Goal: Task Accomplishment & Management: Complete application form

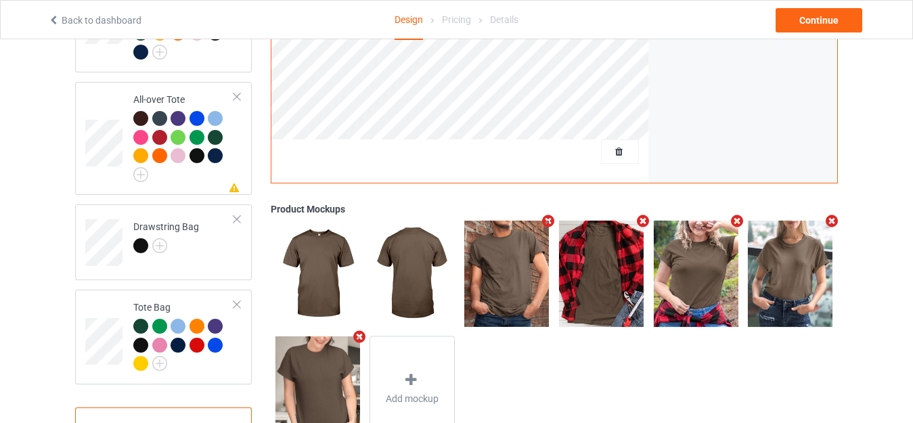
scroll to position [1015, 0]
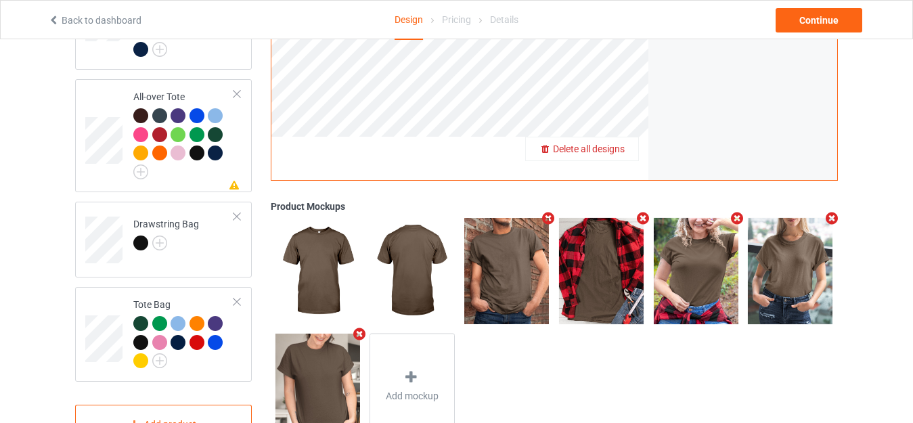
click at [619, 143] on span "Delete all designs" at bounding box center [589, 148] width 72 height 11
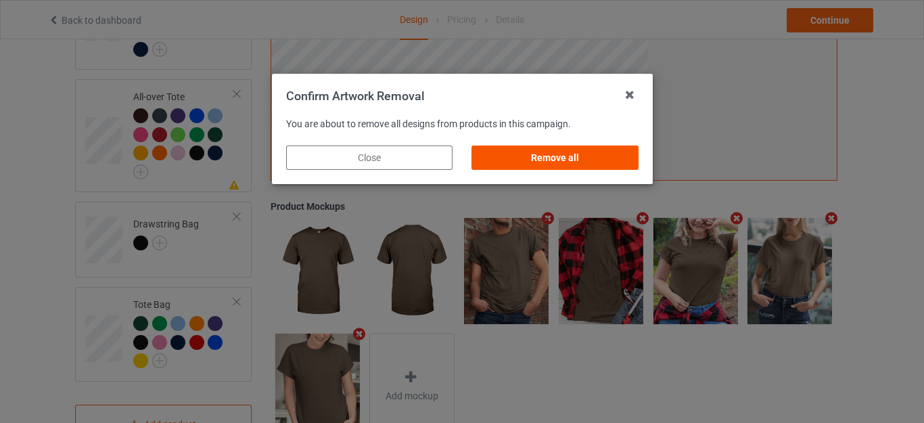
click at [543, 158] on div "Remove all" at bounding box center [555, 157] width 166 height 24
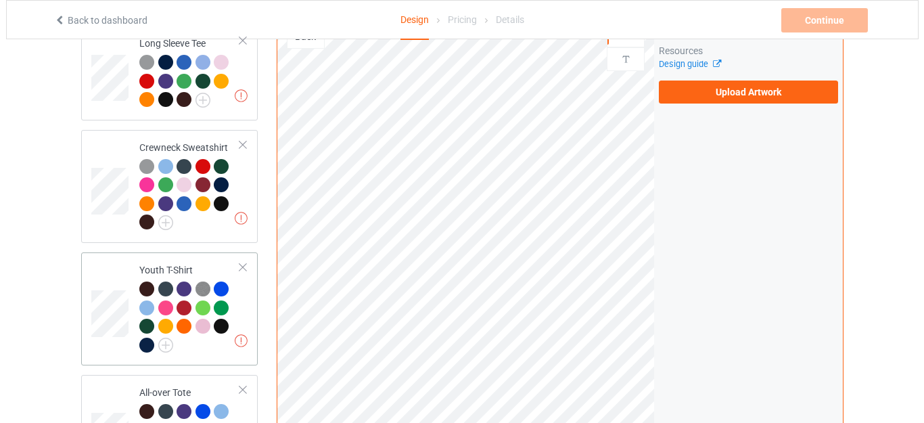
scroll to position [1057, 0]
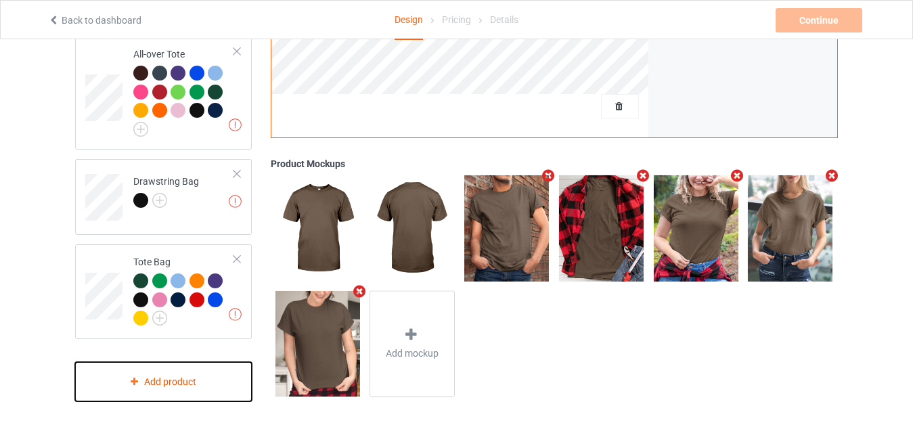
click at [164, 369] on div "Add product" at bounding box center [163, 382] width 177 height 40
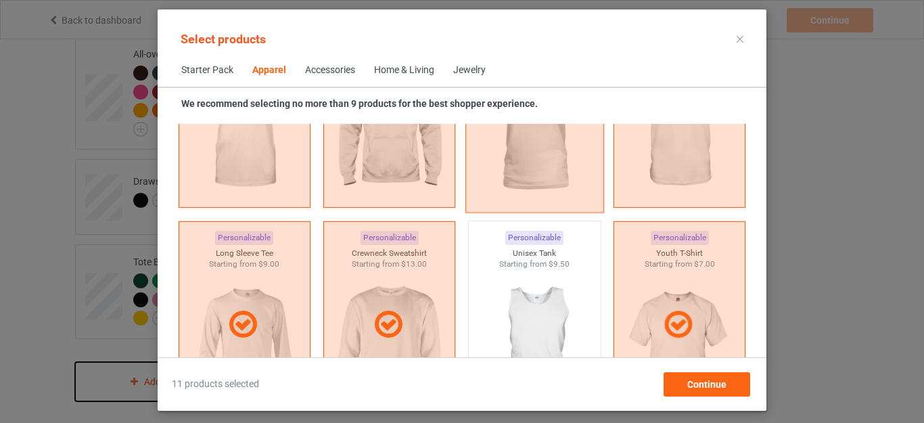
scroll to position [1045, 0]
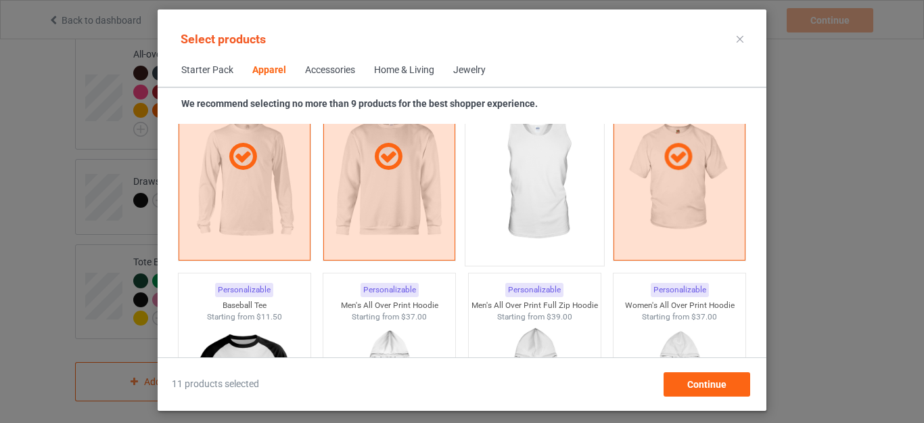
click at [532, 202] on img at bounding box center [534, 178] width 127 height 159
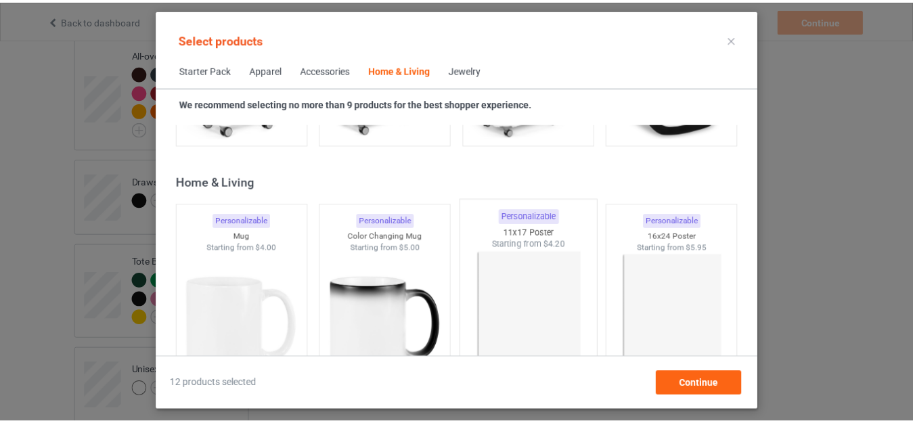
scroll to position [6255, 0]
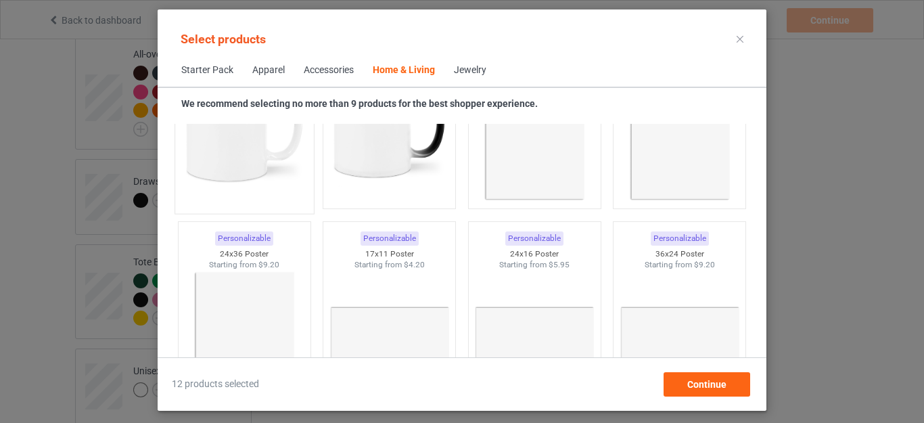
click at [273, 173] on img at bounding box center [244, 126] width 127 height 159
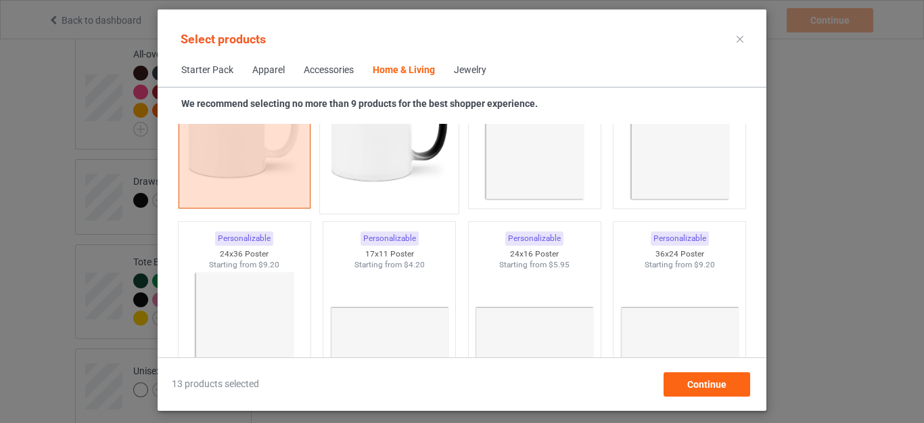
click at [398, 168] on img at bounding box center [389, 126] width 127 height 159
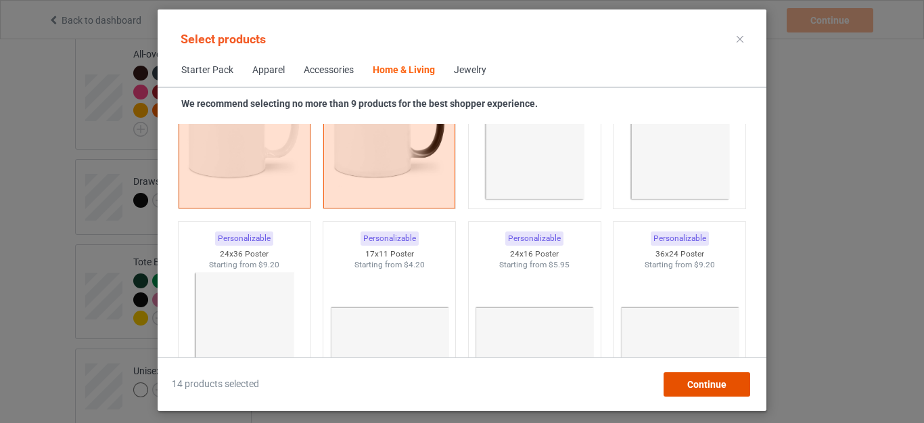
drag, startPoint x: 705, startPoint y: 382, endPoint x: 690, endPoint y: 379, distance: 15.3
click at [704, 382] on span "Continue" at bounding box center [706, 384] width 39 height 11
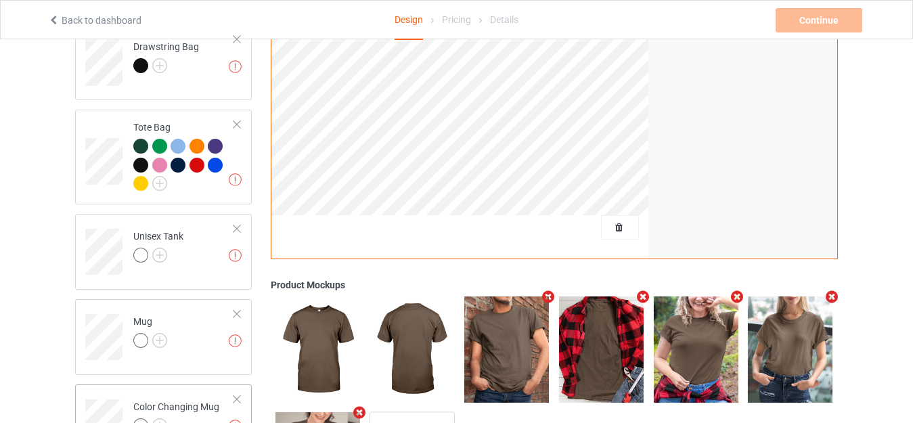
scroll to position [1313, 0]
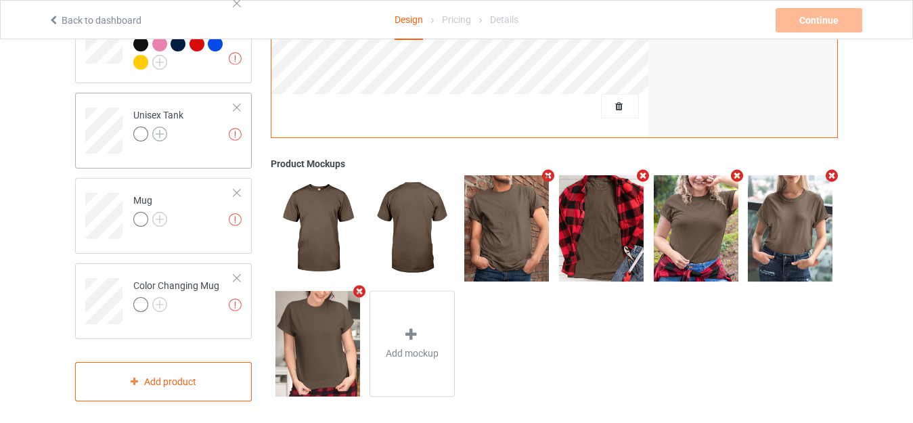
click at [162, 130] on img at bounding box center [159, 134] width 15 height 15
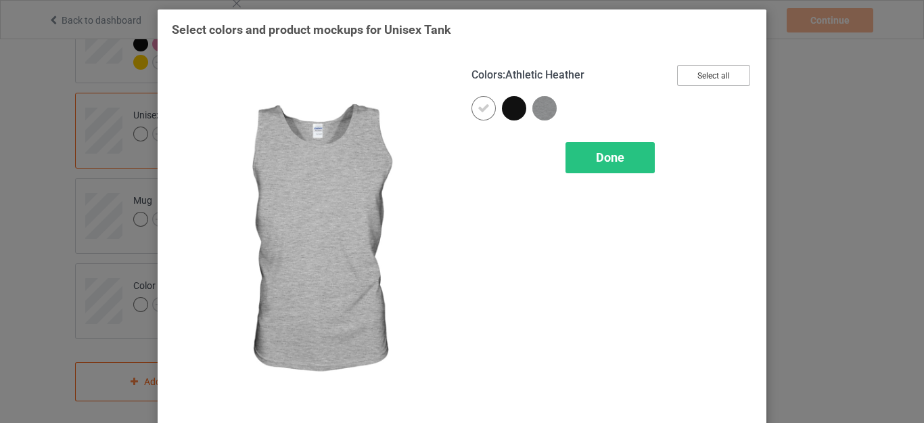
click at [710, 77] on button "Select all" at bounding box center [713, 75] width 73 height 21
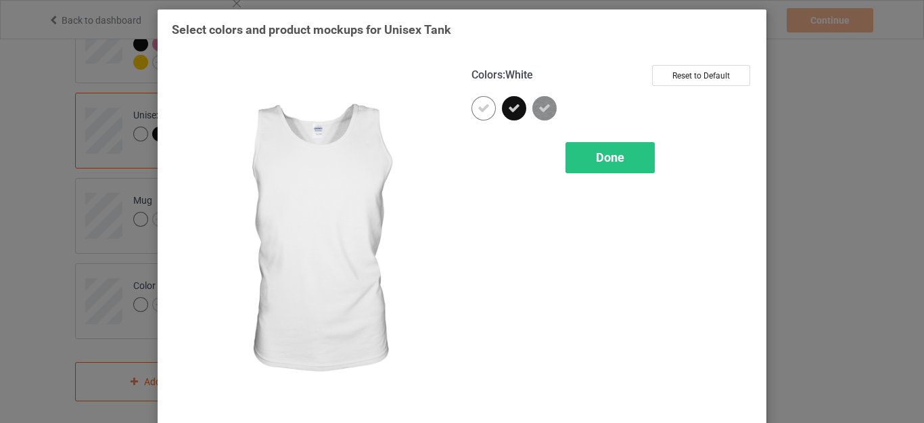
click at [482, 112] on icon at bounding box center [484, 108] width 12 height 12
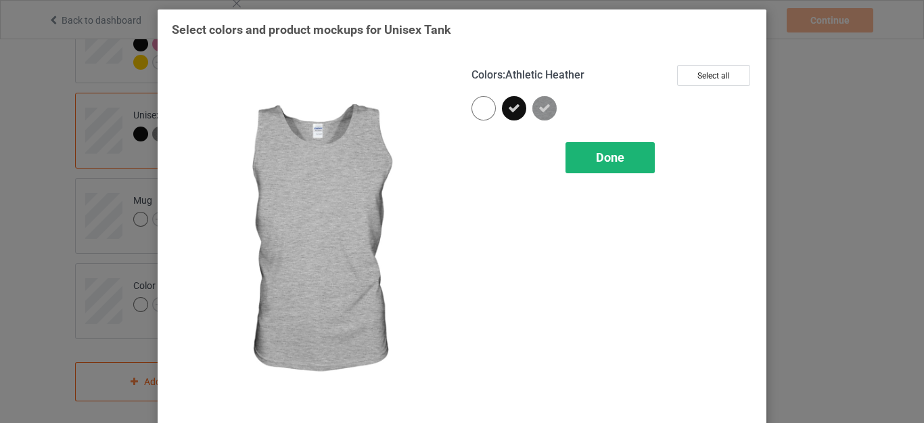
click at [610, 153] on span "Done" at bounding box center [610, 157] width 28 height 14
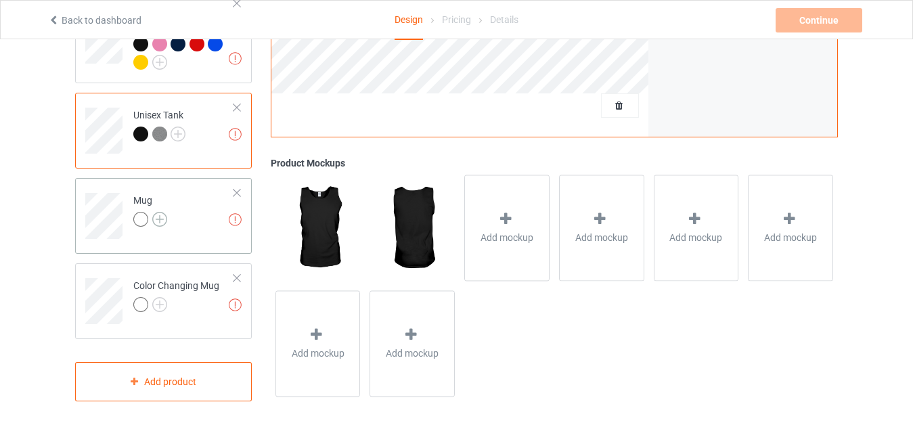
click at [162, 212] on img at bounding box center [159, 219] width 15 height 15
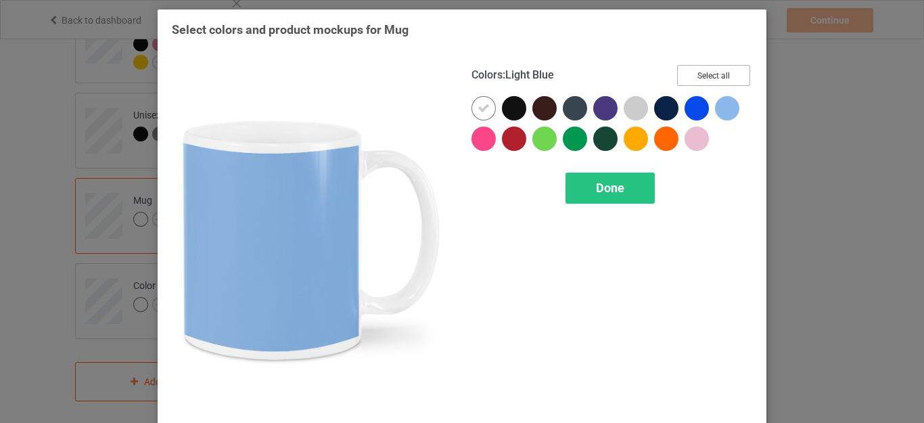
drag, startPoint x: 714, startPoint y: 76, endPoint x: 665, endPoint y: 75, distance: 48.7
click at [714, 76] on button "Select all" at bounding box center [713, 75] width 73 height 21
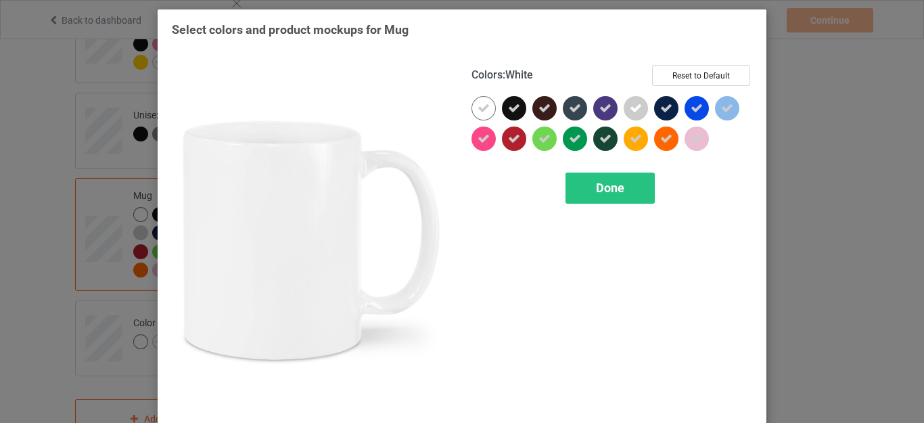
click at [472, 108] on div at bounding box center [484, 108] width 24 height 24
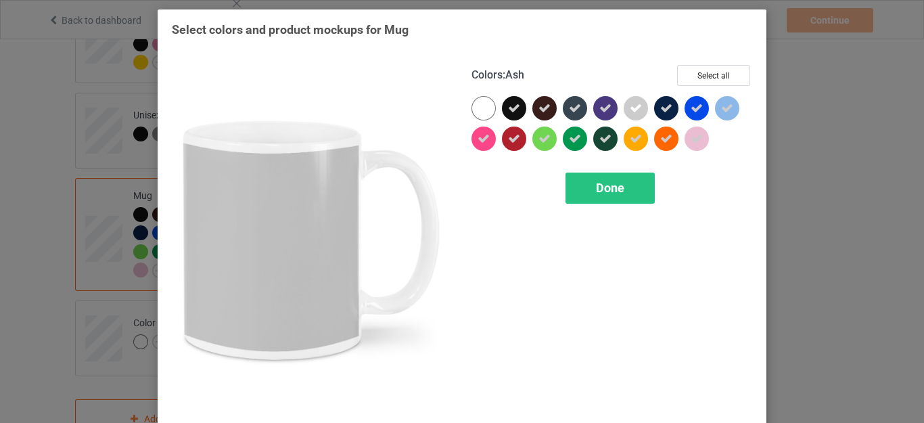
click at [633, 114] on icon at bounding box center [636, 108] width 12 height 12
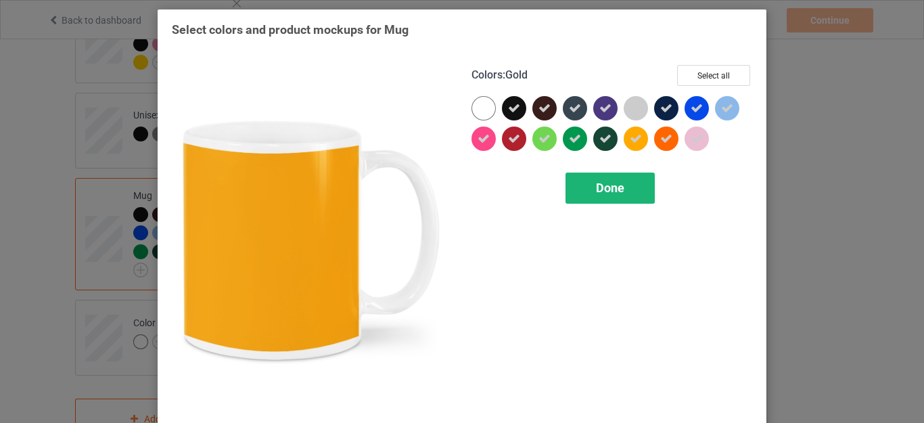
drag, startPoint x: 612, startPoint y: 187, endPoint x: 587, endPoint y: 184, distance: 25.2
click at [610, 187] on span "Done" at bounding box center [610, 188] width 28 height 14
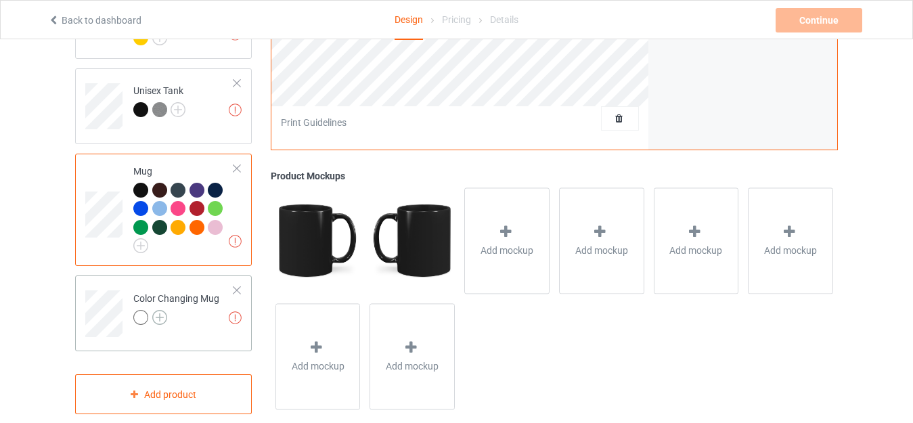
scroll to position [1351, 0]
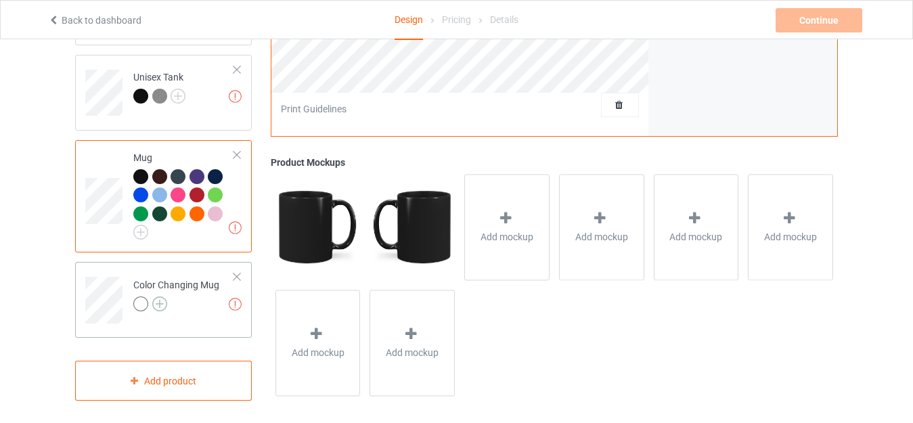
click at [159, 297] on img at bounding box center [159, 303] width 15 height 15
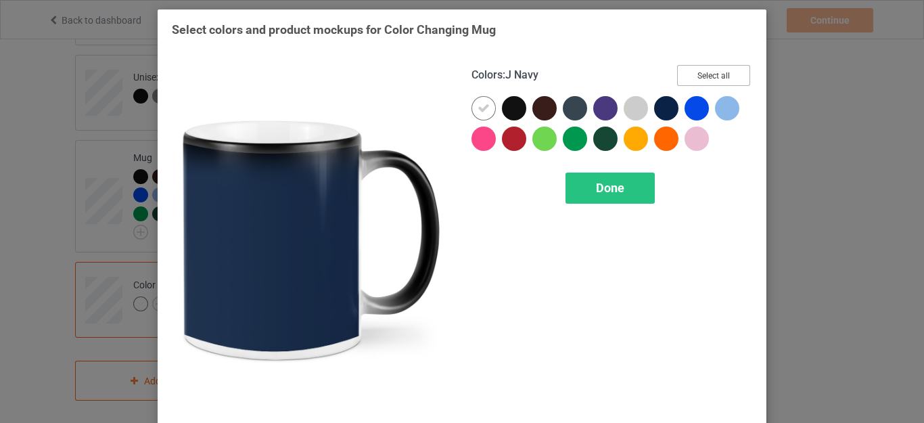
click at [701, 74] on button "Select all" at bounding box center [713, 75] width 73 height 21
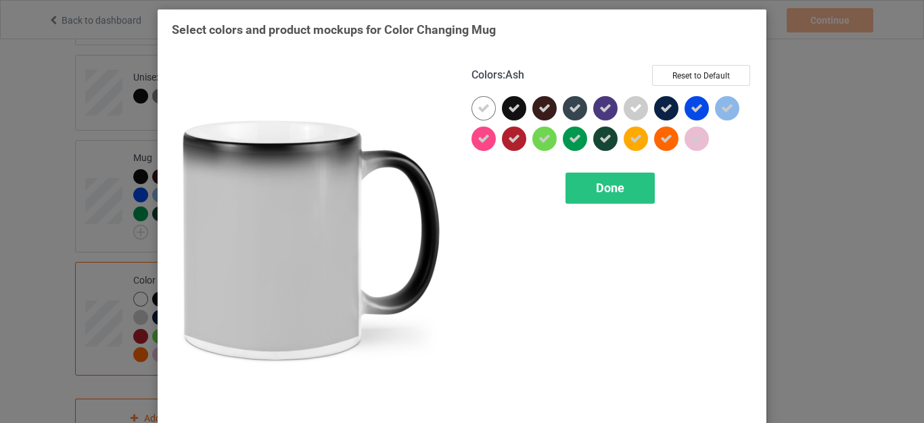
click at [630, 104] on icon at bounding box center [636, 108] width 12 height 12
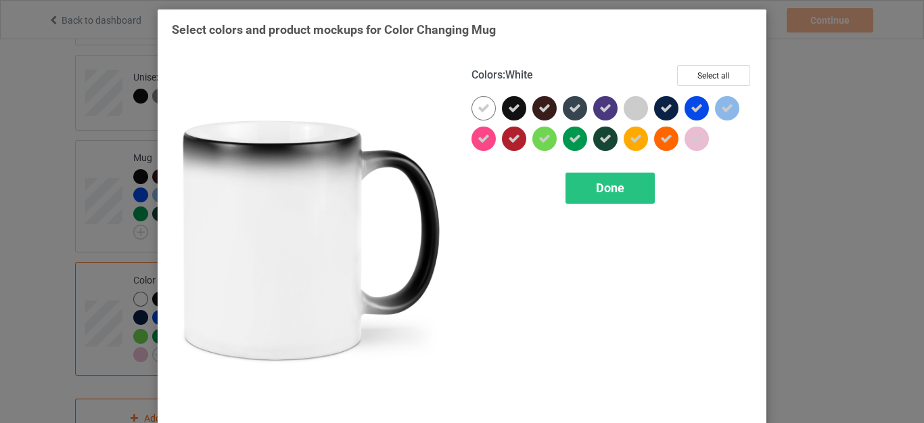
click at [481, 110] on icon at bounding box center [484, 108] width 12 height 12
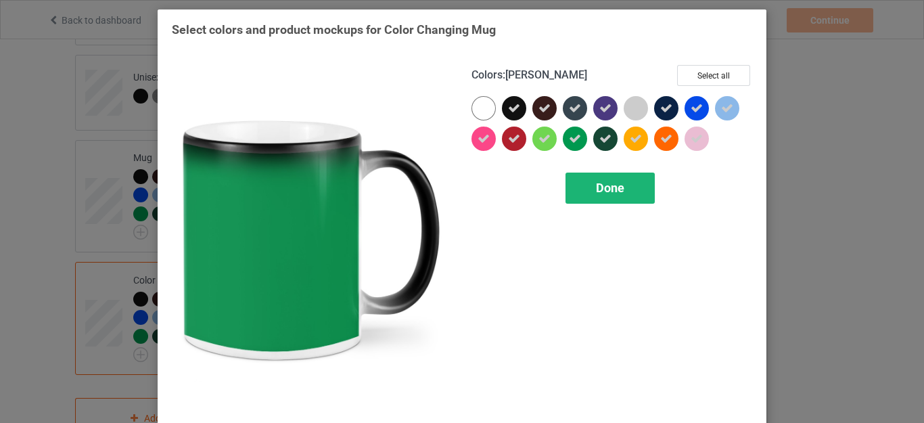
click at [600, 187] on span "Done" at bounding box center [610, 188] width 28 height 14
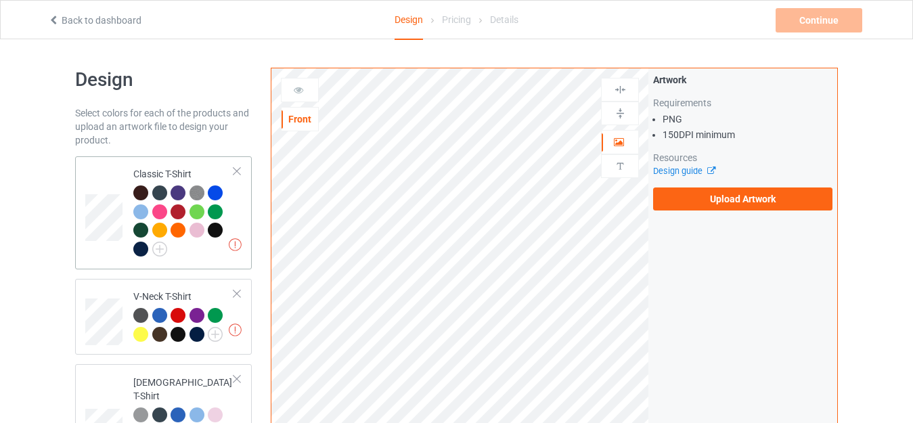
click at [168, 159] on div "Missing artworks Classic T-Shirt" at bounding box center [163, 212] width 177 height 113
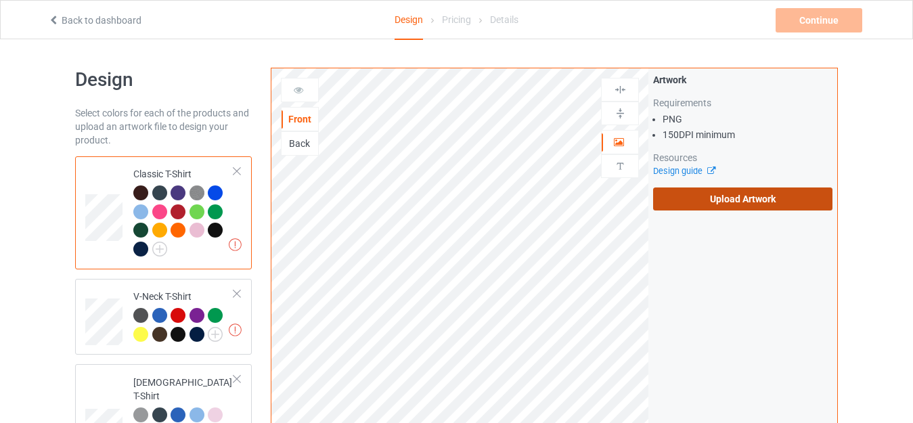
click at [724, 200] on label "Upload Artwork" at bounding box center [742, 198] width 179 height 23
click at [0, 0] on input "Upload Artwork" at bounding box center [0, 0] width 0 height 0
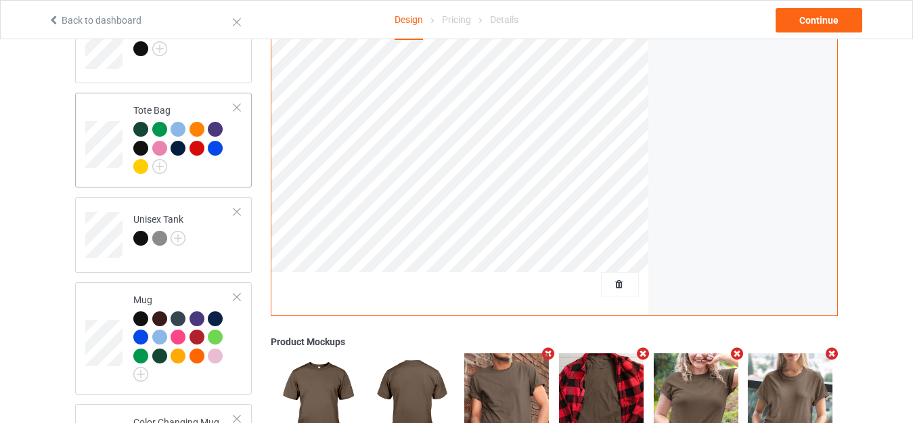
scroll to position [1185, 0]
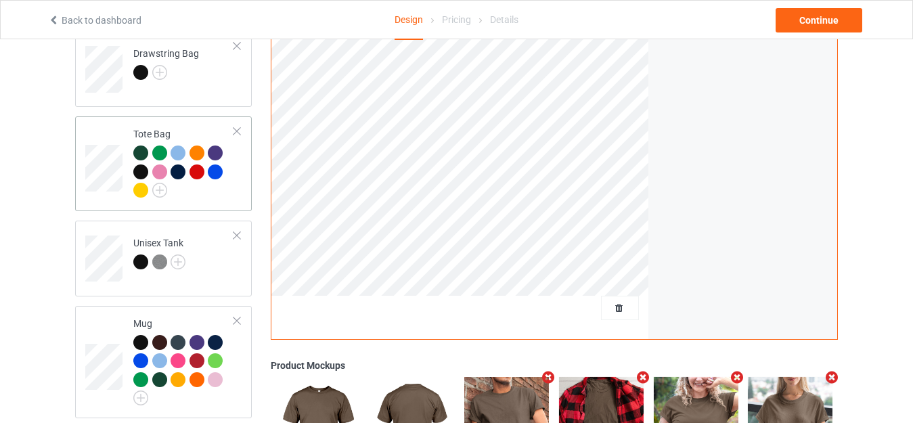
click at [156, 127] on div "Tote Bag" at bounding box center [183, 162] width 101 height 70
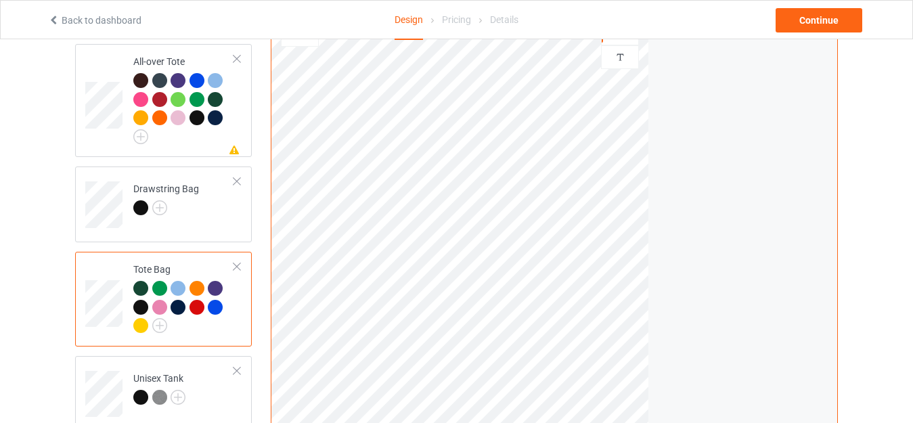
scroll to position [847, 0]
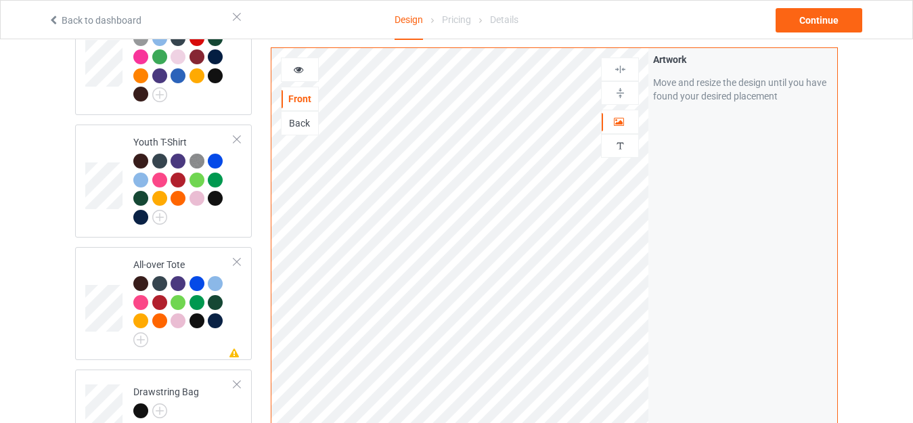
click at [298, 71] on icon at bounding box center [299, 67] width 12 height 9
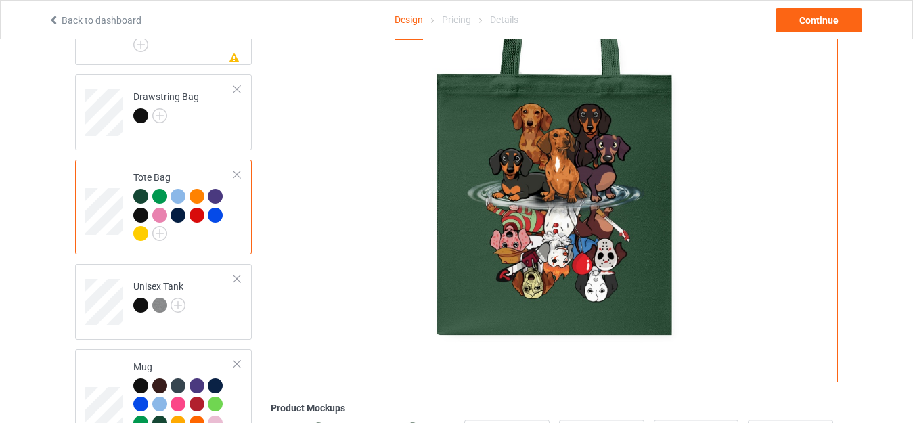
scroll to position [1185, 0]
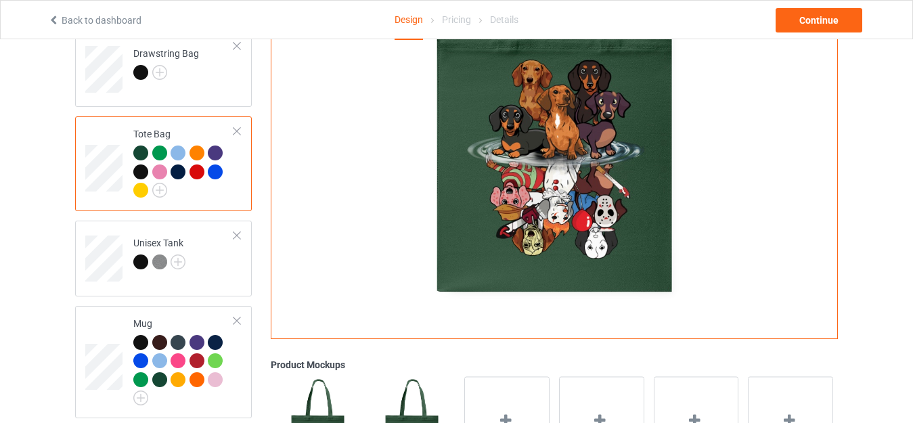
click at [165, 127] on div "Tote Bag" at bounding box center [183, 162] width 101 height 70
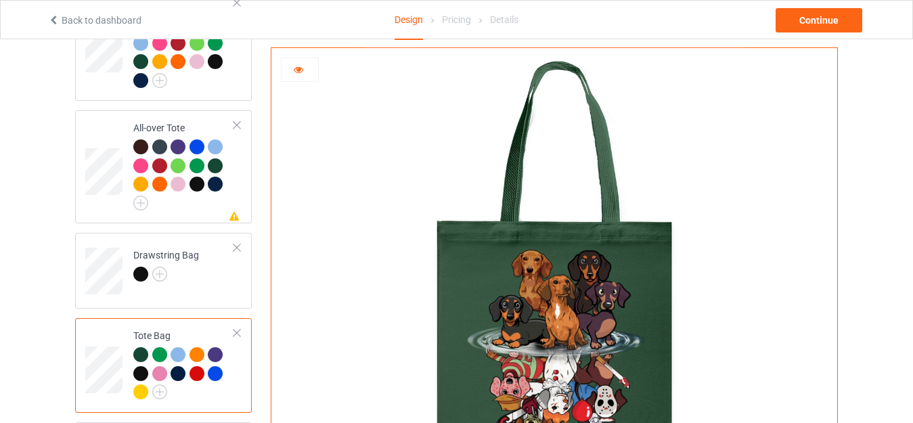
scroll to position [982, 0]
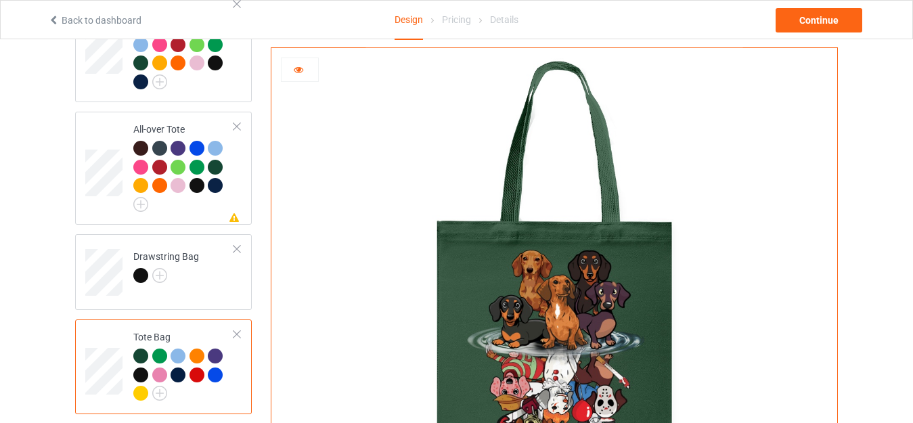
click at [299, 65] on icon at bounding box center [299, 67] width 12 height 9
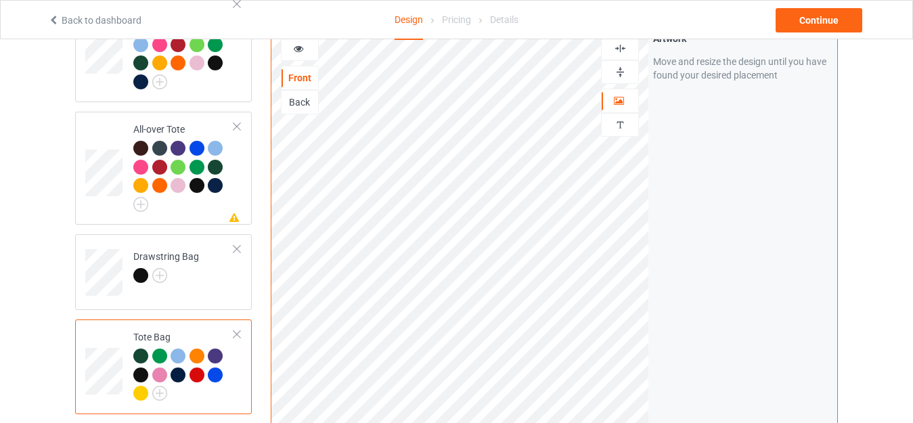
click at [303, 45] on icon at bounding box center [299, 46] width 12 height 9
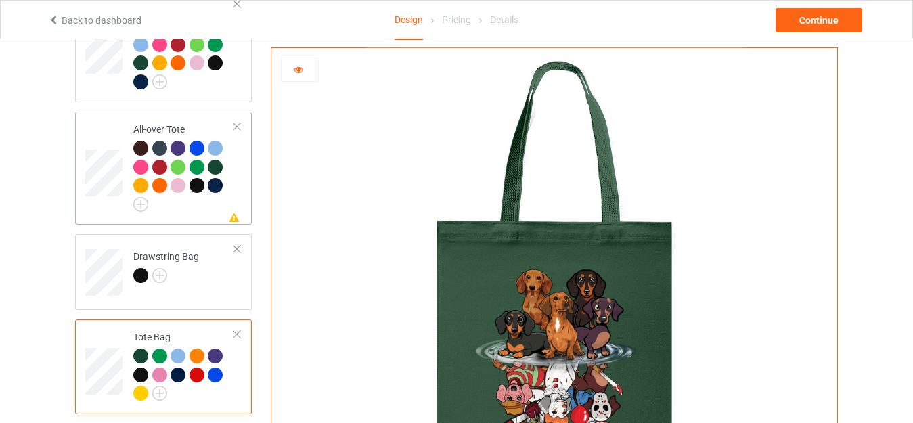
click at [152, 122] on div "All-over Tote" at bounding box center [183, 164] width 101 height 85
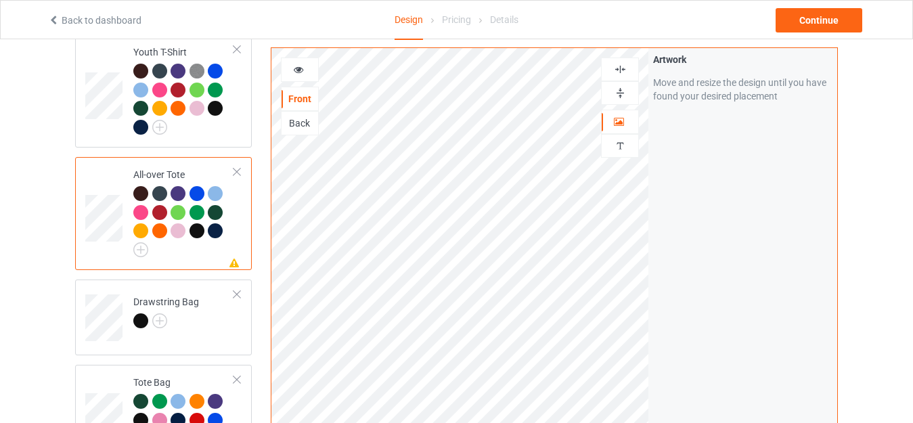
scroll to position [915, 0]
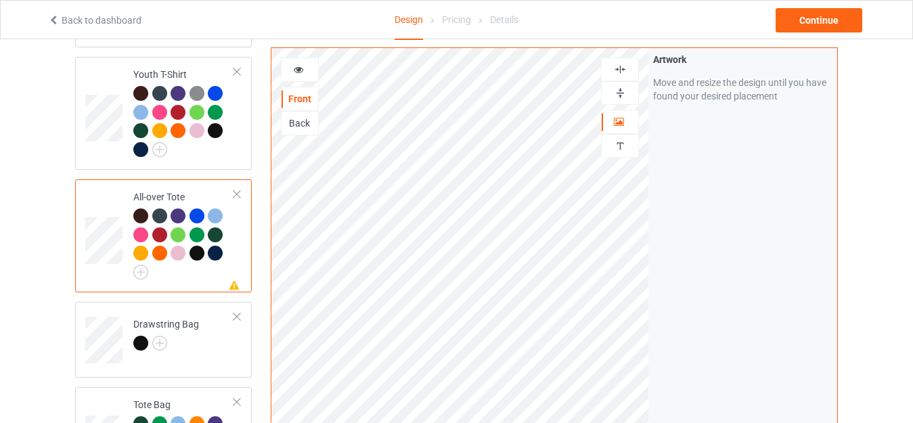
click at [297, 61] on div at bounding box center [300, 70] width 38 height 24
click at [300, 68] on icon at bounding box center [299, 67] width 12 height 9
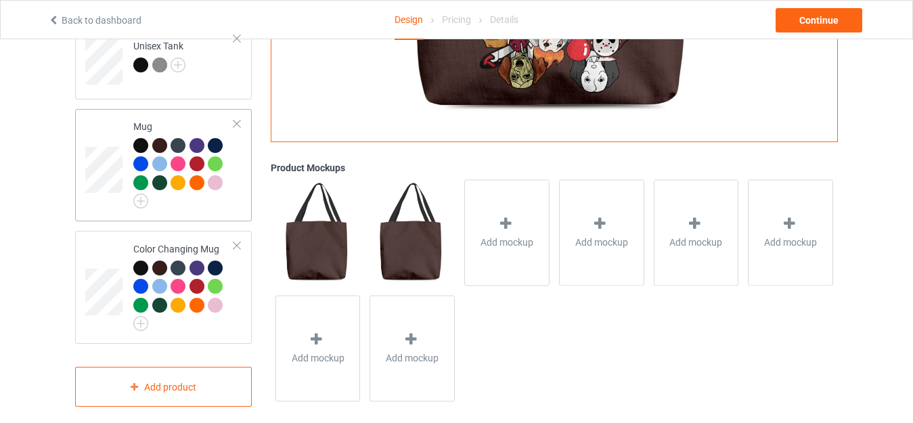
scroll to position [1388, 0]
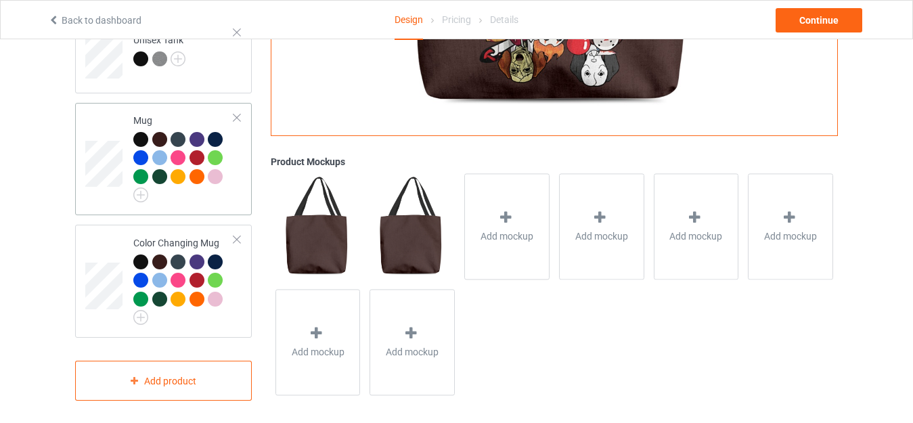
click at [158, 114] on div "Mug" at bounding box center [183, 156] width 101 height 85
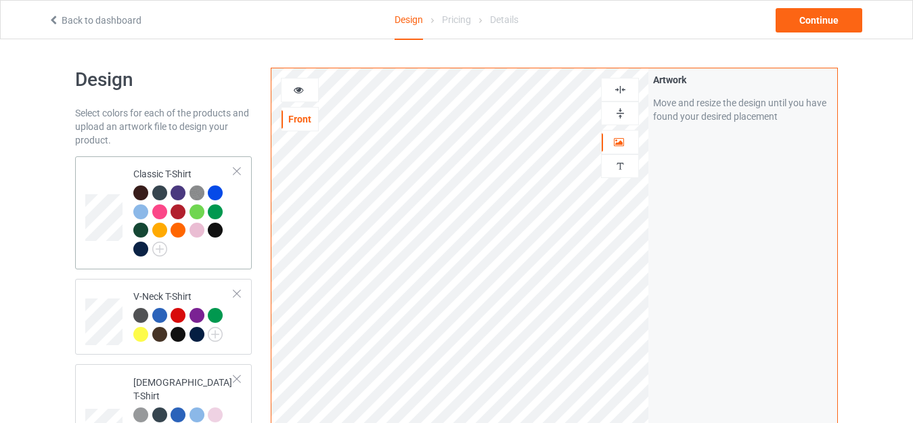
click at [147, 169] on div "Classic T-Shirt" at bounding box center [183, 211] width 101 height 88
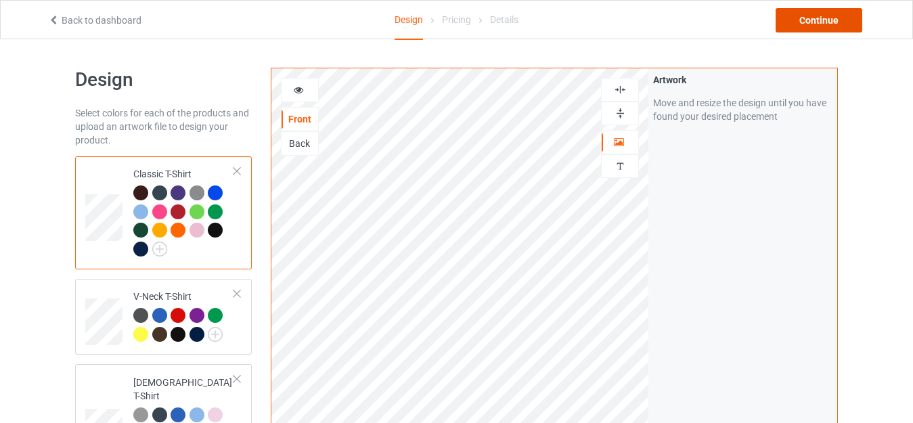
click at [822, 27] on div "Continue" at bounding box center [818, 20] width 87 height 24
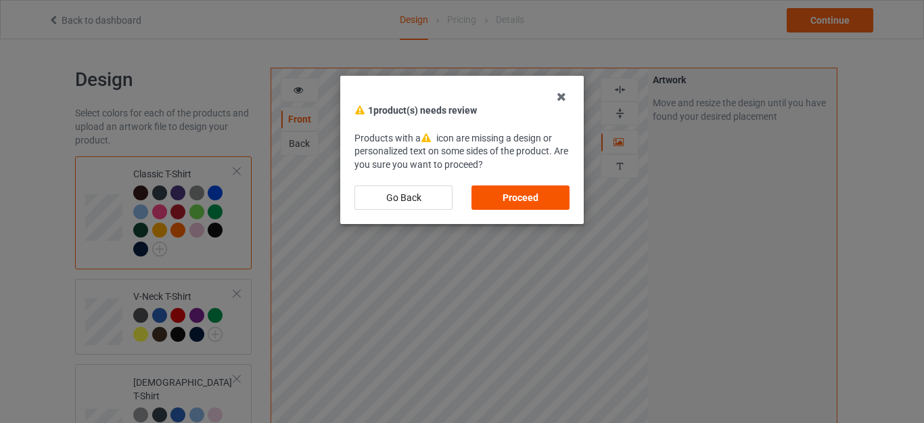
click at [524, 194] on div "Proceed" at bounding box center [521, 197] width 98 height 24
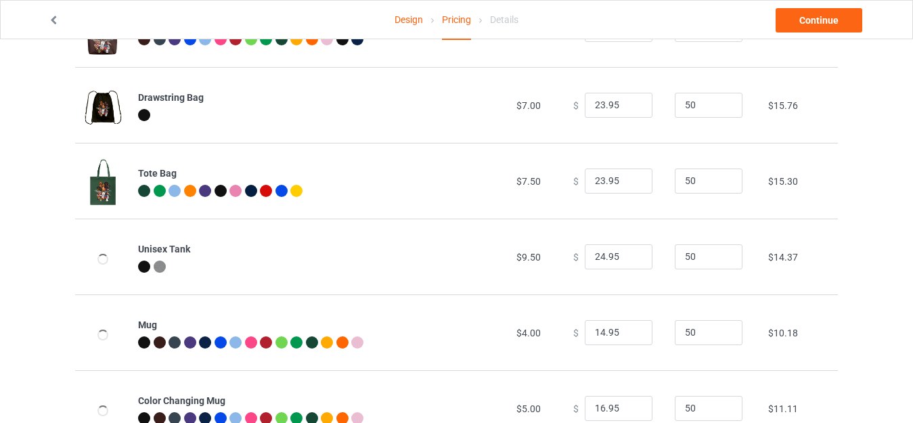
scroll to position [800, 0]
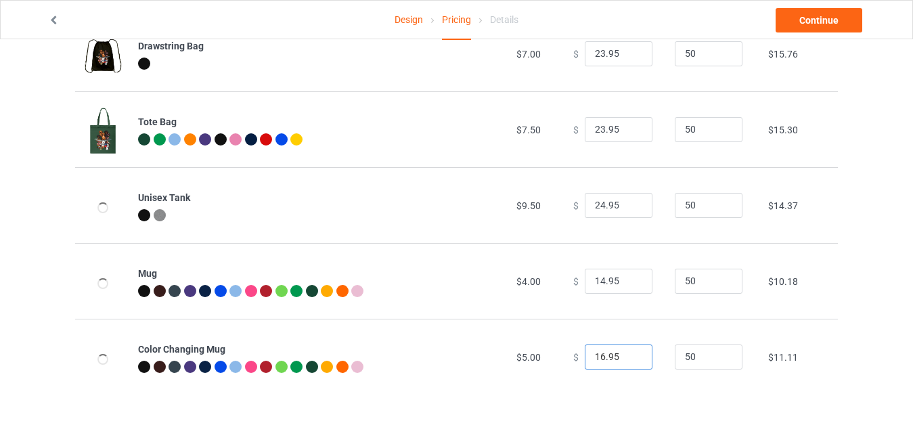
drag, startPoint x: 596, startPoint y: 355, endPoint x: 549, endPoint y: 352, distance: 47.4
click at [551, 353] on tr "Color Changing Mug $5.00 $ 16.95 50 $11.11" at bounding box center [456, 357] width 762 height 76
type input "21.95"
click at [592, 276] on input "14.95" at bounding box center [619, 282] width 68 height 26
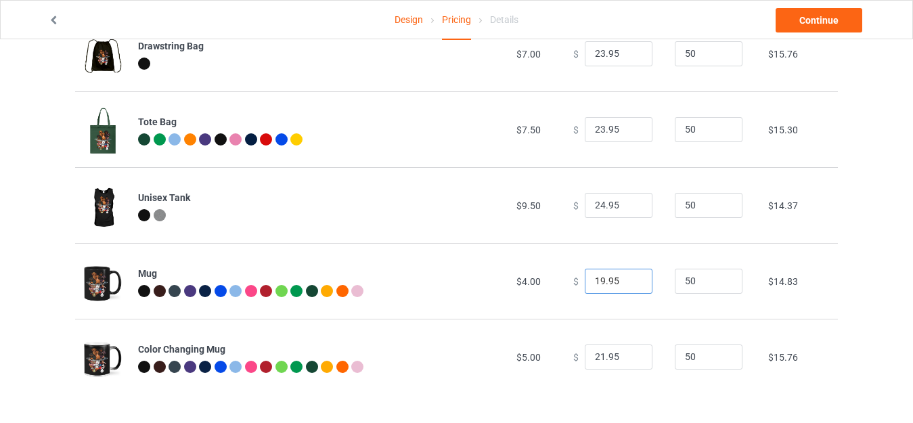
type input "19.95"
click at [594, 203] on input "24.95" at bounding box center [619, 206] width 68 height 26
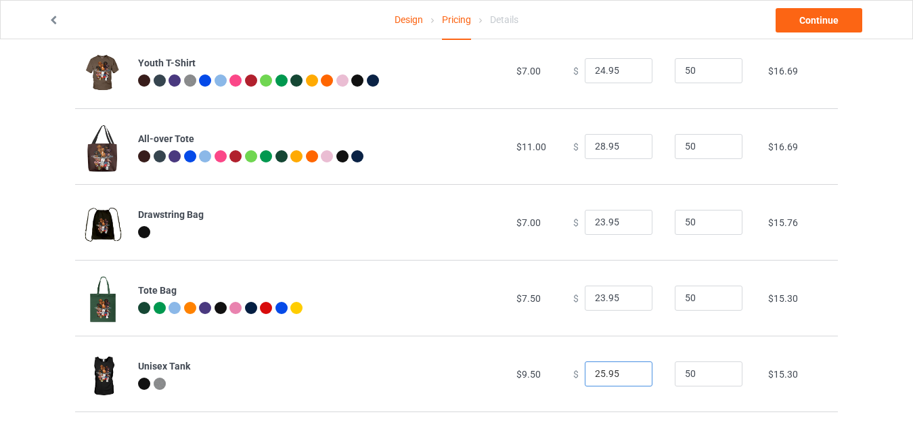
scroll to position [529, 0]
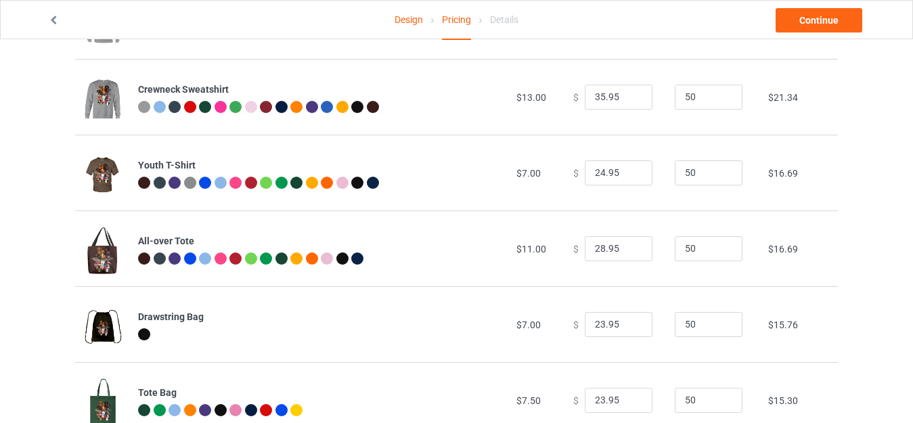
type input "25.95"
click at [413, 24] on link "Design" at bounding box center [408, 20] width 28 height 38
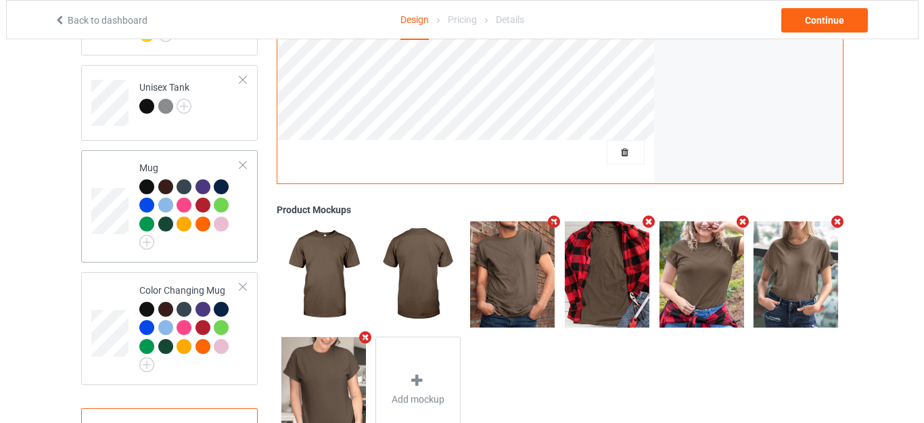
scroll to position [1388, 0]
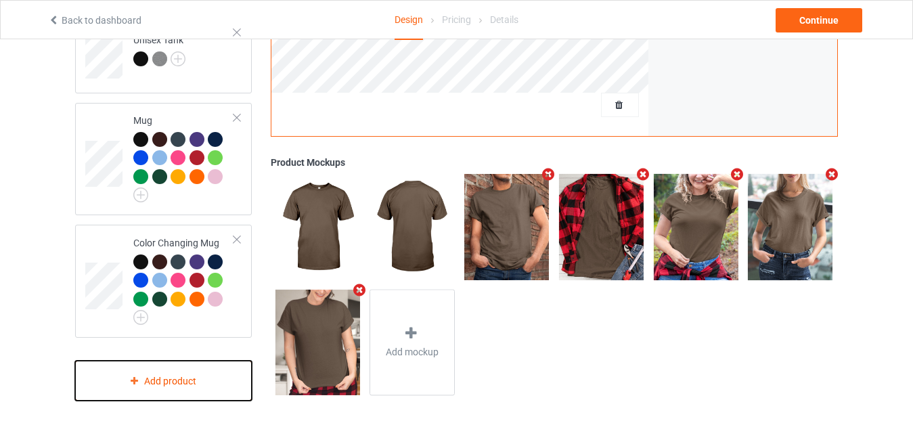
click at [171, 367] on div "Add product" at bounding box center [163, 381] width 177 height 40
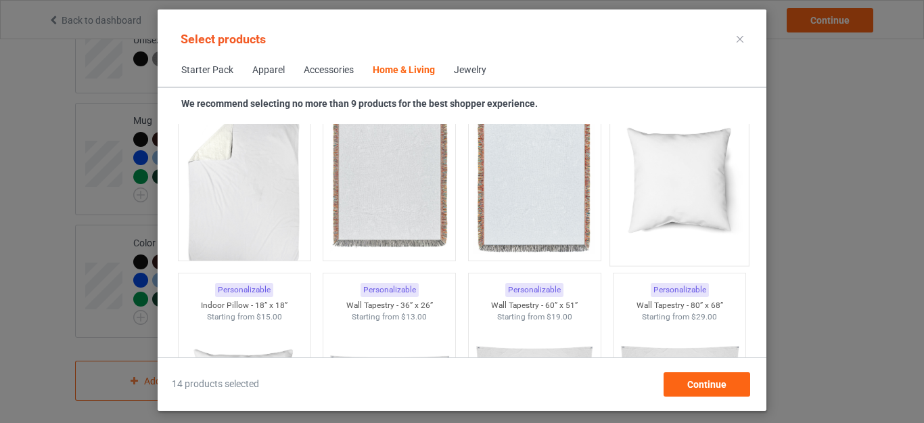
click at [659, 193] on img at bounding box center [679, 178] width 127 height 159
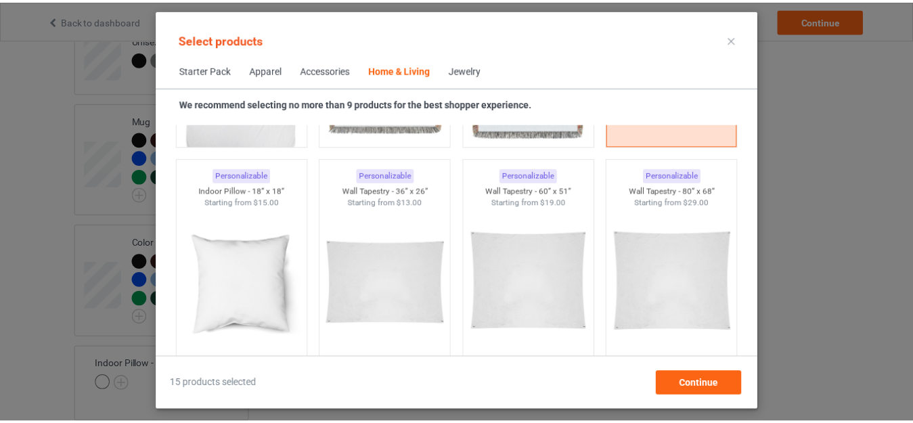
scroll to position [7134, 0]
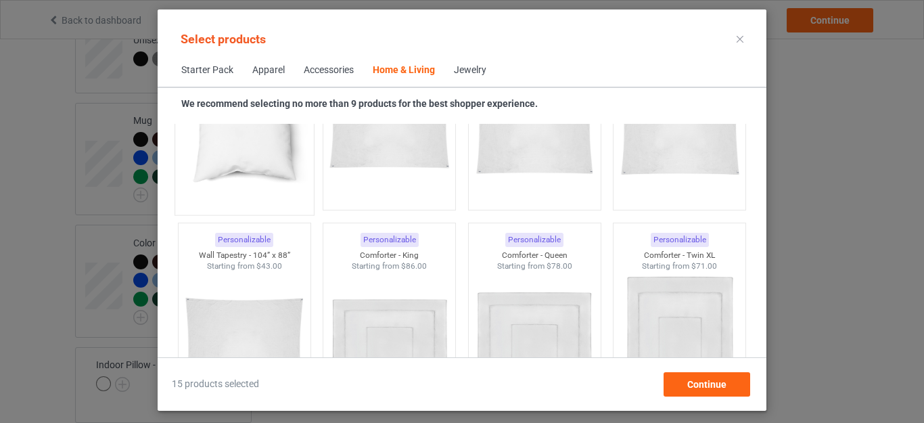
click at [264, 149] on img at bounding box center [244, 128] width 127 height 159
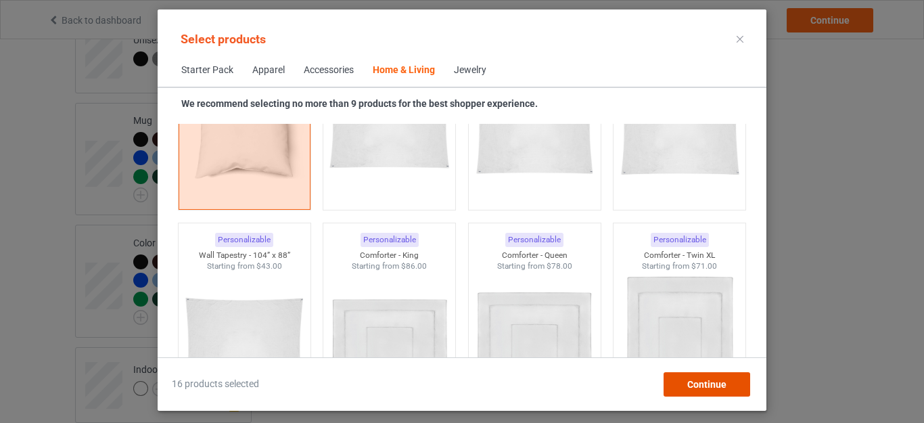
click at [691, 376] on div "Continue" at bounding box center [707, 384] width 87 height 24
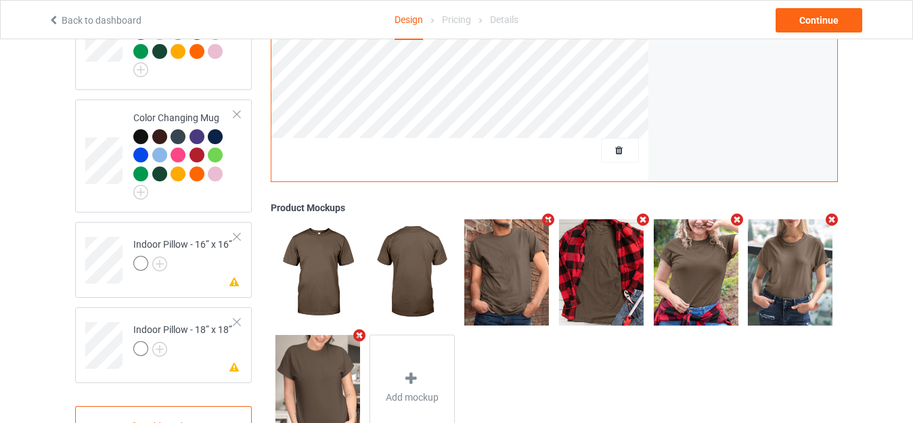
scroll to position [1559, 0]
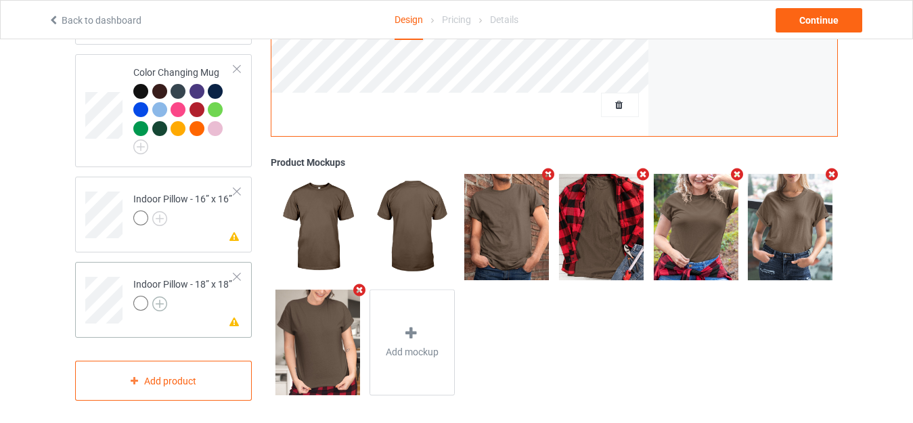
click at [158, 296] on img at bounding box center [159, 303] width 15 height 15
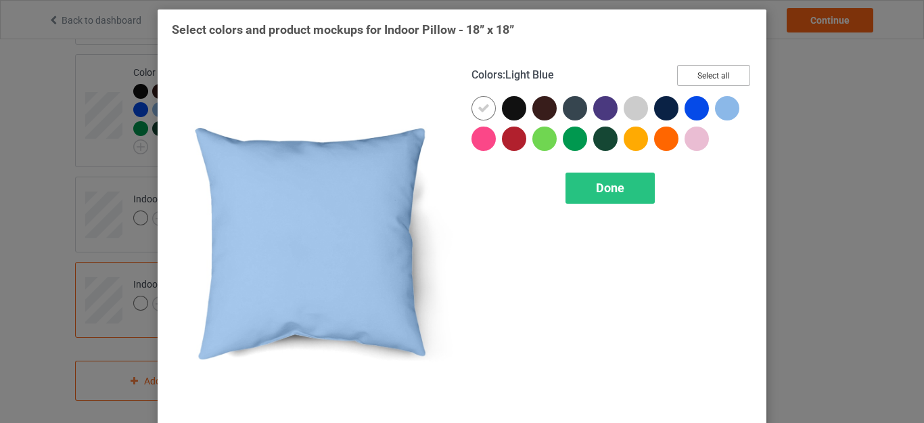
drag, startPoint x: 708, startPoint y: 74, endPoint x: 679, endPoint y: 78, distance: 29.3
click at [707, 75] on button "Select all" at bounding box center [713, 75] width 73 height 21
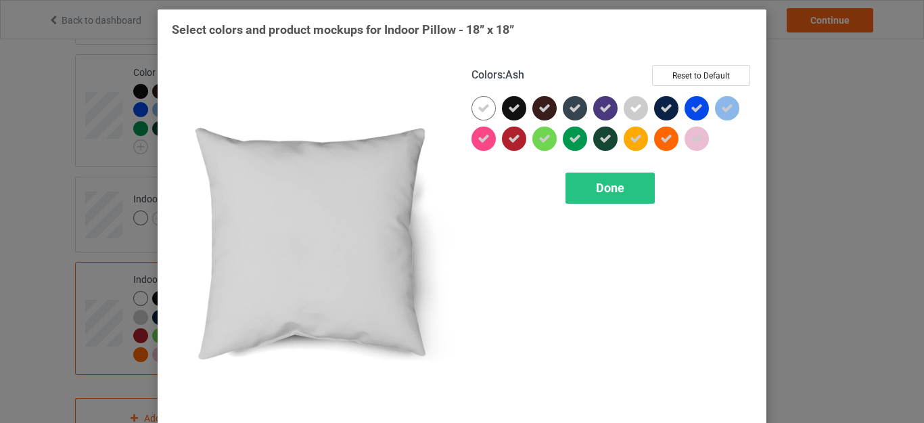
click at [633, 106] on icon at bounding box center [636, 108] width 12 height 12
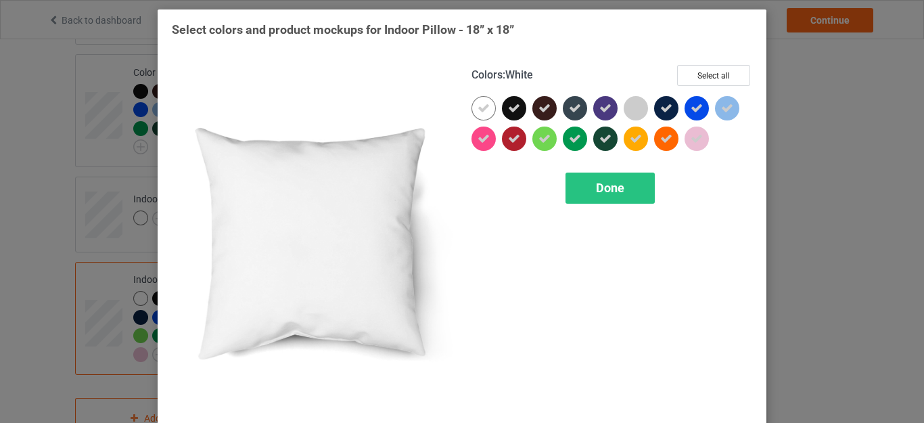
click at [478, 108] on icon at bounding box center [484, 108] width 12 height 12
click at [629, 183] on div "Done" at bounding box center [610, 188] width 89 height 31
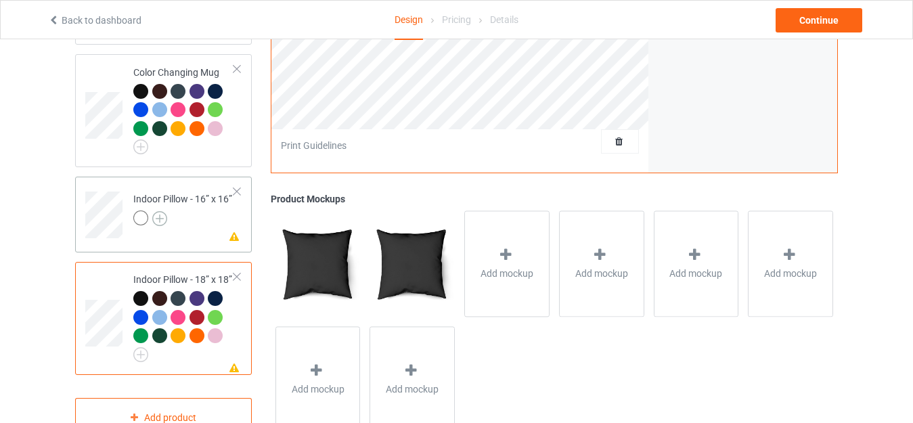
click at [160, 212] on img at bounding box center [159, 218] width 15 height 15
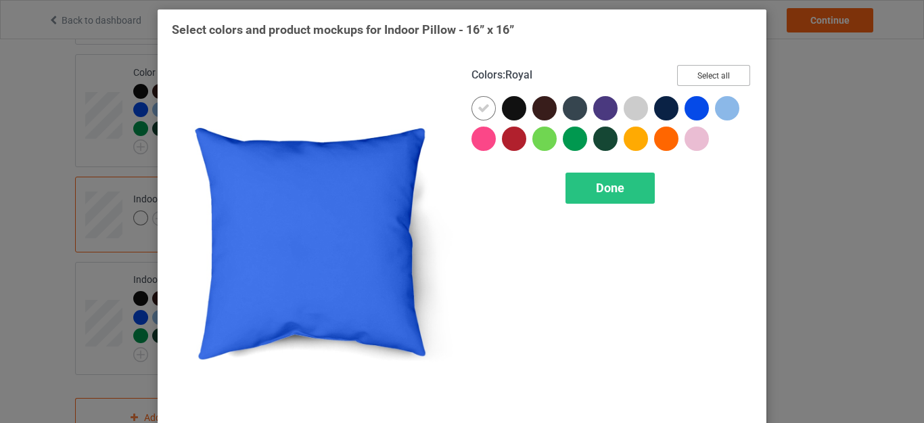
drag, startPoint x: 700, startPoint y: 75, endPoint x: 645, endPoint y: 93, distance: 57.1
click at [699, 75] on button "Select all" at bounding box center [713, 75] width 73 height 21
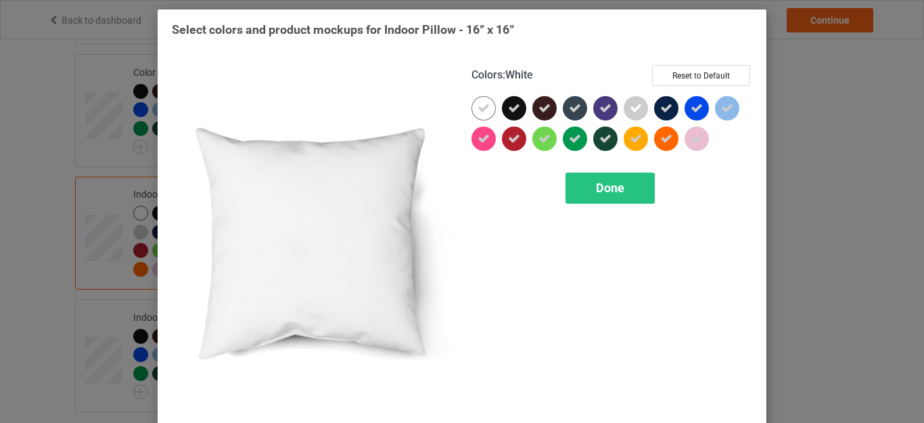
click at [478, 110] on icon at bounding box center [484, 108] width 12 height 12
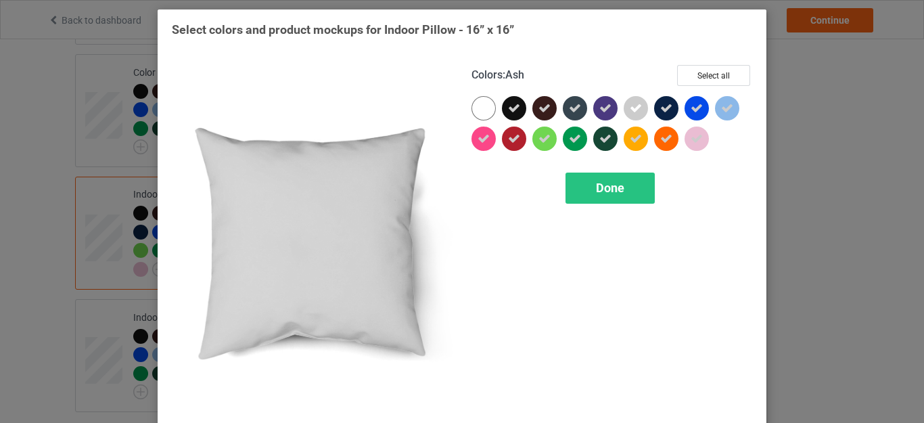
click at [630, 104] on icon at bounding box center [636, 108] width 12 height 12
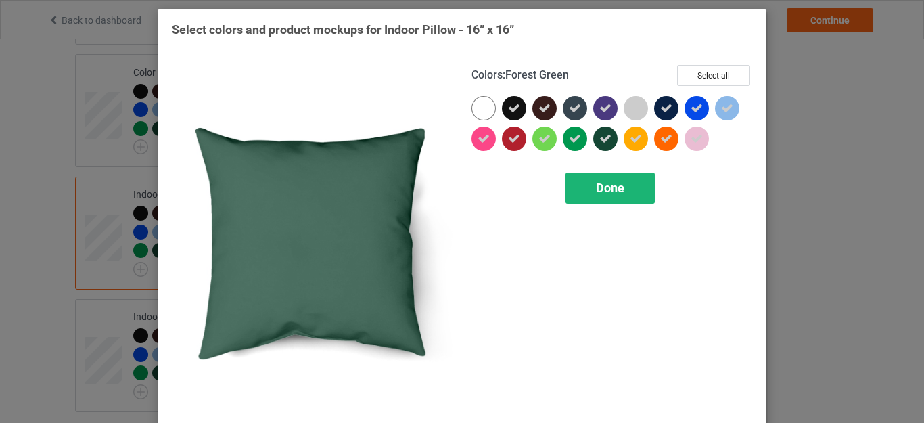
click at [598, 185] on span "Done" at bounding box center [610, 188] width 28 height 14
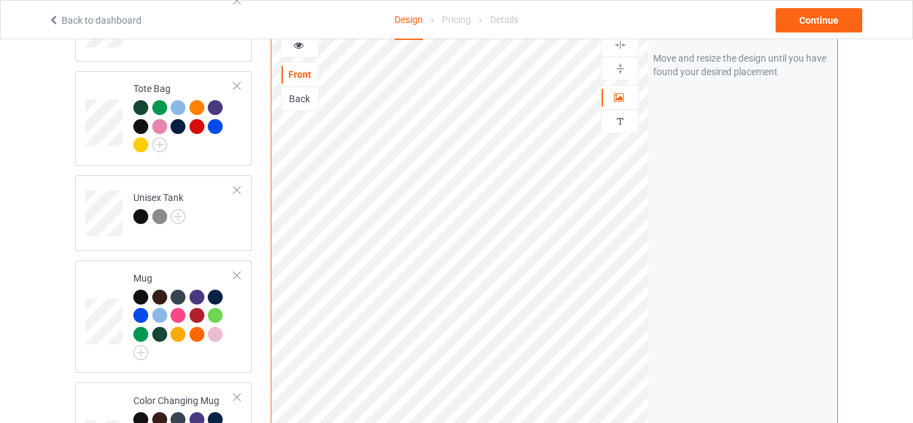
scroll to position [1229, 0]
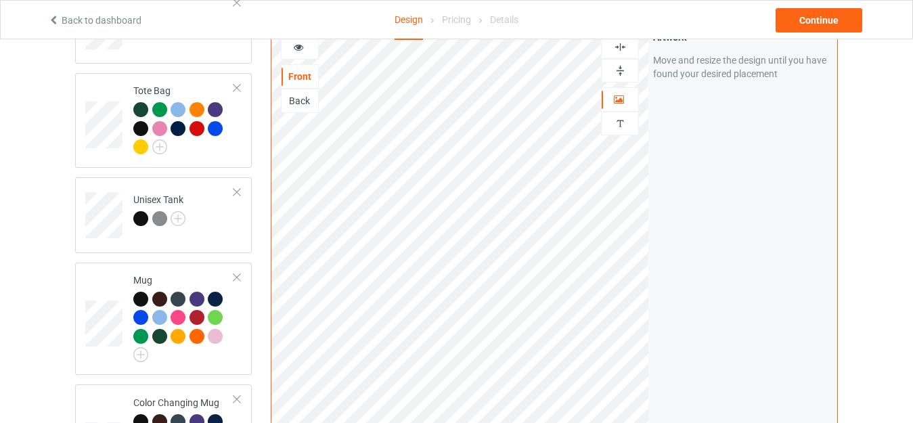
click at [296, 44] on icon at bounding box center [299, 45] width 12 height 9
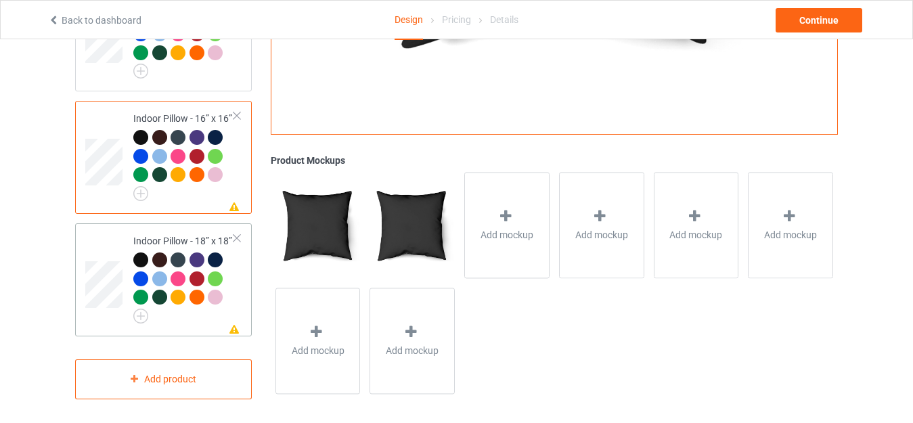
click at [168, 229] on td "Missing artwork on 1 side(s) Indoor Pillow - 18” x 18”" at bounding box center [184, 280] width 116 height 102
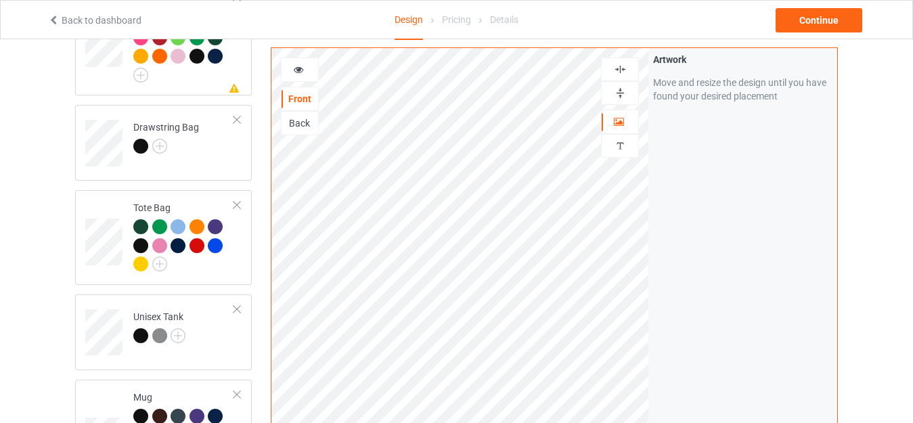
scroll to position [1093, 0]
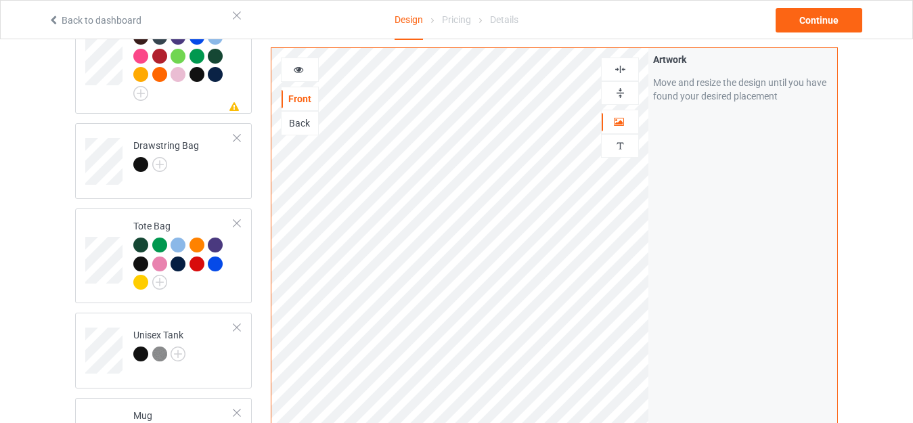
click at [298, 72] on icon at bounding box center [299, 67] width 12 height 9
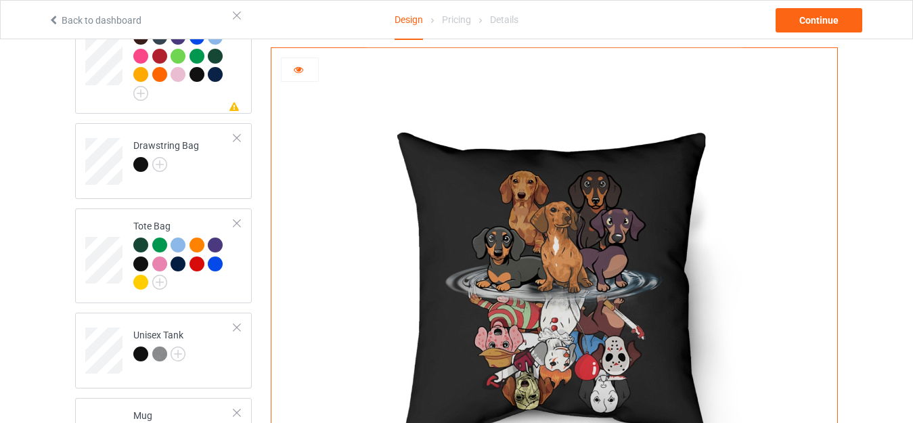
scroll to position [1161, 0]
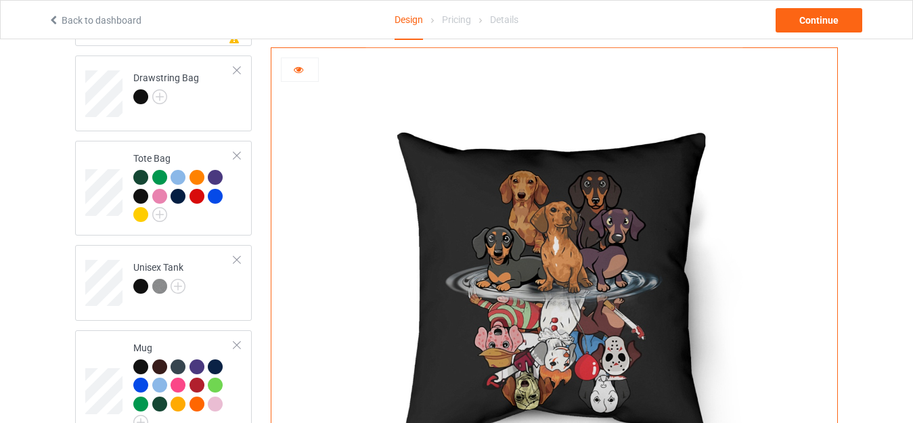
click at [296, 72] on icon at bounding box center [299, 67] width 12 height 9
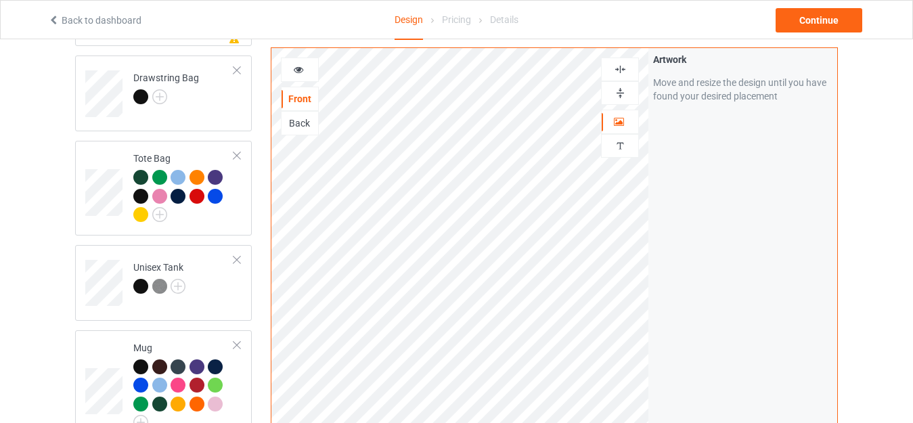
scroll to position [1093, 0]
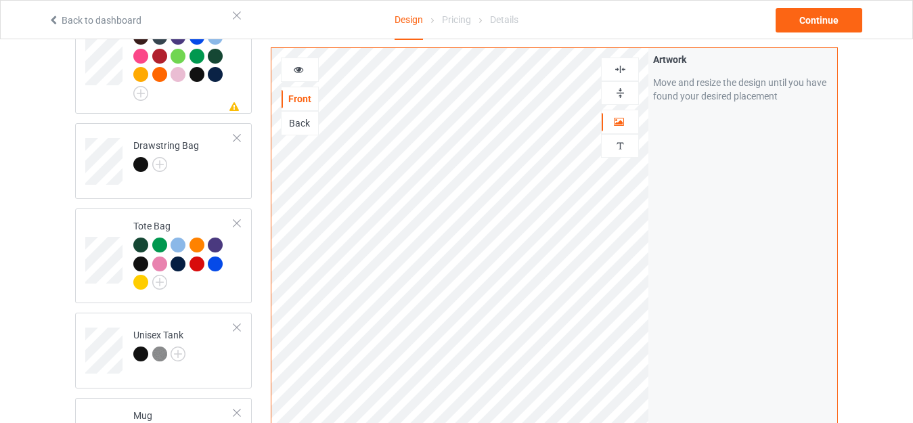
click at [297, 70] on icon at bounding box center [299, 67] width 12 height 9
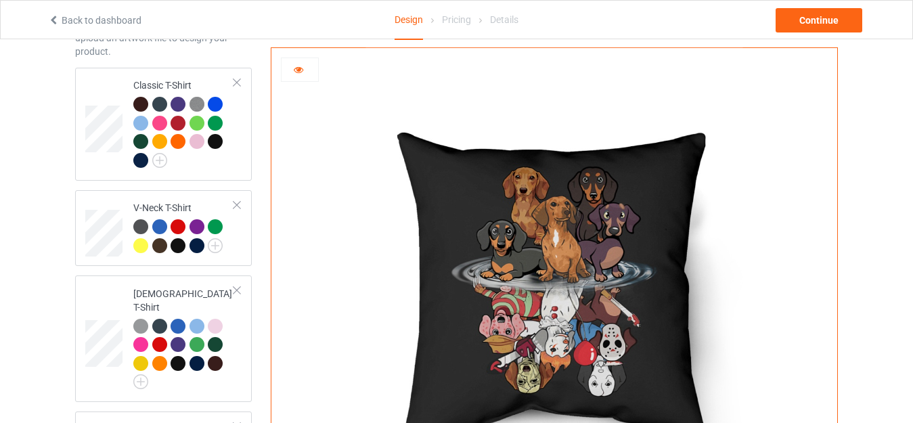
scroll to position [0, 0]
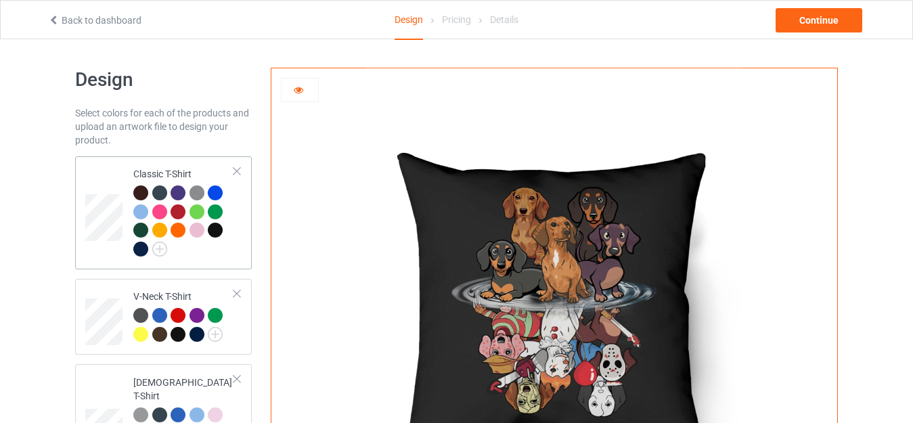
click at [154, 172] on div "Classic T-Shirt" at bounding box center [183, 211] width 101 height 88
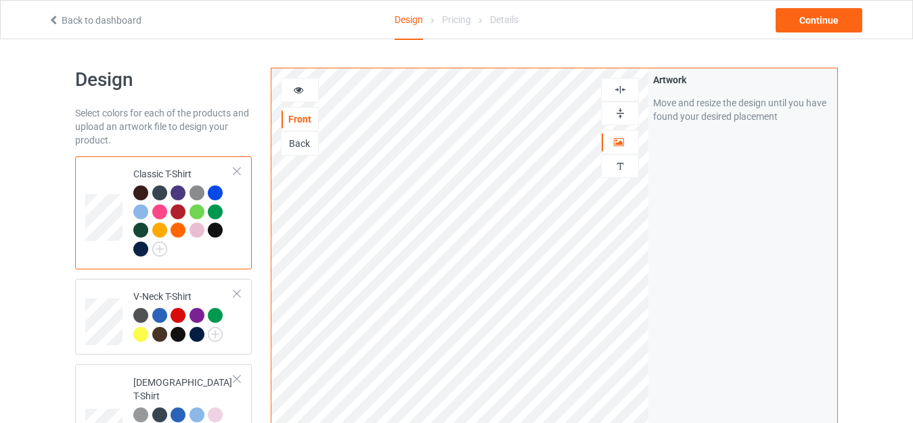
click at [299, 89] on icon at bounding box center [299, 87] width 12 height 9
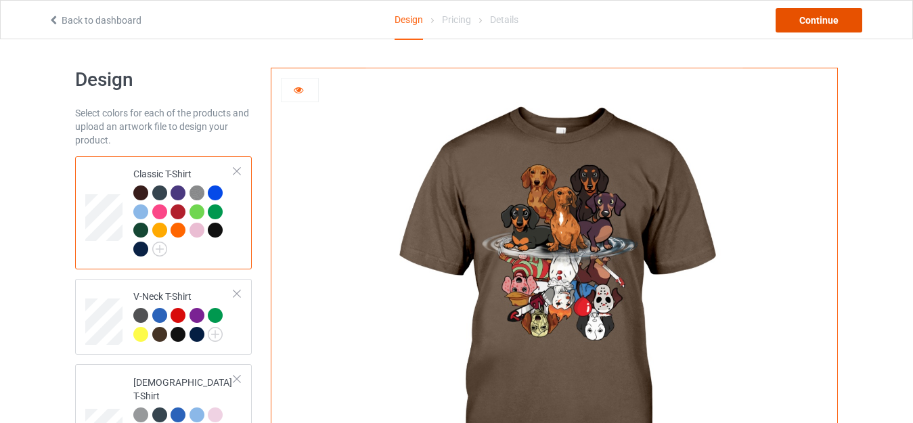
click at [819, 24] on div "Continue" at bounding box center [818, 20] width 87 height 24
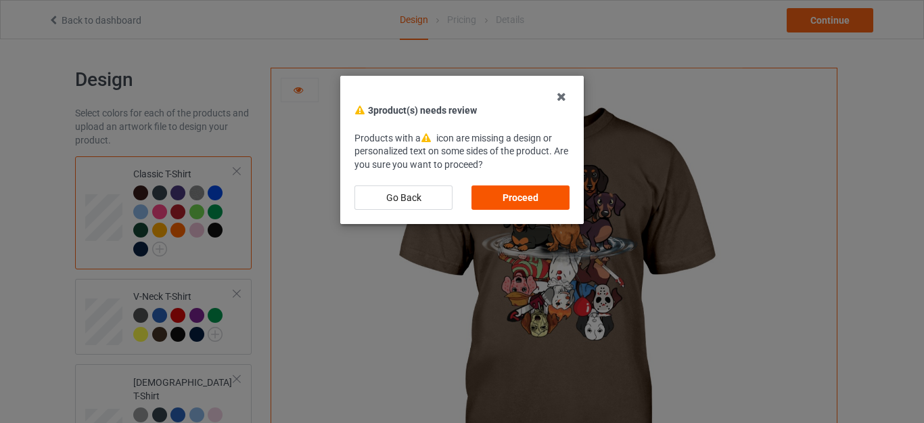
click at [514, 190] on div "Proceed" at bounding box center [521, 197] width 98 height 24
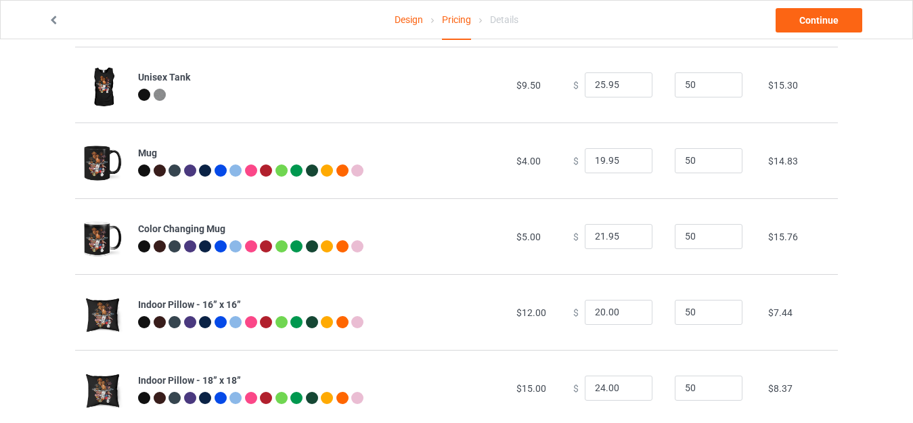
scroll to position [951, 0]
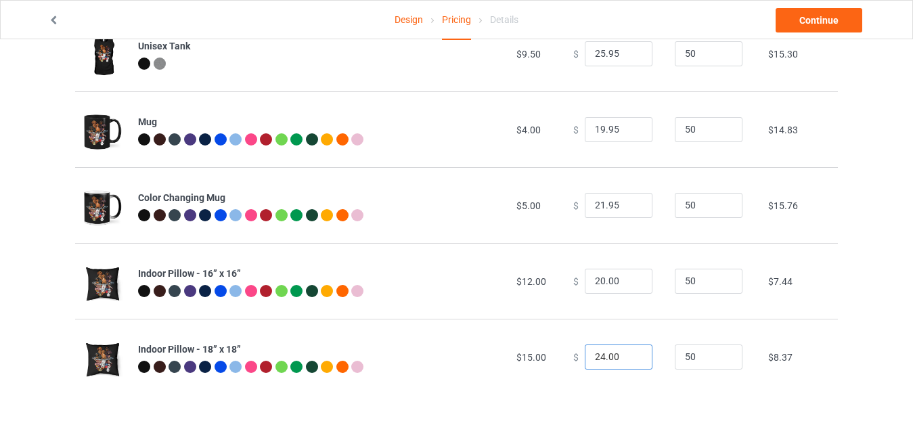
drag, startPoint x: 597, startPoint y: 356, endPoint x: 527, endPoint y: 350, distance: 69.9
click at [527, 350] on tr "Indoor Pillow - 18” x 18” $15.00 $ 24.00 50 $8.37" at bounding box center [456, 357] width 762 height 76
drag, startPoint x: 601, startPoint y: 357, endPoint x: 619, endPoint y: 357, distance: 18.3
click at [619, 357] on input "31.00" at bounding box center [619, 357] width 68 height 26
type input "31.95"
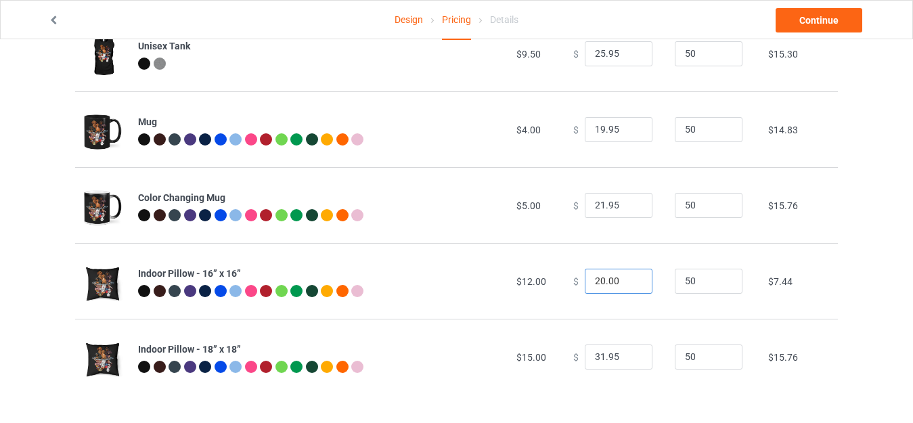
drag, startPoint x: 595, startPoint y: 275, endPoint x: 558, endPoint y: 283, distance: 37.4
click at [566, 283] on td "$ 20.00" at bounding box center [616, 281] width 101 height 76
drag, startPoint x: 596, startPoint y: 277, endPoint x: 546, endPoint y: 278, distance: 50.1
click at [546, 278] on tr "Indoor Pillow - 16” x 16” $12.00 $ 20.00 50 $7.44" at bounding box center [456, 281] width 762 height 76
drag, startPoint x: 599, startPoint y: 279, endPoint x: 617, endPoint y: 276, distance: 17.9
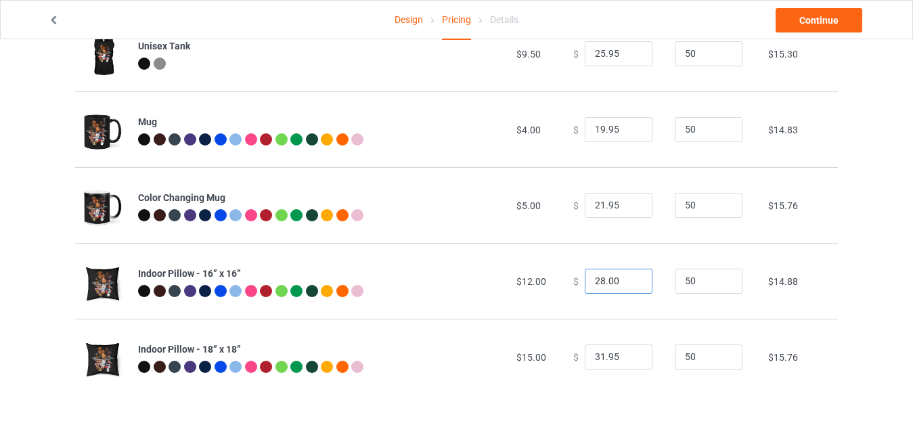
click at [618, 281] on input "28.00" at bounding box center [619, 282] width 68 height 26
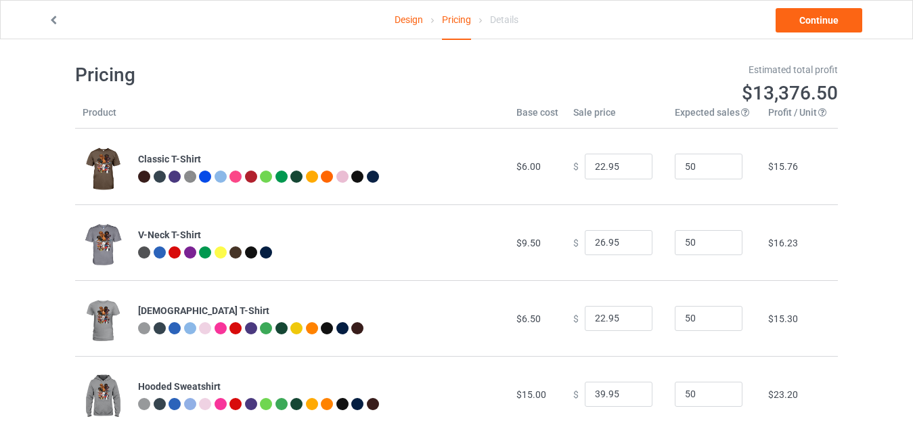
scroll to position [0, 0]
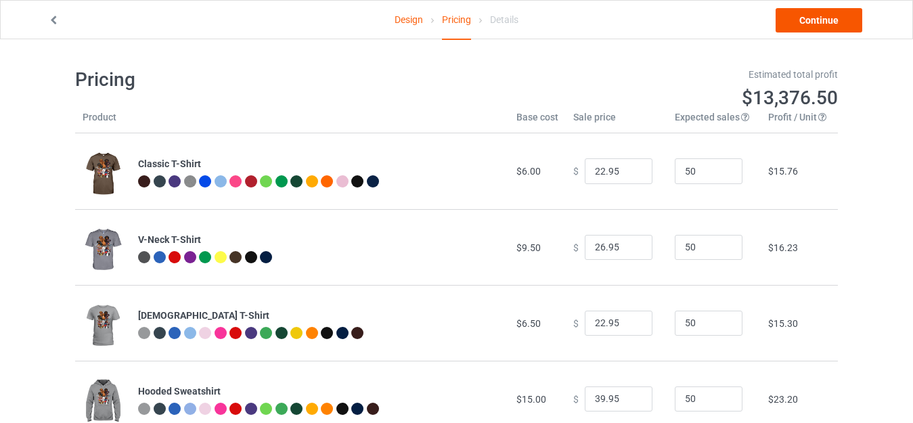
type input "28.95"
click at [806, 26] on link "Continue" at bounding box center [818, 20] width 87 height 24
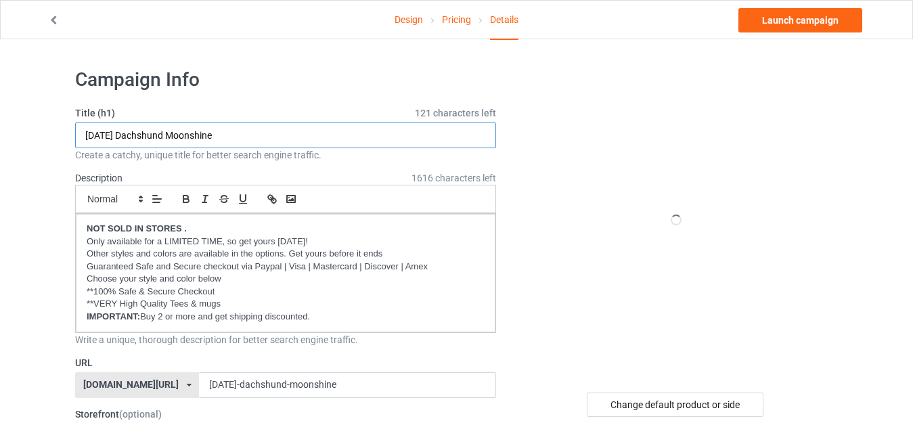
click at [242, 133] on input "Halloween Dachshund Moonshine" at bounding box center [285, 135] width 421 height 26
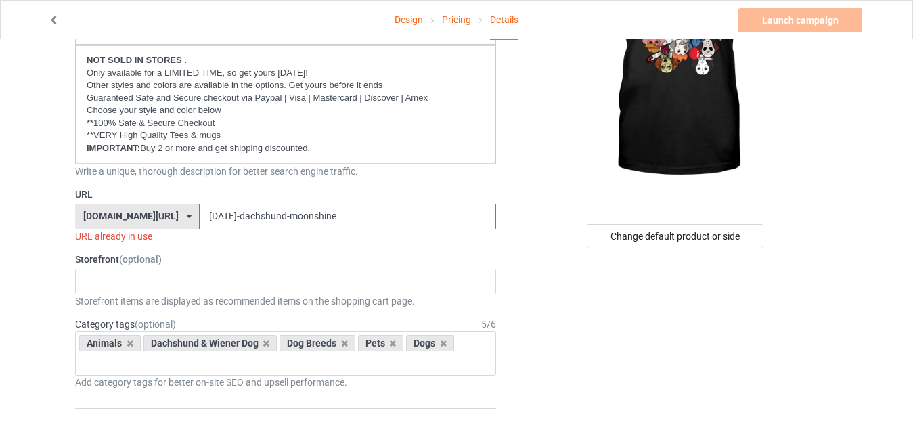
scroll to position [203, 0]
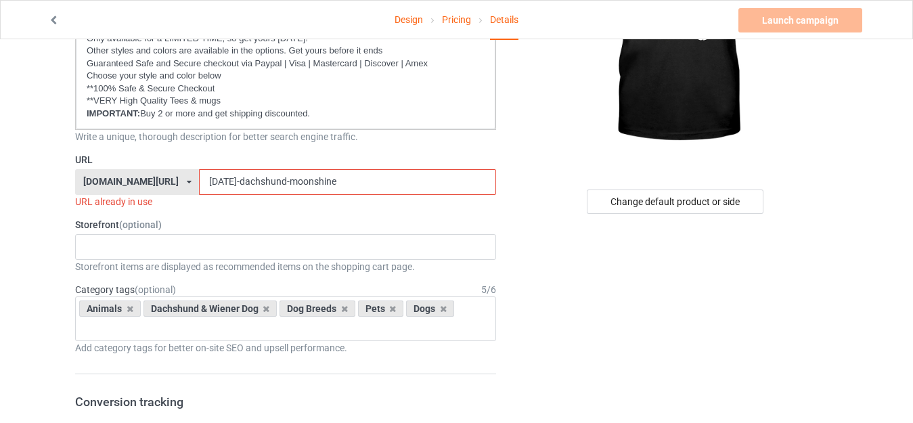
type input "Funny Dachshund Halloween"
click at [274, 177] on input "halloween-dachshund-moonshine" at bounding box center [347, 182] width 296 height 26
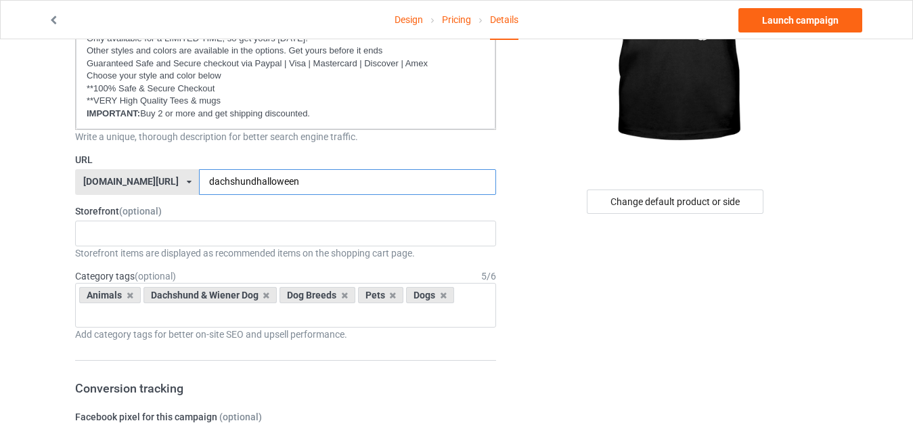
type input "dachshundhalloween"
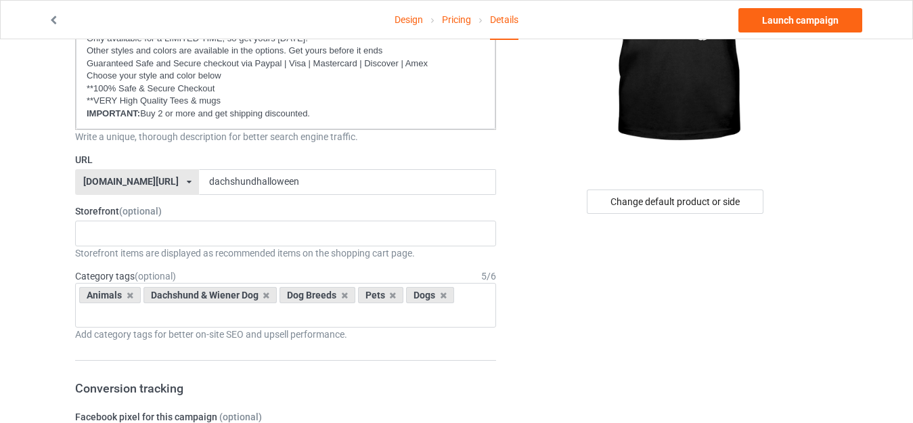
click at [542, 195] on div "Change default product or side" at bounding box center [676, 201] width 323 height 24
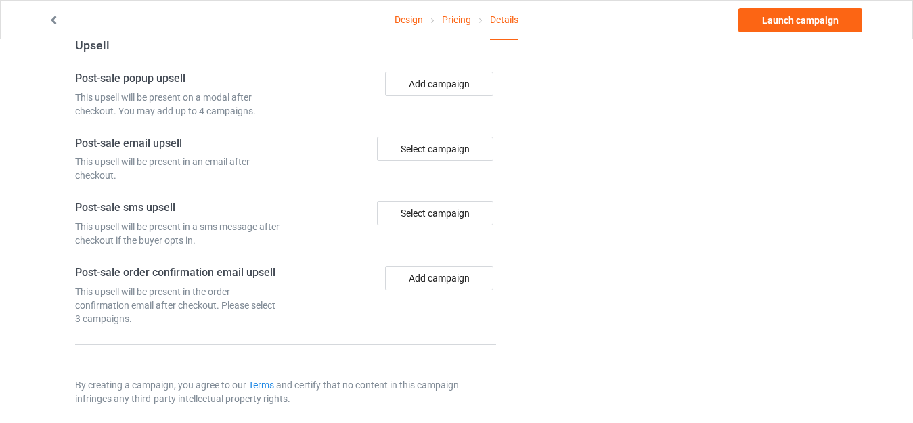
scroll to position [1026, 0]
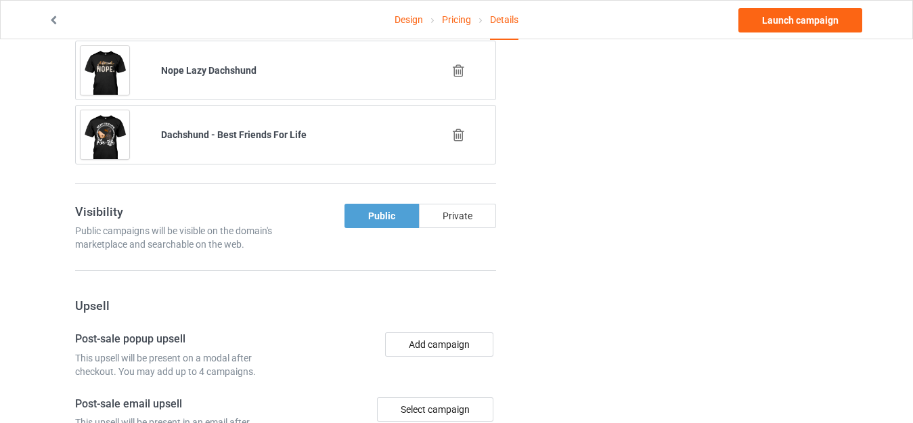
click at [461, 215] on div "Private" at bounding box center [457, 216] width 77 height 24
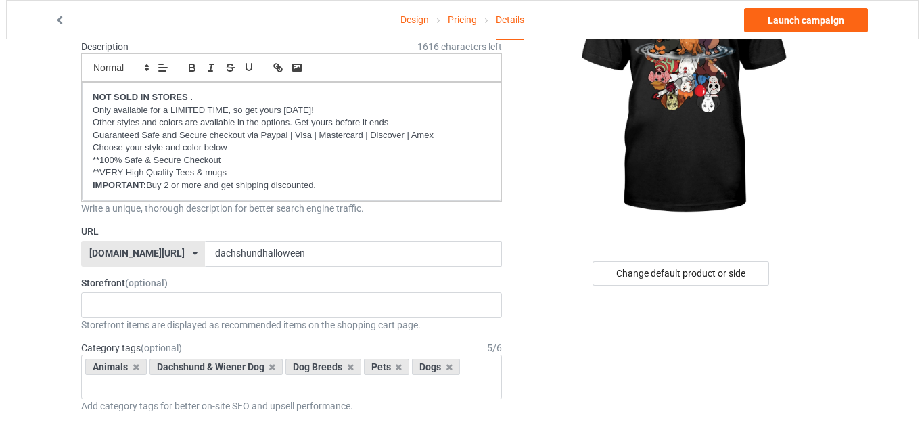
scroll to position [0, 0]
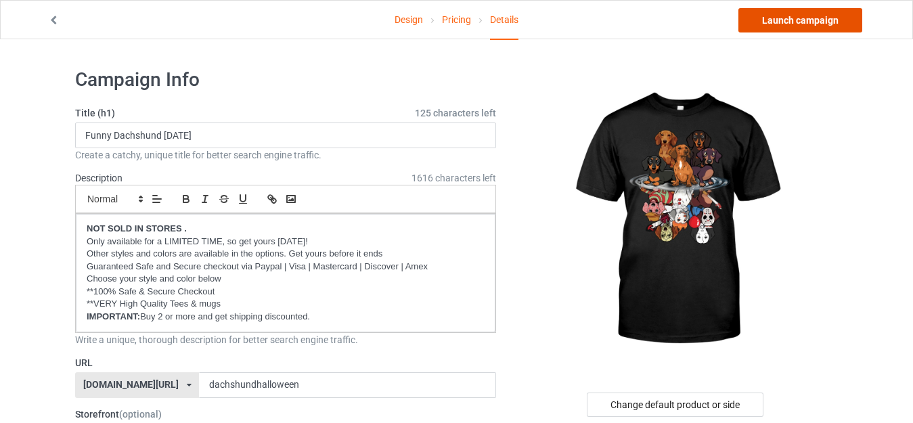
click at [799, 16] on link "Launch campaign" at bounding box center [800, 20] width 124 height 24
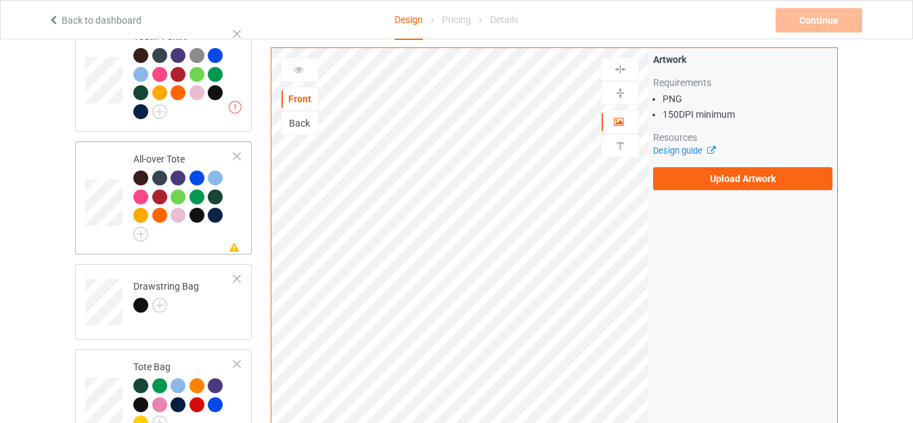
scroll to position [947, 0]
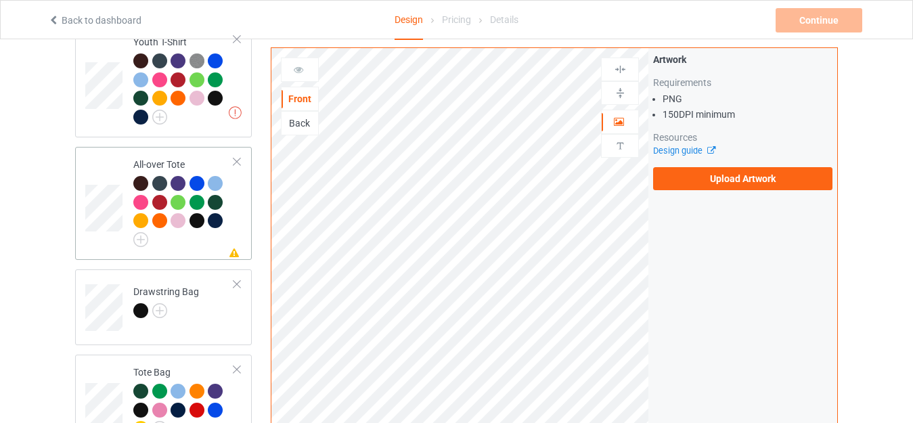
click at [136, 158] on div "All-over Tote" at bounding box center [183, 200] width 101 height 85
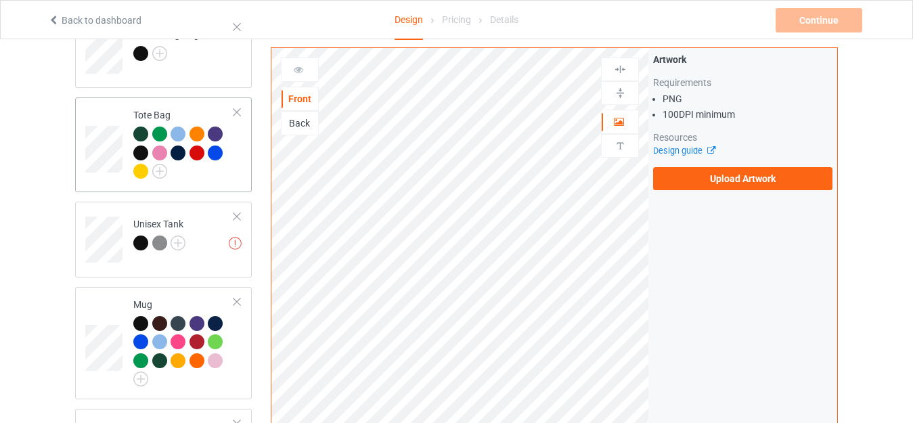
scroll to position [1082, 0]
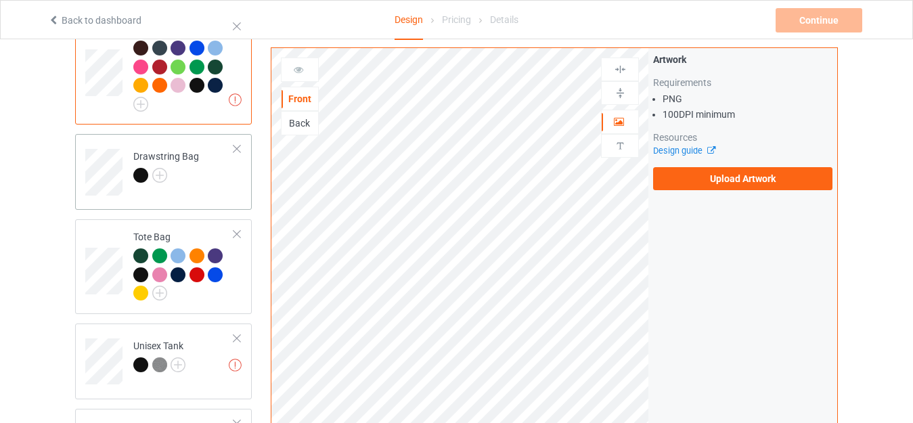
click at [150, 150] on div "Drawstring Bag" at bounding box center [166, 166] width 66 height 32
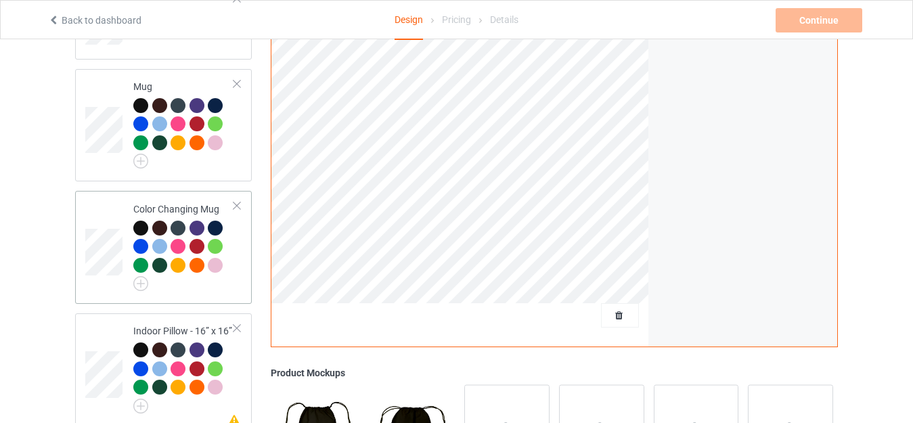
scroll to position [1421, 0]
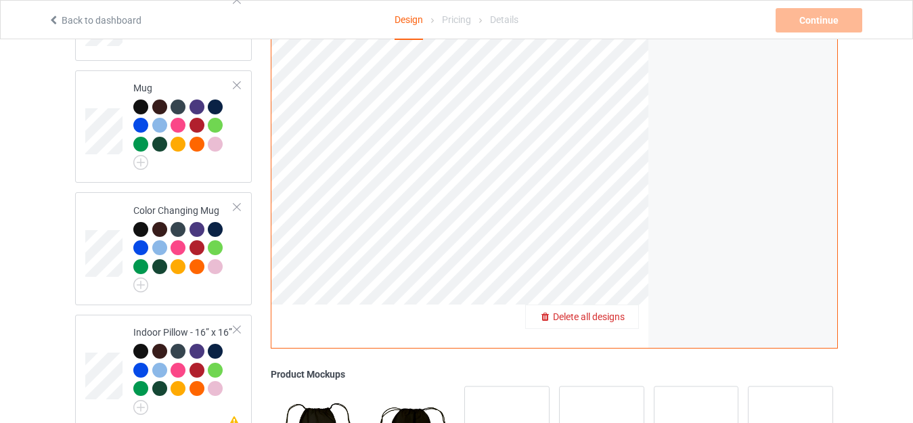
click at [620, 311] on span "Delete all designs" at bounding box center [589, 316] width 72 height 11
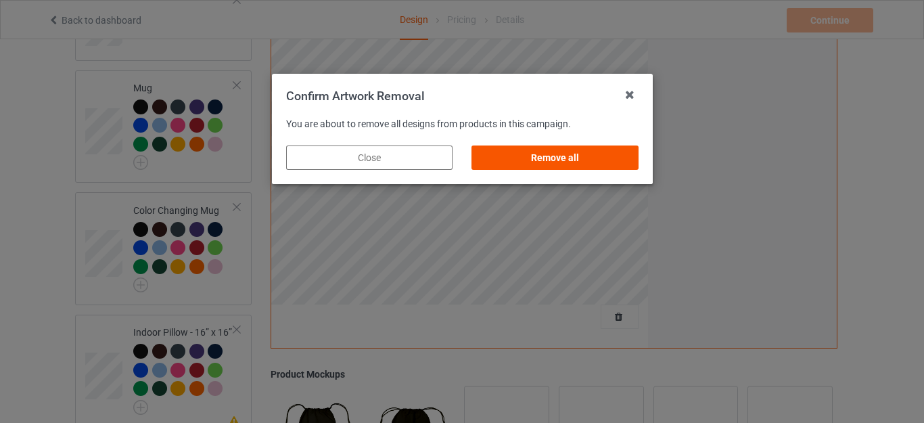
click at [573, 154] on div "Remove all" at bounding box center [555, 157] width 166 height 24
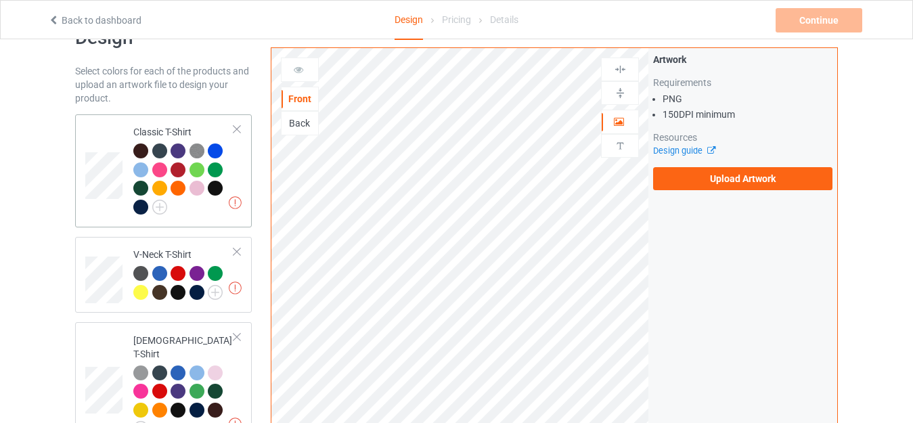
scroll to position [0, 0]
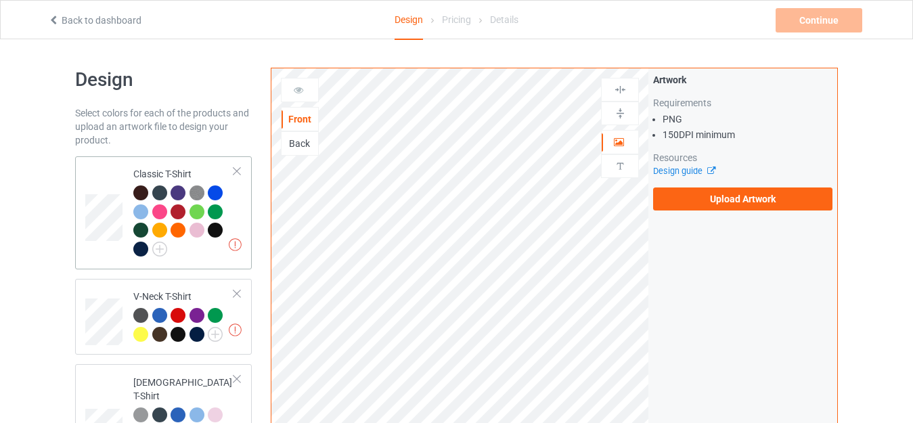
click at [158, 169] on div "Classic T-Shirt" at bounding box center [183, 211] width 101 height 88
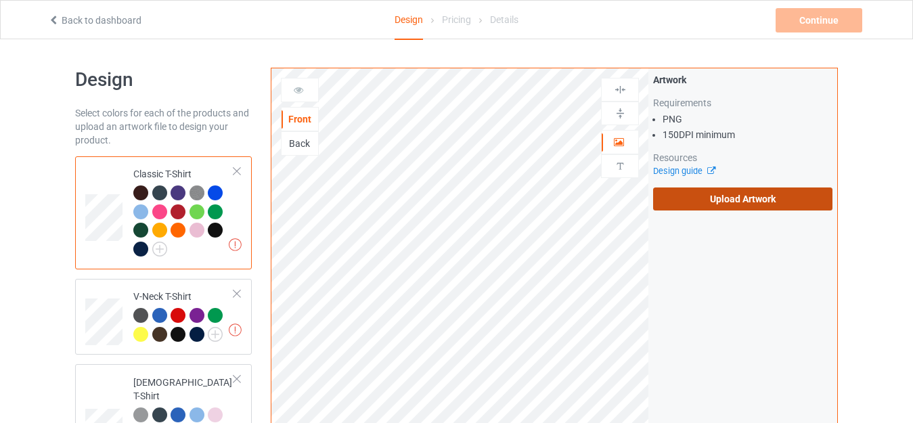
click at [704, 202] on label "Upload Artwork" at bounding box center [742, 198] width 179 height 23
click at [0, 0] on input "Upload Artwork" at bounding box center [0, 0] width 0 height 0
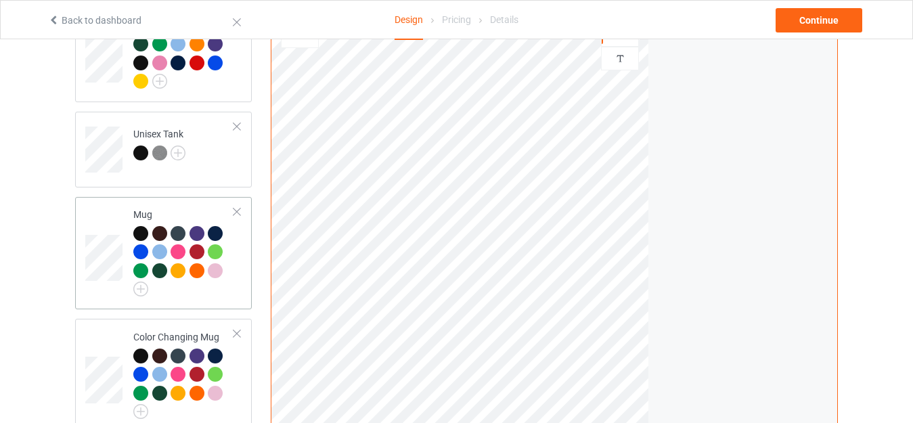
scroll to position [1353, 0]
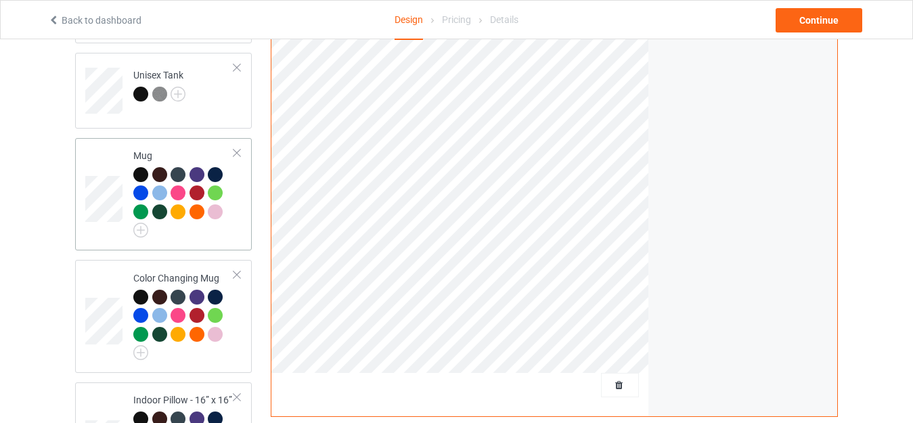
click at [154, 143] on td "Mug" at bounding box center [184, 194] width 116 height 102
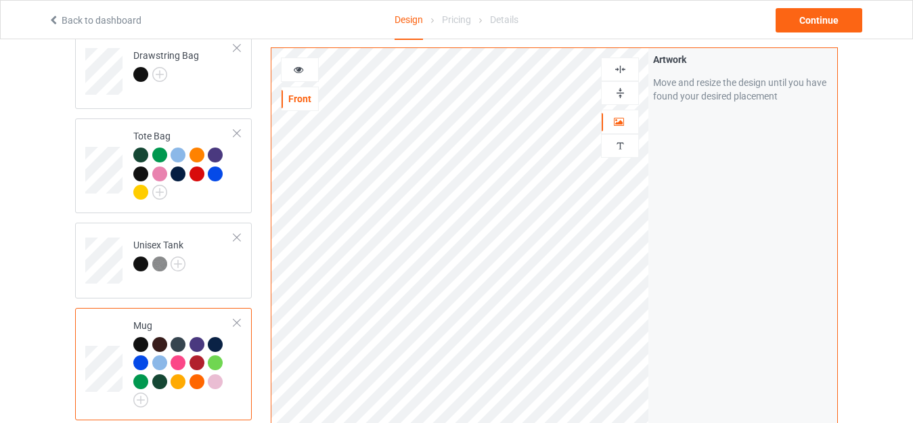
scroll to position [1082, 0]
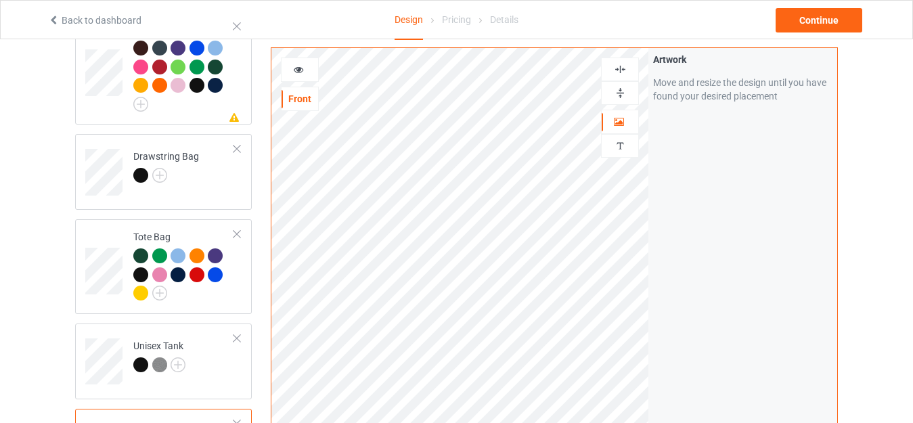
click at [298, 67] on icon at bounding box center [299, 67] width 12 height 9
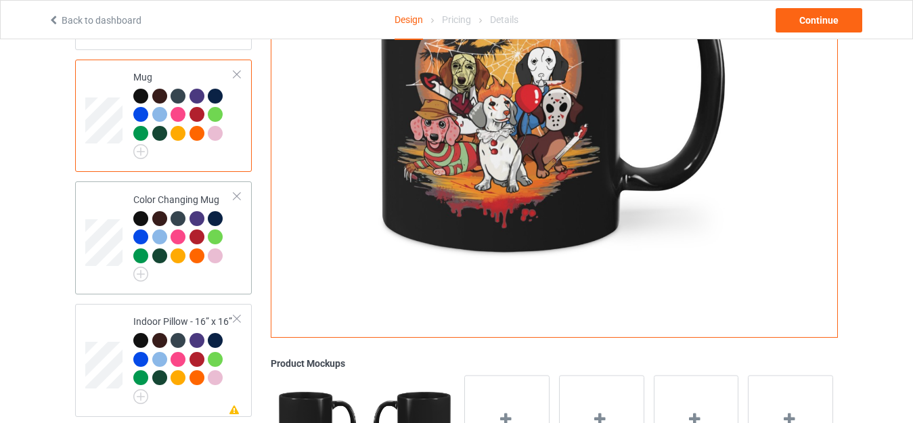
scroll to position [1421, 0]
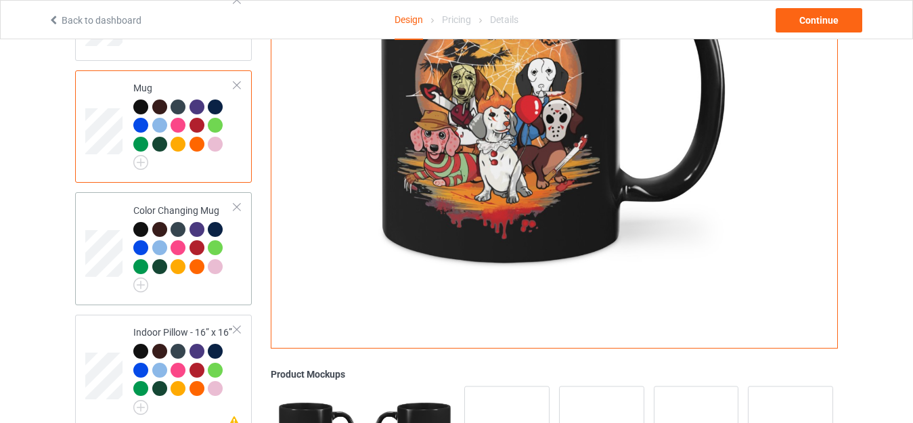
click at [158, 192] on div "Color Changing Mug" at bounding box center [163, 248] width 177 height 113
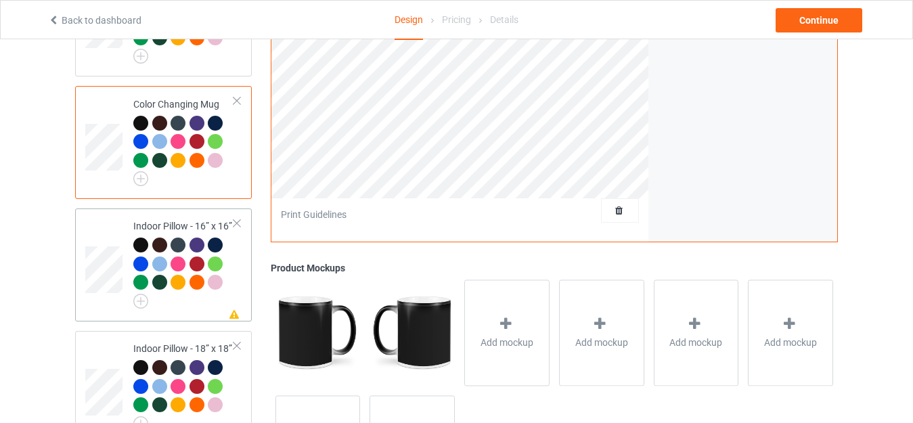
scroll to position [1556, 0]
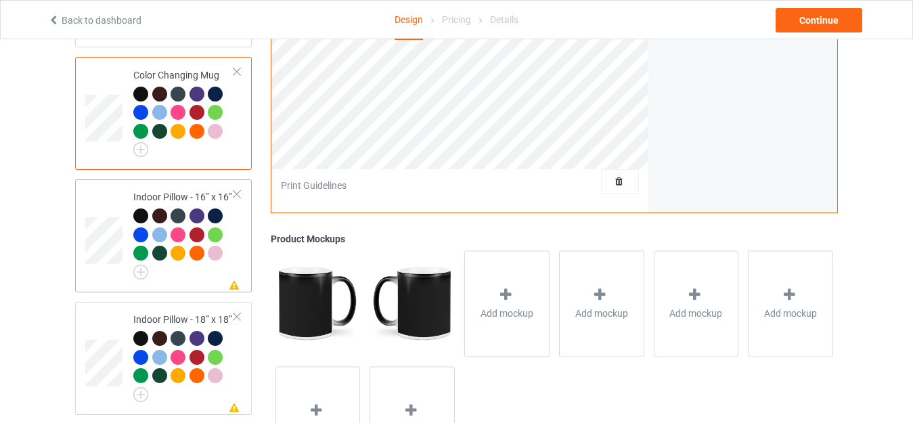
click at [137, 185] on td "Missing artwork on 1 side(s) Indoor Pillow - 16” x 16”" at bounding box center [184, 236] width 116 height 102
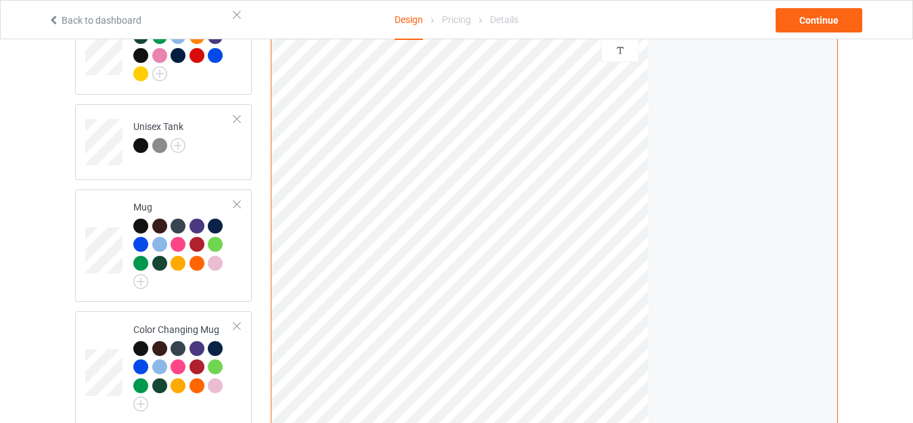
scroll to position [1218, 0]
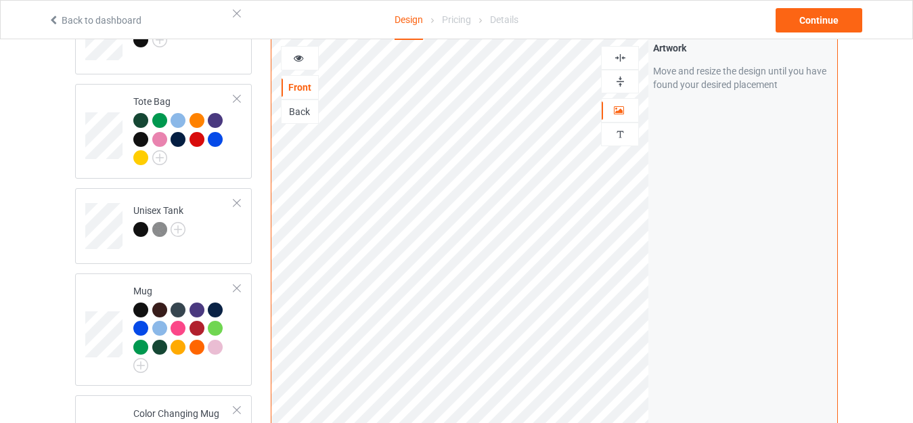
click at [623, 78] on img at bounding box center [620, 81] width 13 height 13
click at [618, 55] on img at bounding box center [620, 57] width 13 height 13
click at [302, 59] on div at bounding box center [299, 58] width 37 height 14
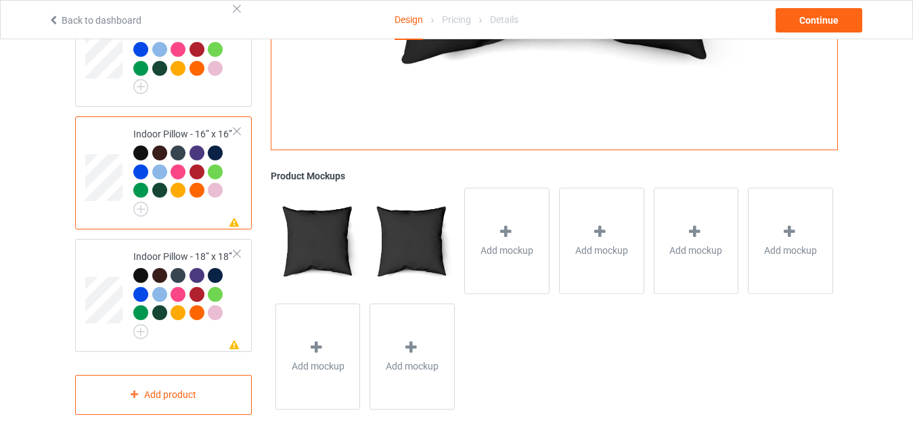
scroll to position [1624, 0]
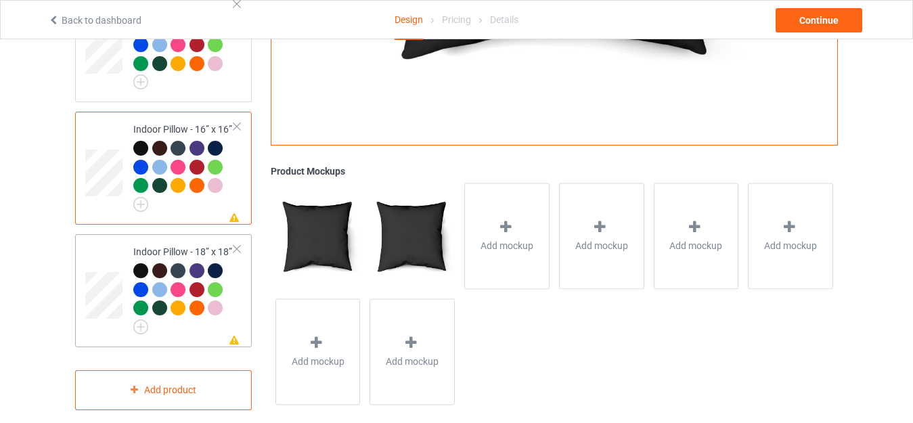
click at [168, 239] on td "Missing artwork on 1 side(s) Indoor Pillow - 18” x 18”" at bounding box center [184, 290] width 116 height 102
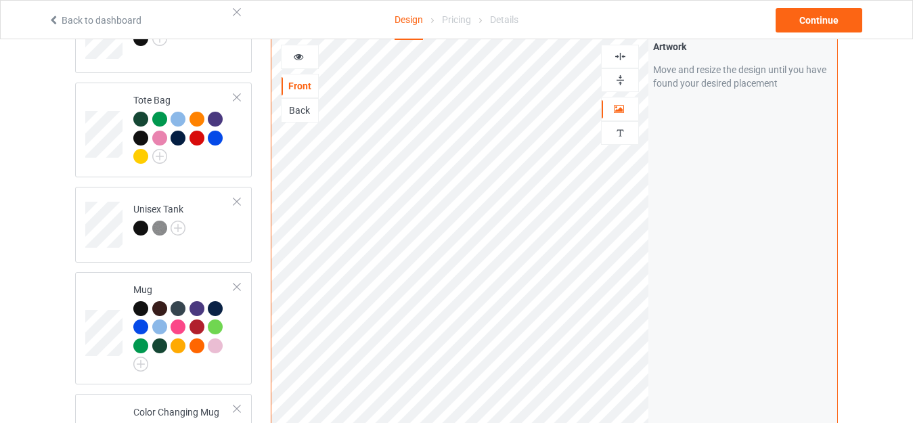
scroll to position [1218, 0]
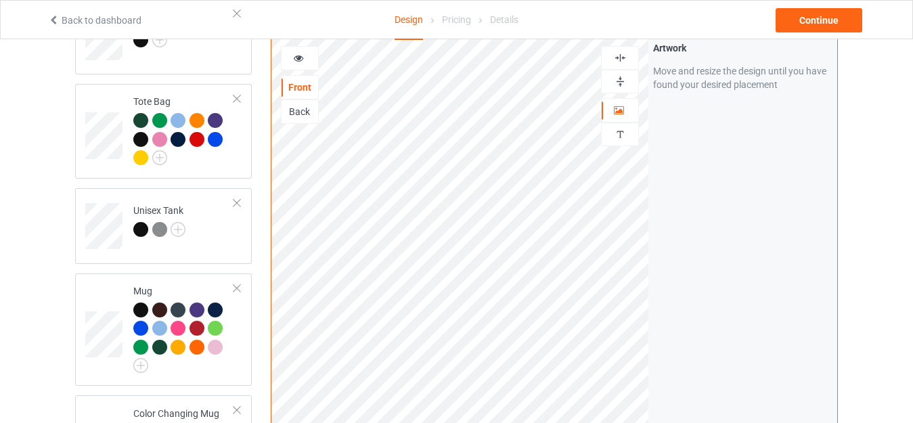
click at [612, 76] on div at bounding box center [619, 81] width 37 height 13
click at [620, 51] on img at bounding box center [620, 57] width 13 height 13
click at [302, 53] on icon at bounding box center [299, 55] width 12 height 9
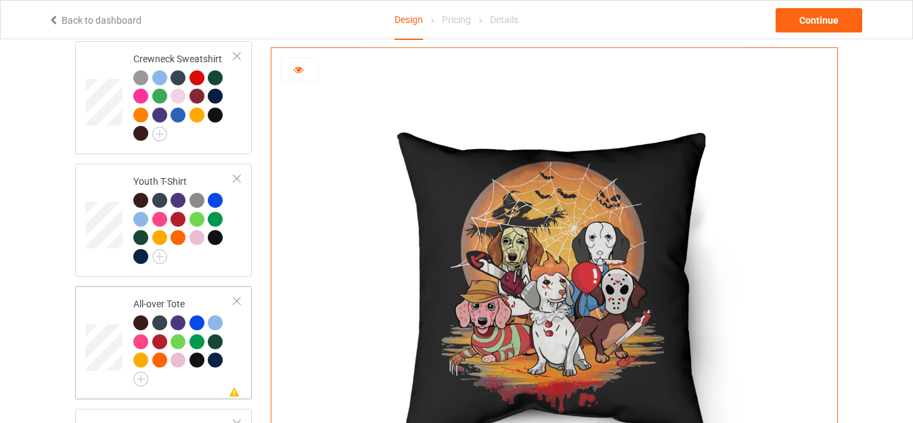
scroll to position [879, 0]
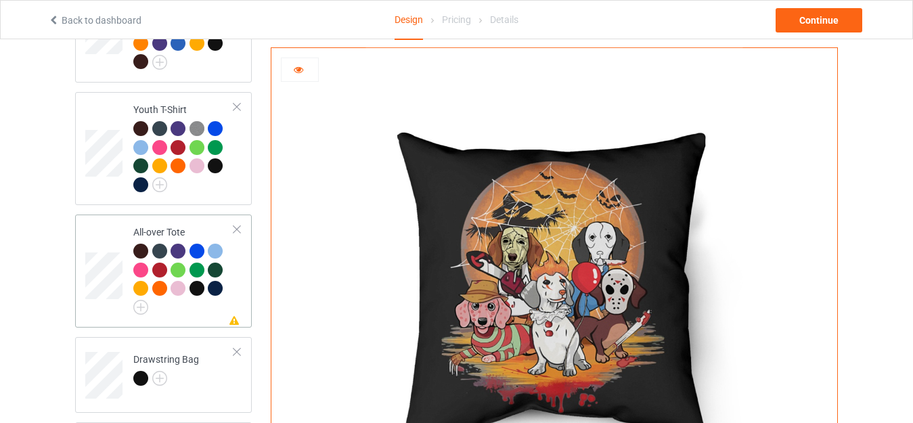
click at [157, 225] on div "All-over Tote" at bounding box center [183, 267] width 101 height 85
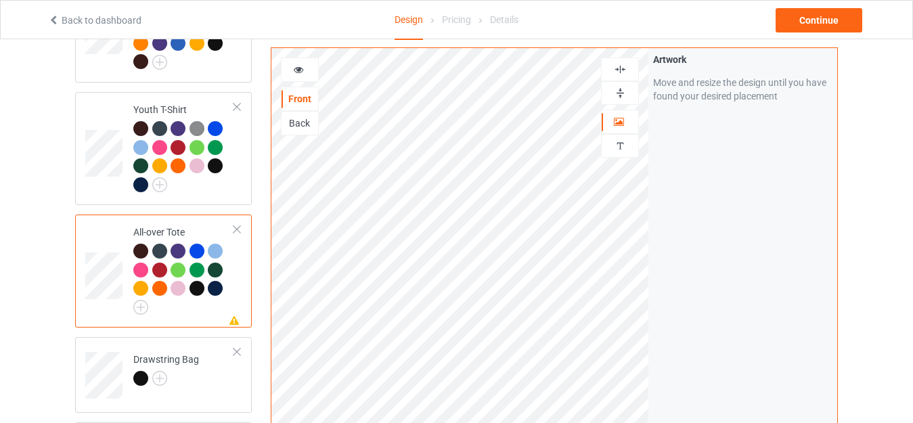
click at [620, 93] on img at bounding box center [620, 93] width 13 height 13
drag, startPoint x: 615, startPoint y: 70, endPoint x: 608, endPoint y: 68, distance: 7.1
click at [615, 69] on img at bounding box center [620, 69] width 13 height 13
click at [300, 66] on icon at bounding box center [299, 67] width 12 height 9
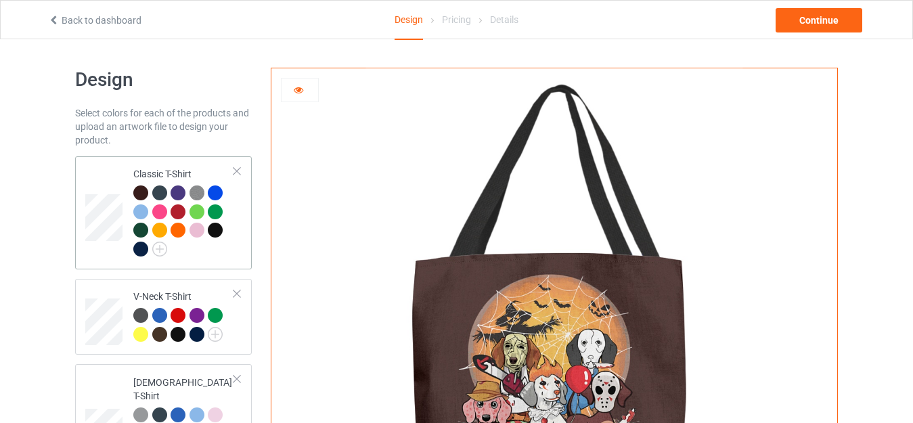
click at [158, 170] on div "Classic T-Shirt" at bounding box center [183, 211] width 101 height 88
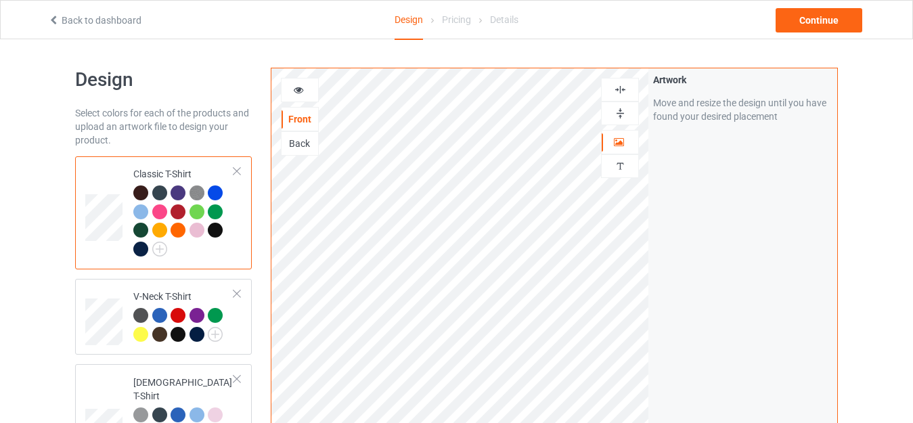
click at [219, 226] on div at bounding box center [215, 230] width 15 height 15
click at [822, 23] on div "Continue" at bounding box center [818, 20] width 87 height 24
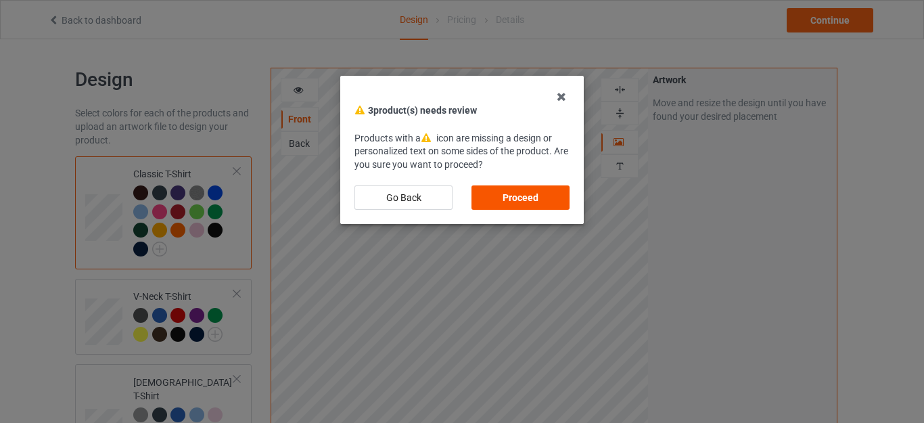
click at [516, 193] on div "Proceed" at bounding box center [521, 197] width 98 height 24
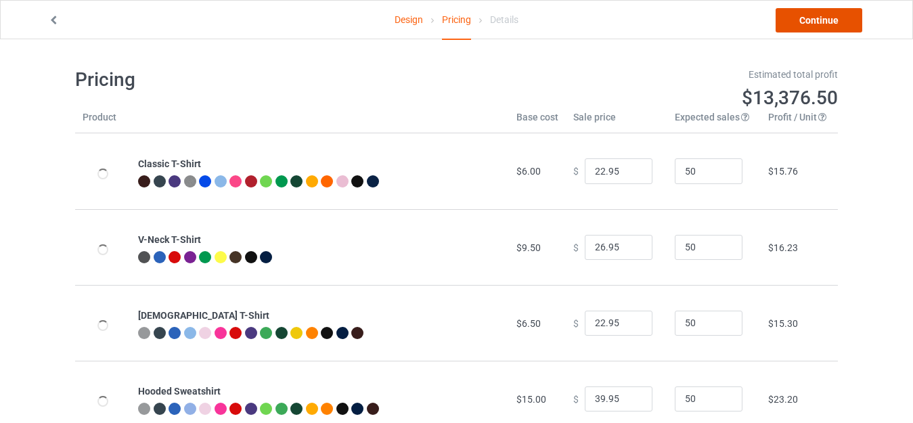
click at [815, 24] on link "Continue" at bounding box center [818, 20] width 87 height 24
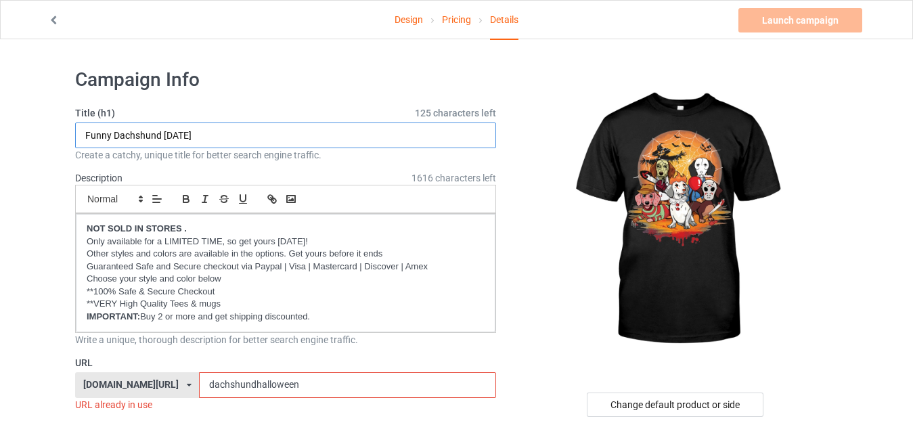
click at [110, 133] on input "Funny Dachshund Halloween" at bounding box center [285, 135] width 421 height 26
click at [132, 133] on input "Funny Horror Movie Dachshund Halloween" at bounding box center [285, 135] width 421 height 26
click at [153, 133] on input "Funny Horror Movie Dachshund Halloween" at bounding box center [285, 135] width 421 height 26
type input "Funny Horror Movie Dachshund Halloween"
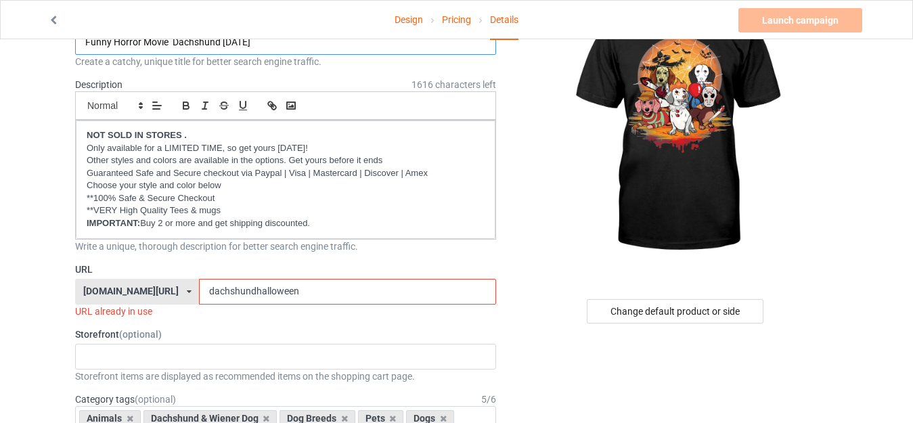
scroll to position [135, 0]
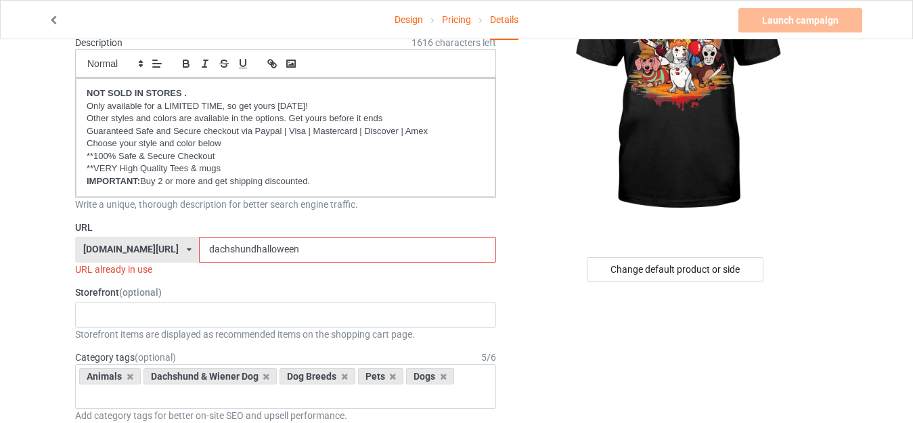
click at [233, 250] on input "dachshundhalloween" at bounding box center [347, 250] width 296 height 26
drag, startPoint x: 227, startPoint y: 248, endPoint x: 208, endPoint y: 248, distance: 18.9
click at [208, 248] on input "dachshundhalloween" at bounding box center [347, 250] width 296 height 26
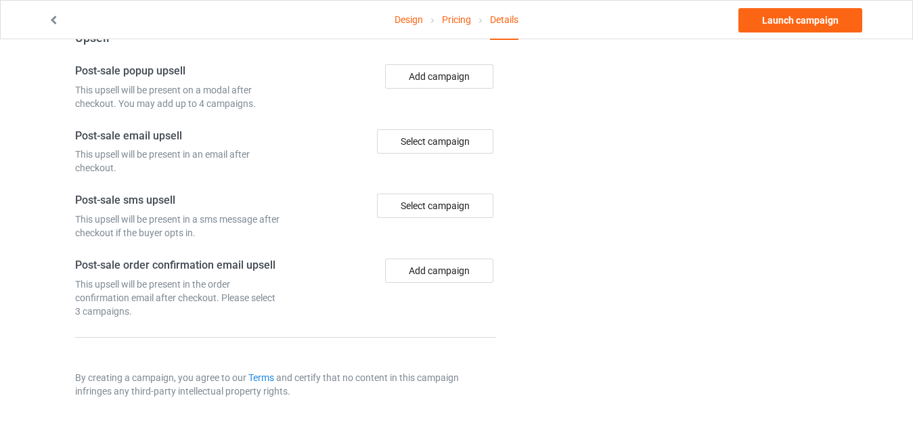
scroll to position [1296, 0]
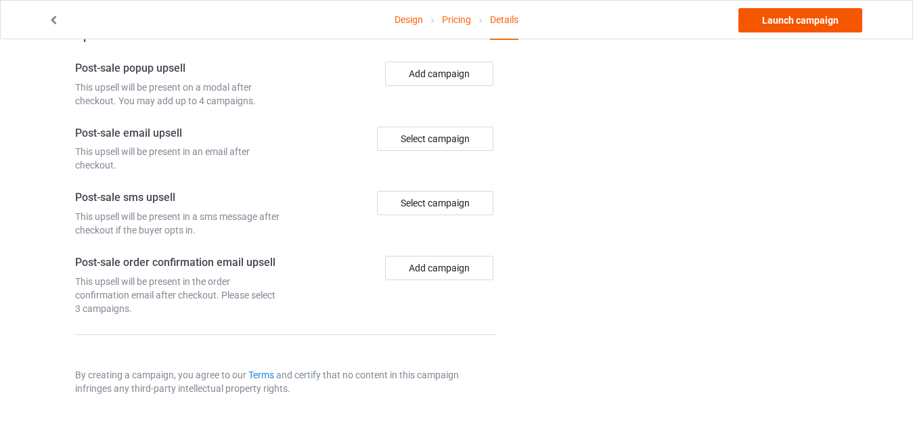
type input "dachshalloween"
click at [800, 20] on link "Launch campaign" at bounding box center [800, 20] width 124 height 24
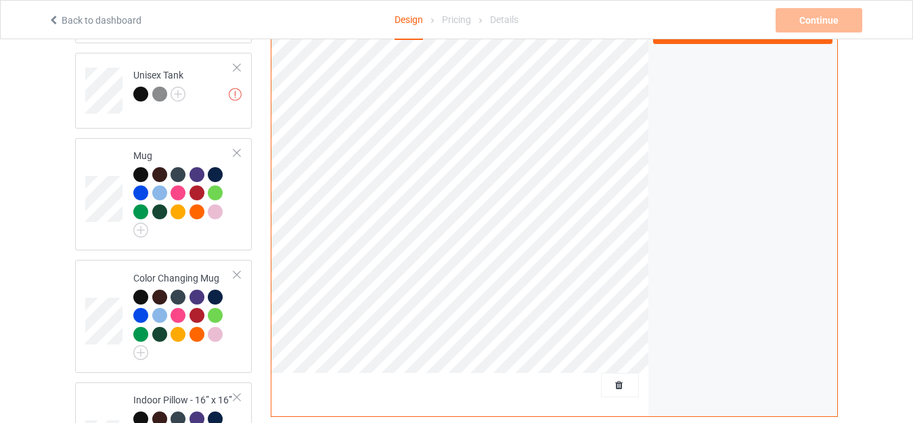
scroll to position [1556, 0]
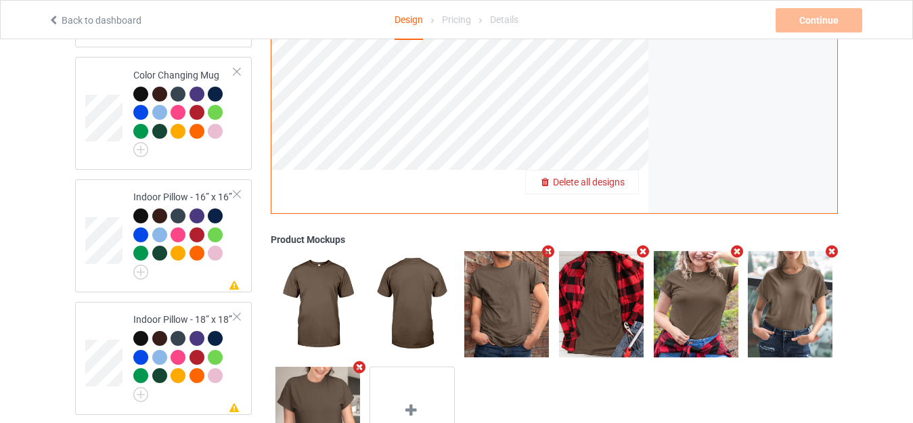
click at [620, 180] on span "Delete all designs" at bounding box center [589, 182] width 72 height 11
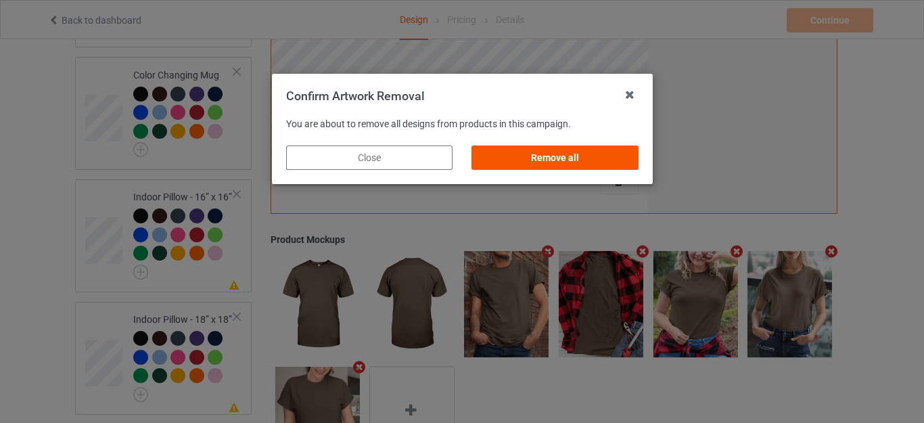
click at [543, 159] on div "Remove all" at bounding box center [555, 157] width 166 height 24
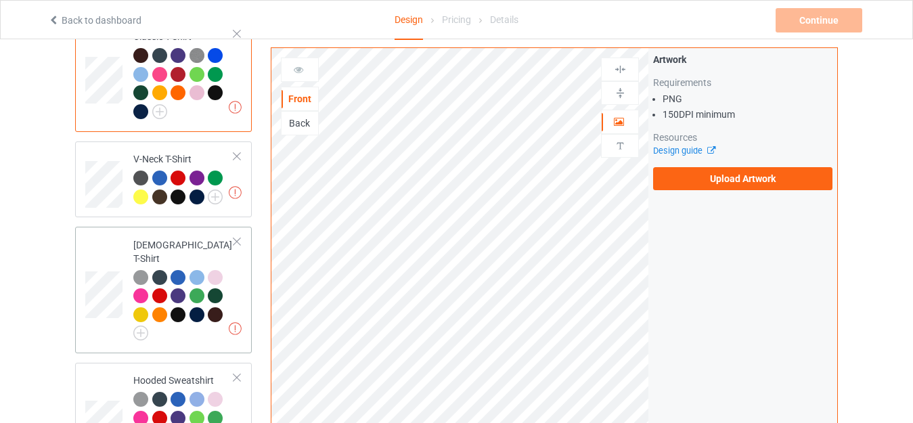
scroll to position [0, 0]
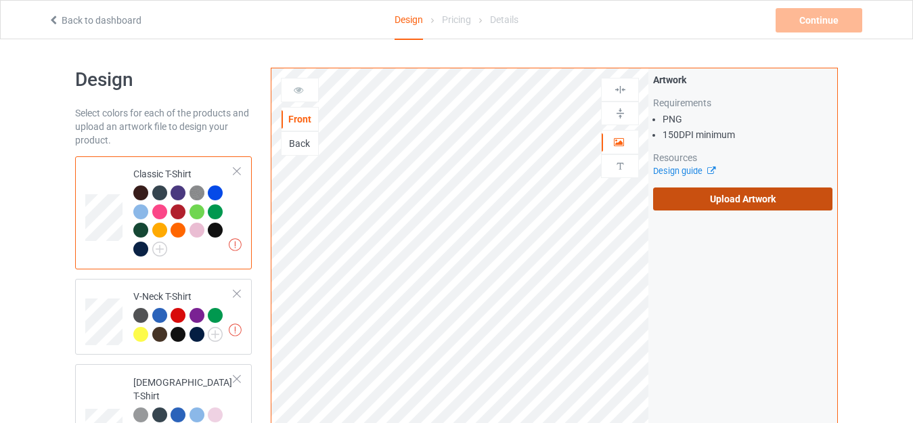
click at [712, 199] on label "Upload Artwork" at bounding box center [742, 198] width 179 height 23
click at [0, 0] on input "Upload Artwork" at bounding box center [0, 0] width 0 height 0
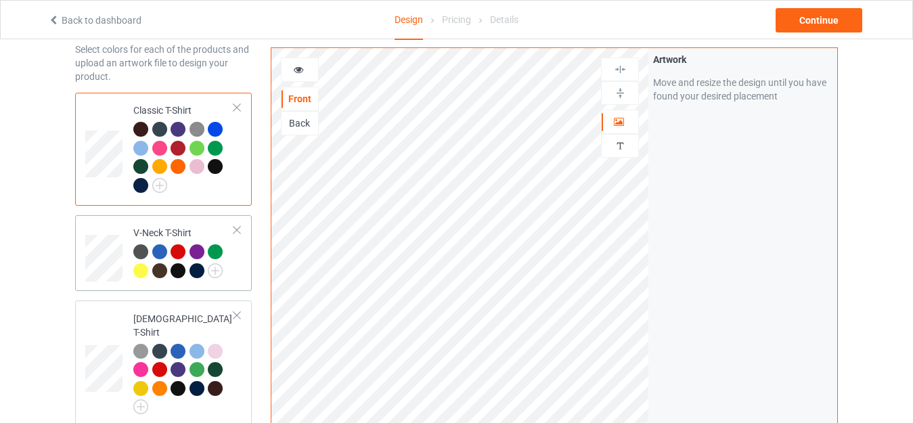
scroll to position [68, 0]
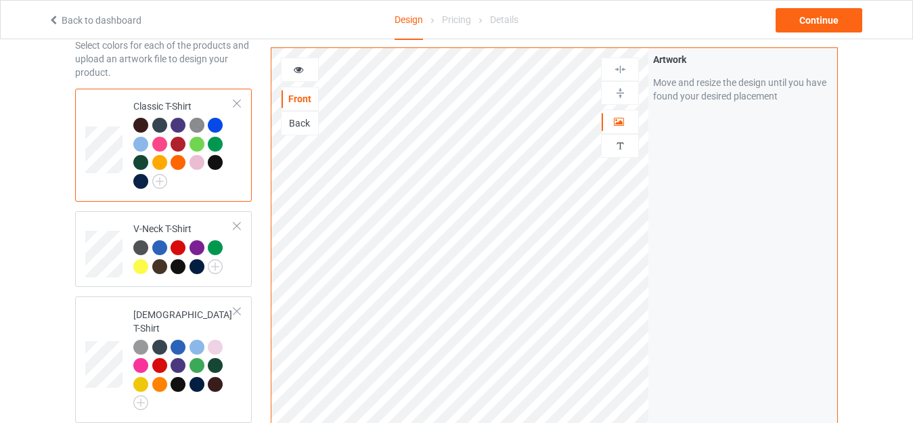
click at [210, 159] on div at bounding box center [215, 162] width 15 height 15
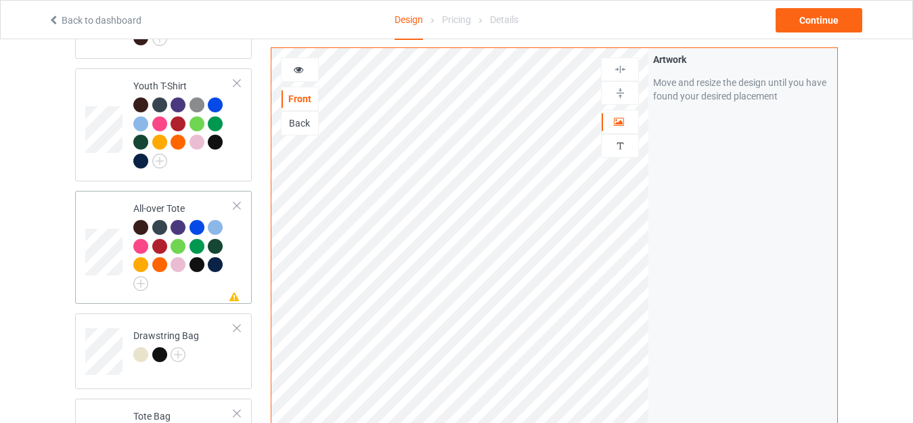
scroll to position [879, 0]
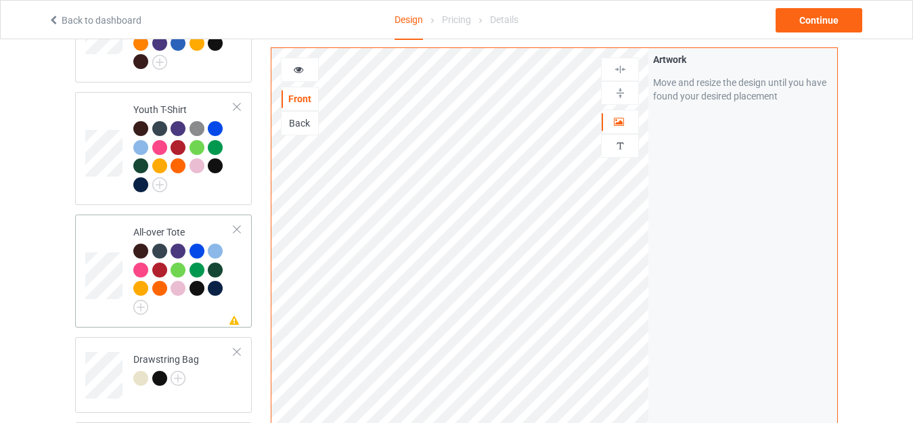
click at [149, 220] on td "Missing artwork on 1 side(s) All-over Tote" at bounding box center [184, 271] width 116 height 102
click at [296, 67] on icon at bounding box center [299, 67] width 12 height 9
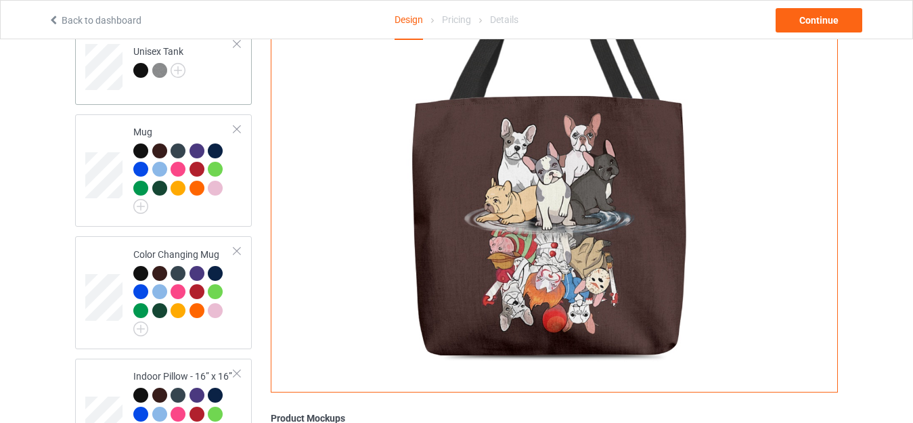
scroll to position [1353, 0]
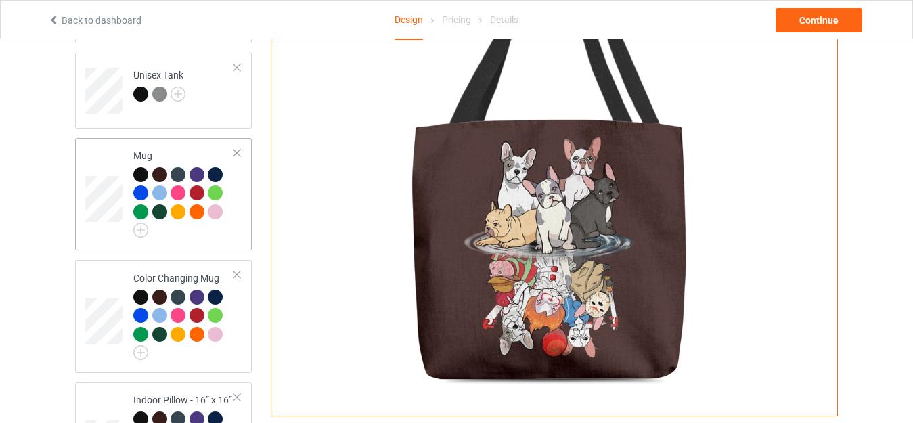
click at [150, 143] on td "Mug" at bounding box center [184, 194] width 116 height 102
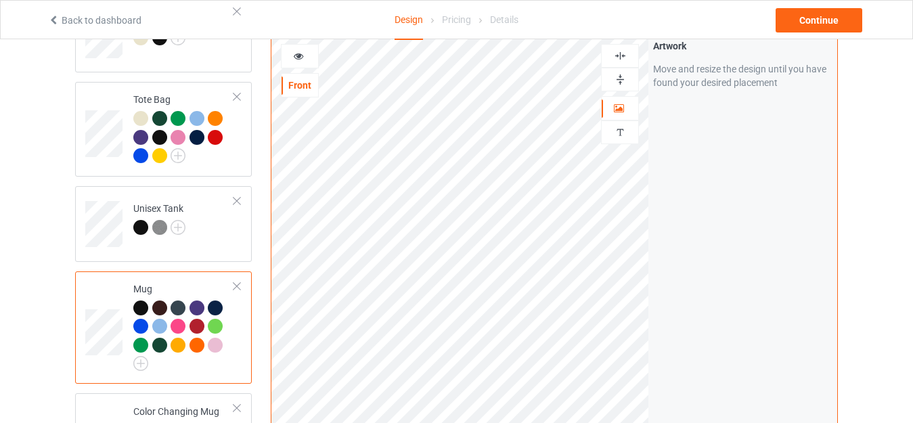
scroll to position [1218, 0]
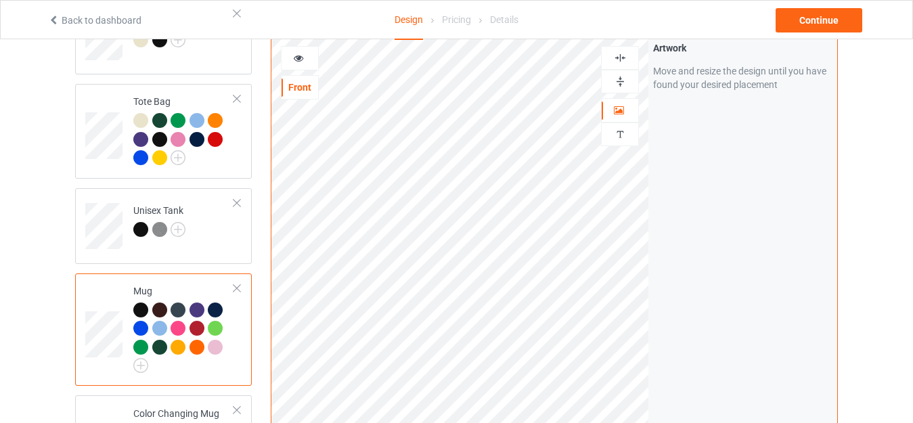
click at [302, 53] on icon at bounding box center [299, 55] width 12 height 9
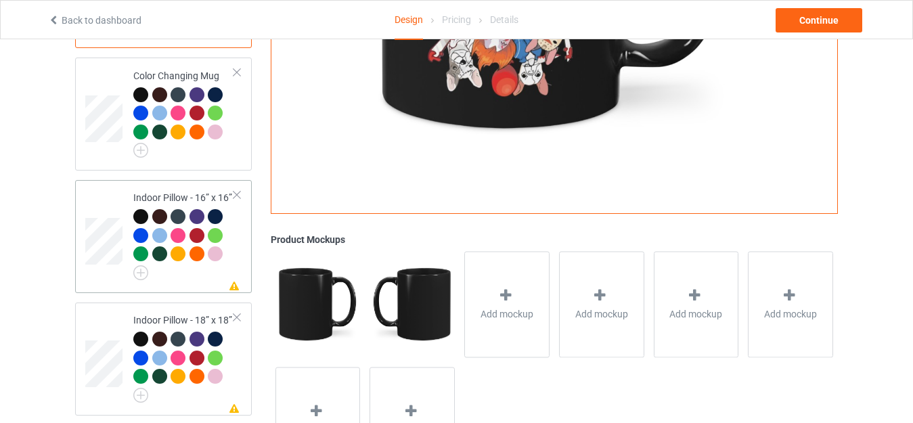
scroll to position [1556, 0]
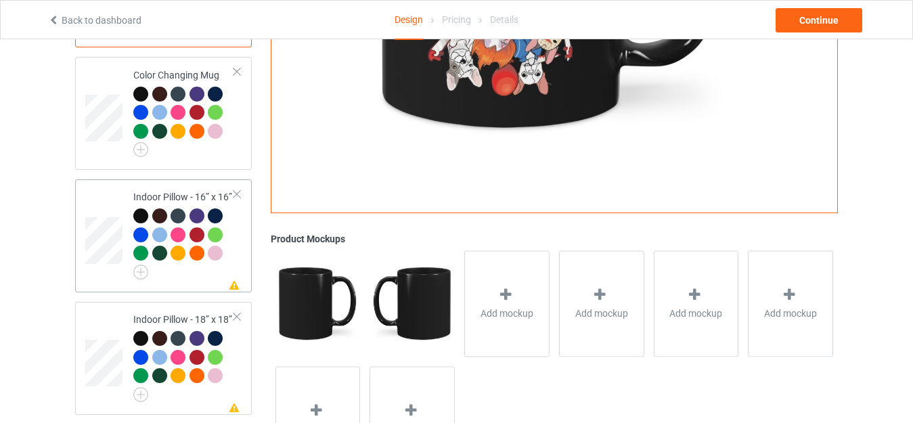
click at [159, 190] on div "Indoor Pillow - 16” x 16”" at bounding box center [183, 232] width 101 height 85
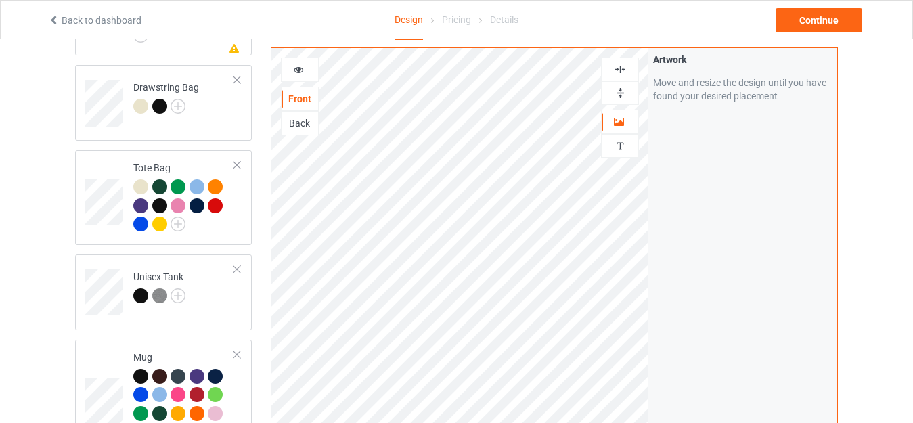
scroll to position [1150, 0]
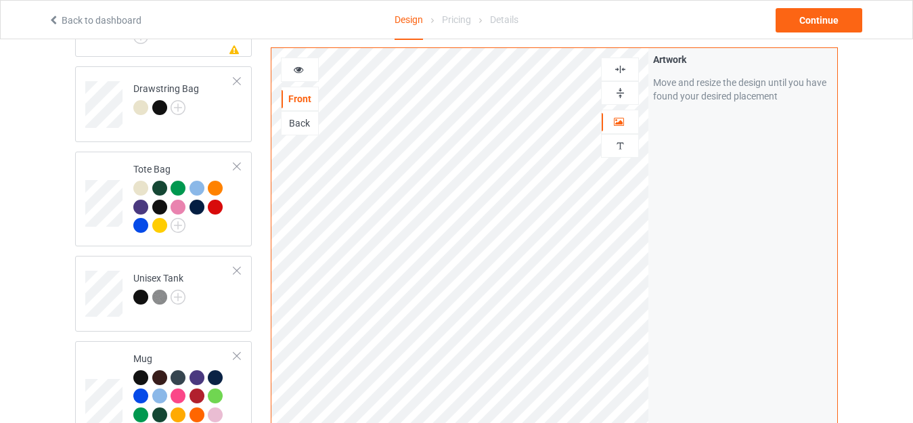
drag, startPoint x: 620, startPoint y: 93, endPoint x: 620, endPoint y: 76, distance: 16.9
click at [620, 93] on img at bounding box center [620, 93] width 13 height 13
click at [618, 70] on img at bounding box center [620, 69] width 13 height 13
click at [288, 66] on div at bounding box center [299, 70] width 37 height 14
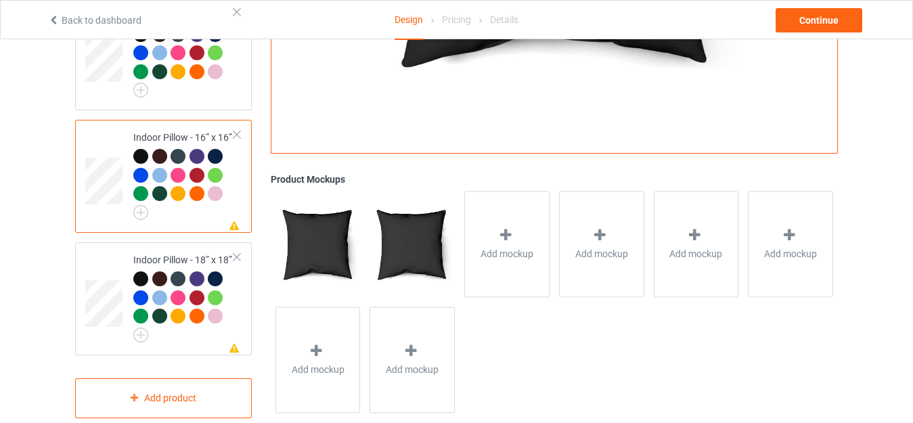
scroll to position [1624, 0]
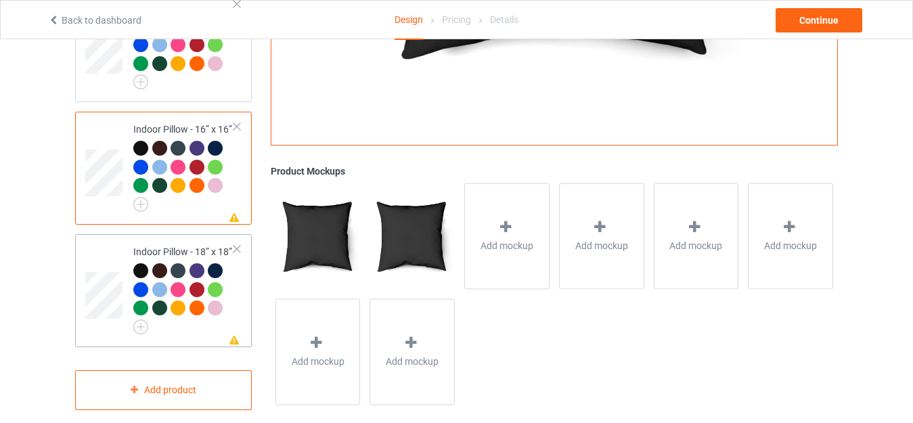
click at [168, 245] on div "Indoor Pillow - 18” x 18”" at bounding box center [183, 287] width 101 height 85
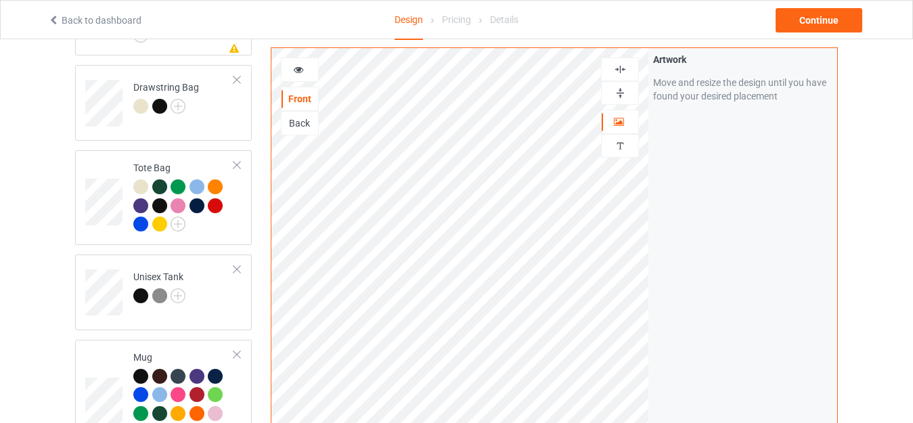
scroll to position [1150, 0]
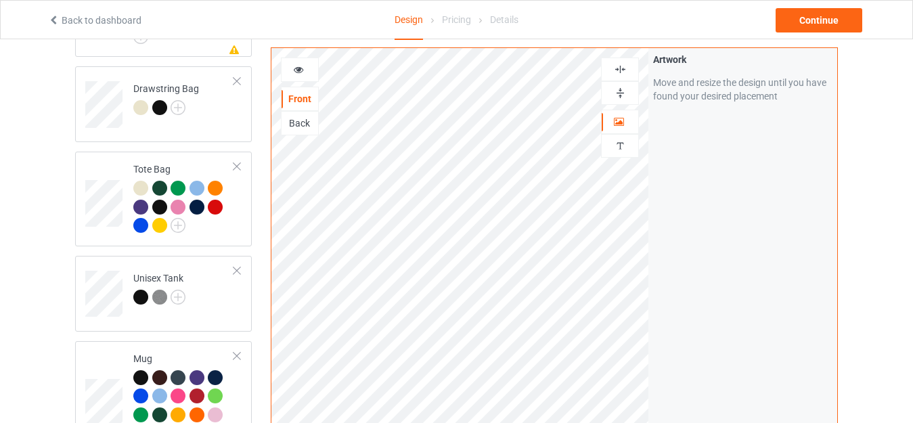
click at [622, 89] on img at bounding box center [620, 93] width 13 height 13
click at [624, 66] on img at bounding box center [620, 69] width 13 height 13
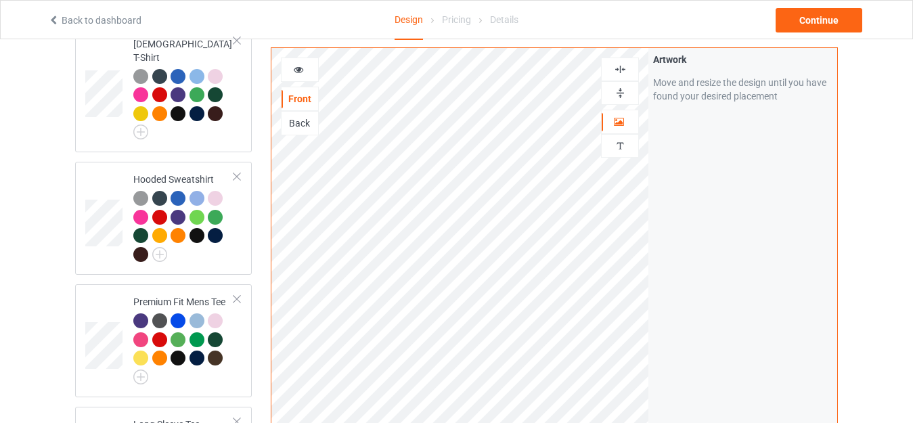
scroll to position [0, 0]
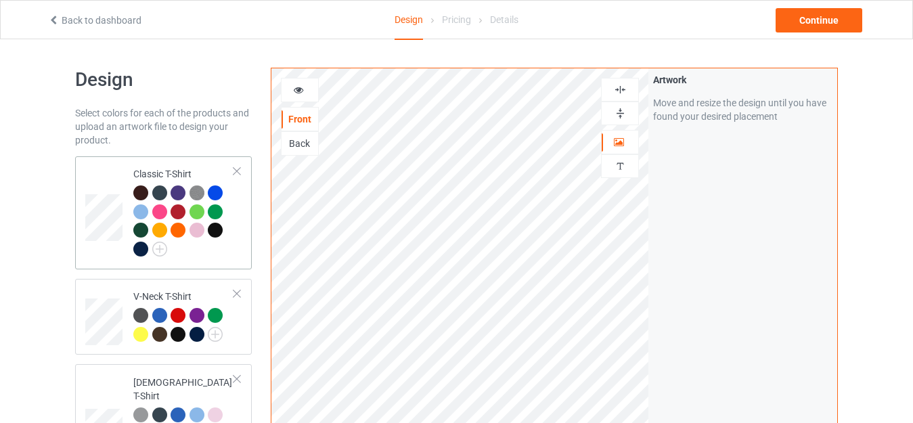
click at [183, 166] on td "Classic T-Shirt" at bounding box center [184, 213] width 116 height 102
click at [219, 229] on div at bounding box center [215, 230] width 15 height 15
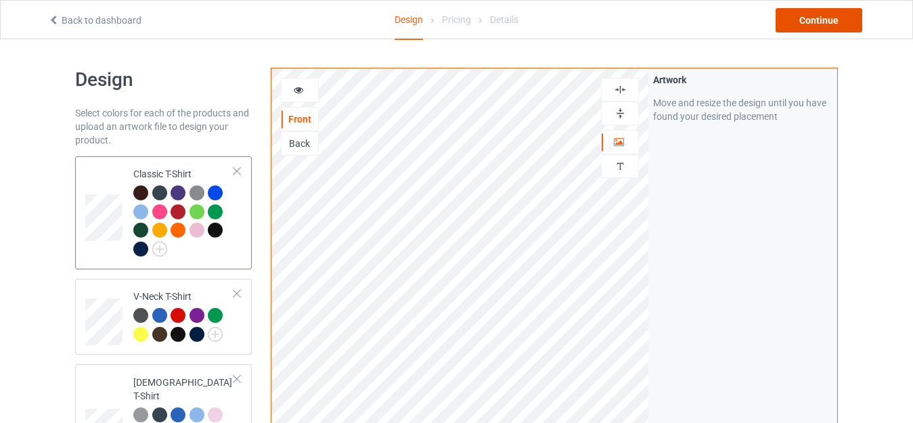
click at [815, 18] on div "Continue" at bounding box center [818, 20] width 87 height 24
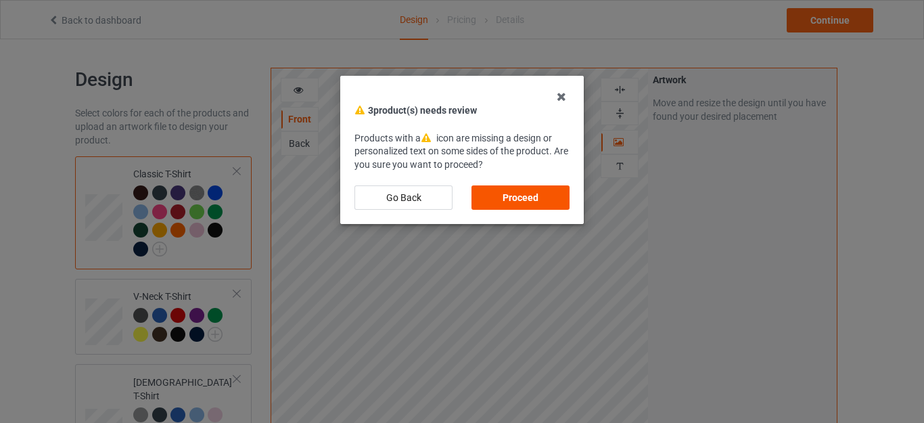
click at [509, 194] on div "Proceed" at bounding box center [521, 197] width 98 height 24
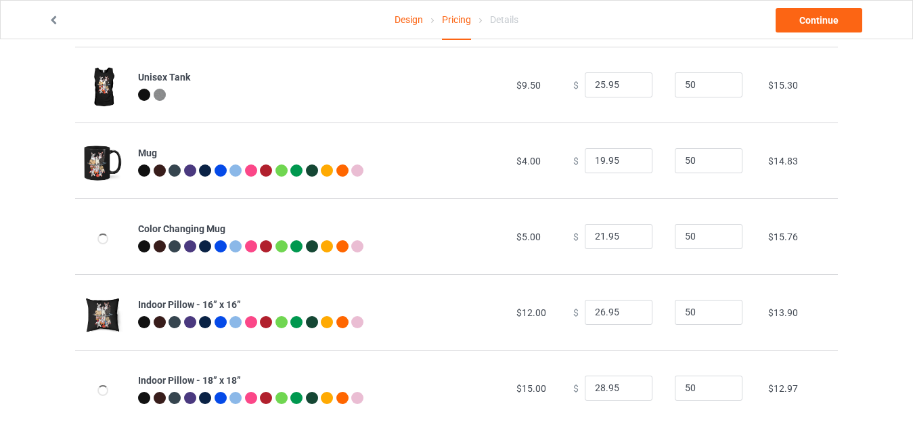
scroll to position [951, 0]
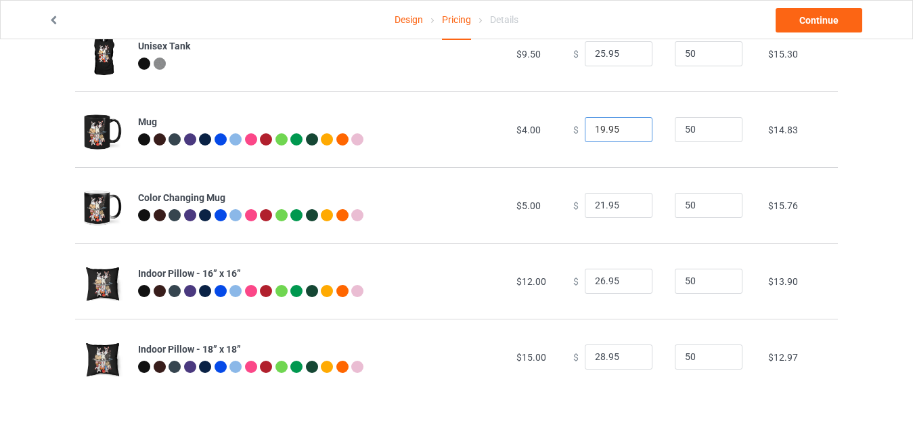
drag, startPoint x: 597, startPoint y: 124, endPoint x: 566, endPoint y: 129, distance: 30.7
click at [573, 129] on div "$ 19.95" at bounding box center [616, 130] width 87 height 26
drag, startPoint x: 597, startPoint y: 277, endPoint x: 559, endPoint y: 276, distance: 37.2
click at [566, 277] on td "$ 26.95" at bounding box center [616, 281] width 101 height 76
type input "28.95"
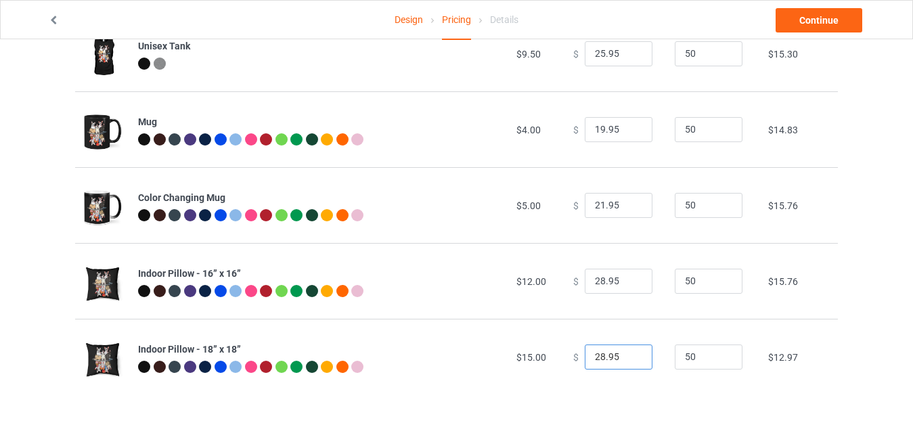
drag, startPoint x: 595, startPoint y: 352, endPoint x: 523, endPoint y: 352, distance: 72.4
click at [523, 352] on tr "Indoor Pillow - 18” x 18” $15.00 $ 28.95 50 $12.97" at bounding box center [456, 357] width 762 height 76
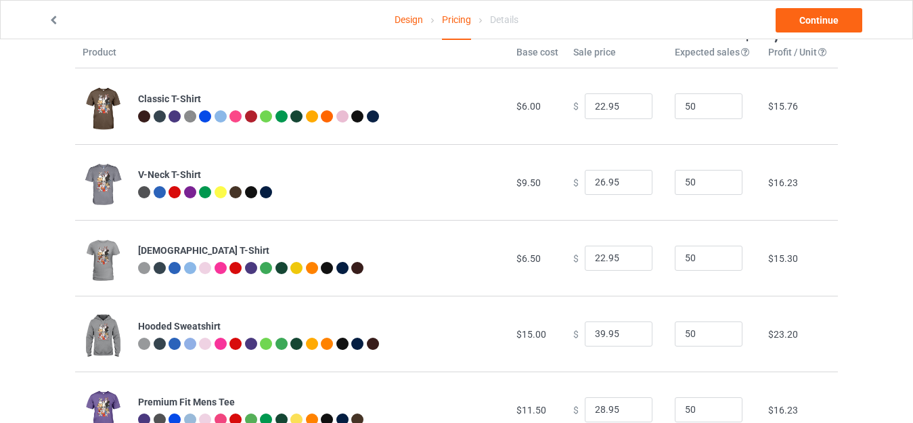
scroll to position [0, 0]
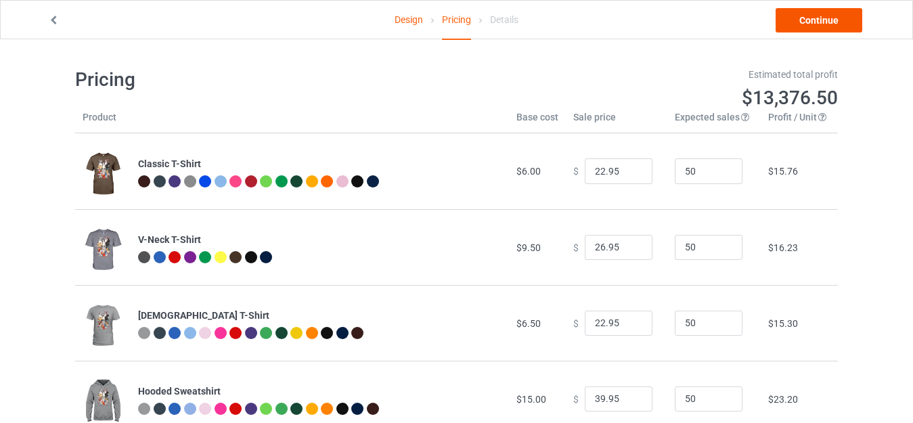
type input "31.95"
click at [811, 22] on link "Continue" at bounding box center [818, 20] width 87 height 24
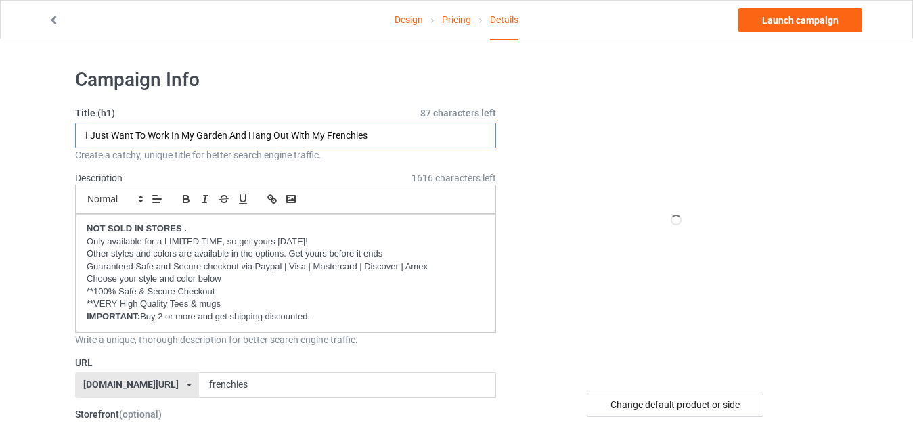
click at [254, 134] on input "I Just Want To Work In My Garden And Hang Out With My Frenchies" at bounding box center [285, 135] width 421 height 26
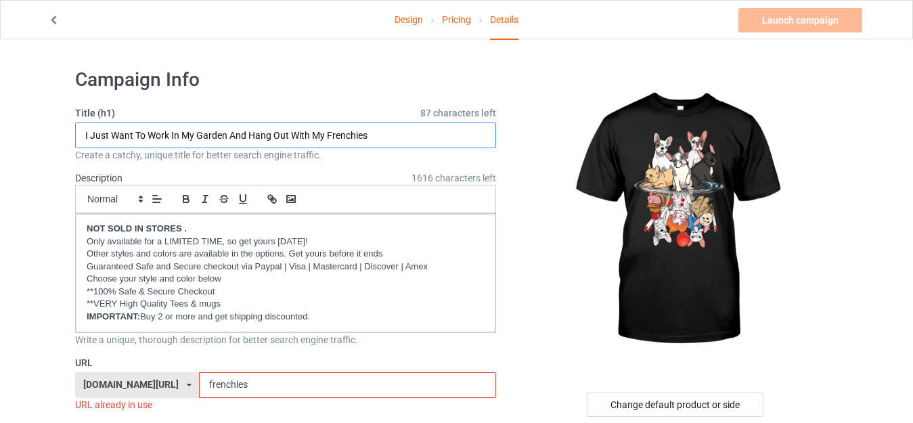
click at [380, 144] on input "I Just Want To Work In My Garden And Hang Out With My Frenchies" at bounding box center [285, 135] width 421 height 26
click at [379, 137] on input "I Just Want To Work In My Garden And Hang Out With My Frenchies" at bounding box center [285, 135] width 421 height 26
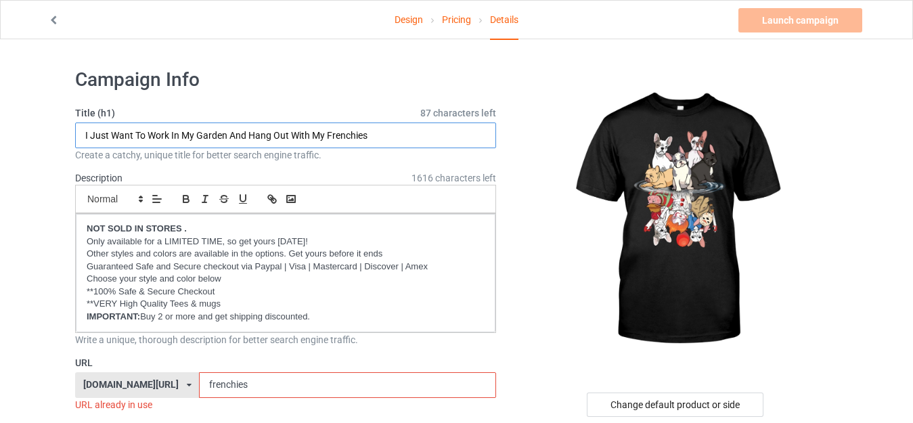
click at [379, 137] on input "I Just Want To Work In My Garden And Hang Out With My Frenchies" at bounding box center [285, 135] width 421 height 26
paste input "Funny Horror Movie Dachshund [DATE]"
click at [124, 135] on input "Funny Horror Movie Dachshund [DATE]" at bounding box center [285, 135] width 421 height 26
click at [127, 135] on input "Funny Movie Dachshund Halloween" at bounding box center [285, 135] width 421 height 26
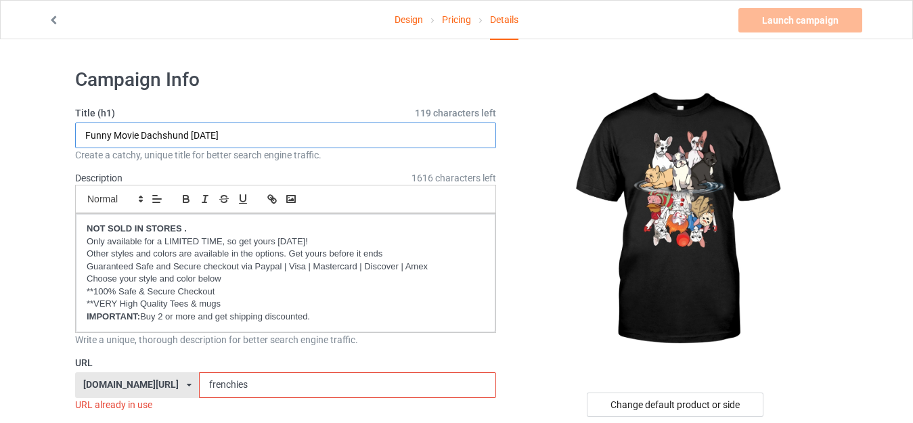
click at [127, 135] on input "Funny Movie Dachshund Halloween" at bounding box center [285, 135] width 421 height 26
click at [193, 138] on input "Funny French Bulldog Dachshund Halloween" at bounding box center [285, 135] width 421 height 26
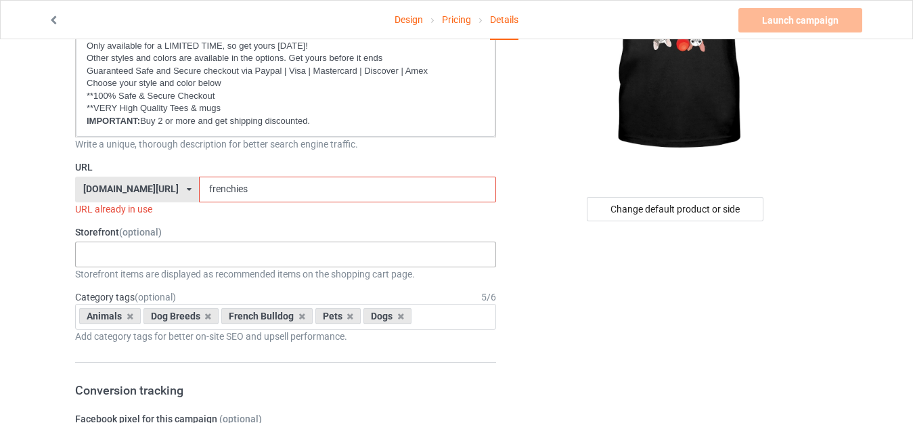
scroll to position [203, 0]
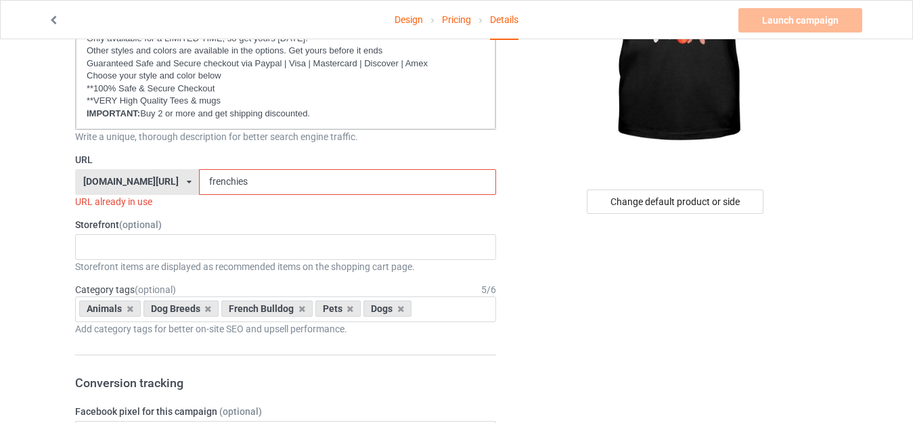
type input "Funny French Bulldog Halloween"
click at [206, 181] on input "frenchies" at bounding box center [347, 182] width 296 height 26
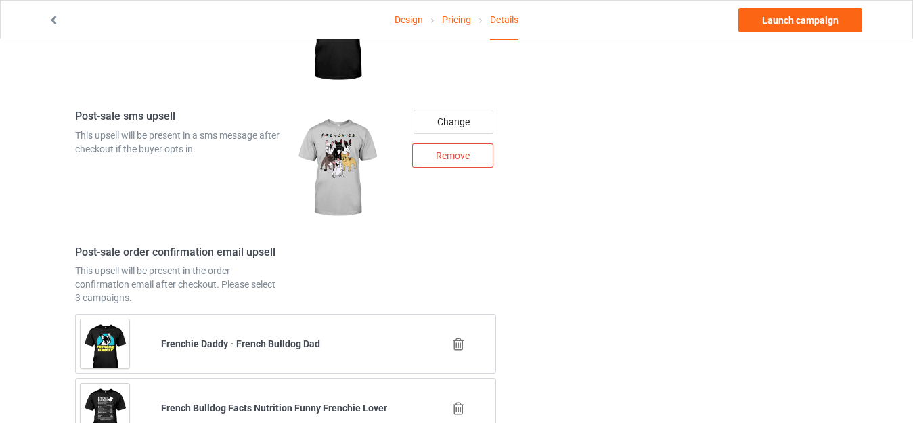
scroll to position [1878, 0]
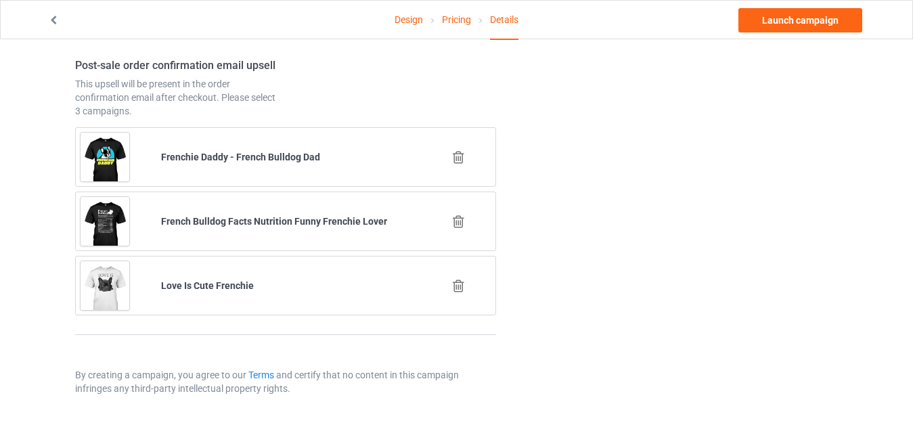
type input "frenchiehalloween"
click at [793, 22] on link "Launch campaign" at bounding box center [800, 20] width 124 height 24
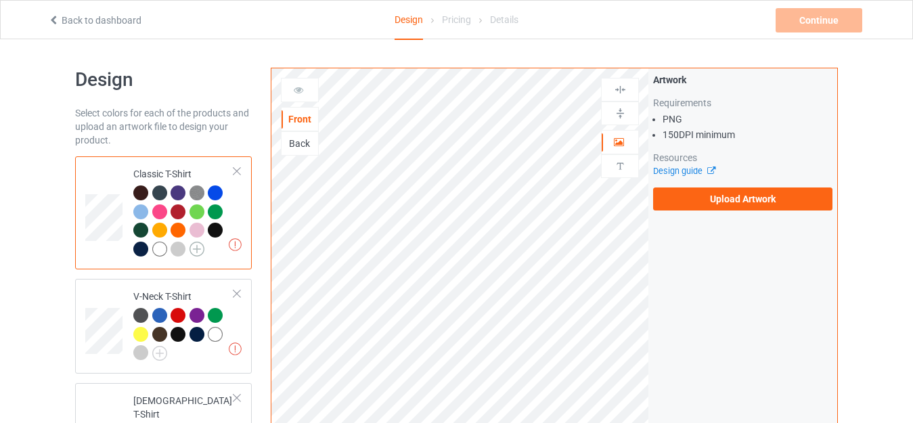
click at [199, 251] on img at bounding box center [196, 249] width 15 height 15
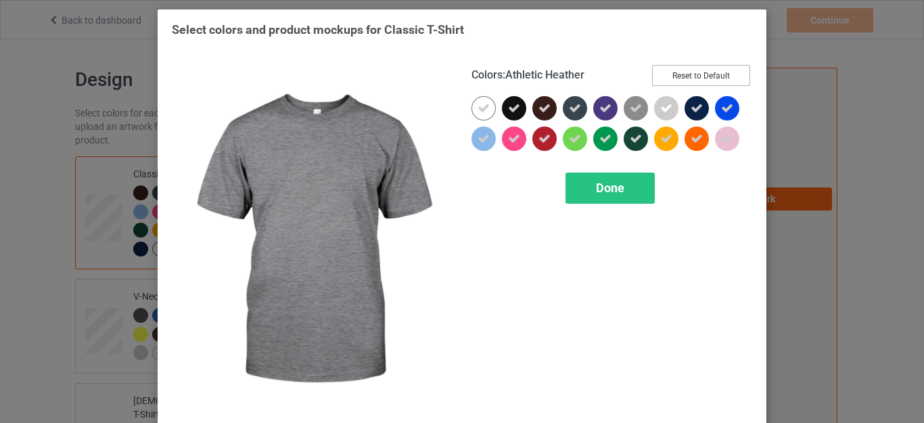
click at [704, 72] on button "Reset to Default" at bounding box center [701, 75] width 98 height 21
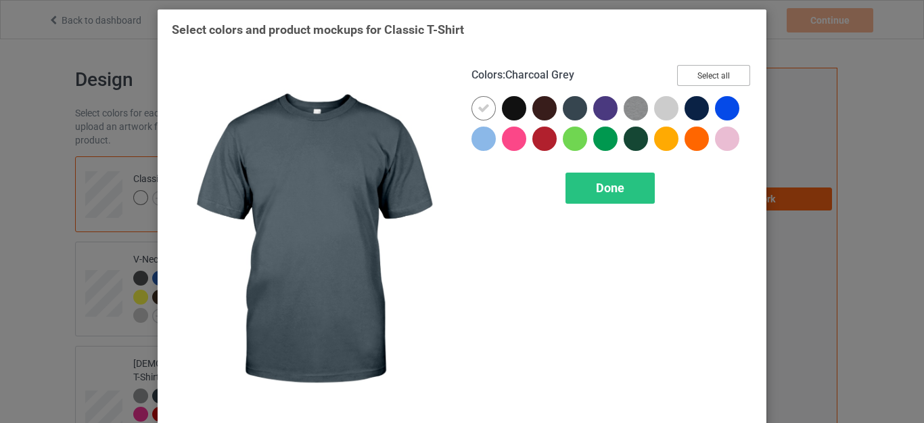
click at [695, 76] on button "Select all" at bounding box center [713, 75] width 73 height 21
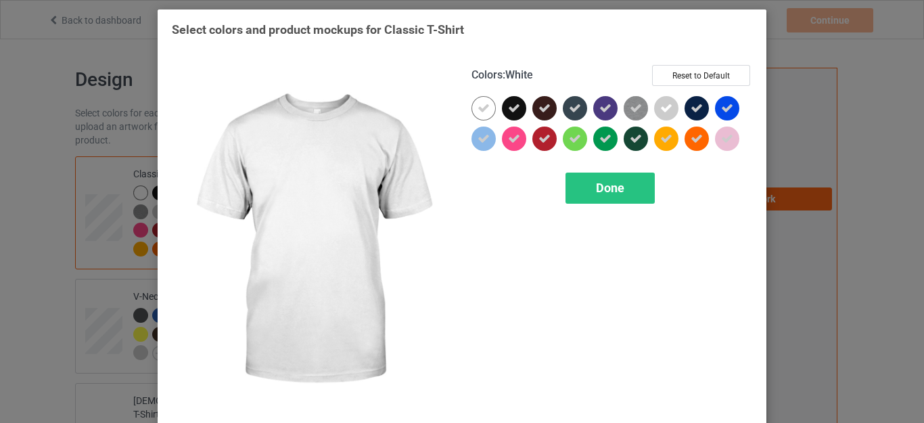
drag, startPoint x: 480, startPoint y: 107, endPoint x: 512, endPoint y: 116, distance: 33.0
click at [480, 107] on icon at bounding box center [484, 108] width 12 height 12
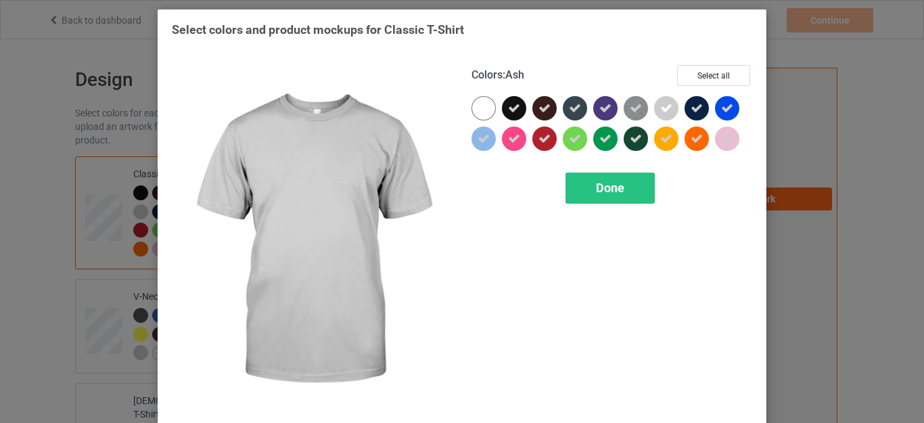
click at [661, 114] on icon at bounding box center [666, 108] width 12 height 12
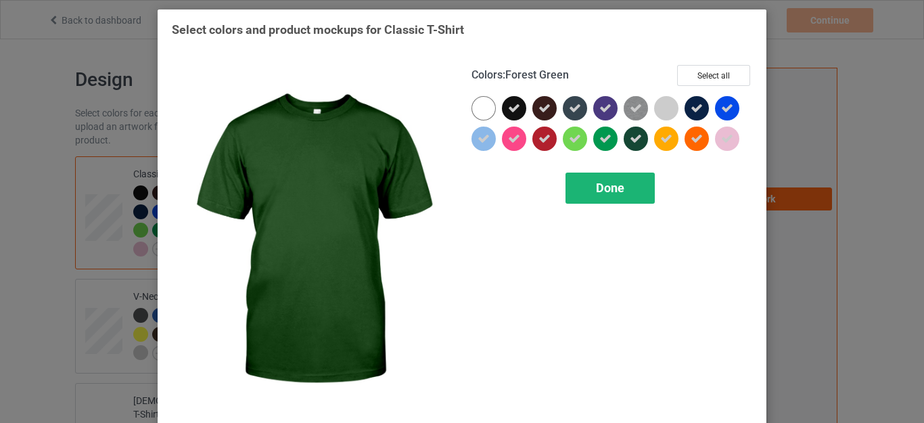
click at [623, 177] on div "Done" at bounding box center [610, 188] width 89 height 31
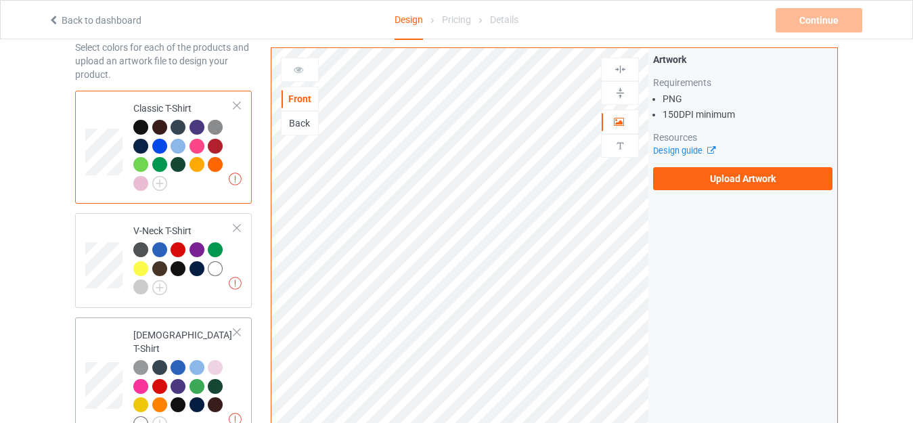
scroll to position [135, 0]
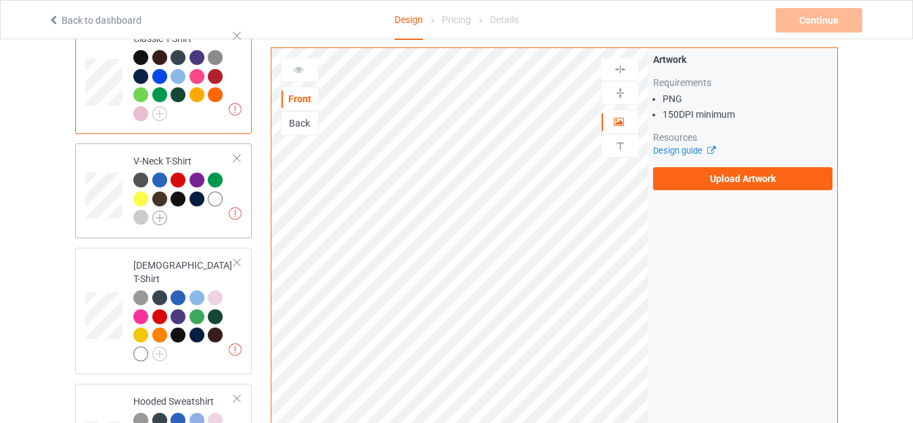
click at [164, 221] on img at bounding box center [159, 217] width 15 height 15
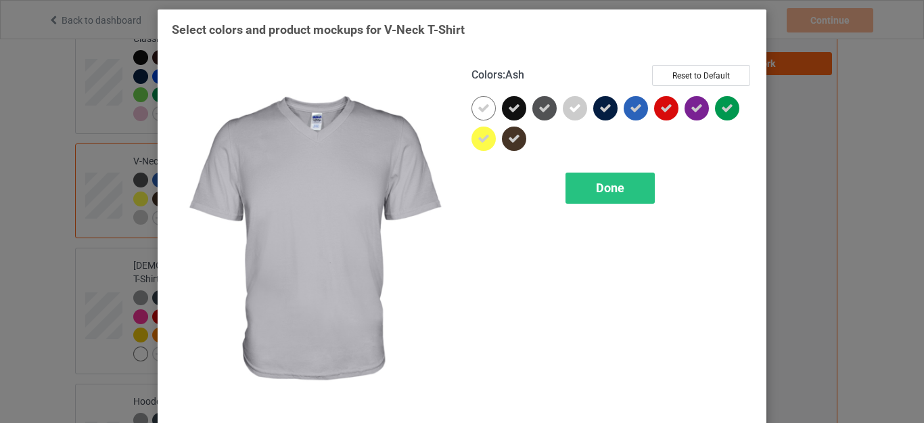
click at [574, 110] on icon at bounding box center [575, 108] width 12 height 12
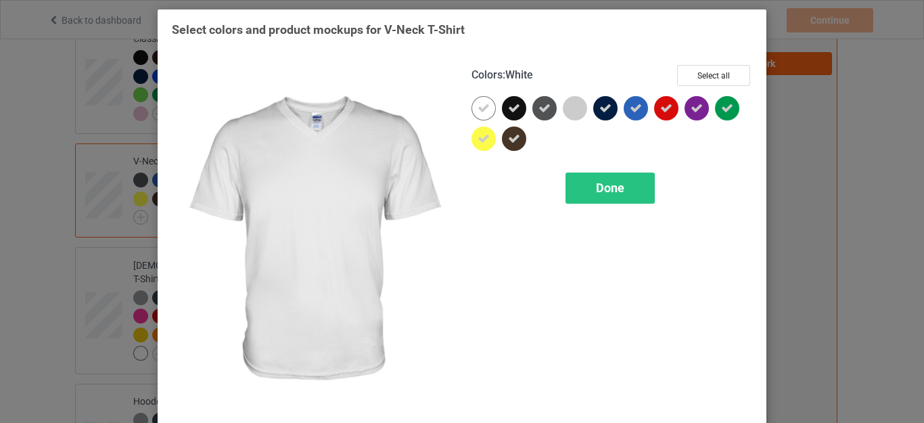
click at [483, 107] on icon at bounding box center [484, 108] width 12 height 12
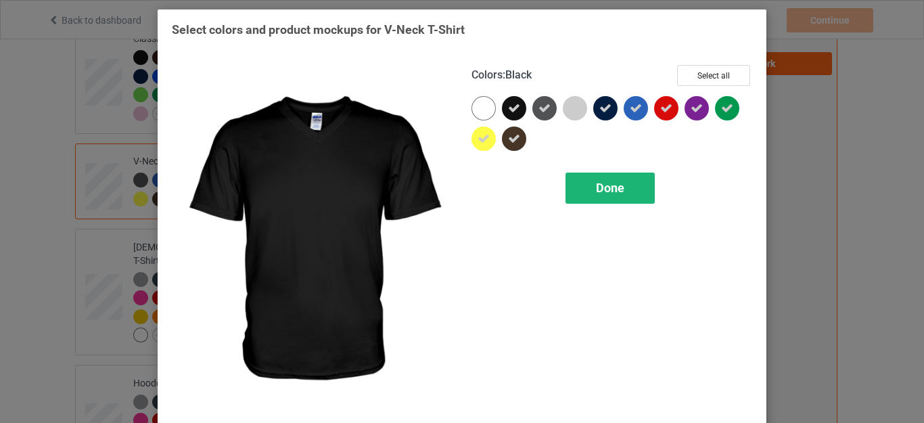
click at [590, 177] on div "Done" at bounding box center [610, 188] width 89 height 31
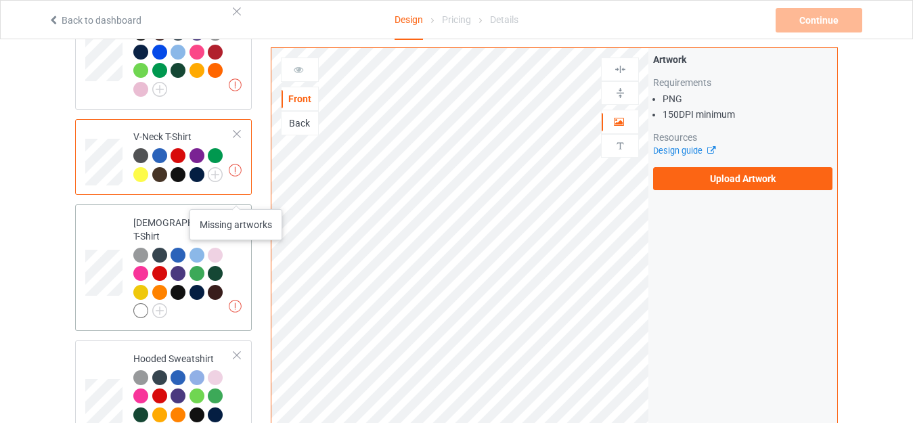
scroll to position [203, 0]
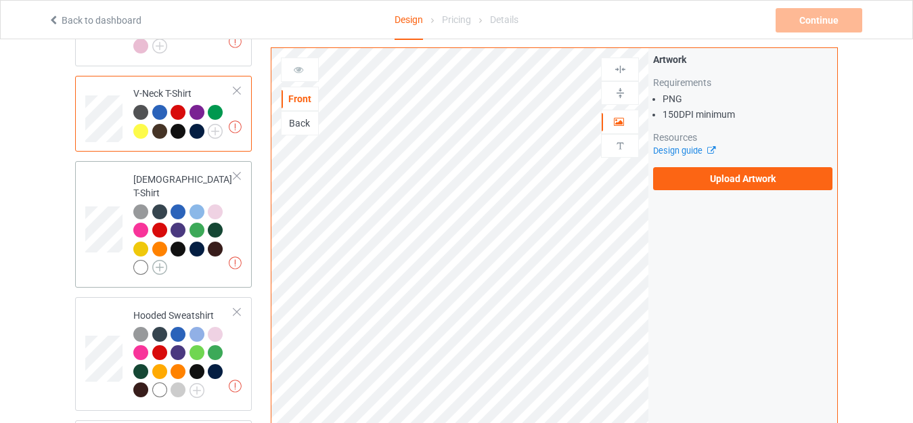
click at [162, 260] on img at bounding box center [159, 267] width 15 height 15
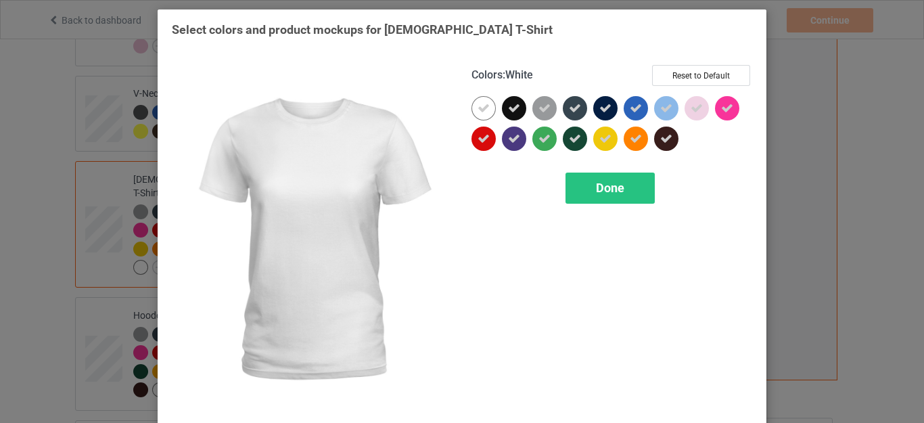
click at [482, 110] on icon at bounding box center [484, 108] width 12 height 12
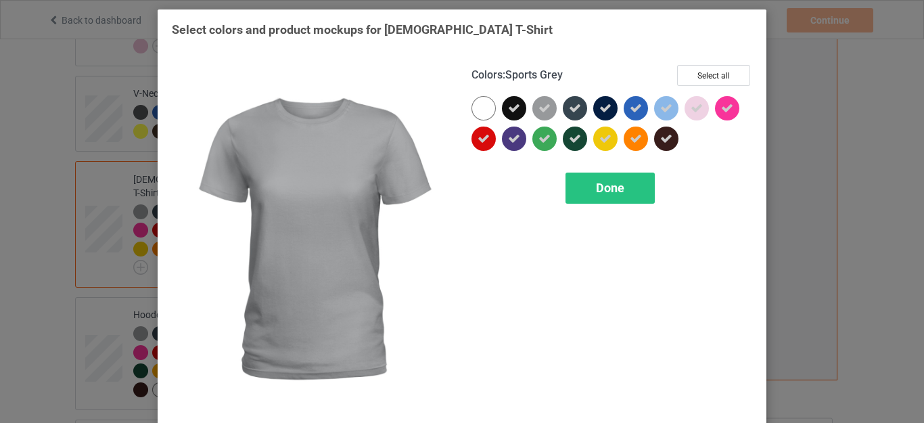
click at [539, 108] on icon at bounding box center [545, 108] width 12 height 12
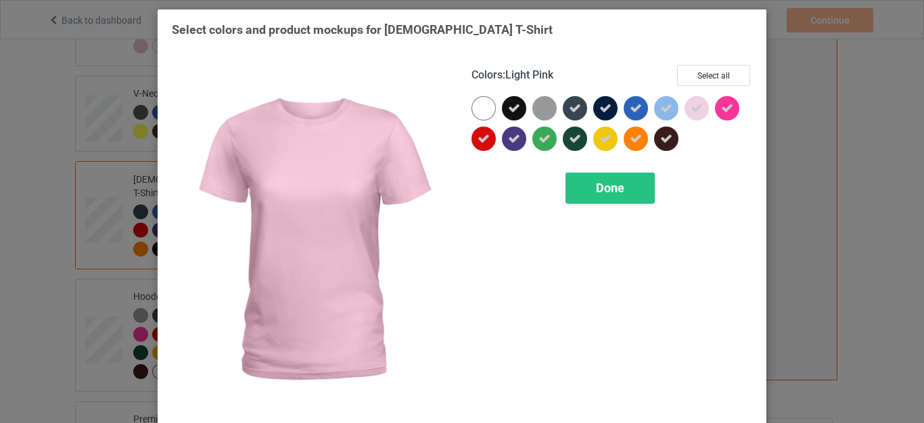
click at [691, 110] on icon at bounding box center [697, 108] width 12 height 12
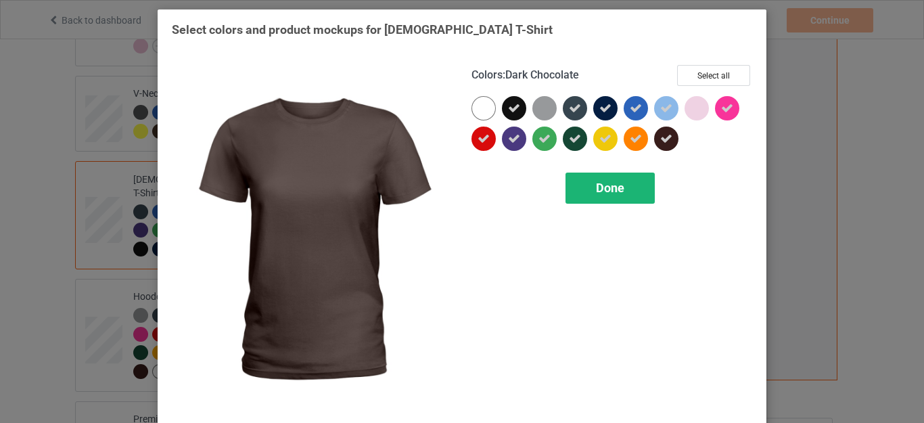
click at [616, 200] on div "Done" at bounding box center [610, 188] width 89 height 31
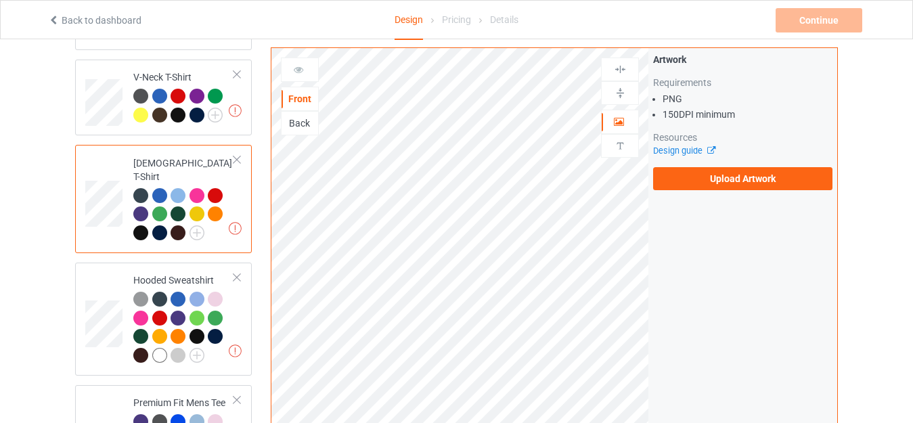
scroll to position [338, 0]
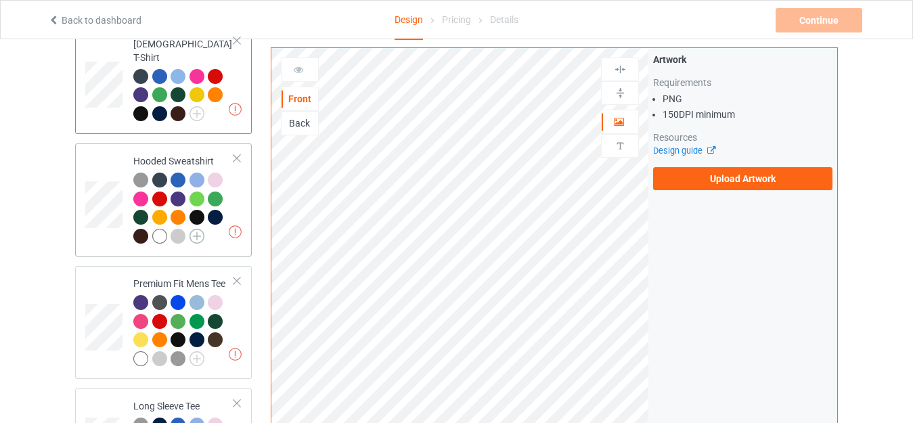
click at [202, 229] on img at bounding box center [196, 236] width 15 height 15
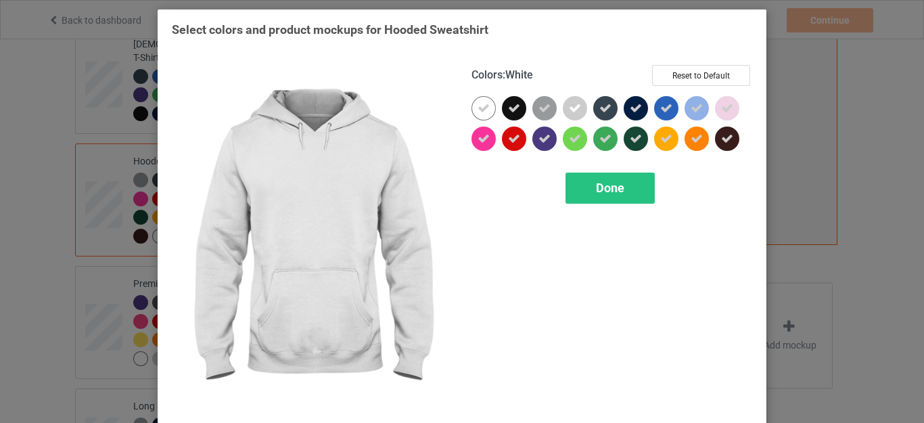
drag, startPoint x: 483, startPoint y: 108, endPoint x: 553, endPoint y: 108, distance: 69.7
click at [483, 108] on icon at bounding box center [484, 108] width 12 height 12
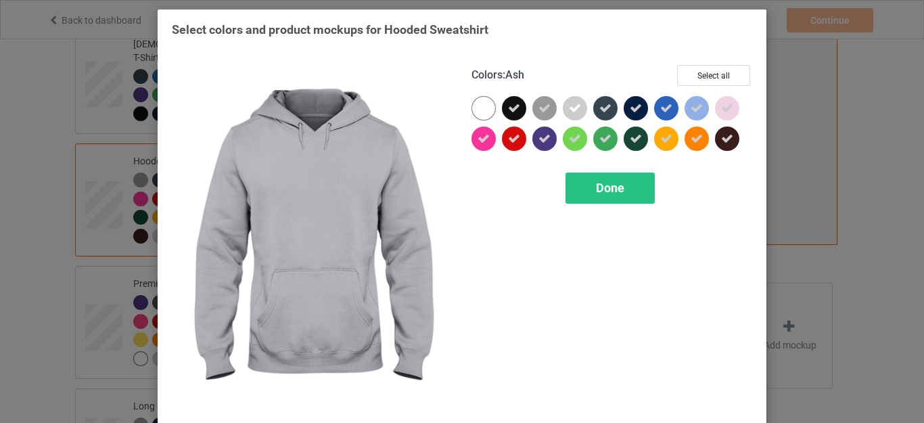
click at [569, 108] on icon at bounding box center [575, 108] width 12 height 12
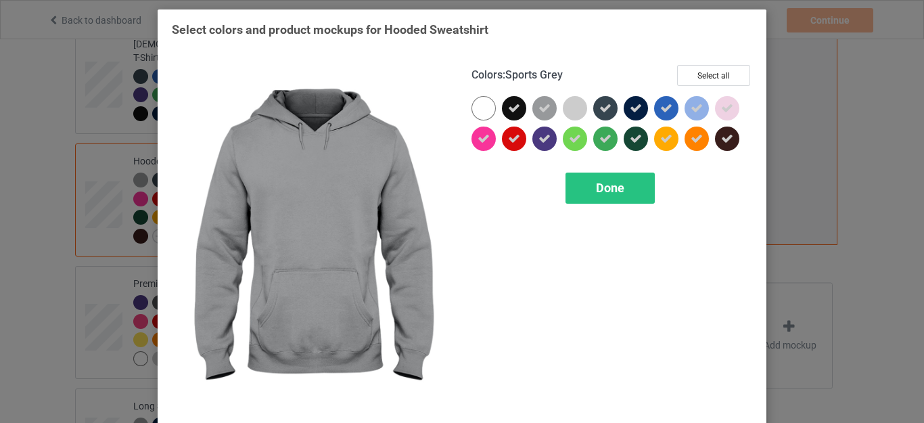
click at [545, 113] on div at bounding box center [544, 108] width 24 height 24
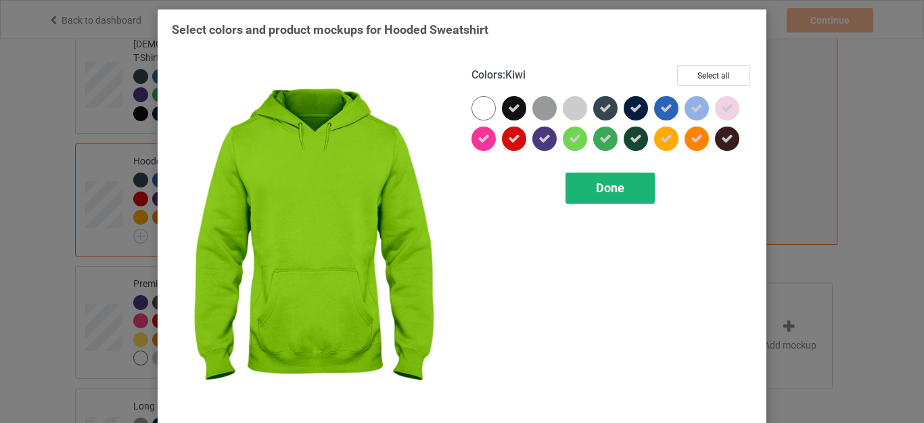
click at [596, 191] on span "Done" at bounding box center [610, 188] width 28 height 14
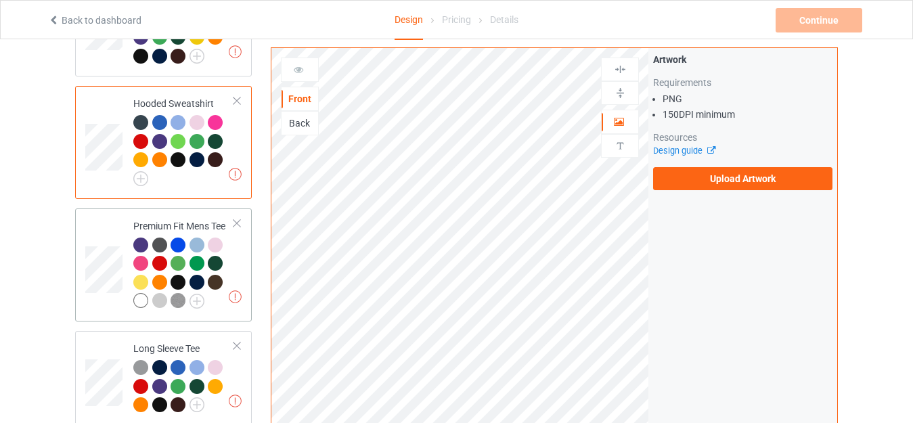
scroll to position [474, 0]
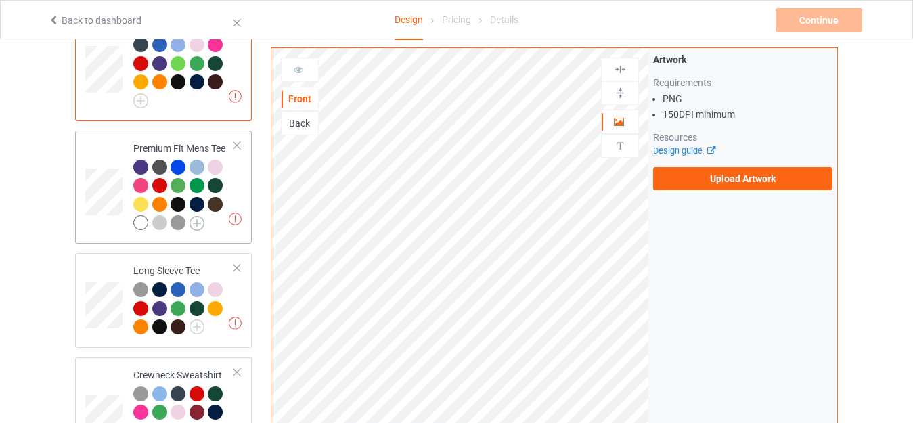
click at [198, 216] on img at bounding box center [196, 223] width 15 height 15
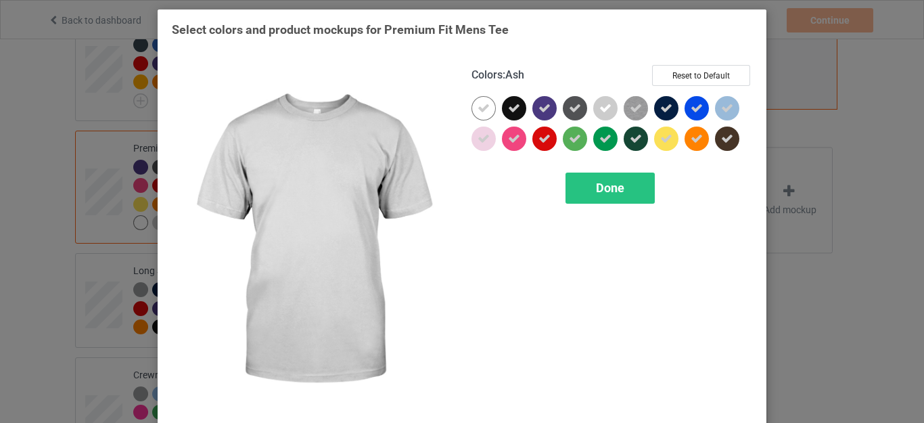
click at [599, 107] on icon at bounding box center [605, 108] width 12 height 12
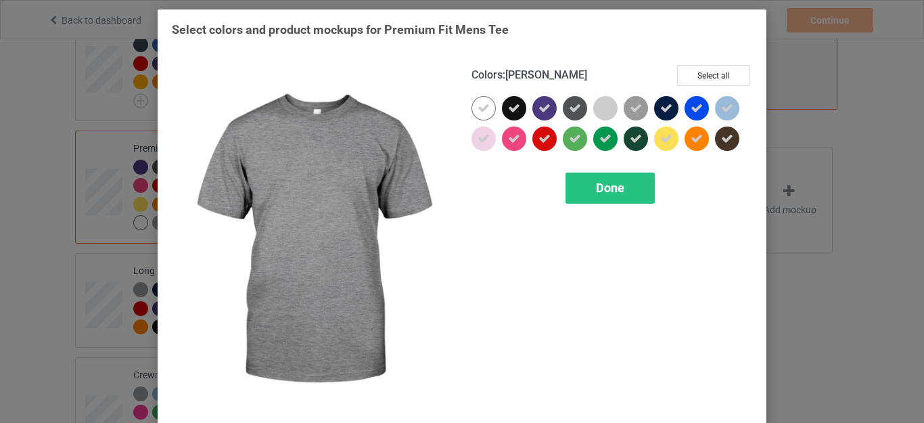
click at [631, 113] on icon at bounding box center [636, 108] width 12 height 12
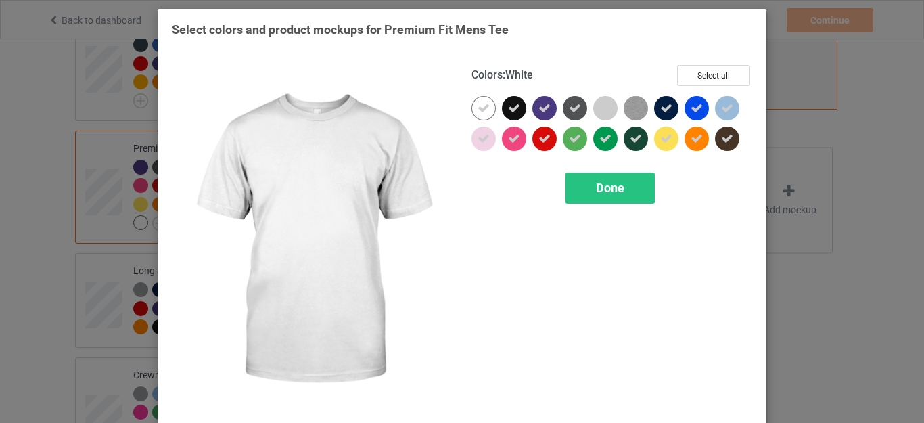
click at [488, 110] on div at bounding box center [484, 108] width 24 height 24
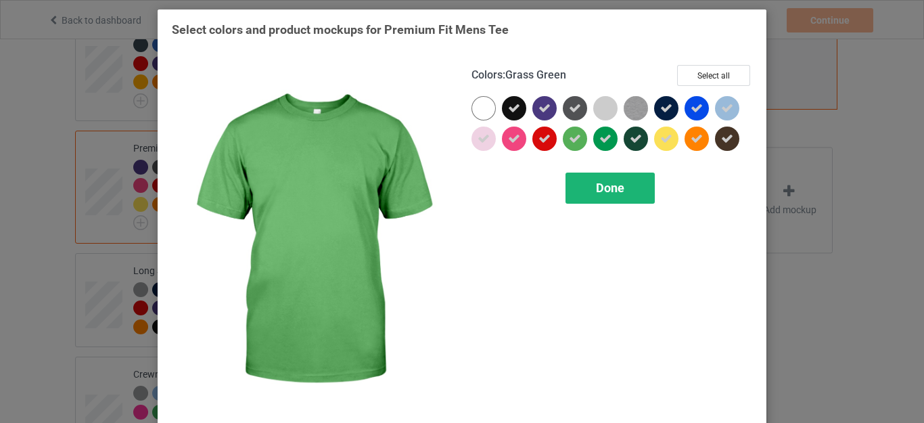
click at [618, 179] on div "Done" at bounding box center [610, 188] width 89 height 31
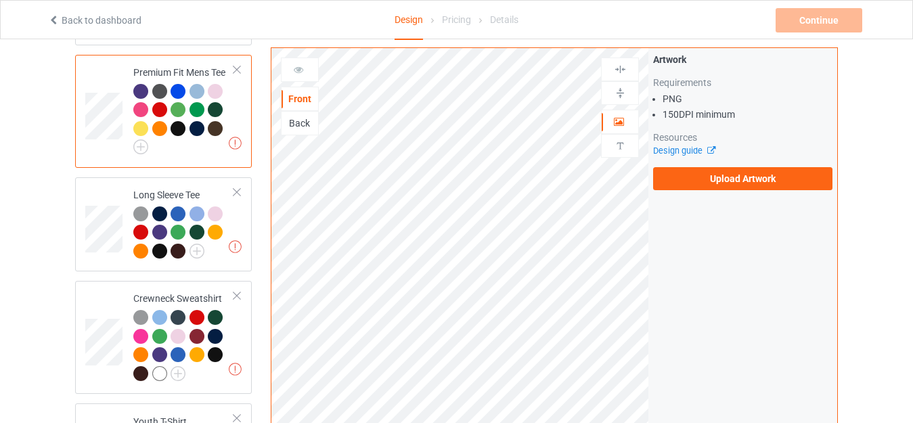
scroll to position [609, 0]
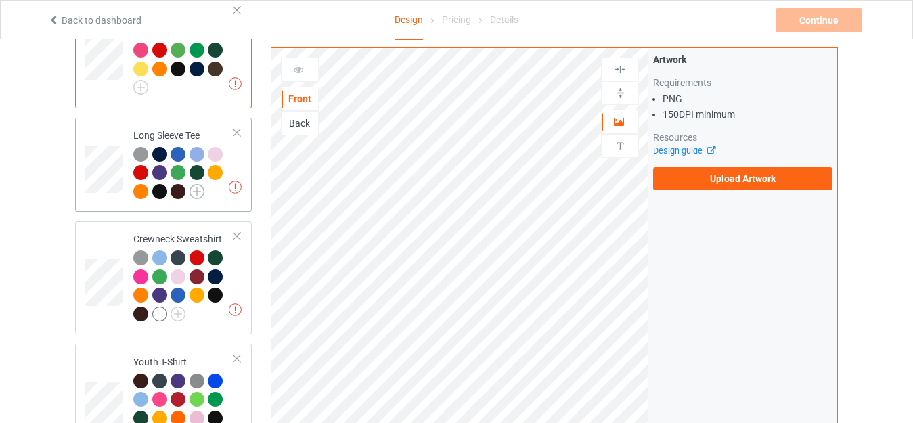
click at [195, 185] on img at bounding box center [196, 191] width 15 height 15
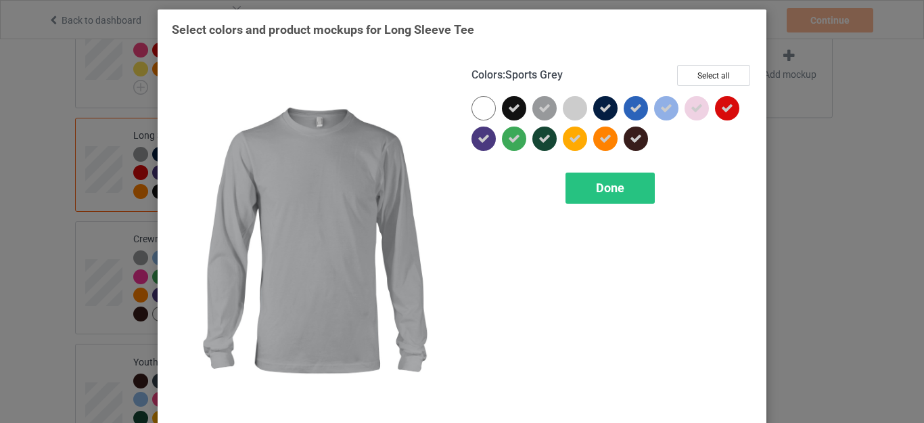
click at [541, 109] on icon at bounding box center [545, 108] width 12 height 12
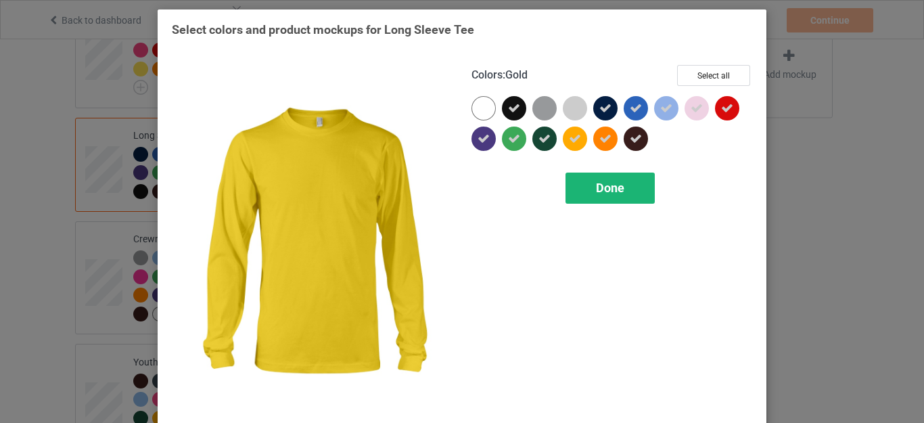
click at [596, 184] on span "Done" at bounding box center [610, 188] width 28 height 14
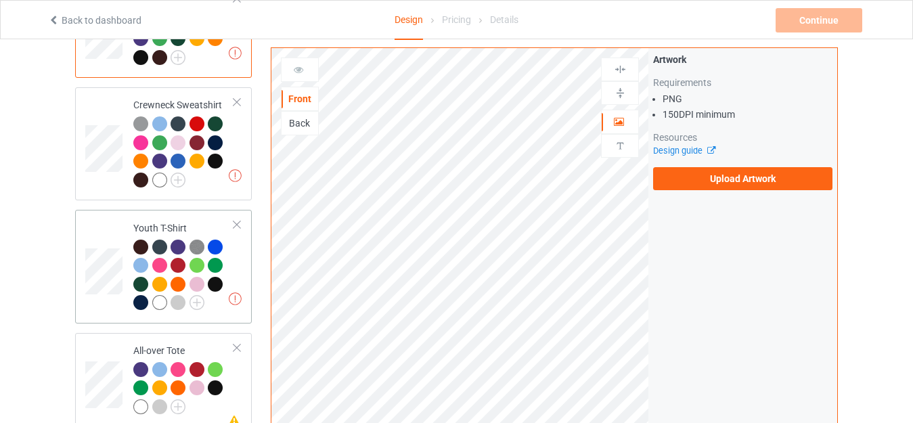
scroll to position [744, 0]
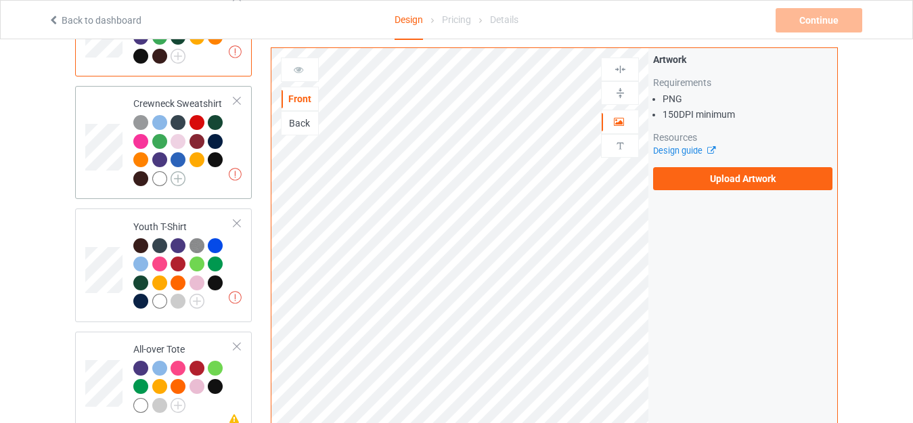
click at [181, 171] on img at bounding box center [177, 178] width 15 height 15
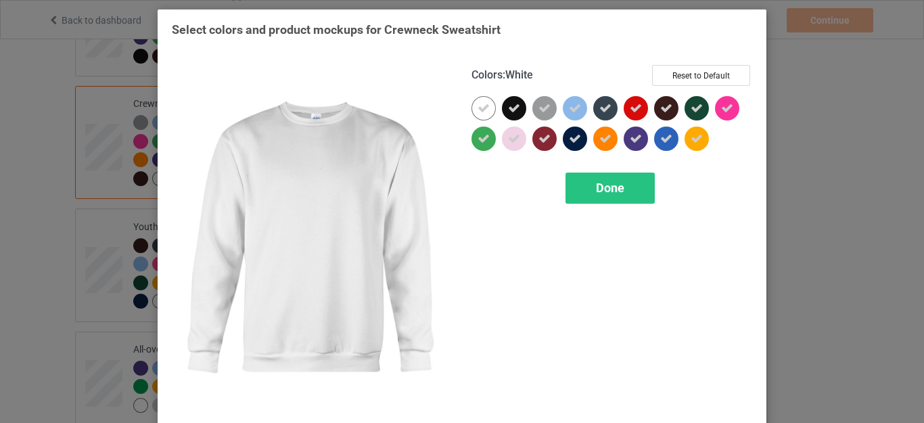
click at [482, 116] on div at bounding box center [484, 108] width 24 height 24
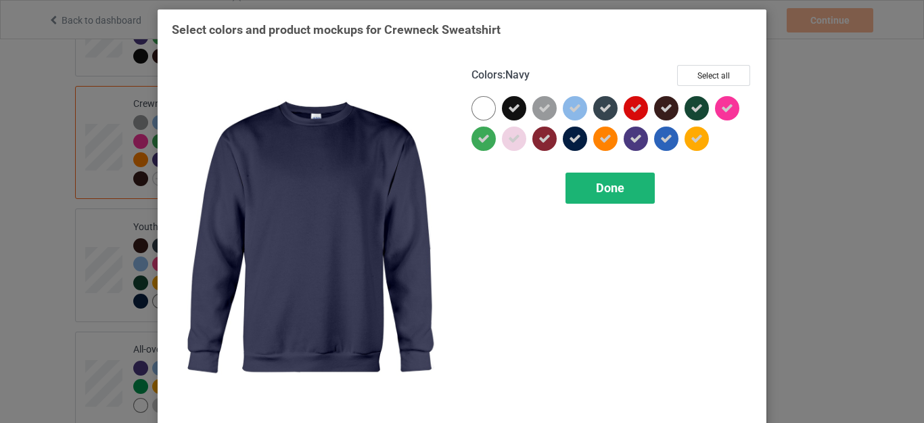
click at [589, 185] on div "Done" at bounding box center [610, 188] width 89 height 31
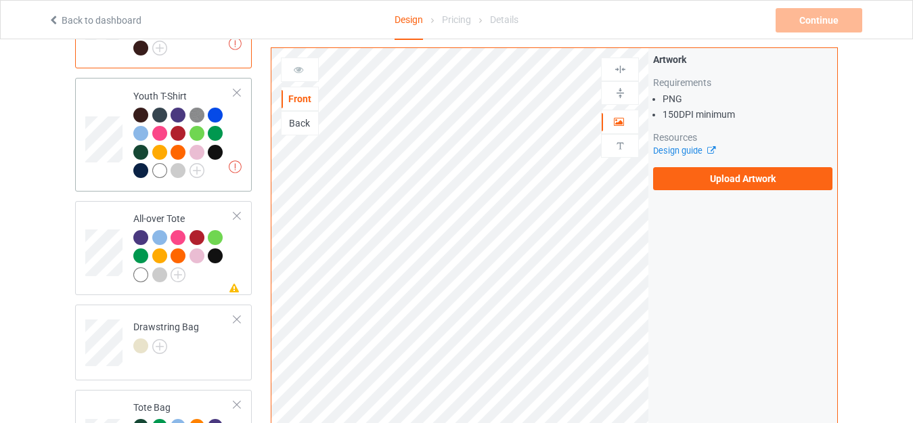
scroll to position [879, 0]
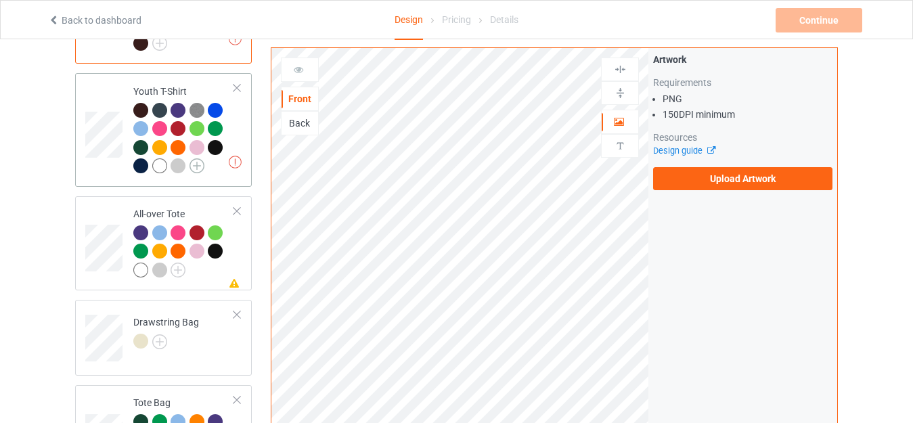
click at [198, 159] on img at bounding box center [196, 165] width 15 height 15
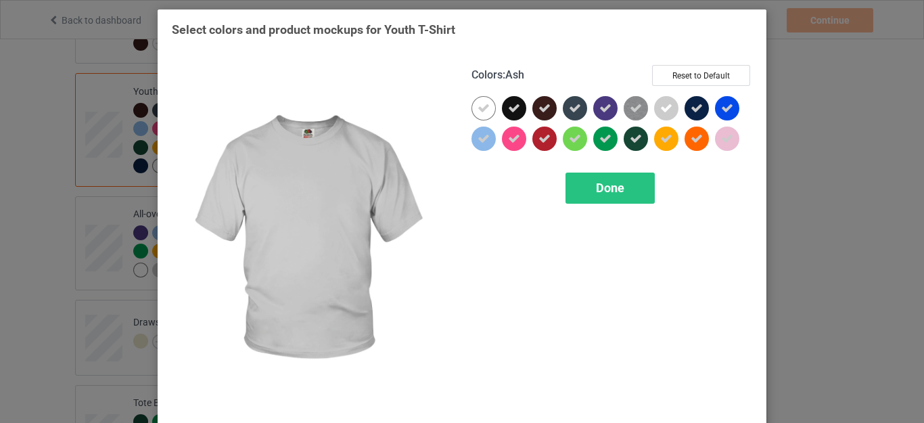
click at [654, 110] on div at bounding box center [666, 108] width 24 height 24
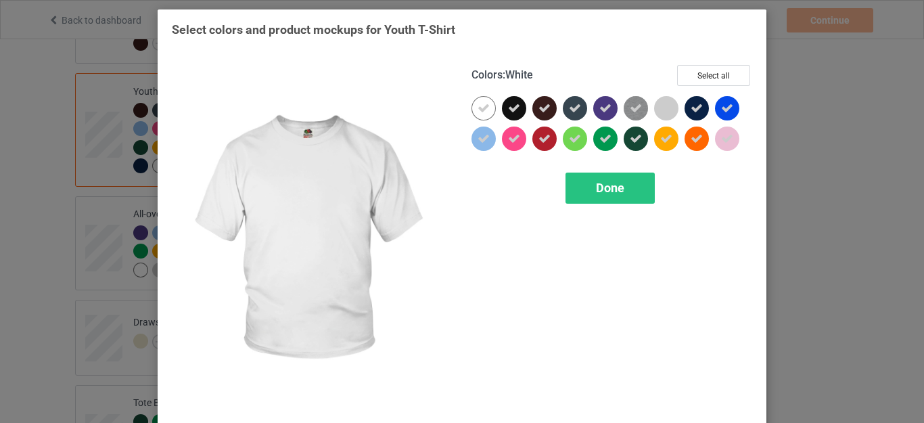
click at [483, 113] on icon at bounding box center [484, 108] width 12 height 12
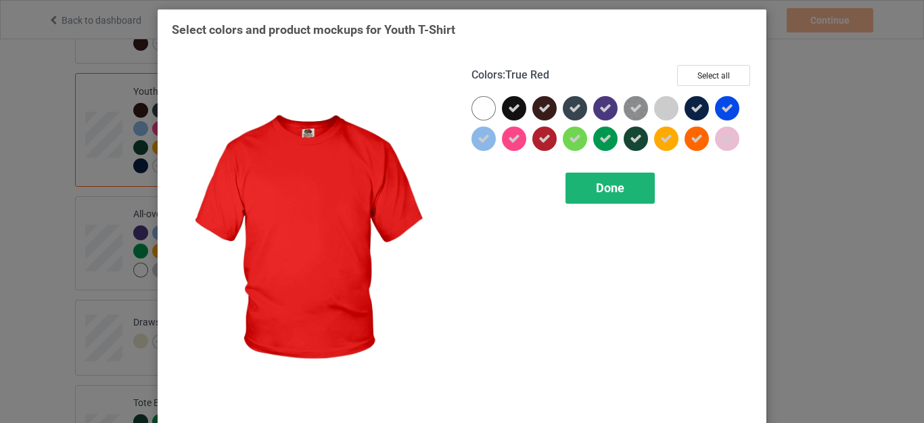
click at [599, 185] on span "Done" at bounding box center [610, 188] width 28 height 14
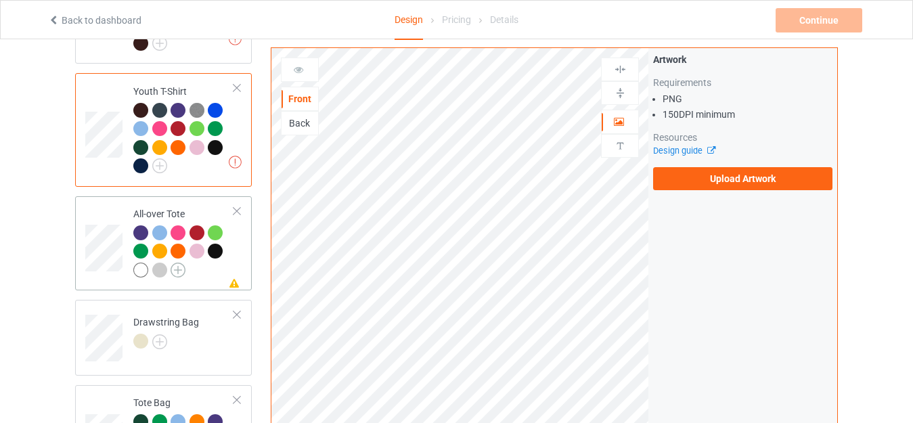
click at [179, 262] on img at bounding box center [177, 269] width 15 height 15
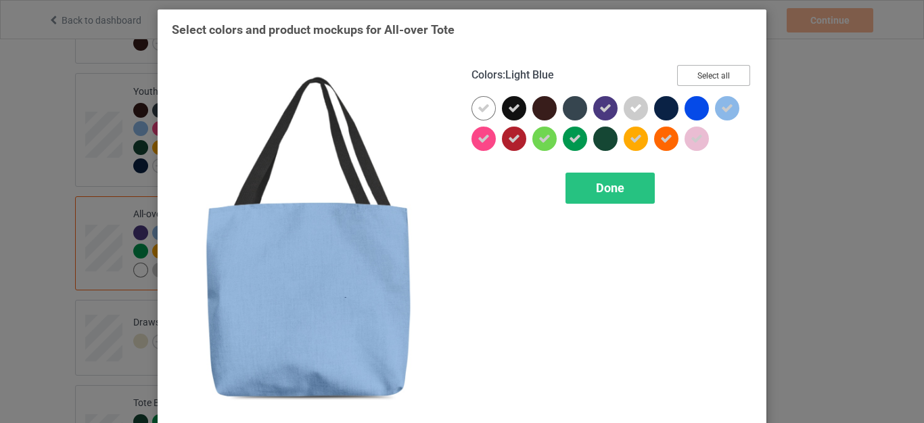
click at [714, 77] on button "Select all" at bounding box center [713, 75] width 73 height 21
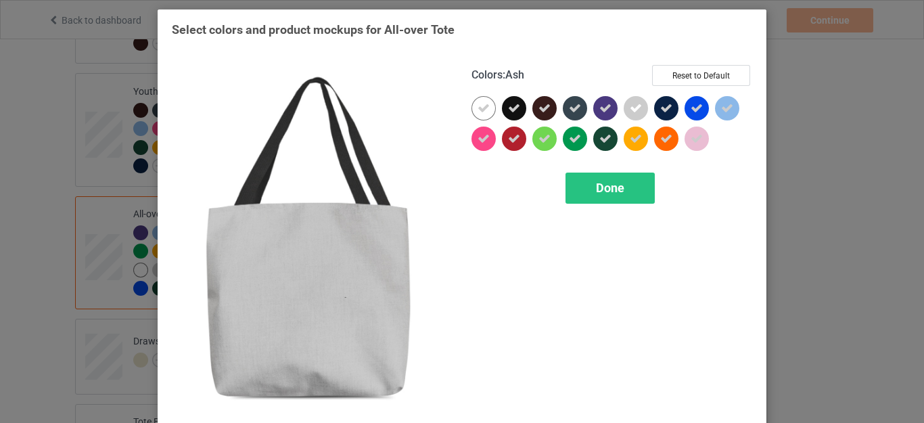
click at [630, 104] on icon at bounding box center [636, 108] width 12 height 12
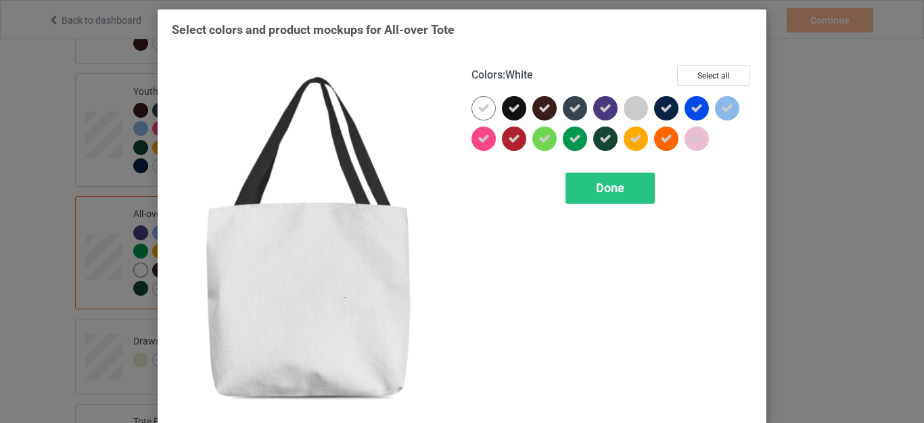
click at [482, 107] on icon at bounding box center [484, 108] width 12 height 12
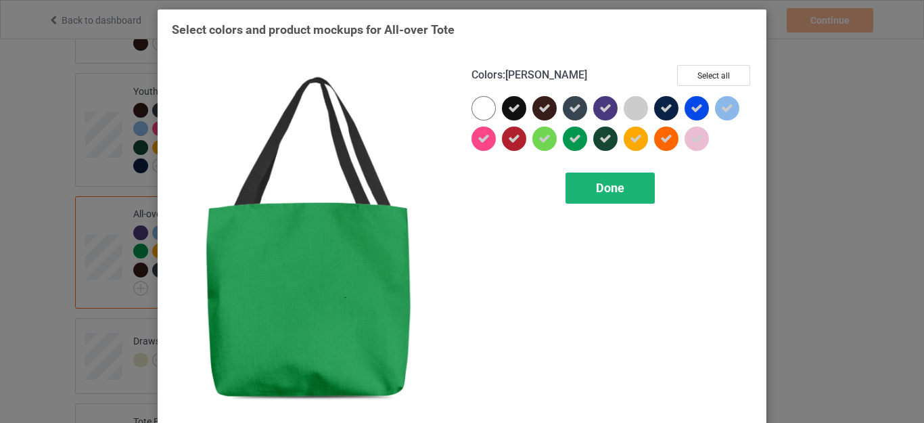
click at [602, 181] on span "Done" at bounding box center [610, 188] width 28 height 14
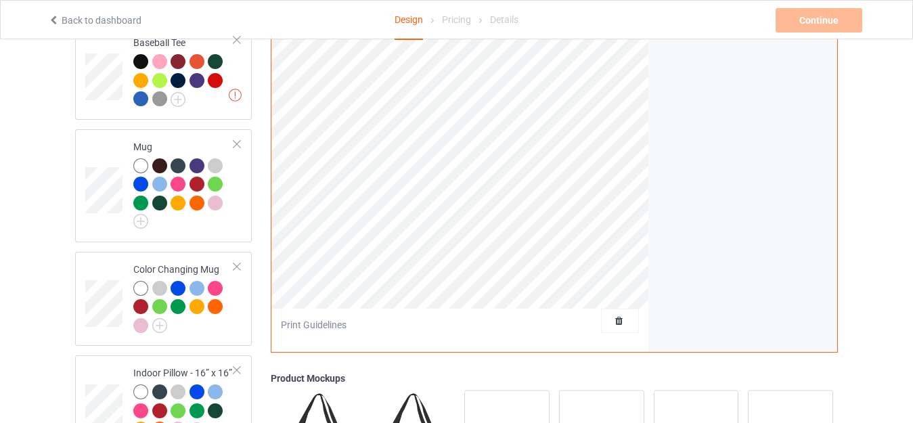
scroll to position [1488, 0]
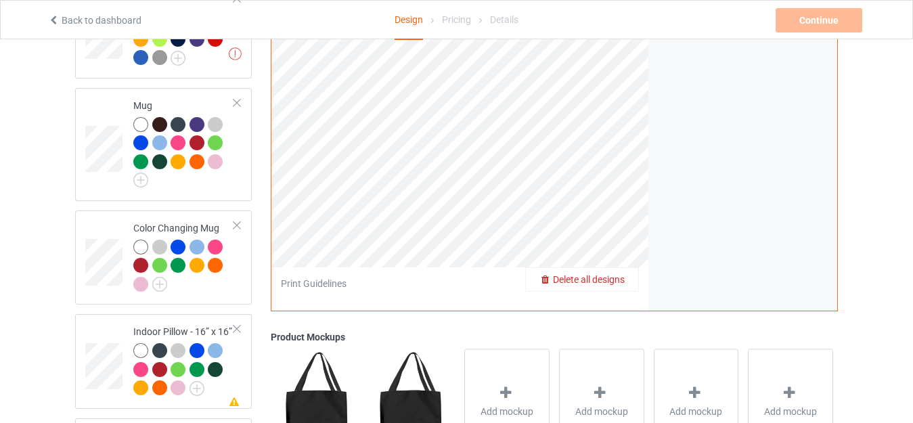
click at [622, 274] on span "Delete all designs" at bounding box center [589, 279] width 72 height 11
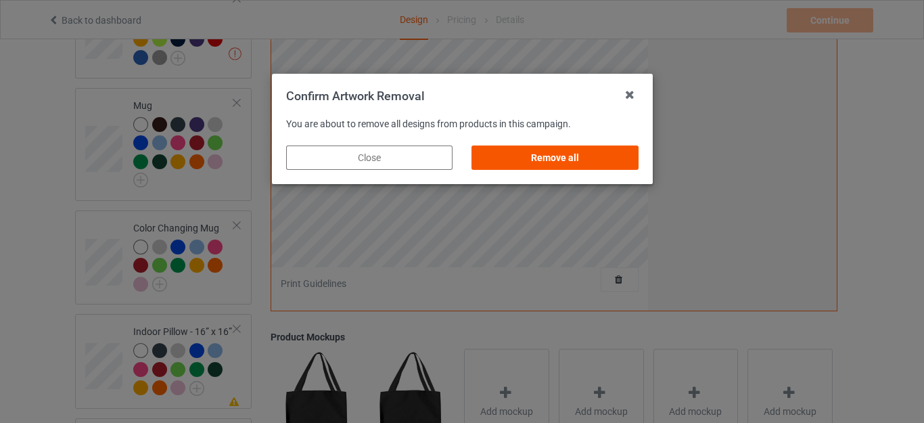
click at [562, 154] on div "Remove all" at bounding box center [555, 157] width 166 height 24
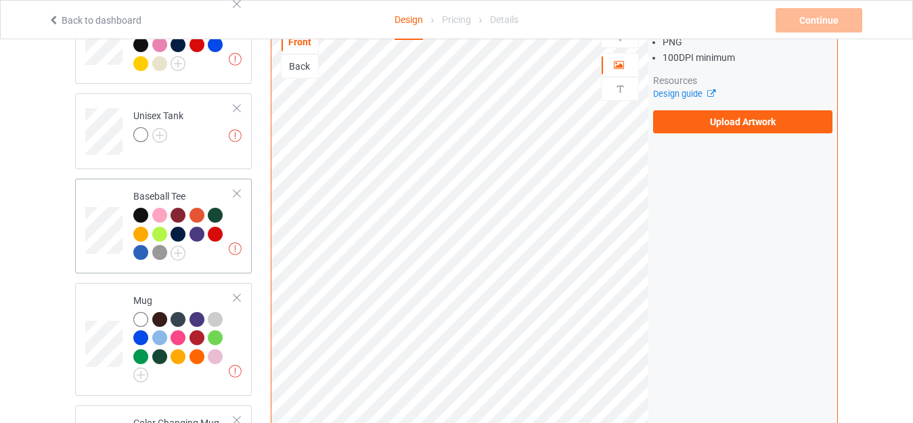
scroll to position [1285, 0]
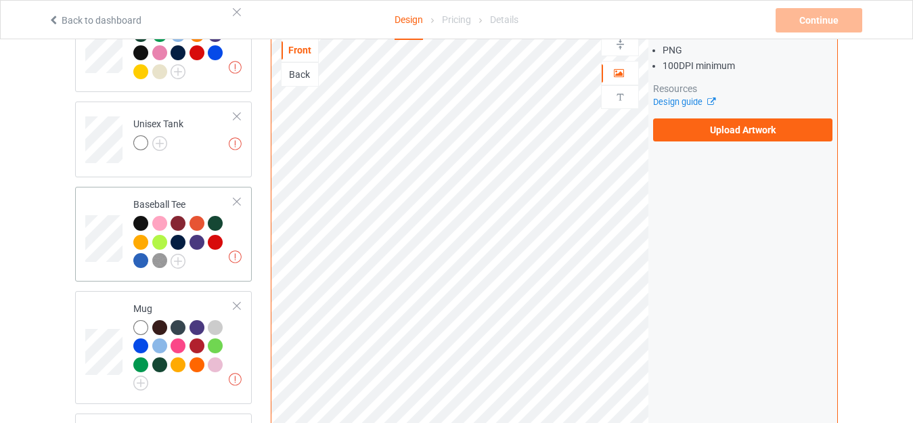
click at [242, 195] on div "Missing artworks Baseball Tee" at bounding box center [163, 234] width 177 height 95
click at [161, 137] on img at bounding box center [159, 143] width 15 height 15
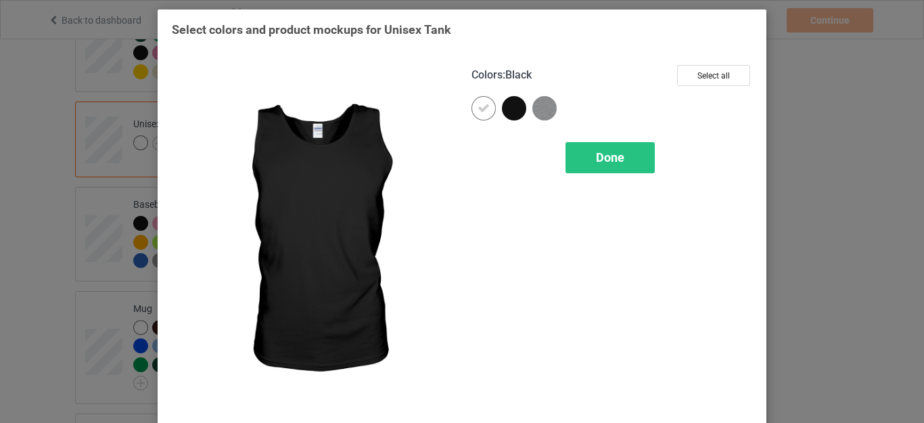
click at [509, 111] on div at bounding box center [514, 108] width 24 height 24
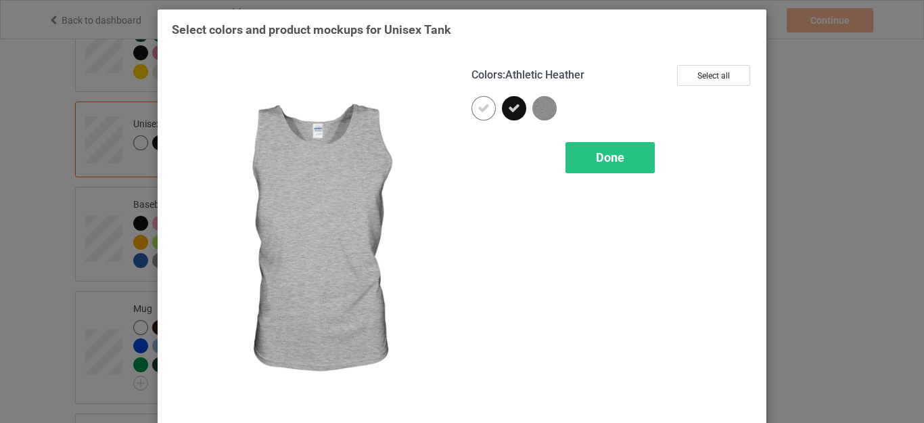
click at [532, 110] on img at bounding box center [544, 108] width 24 height 24
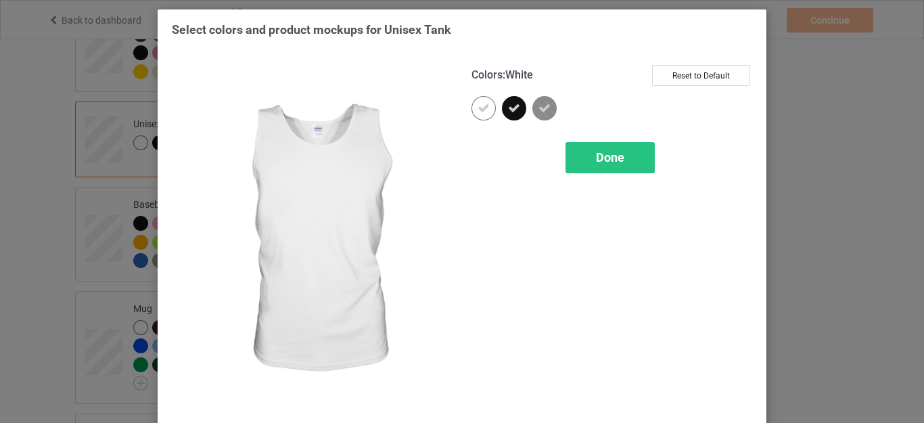
click at [465, 114] on div "Colors : White Reset to Default Done" at bounding box center [612, 240] width 300 height 370
click at [472, 113] on div at bounding box center [484, 108] width 24 height 24
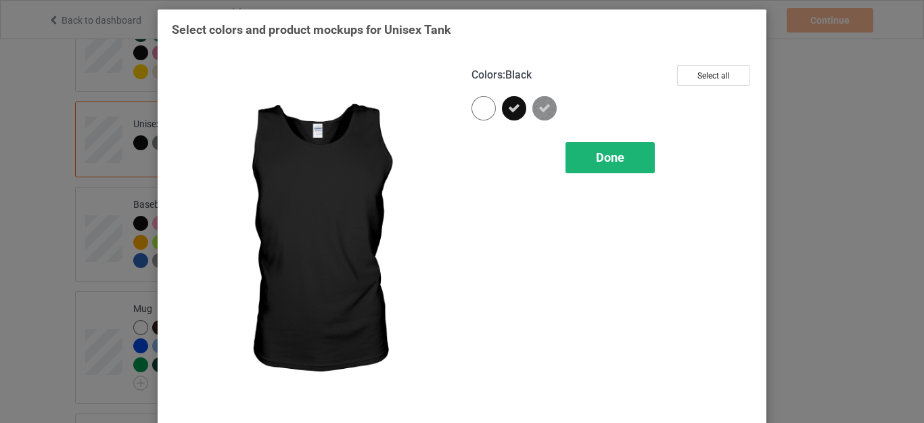
click at [585, 147] on div "Done" at bounding box center [610, 157] width 89 height 31
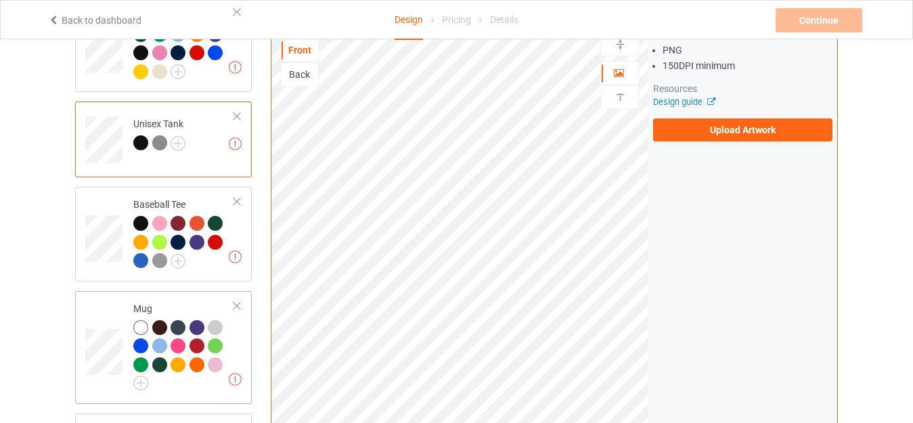
click at [237, 197] on div at bounding box center [236, 201] width 9 height 9
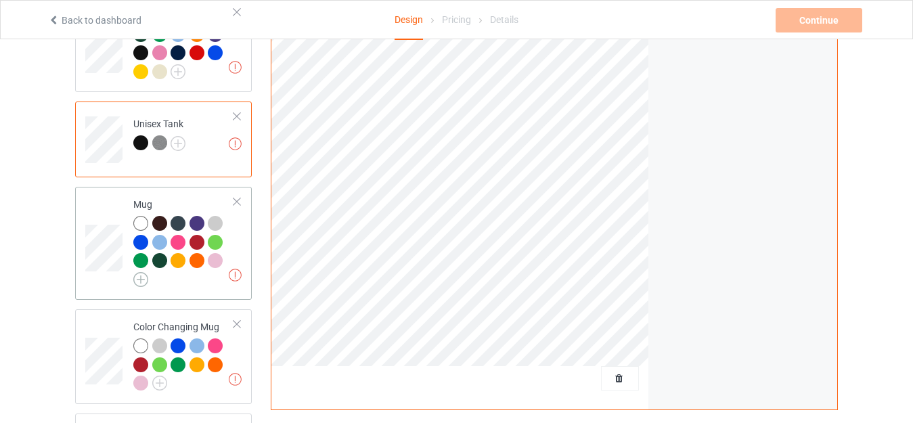
click at [138, 272] on img at bounding box center [140, 279] width 15 height 15
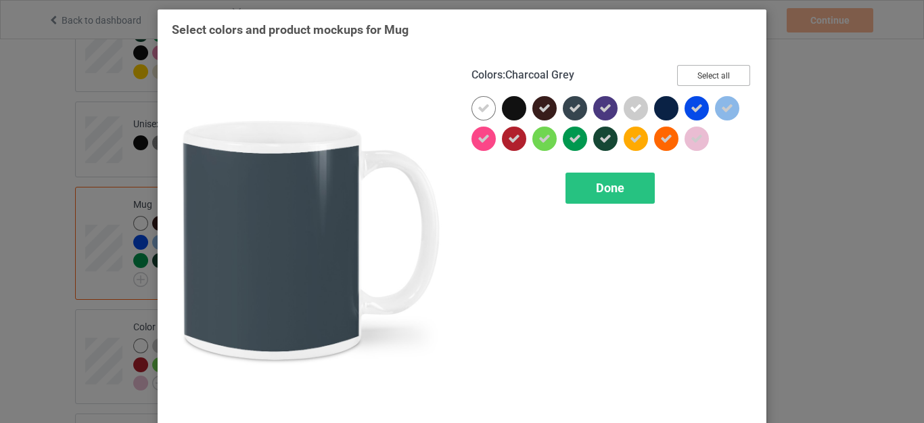
click at [697, 76] on button "Select all" at bounding box center [713, 75] width 73 height 21
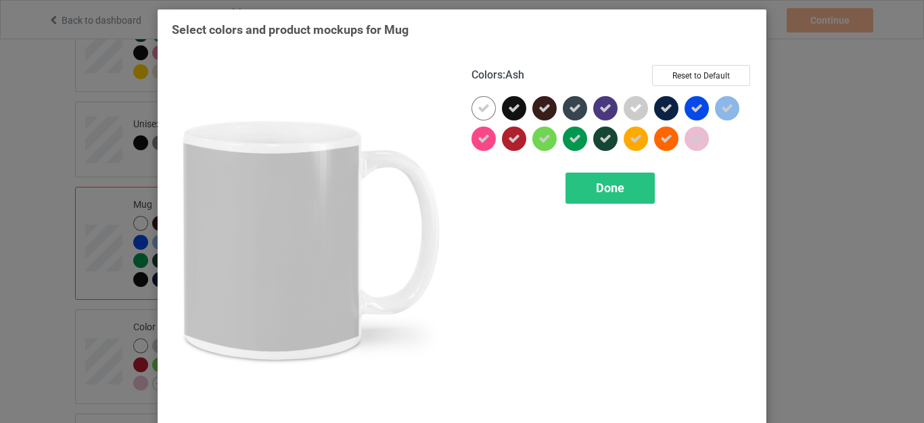
click at [624, 106] on div at bounding box center [636, 108] width 24 height 24
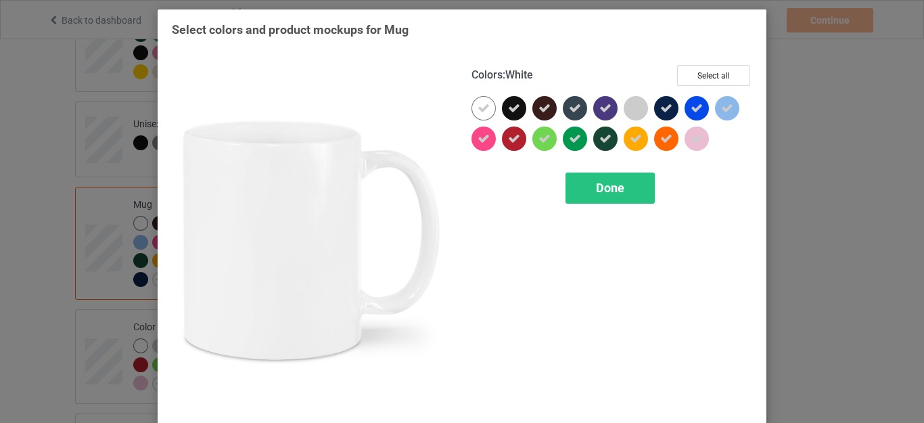
click at [482, 111] on icon at bounding box center [484, 108] width 12 height 12
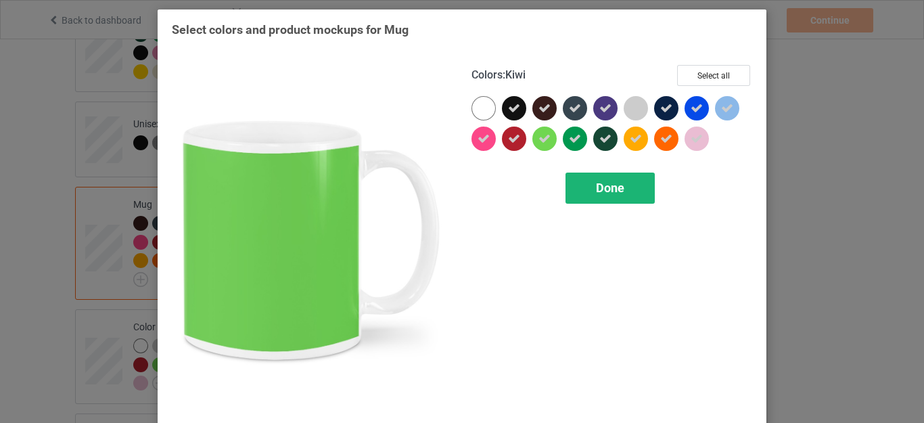
click at [599, 189] on span "Done" at bounding box center [610, 188] width 28 height 14
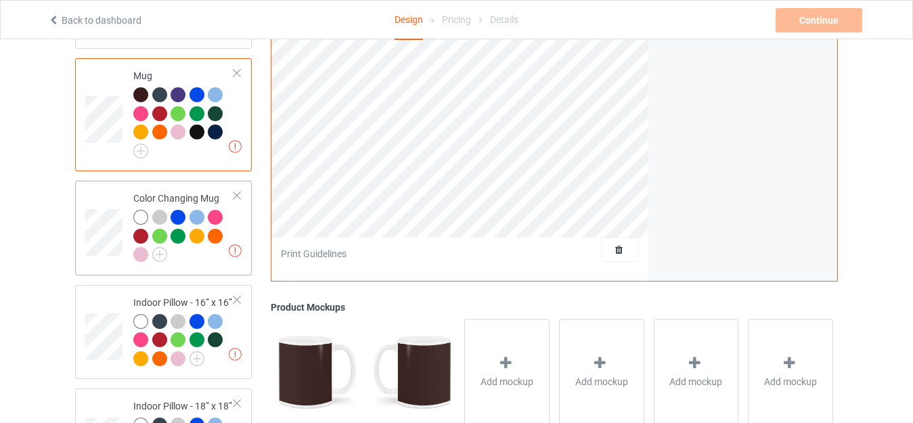
scroll to position [1421, 0]
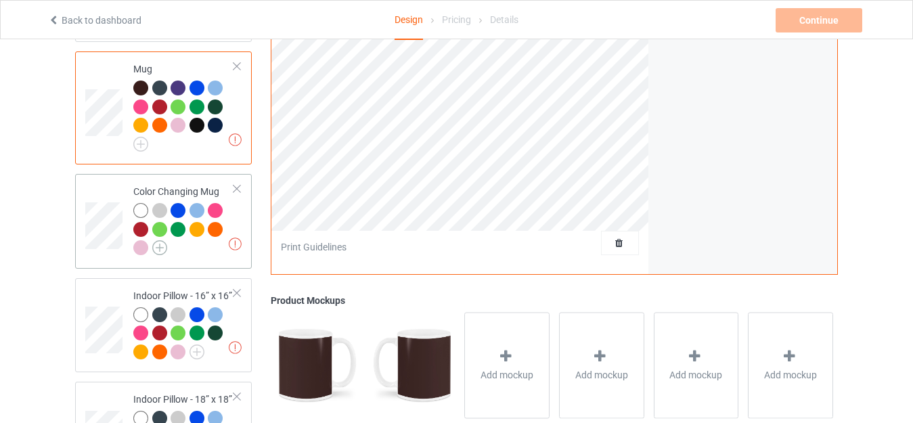
click at [164, 243] on img at bounding box center [159, 247] width 15 height 15
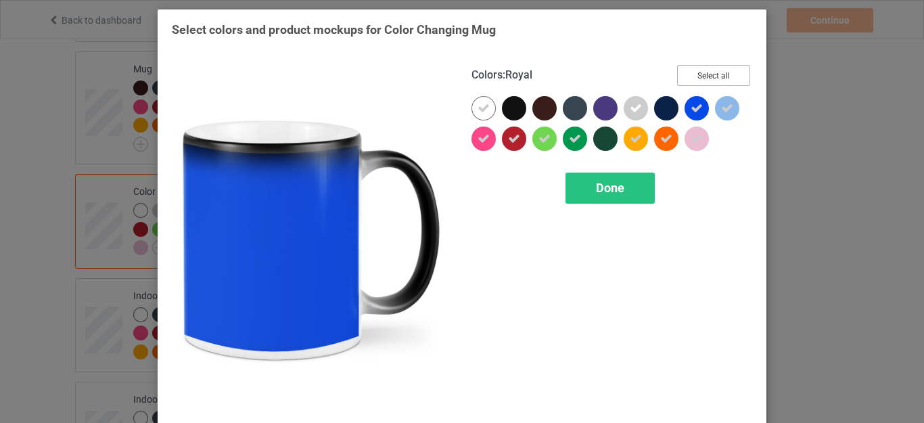
click at [700, 73] on button "Select all" at bounding box center [713, 75] width 73 height 21
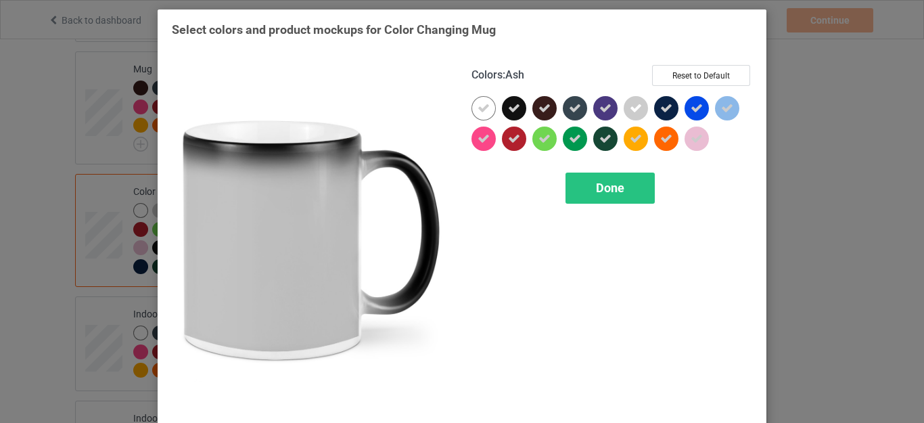
click at [630, 110] on icon at bounding box center [636, 108] width 12 height 12
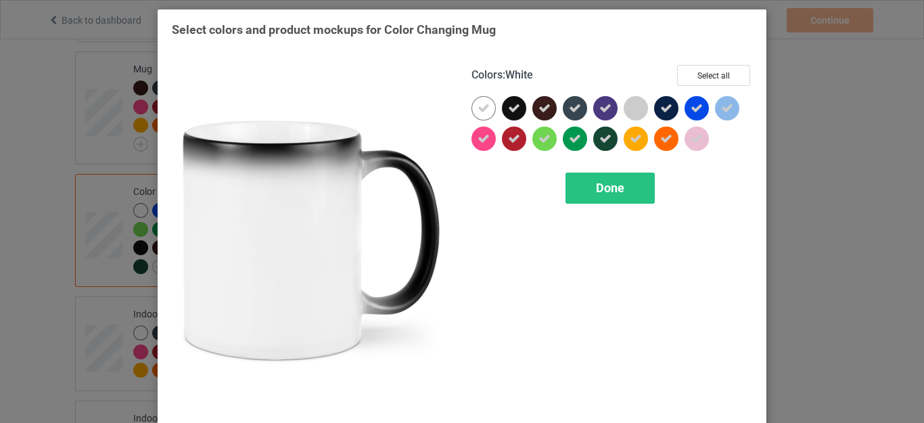
click at [482, 112] on icon at bounding box center [484, 108] width 12 height 12
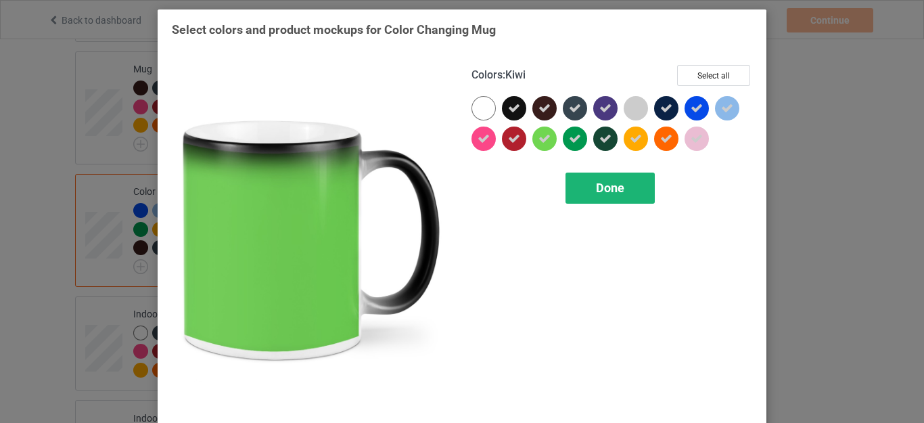
click at [607, 187] on span "Done" at bounding box center [610, 188] width 28 height 14
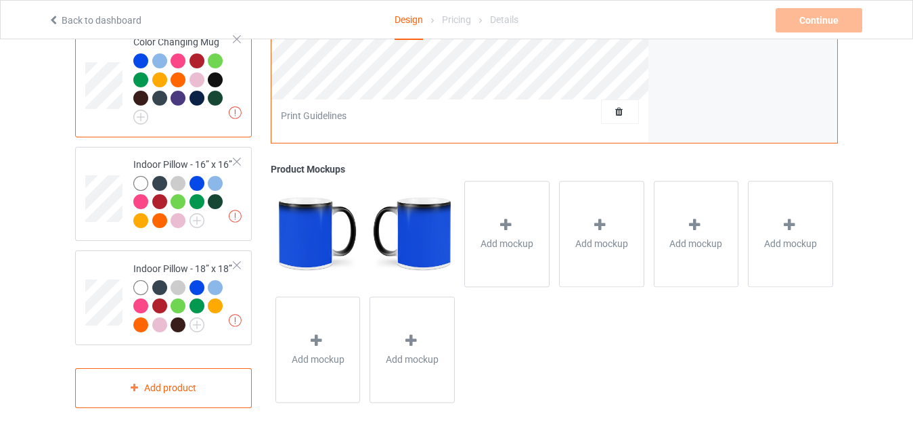
scroll to position [1579, 0]
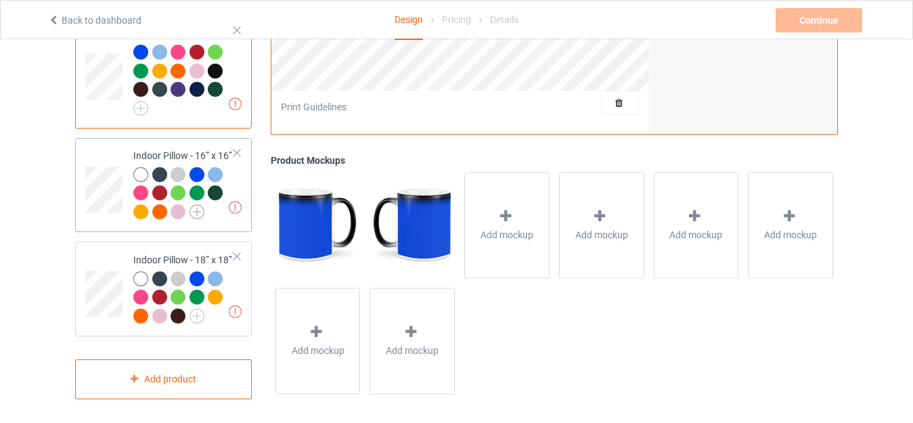
click at [202, 208] on img at bounding box center [196, 211] width 15 height 15
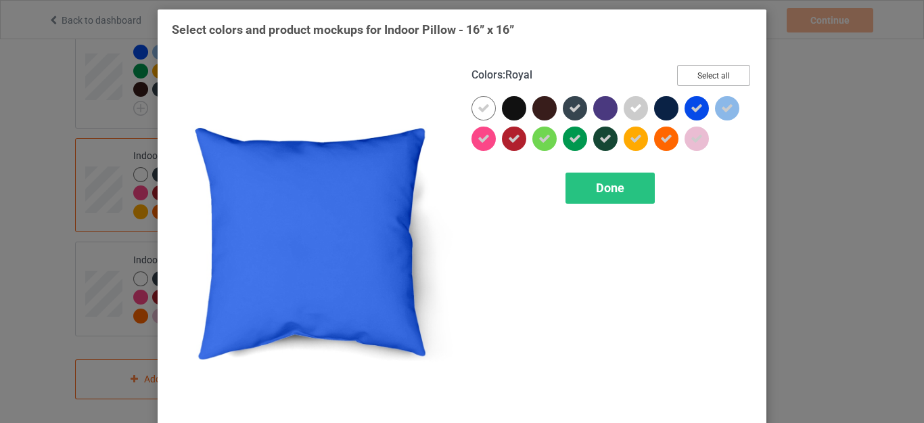
click at [704, 73] on button "Select all" at bounding box center [713, 75] width 73 height 21
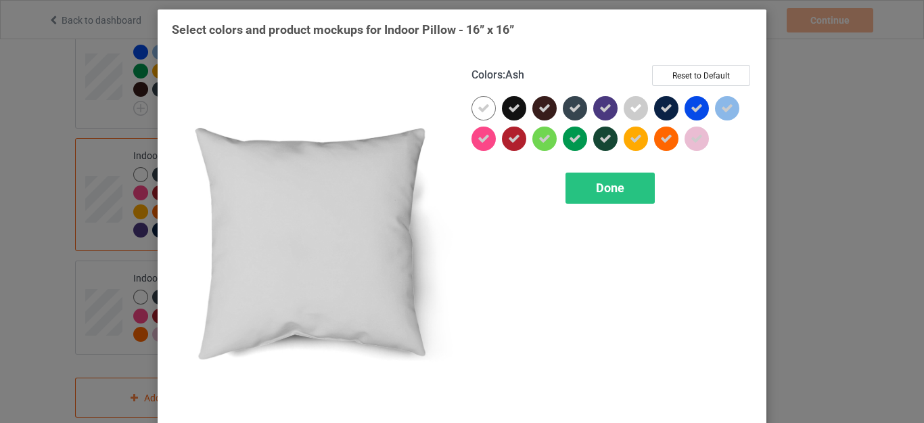
drag, startPoint x: 635, startPoint y: 110, endPoint x: 600, endPoint y: 109, distance: 35.2
click at [635, 110] on icon at bounding box center [636, 108] width 12 height 12
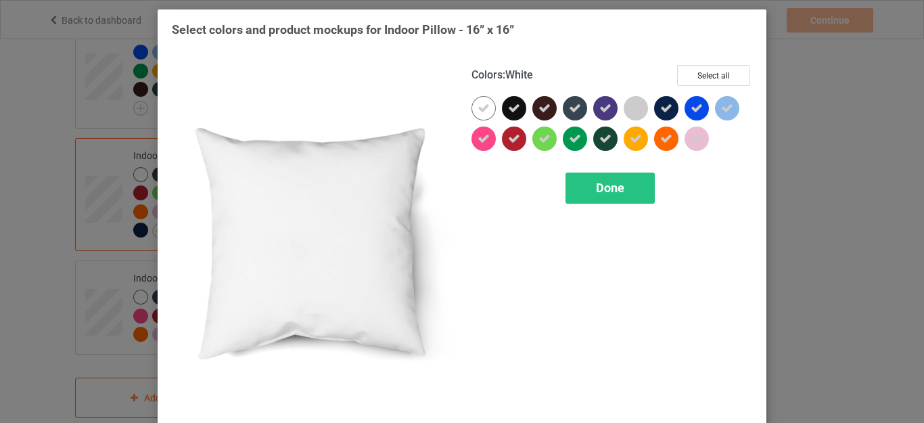
click at [486, 109] on div at bounding box center [484, 108] width 24 height 24
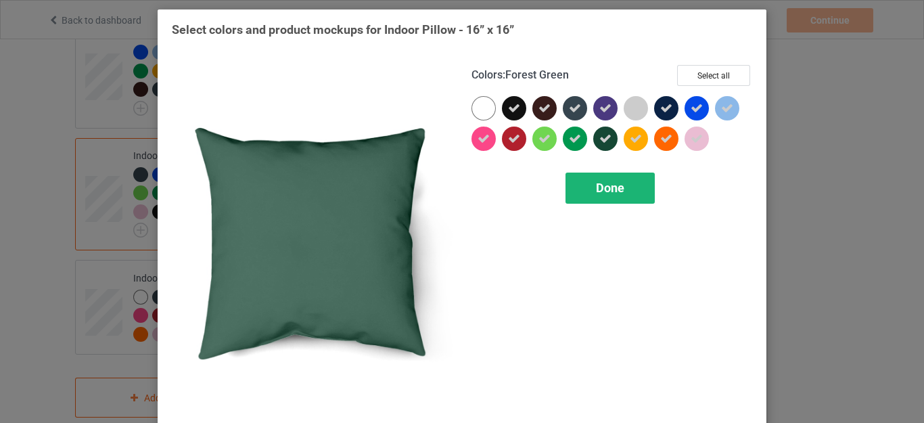
click at [599, 183] on span "Done" at bounding box center [610, 188] width 28 height 14
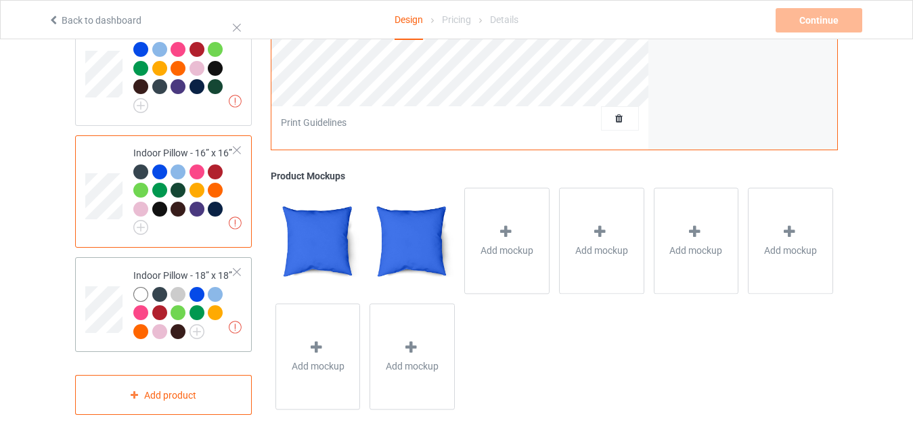
scroll to position [1597, 0]
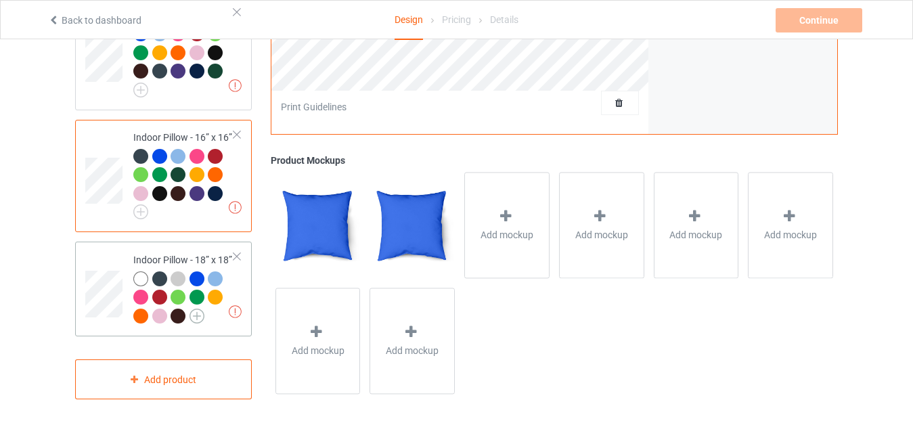
click at [195, 311] on img at bounding box center [196, 315] width 15 height 15
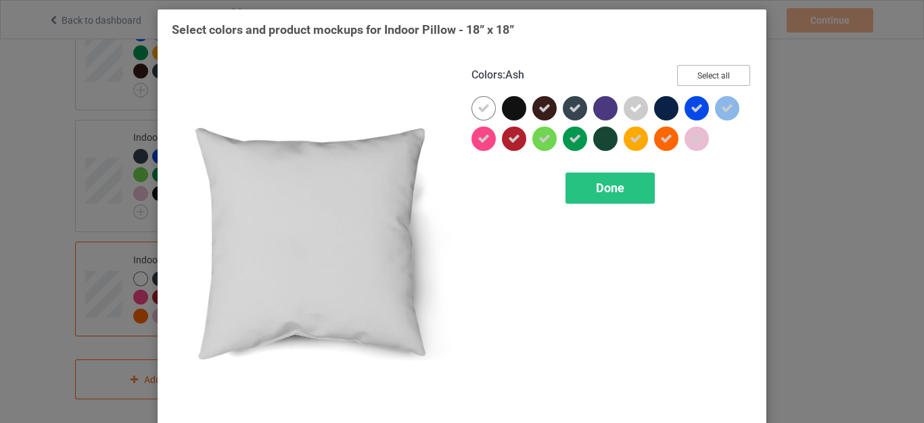
click at [691, 72] on button "Select all" at bounding box center [713, 75] width 73 height 21
click at [631, 110] on icon at bounding box center [636, 108] width 12 height 12
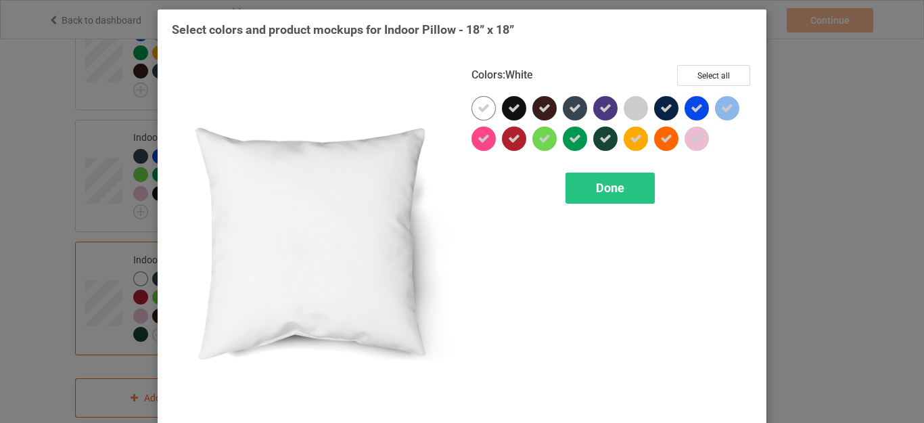
click at [479, 114] on icon at bounding box center [484, 108] width 12 height 12
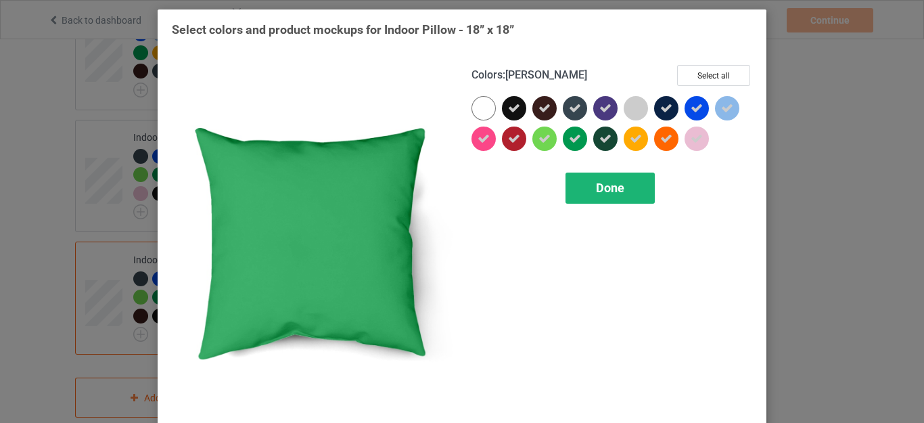
click at [613, 188] on span "Done" at bounding box center [610, 188] width 28 height 14
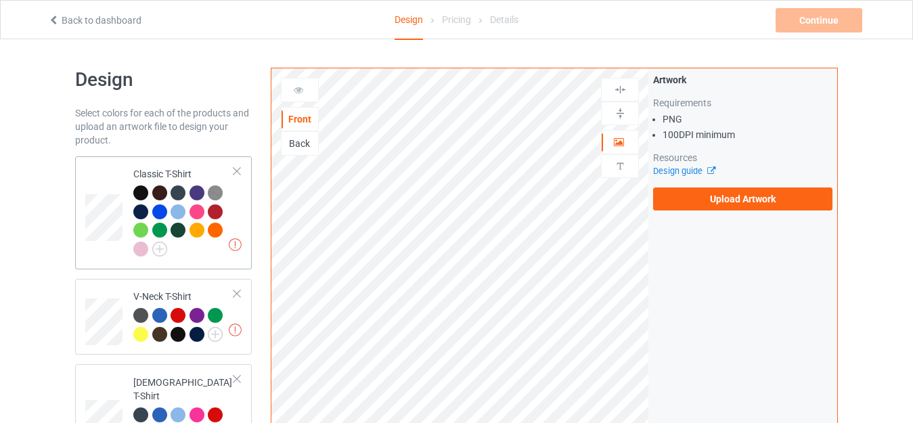
click at [144, 167] on div "Classic T-Shirt" at bounding box center [183, 211] width 101 height 88
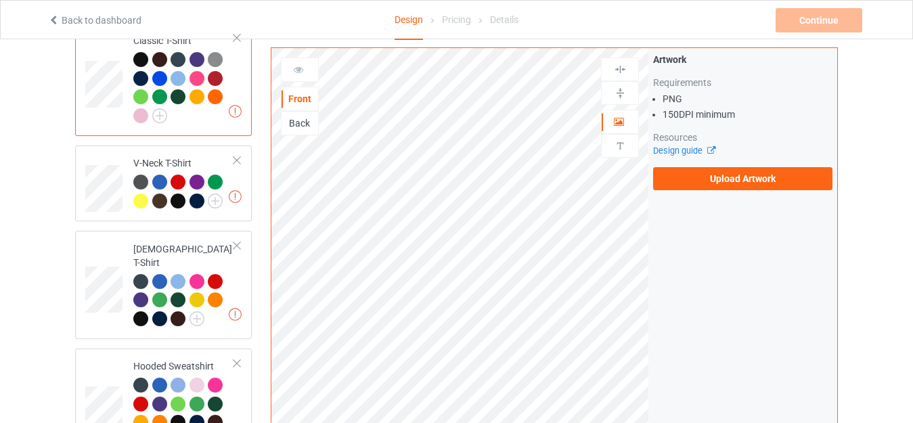
scroll to position [135, 0]
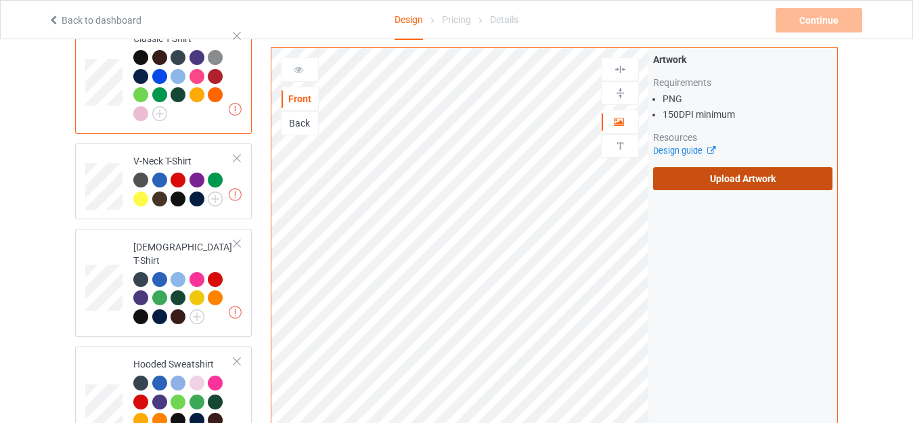
click at [702, 179] on label "Upload Artwork" at bounding box center [742, 178] width 179 height 23
click at [0, 0] on input "Upload Artwork" at bounding box center [0, 0] width 0 height 0
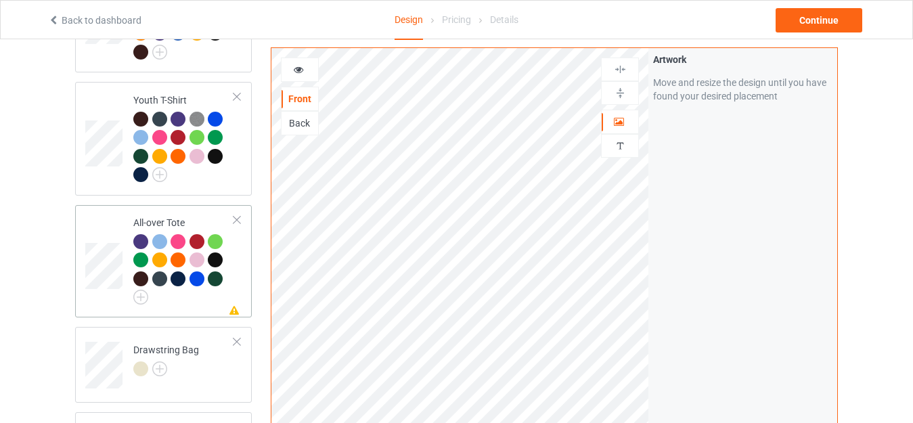
scroll to position [947, 0]
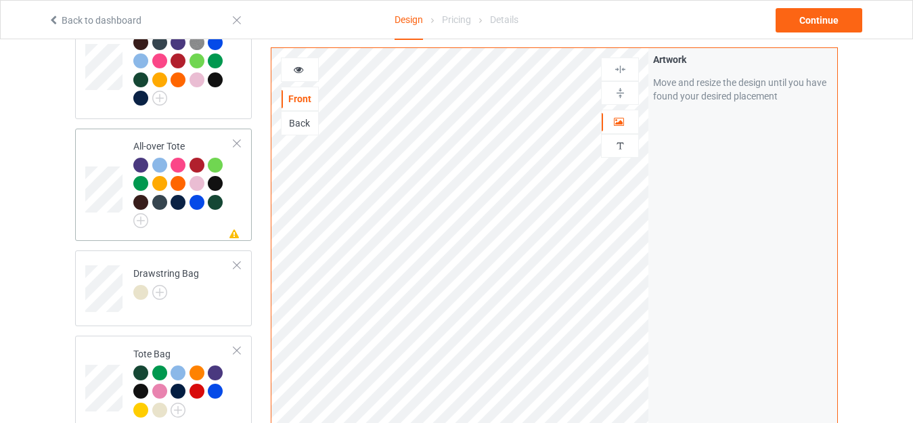
click at [158, 139] on div "All-over Tote" at bounding box center [183, 181] width 101 height 85
click at [614, 93] on img at bounding box center [620, 93] width 13 height 13
click at [618, 70] on img at bounding box center [620, 69] width 13 height 13
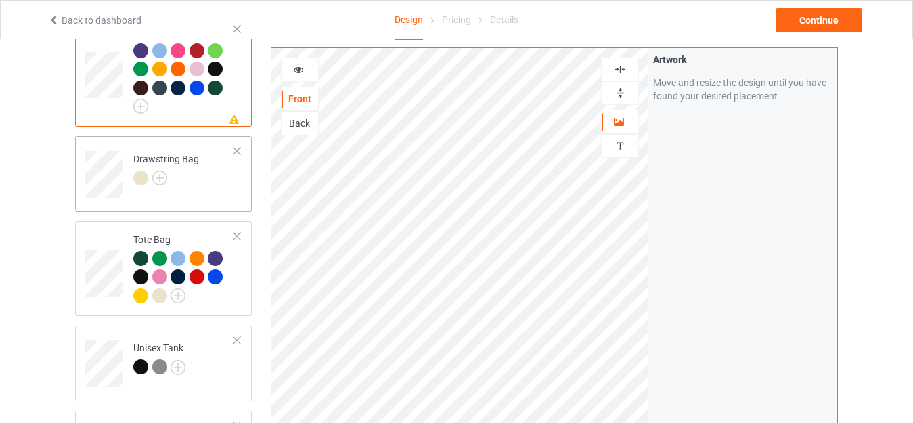
scroll to position [1082, 0]
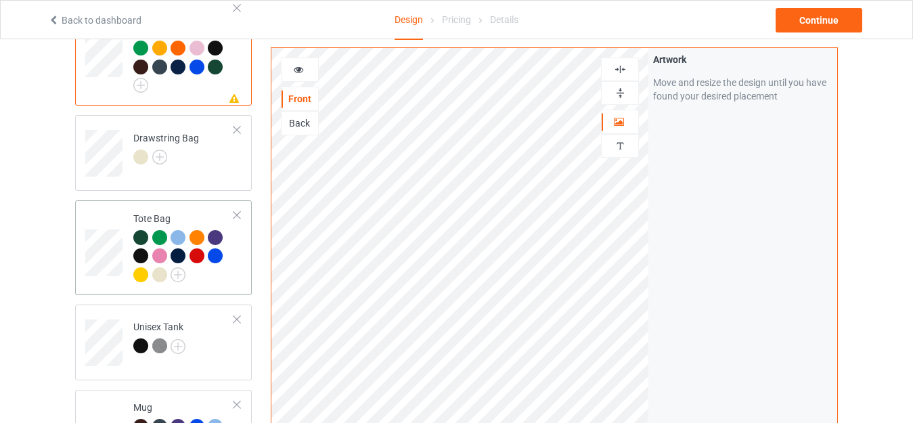
click at [162, 212] on div "Tote Bag" at bounding box center [183, 247] width 101 height 70
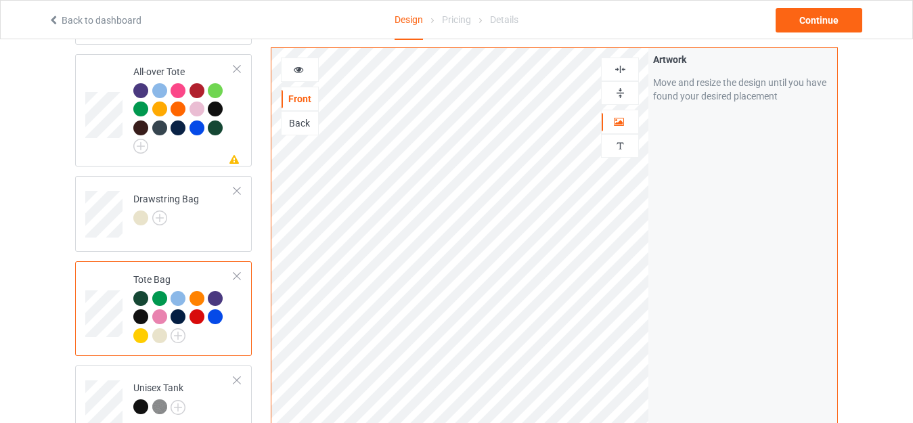
scroll to position [1015, 0]
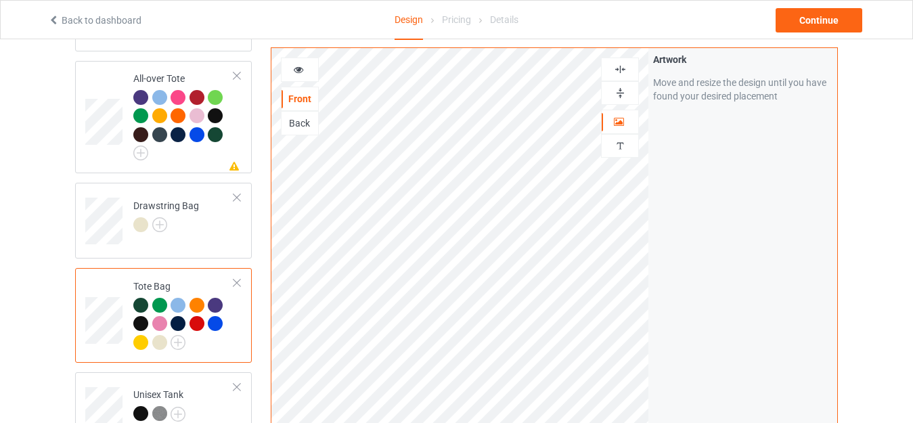
click at [617, 92] on img at bounding box center [620, 93] width 13 height 13
click at [618, 68] on img at bounding box center [620, 69] width 13 height 13
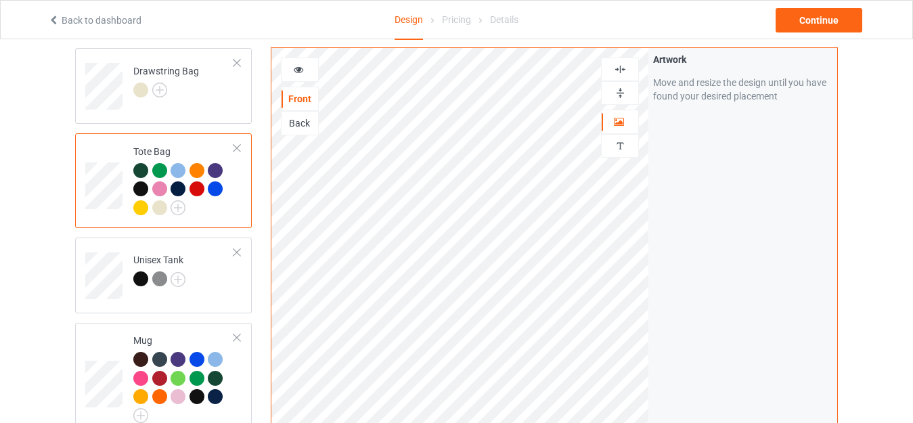
scroll to position [1150, 0]
click at [160, 64] on div "Drawstring Bag" at bounding box center [166, 80] width 66 height 32
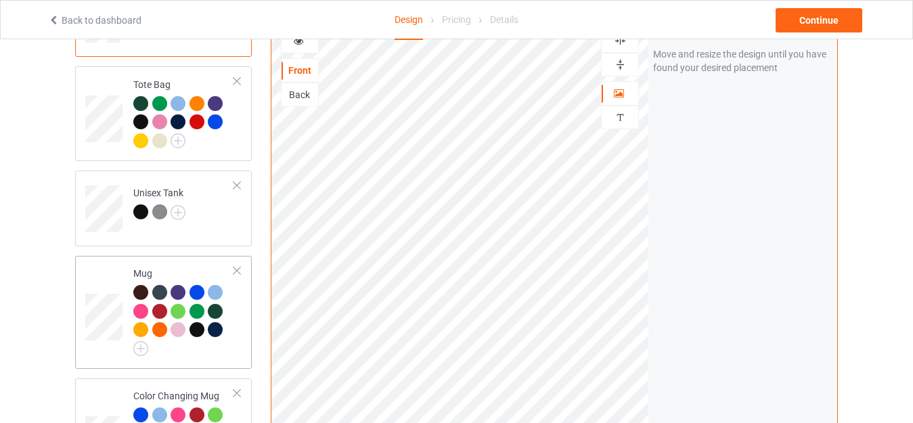
scroll to position [1285, 0]
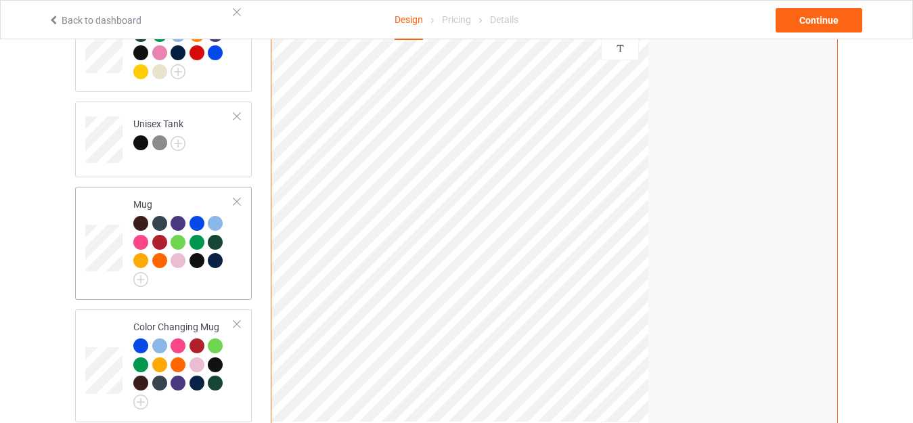
click at [162, 187] on div "Mug" at bounding box center [163, 243] width 177 height 113
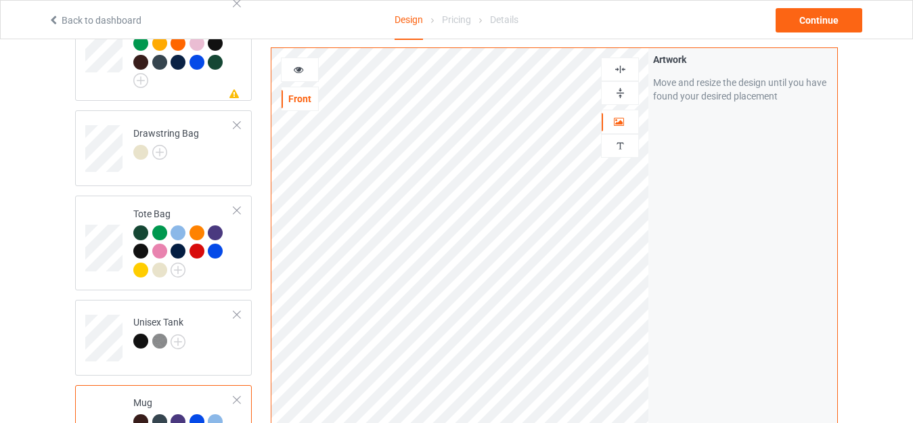
scroll to position [1082, 0]
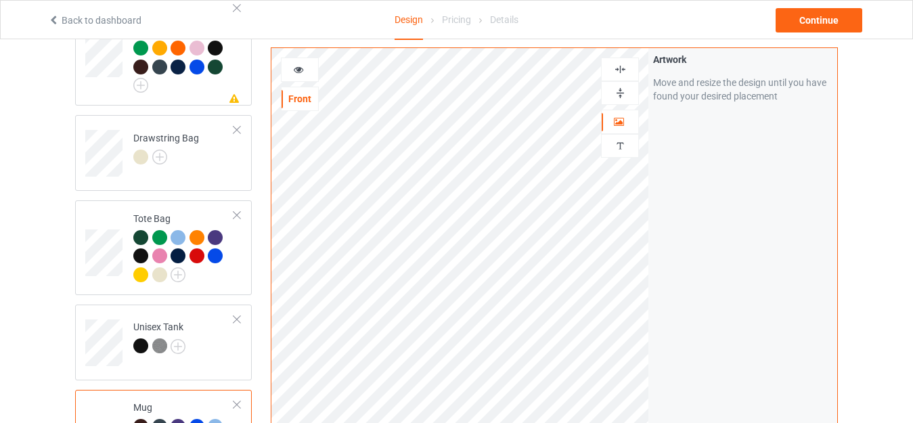
click at [300, 66] on icon at bounding box center [299, 67] width 12 height 9
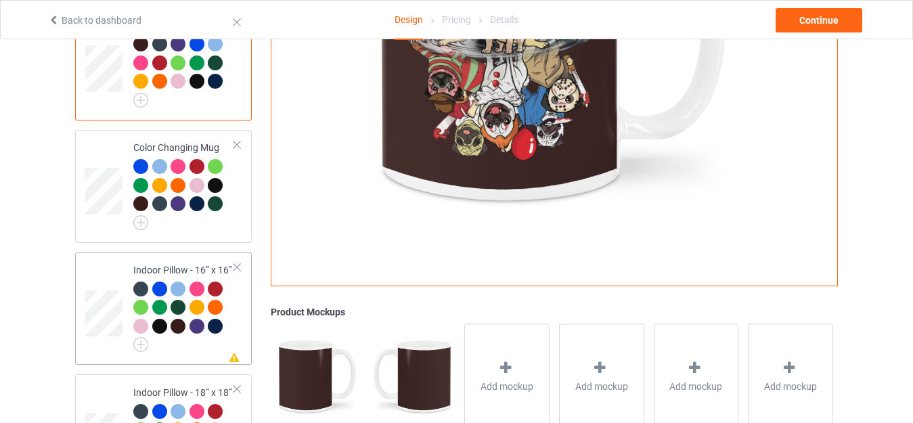
scroll to position [1488, 0]
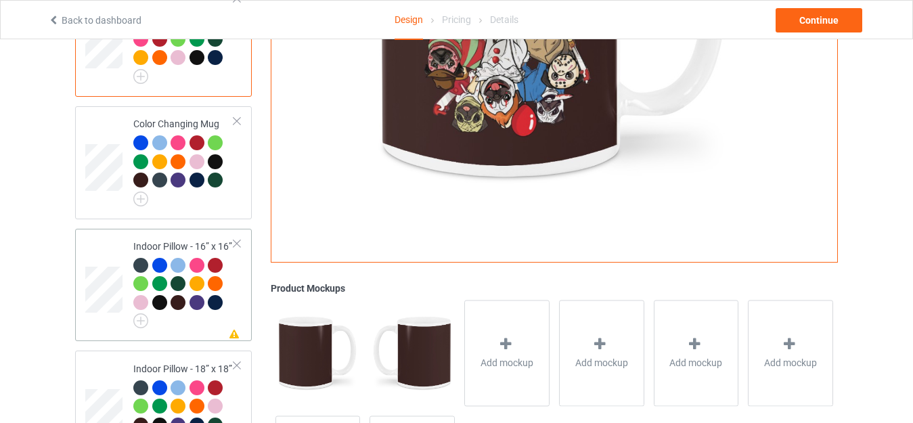
click at [152, 239] on div "Indoor Pillow - 16” x 16”" at bounding box center [183, 281] width 101 height 85
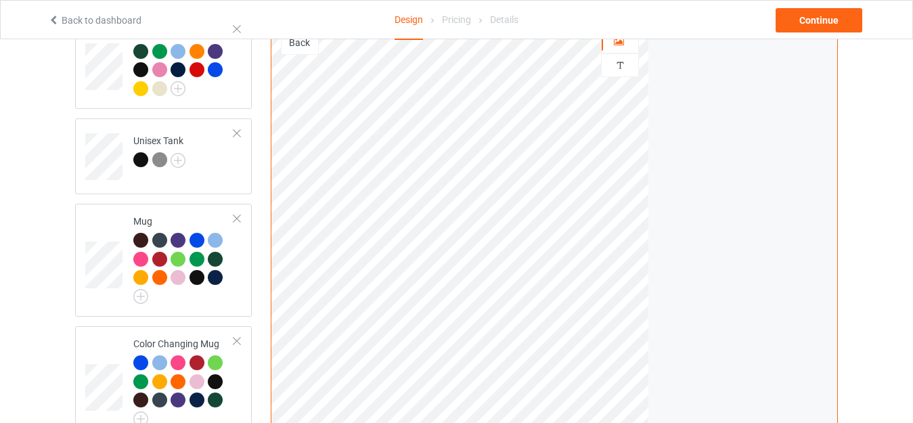
scroll to position [1150, 0]
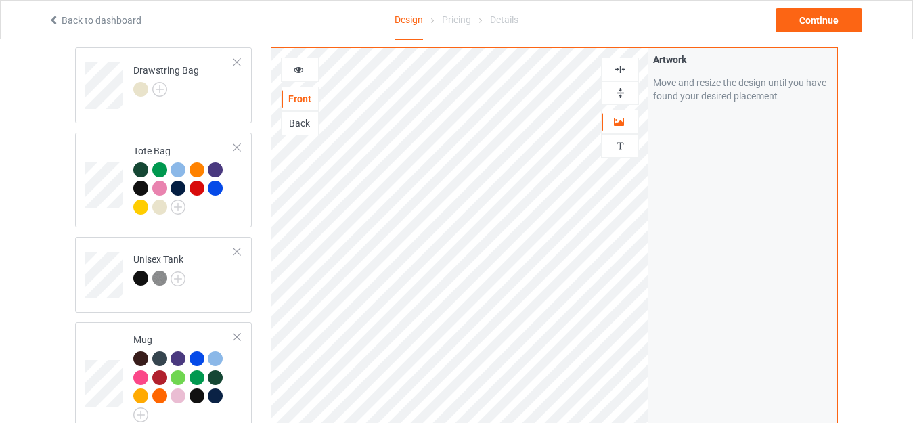
click at [616, 91] on img at bounding box center [620, 93] width 13 height 13
click at [621, 66] on img at bounding box center [620, 69] width 13 height 13
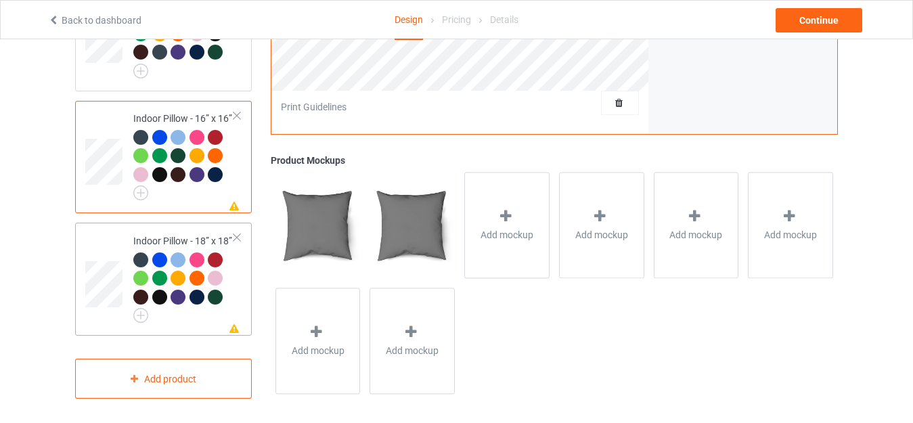
click at [175, 234] on div "Indoor Pillow - 18” x 18”" at bounding box center [183, 276] width 101 height 85
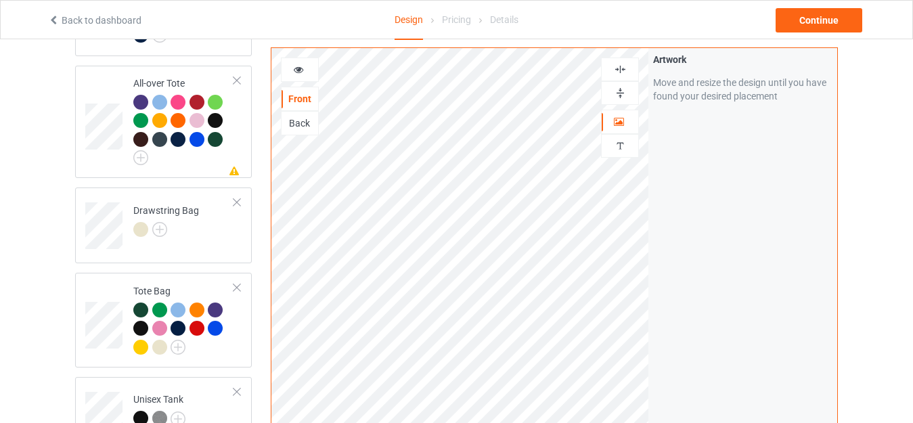
scroll to position [1007, 0]
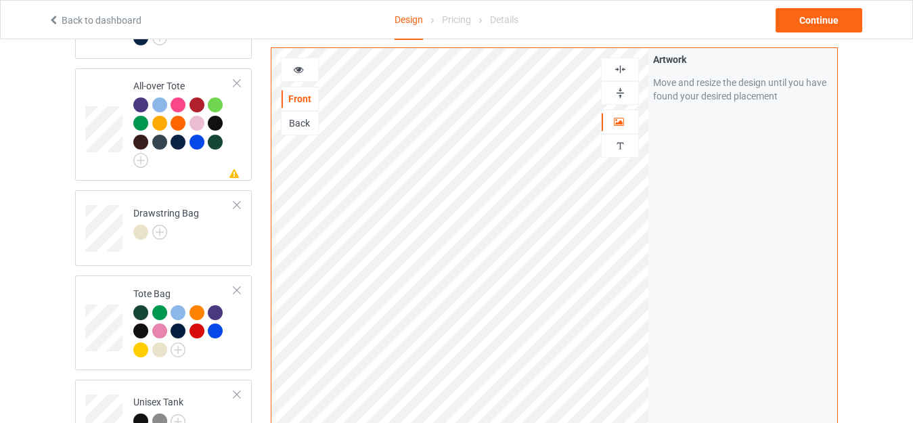
click at [618, 89] on img at bounding box center [620, 93] width 13 height 13
click at [623, 68] on img at bounding box center [620, 69] width 13 height 13
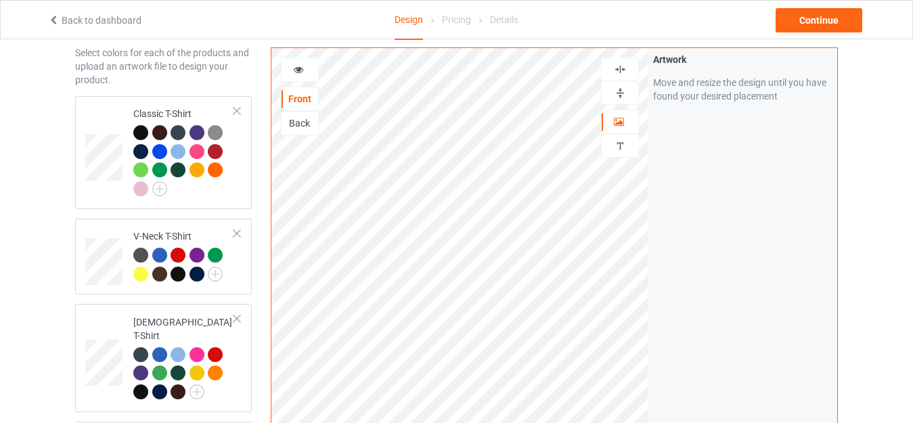
scroll to position [0, 0]
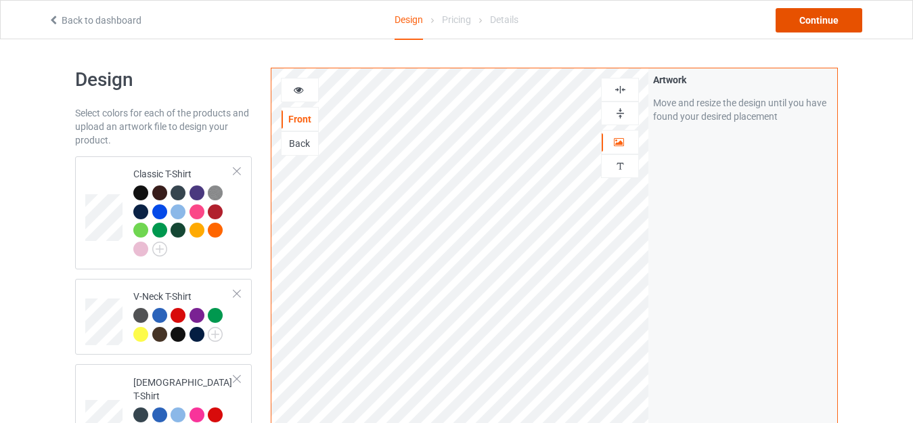
click at [811, 18] on div "Continue" at bounding box center [818, 20] width 87 height 24
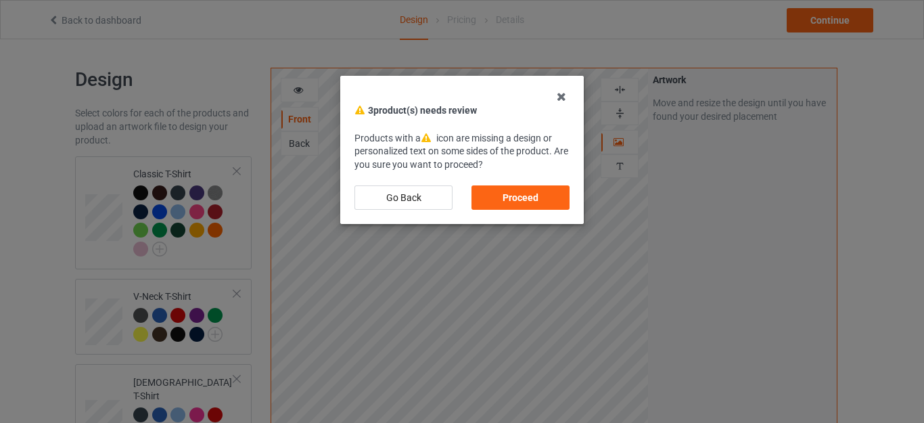
click at [502, 193] on div "Proceed" at bounding box center [521, 197] width 98 height 24
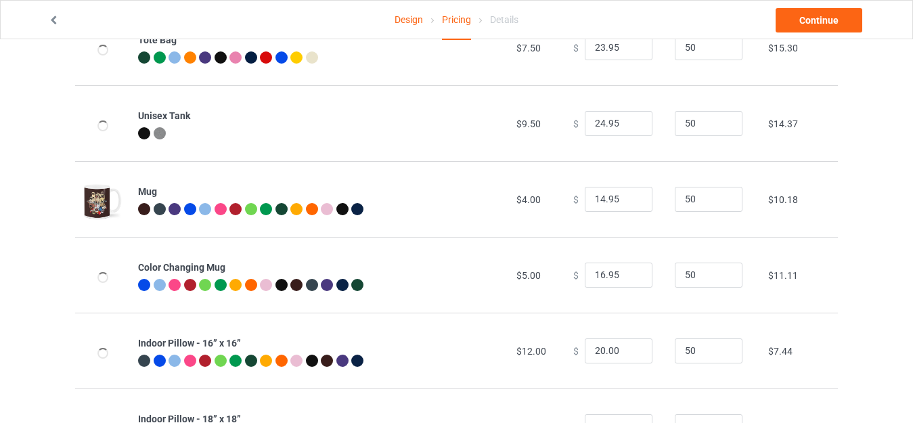
scroll to position [951, 0]
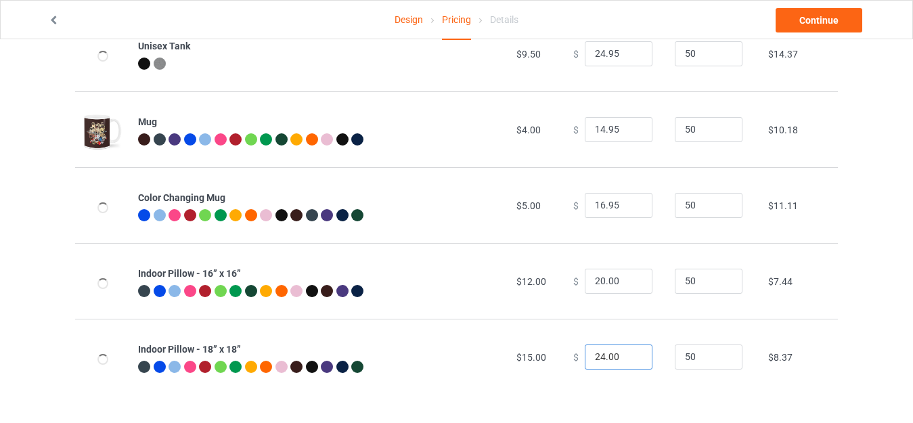
drag, startPoint x: 597, startPoint y: 352, endPoint x: 544, endPoint y: 355, distance: 53.5
click at [546, 355] on tr "Indoor Pillow - 18” x 18” $15.00 $ 24.00 50 $8.37" at bounding box center [456, 357] width 762 height 76
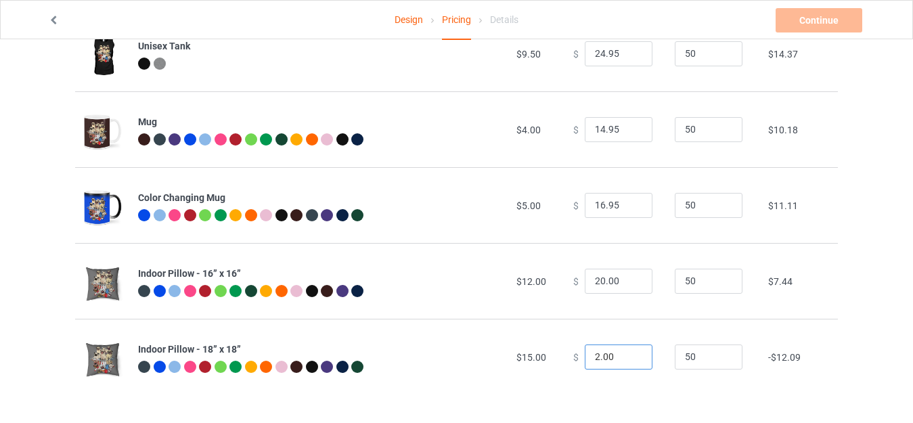
drag, startPoint x: 591, startPoint y: 355, endPoint x: 548, endPoint y: 353, distance: 43.3
click at [549, 354] on tr "Indoor Pillow - 18” x 18” $15.00 $ 2.00 50 -$12.09" at bounding box center [456, 357] width 762 height 76
drag, startPoint x: 601, startPoint y: 357, endPoint x: 622, endPoint y: 355, distance: 21.7
click at [622, 356] on input "31.00" at bounding box center [619, 357] width 68 height 26
type input "31.95"
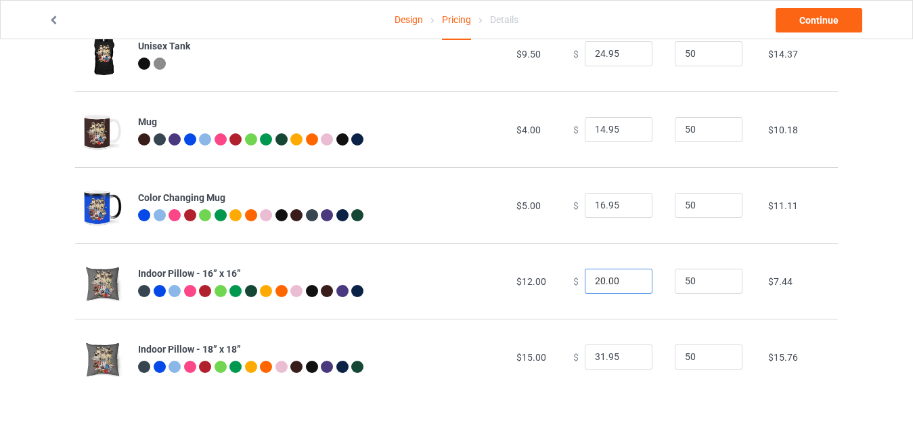
click at [596, 280] on input "20.00" at bounding box center [619, 282] width 68 height 26
drag, startPoint x: 603, startPoint y: 280, endPoint x: 629, endPoint y: 282, distance: 26.5
click at [629, 282] on input "28.00" at bounding box center [619, 282] width 68 height 26
type input "28.95"
drag, startPoint x: 596, startPoint y: 201, endPoint x: 566, endPoint y: 206, distance: 30.8
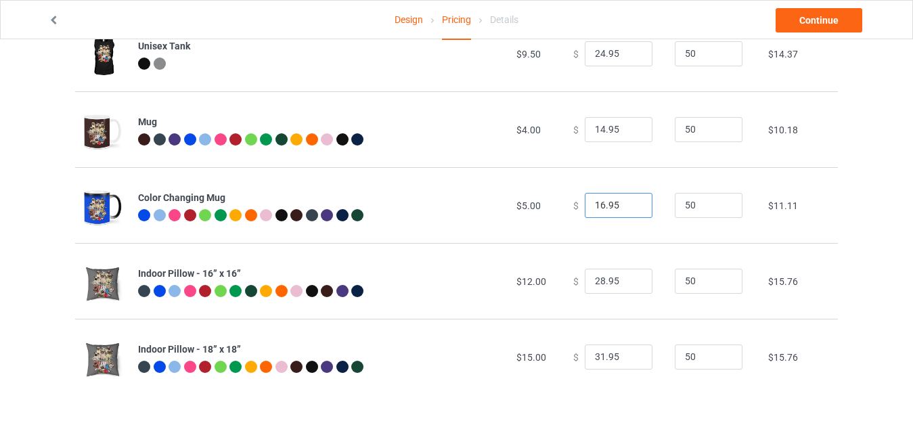
click at [573, 206] on div "$ 16.95" at bounding box center [616, 206] width 87 height 26
click at [592, 203] on input "195" at bounding box center [619, 206] width 68 height 26
drag, startPoint x: 590, startPoint y: 203, endPoint x: 564, endPoint y: 206, distance: 26.5
click at [566, 206] on td "$ 195" at bounding box center [616, 205] width 101 height 76
type input "21.95"
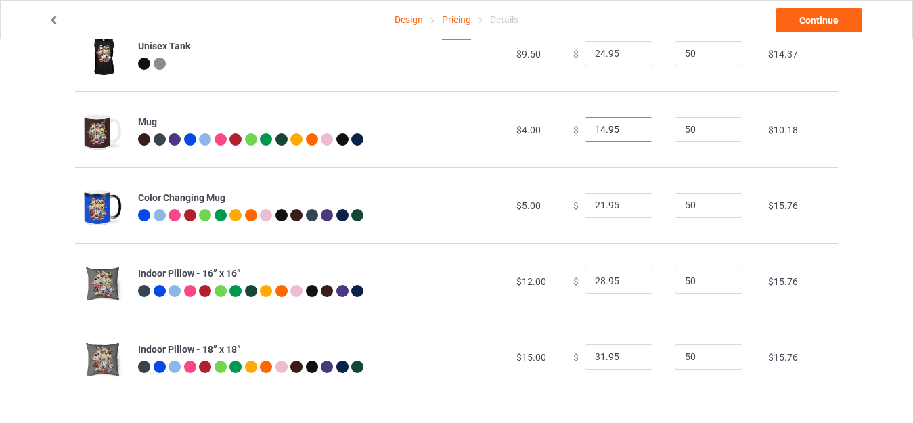
click at [593, 129] on input "14.95" at bounding box center [619, 130] width 68 height 26
type input "19.95"
click at [593, 53] on input "24.95" at bounding box center [619, 54] width 68 height 26
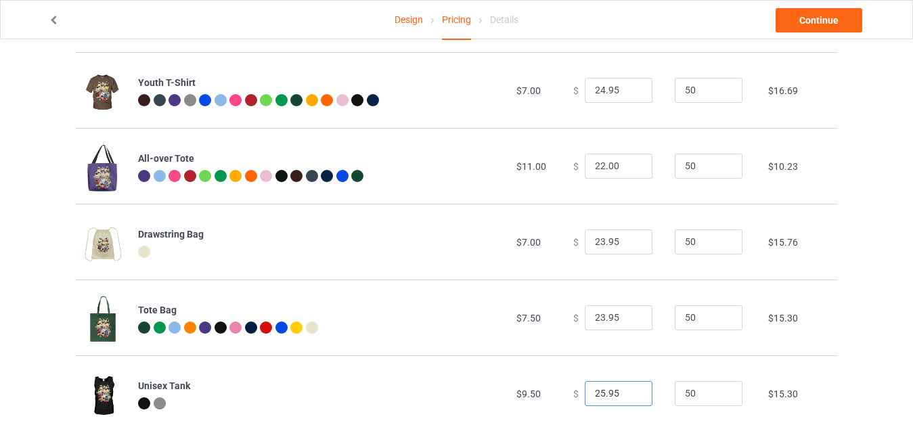
scroll to position [607, 0]
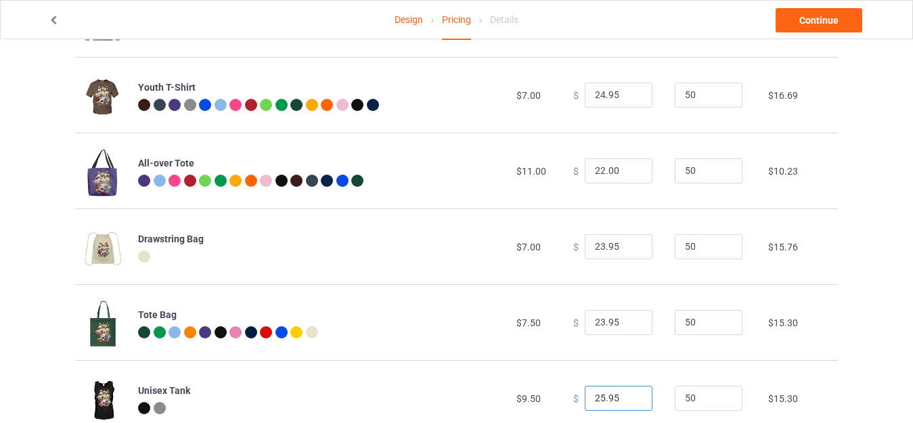
type input "25.95"
click at [595, 166] on input "22.00" at bounding box center [619, 171] width 68 height 26
drag, startPoint x: 603, startPoint y: 169, endPoint x: 625, endPoint y: 171, distance: 22.4
click at [625, 171] on input "23.00" at bounding box center [619, 171] width 68 height 26
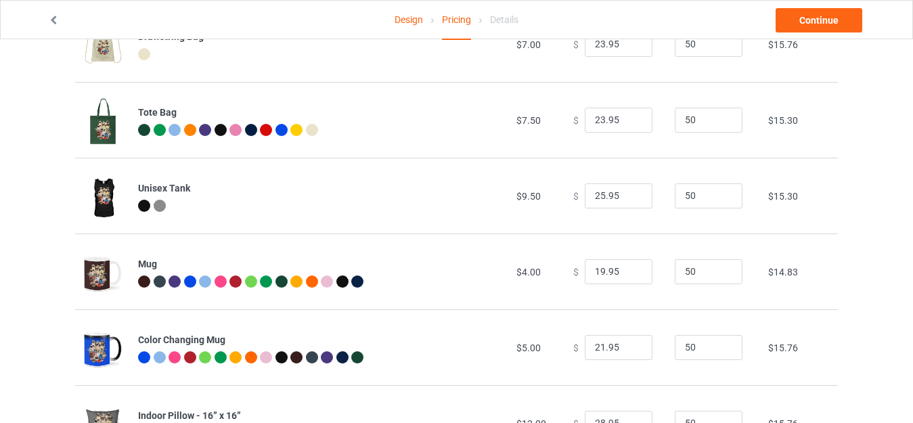
scroll to position [951, 0]
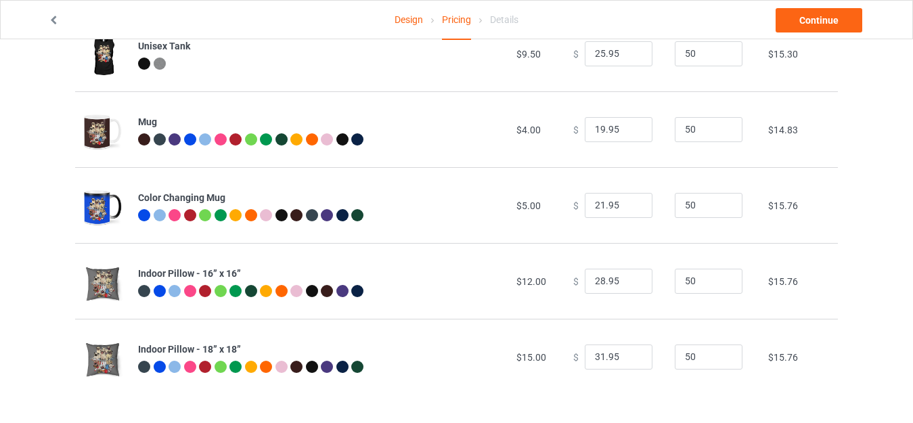
type input "23.95"
click at [405, 17] on link "Design" at bounding box center [408, 20] width 28 height 38
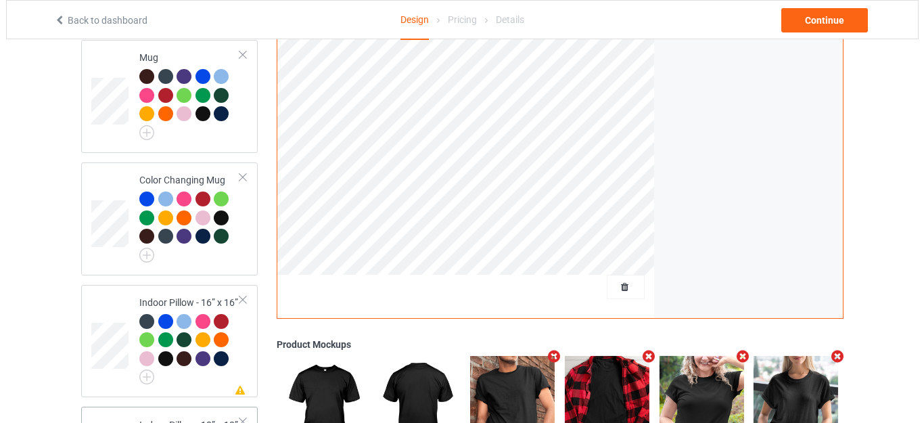
scroll to position [1616, 0]
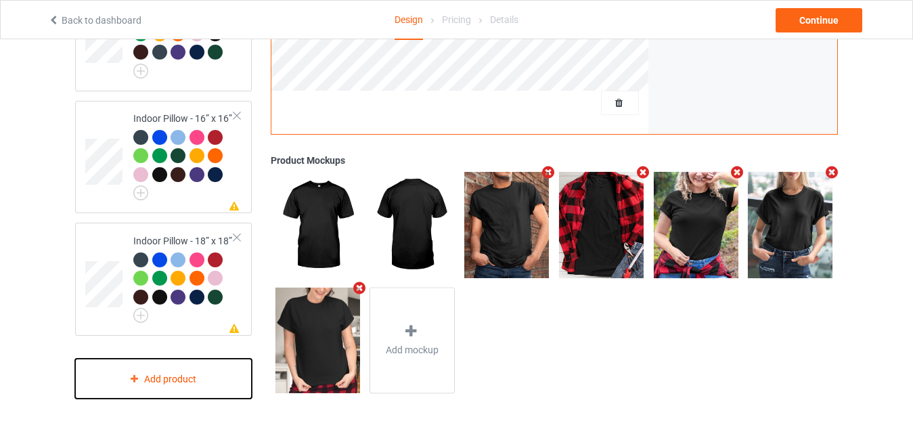
click at [155, 374] on div "Add product" at bounding box center [163, 379] width 177 height 40
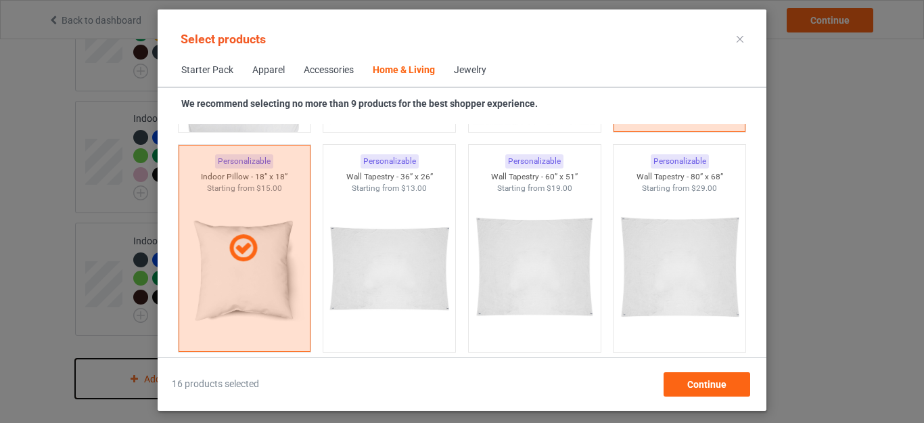
scroll to position [7066, 0]
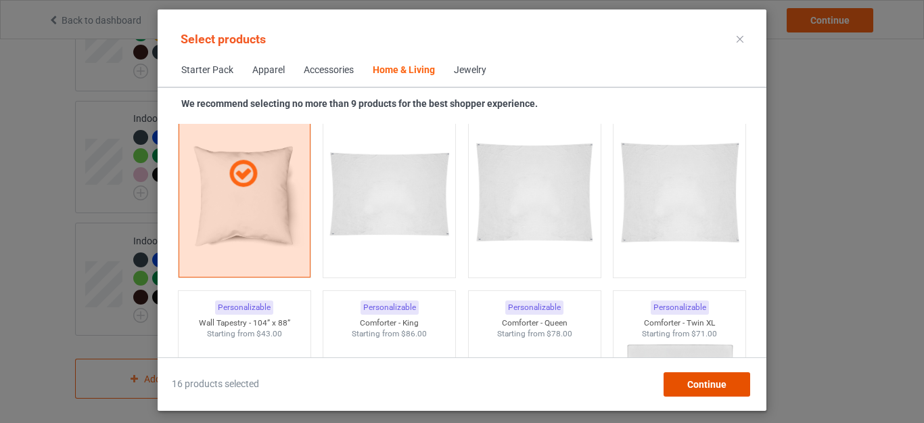
click at [702, 378] on div "Continue" at bounding box center [707, 384] width 87 height 24
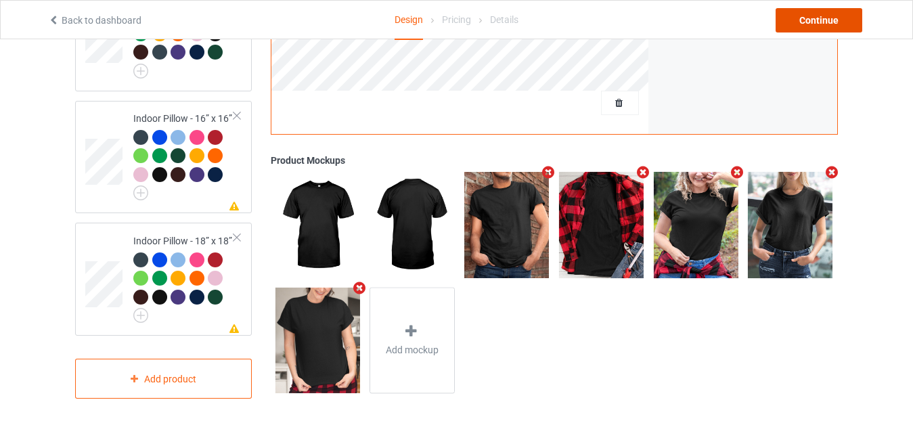
click at [815, 19] on div "Continue" at bounding box center [818, 20] width 87 height 24
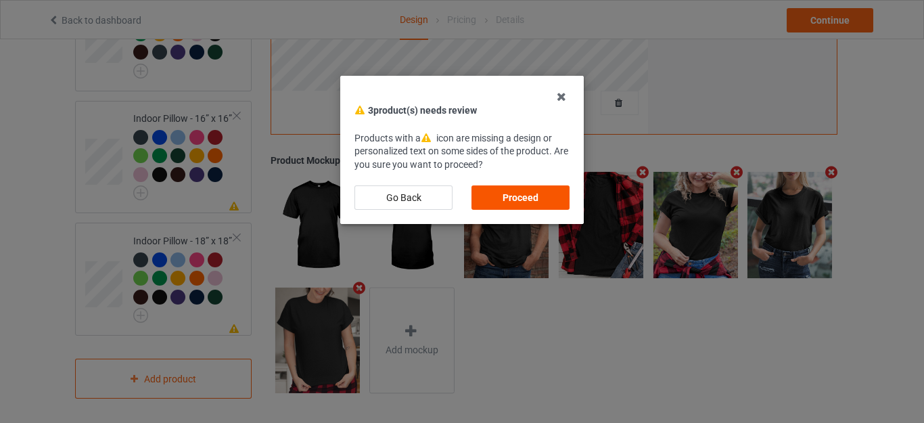
click at [526, 196] on div "Proceed" at bounding box center [521, 197] width 98 height 24
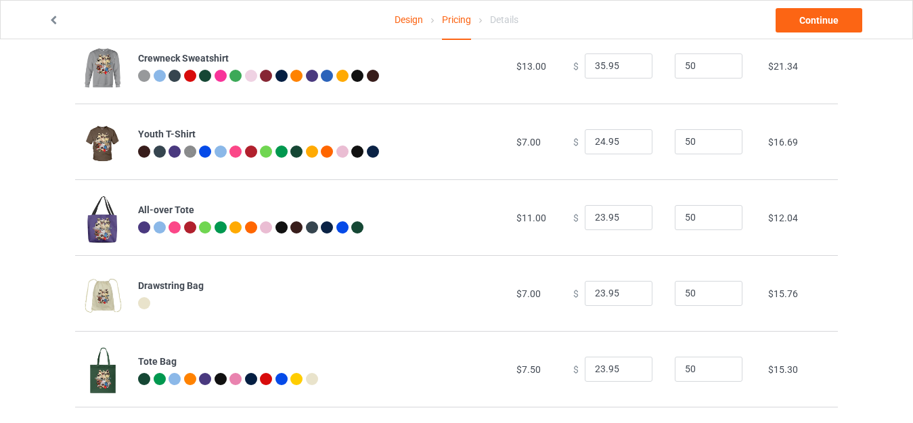
scroll to position [563, 0]
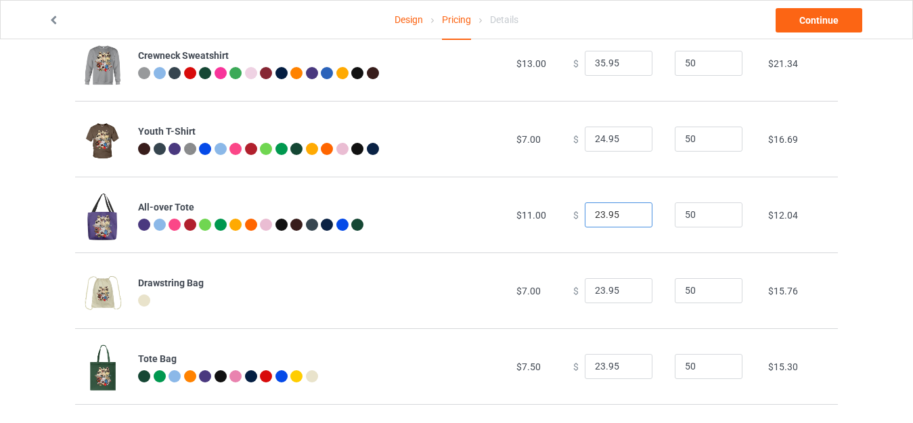
click at [592, 210] on input "23.95" at bounding box center [619, 215] width 68 height 26
type input "28.95"
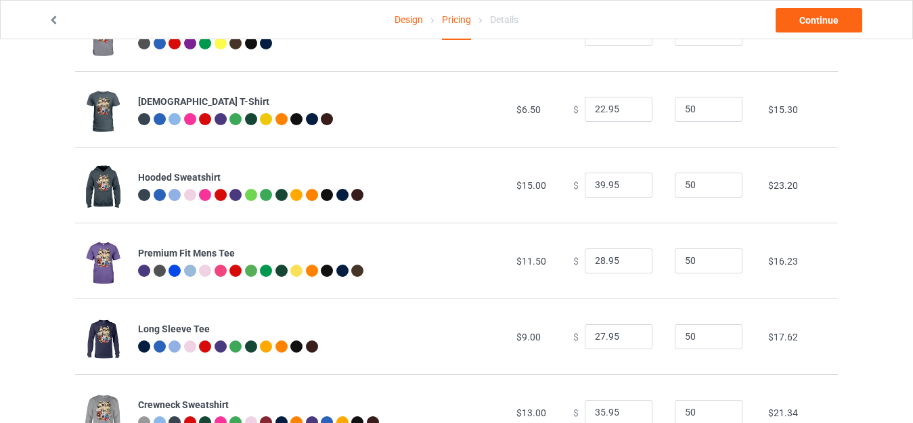
scroll to position [0, 0]
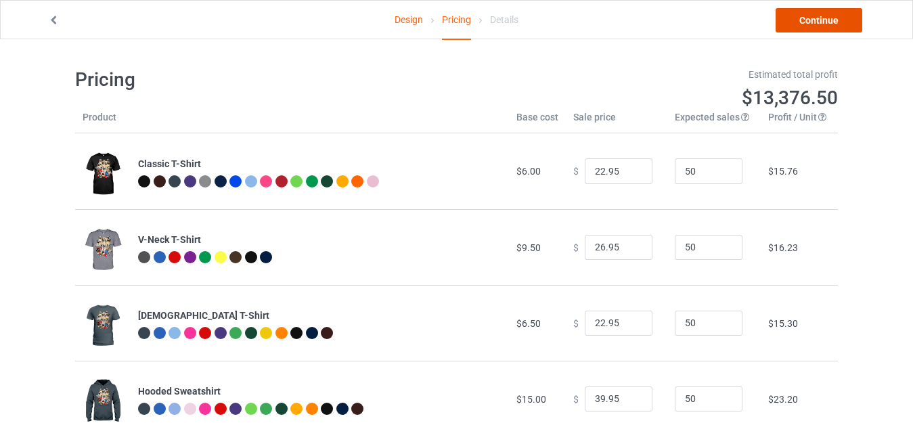
click at [799, 17] on link "Continue" at bounding box center [818, 20] width 87 height 24
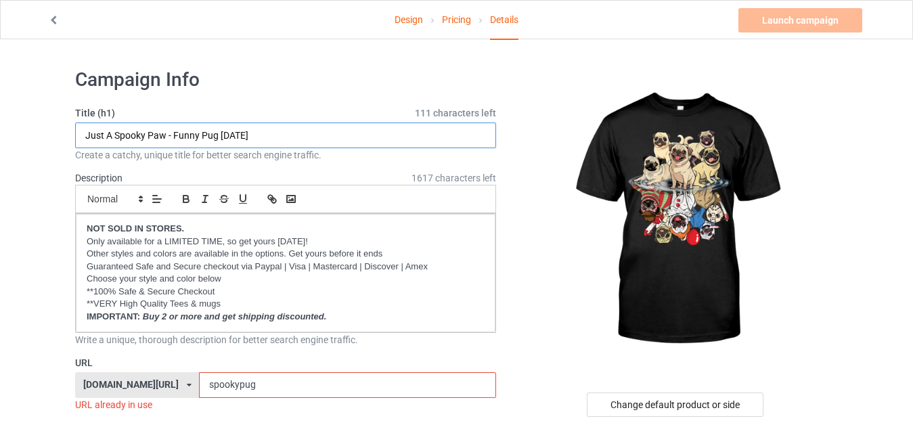
drag, startPoint x: 171, startPoint y: 133, endPoint x: 80, endPoint y: 137, distance: 91.5
click at [80, 137] on input "Just A Spooky Paw - Funny Pug Halloween" at bounding box center [285, 135] width 421 height 26
type input "Funny Pug [DATE]"
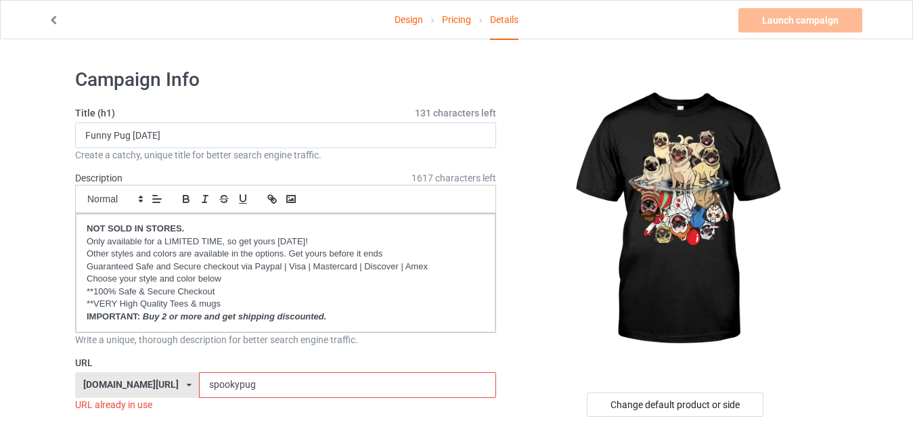
click at [227, 384] on input "spookypug" at bounding box center [347, 385] width 296 height 26
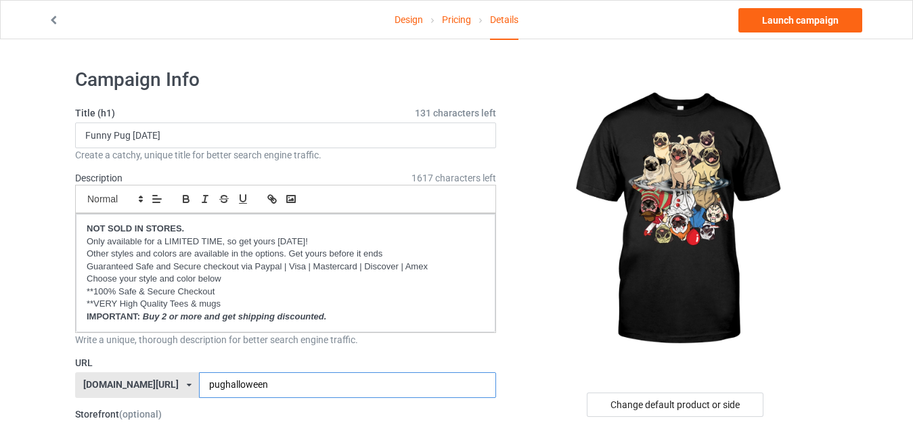
type input "pughalloween"
click at [526, 285] on div at bounding box center [676, 220] width 323 height 304
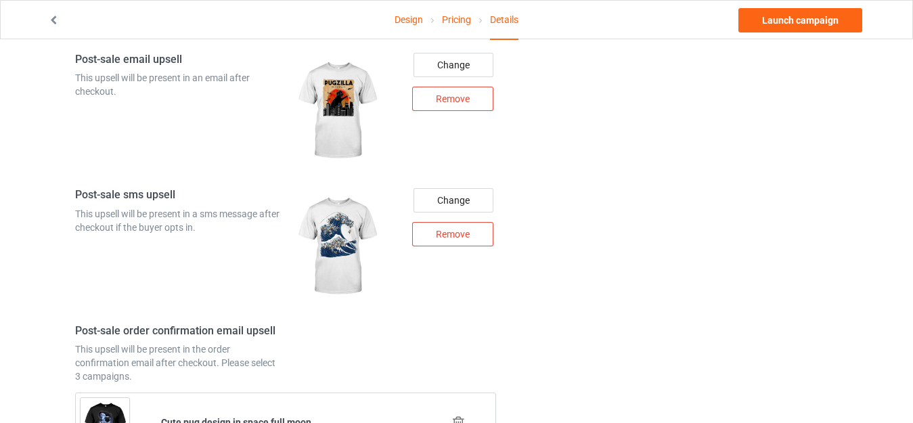
scroll to position [1624, 0]
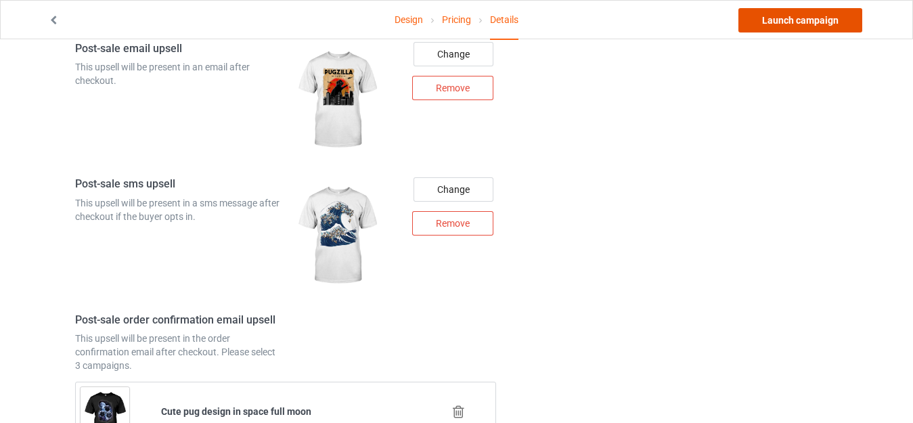
click at [790, 19] on link "Launch campaign" at bounding box center [800, 20] width 124 height 24
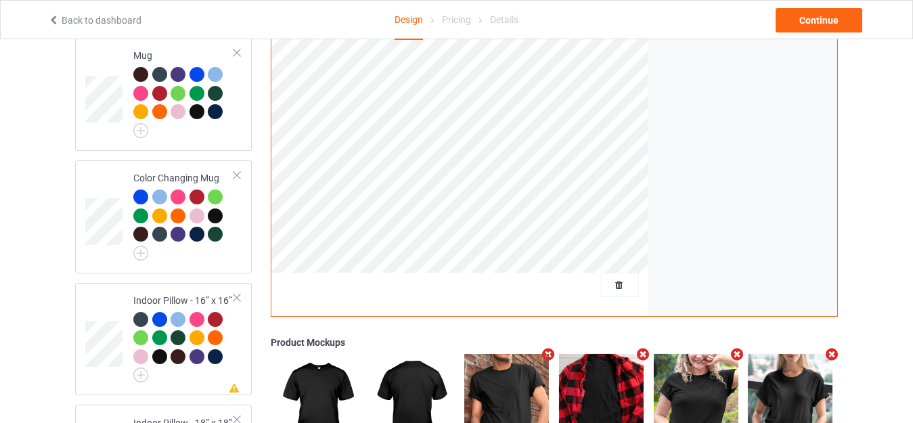
scroll to position [1556, 0]
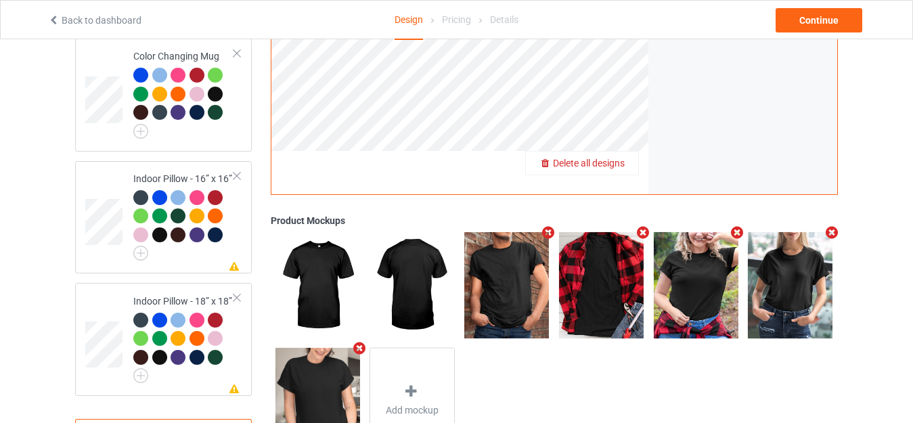
click at [622, 158] on span "Delete all designs" at bounding box center [589, 163] width 72 height 11
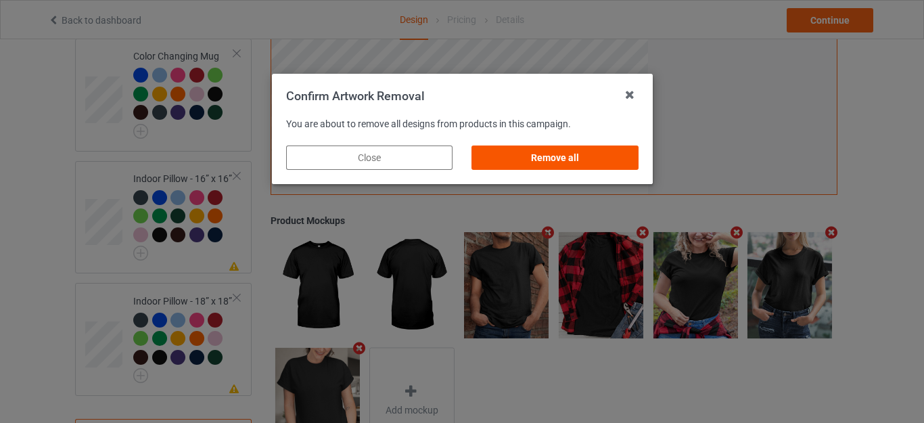
click at [545, 158] on div "Remove all" at bounding box center [555, 157] width 166 height 24
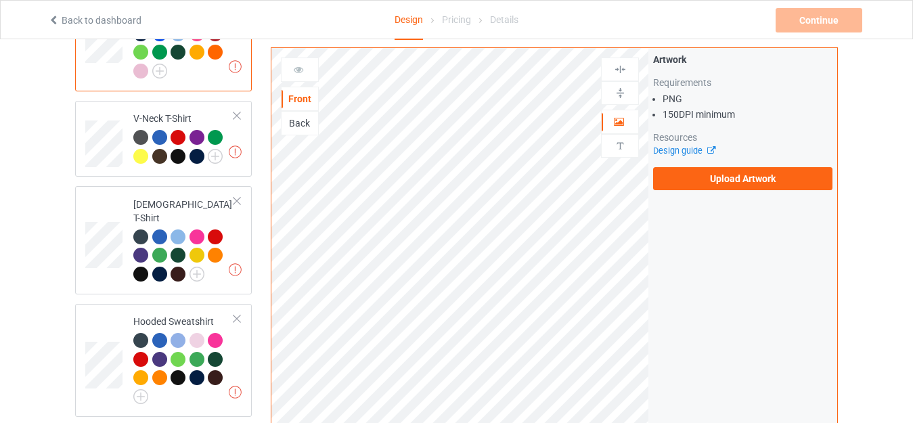
scroll to position [0, 0]
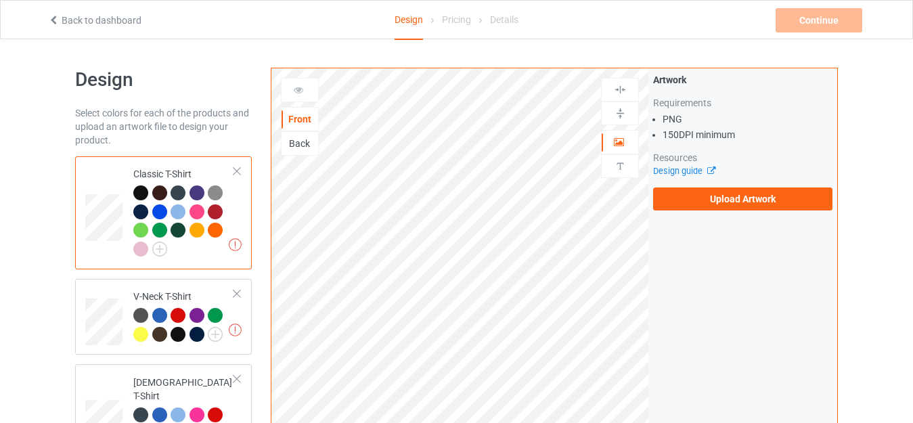
click at [154, 170] on div "Classic T-Shirt" at bounding box center [183, 211] width 101 height 88
click at [726, 199] on label "Upload Artwork" at bounding box center [742, 198] width 179 height 23
click at [0, 0] on input "Upload Artwork" at bounding box center [0, 0] width 0 height 0
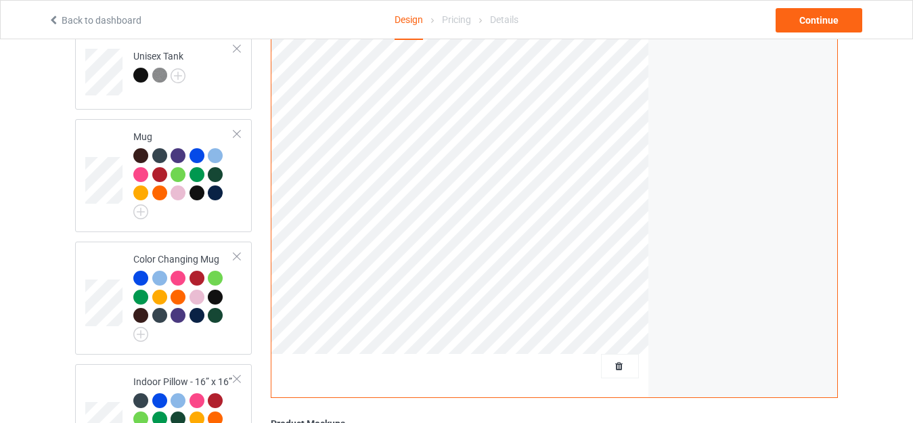
scroll to position [1556, 0]
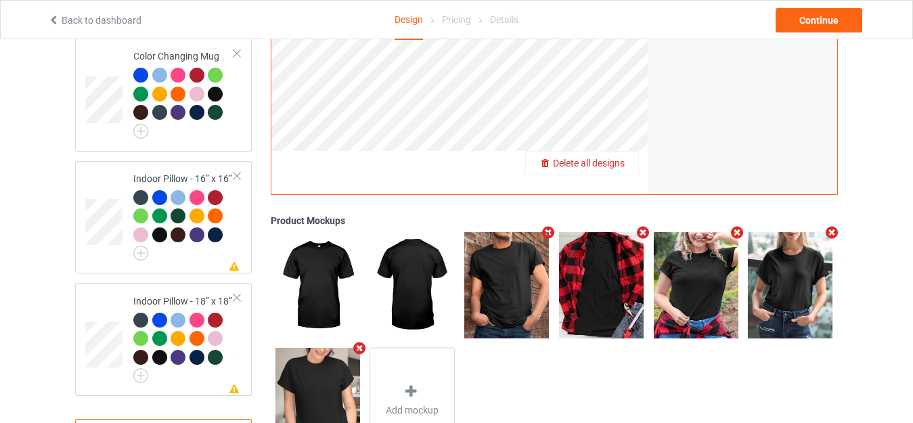
click at [612, 158] on span "Delete all designs" at bounding box center [589, 163] width 72 height 11
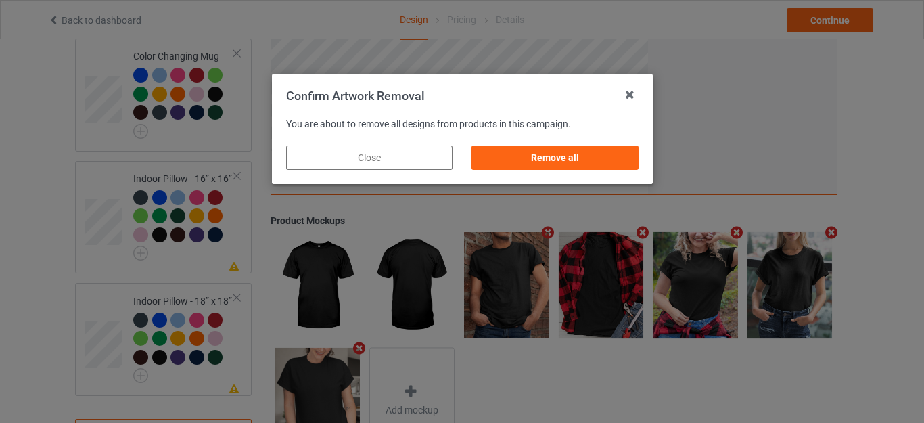
click at [547, 154] on div "Remove all" at bounding box center [555, 157] width 166 height 24
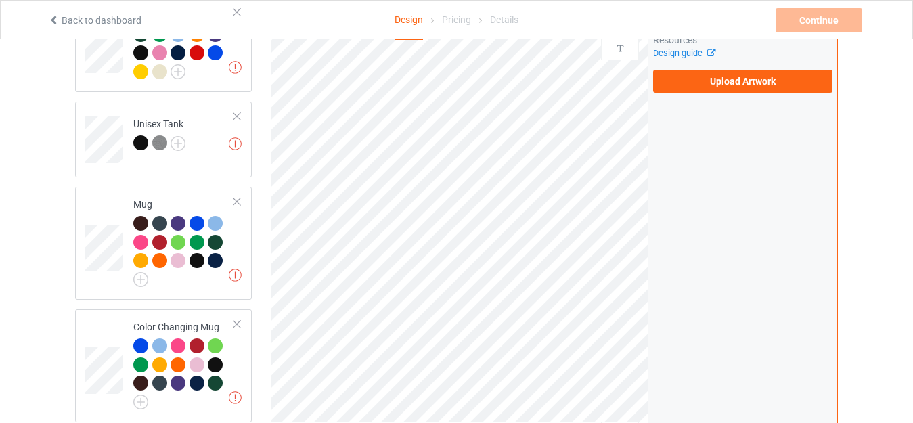
scroll to position [1218, 0]
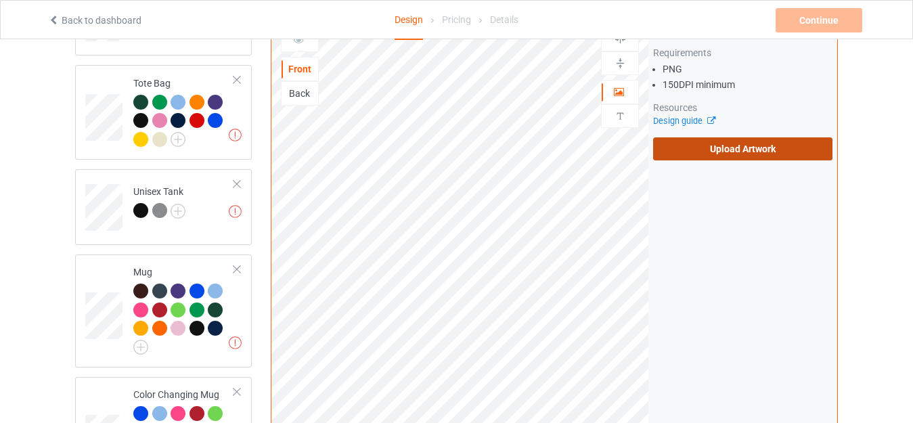
click at [696, 141] on label "Upload Artwork" at bounding box center [742, 148] width 179 height 23
click at [0, 0] on input "Upload Artwork" at bounding box center [0, 0] width 0 height 0
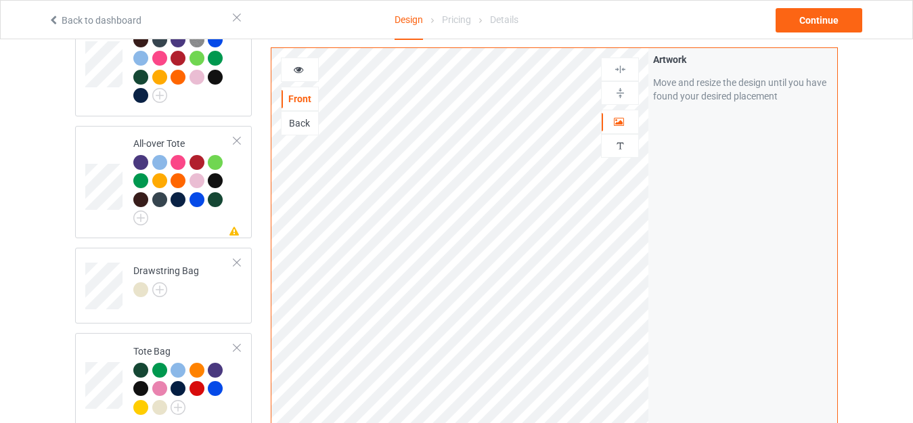
scroll to position [947, 0]
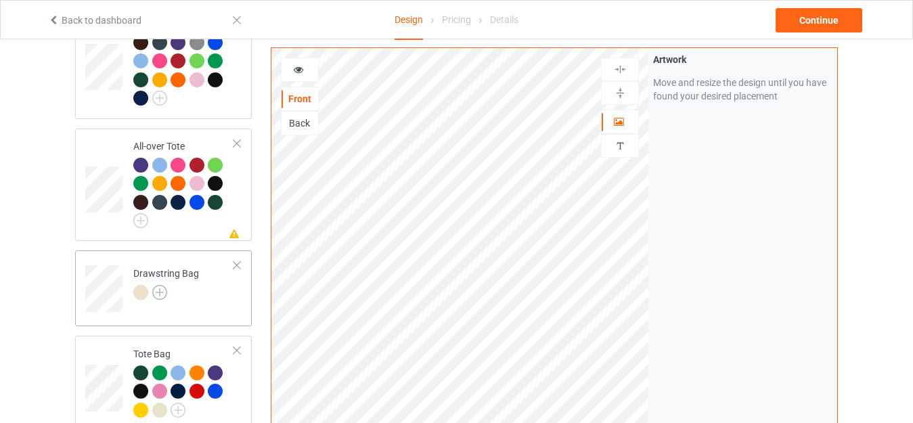
click at [156, 287] on img at bounding box center [159, 292] width 15 height 15
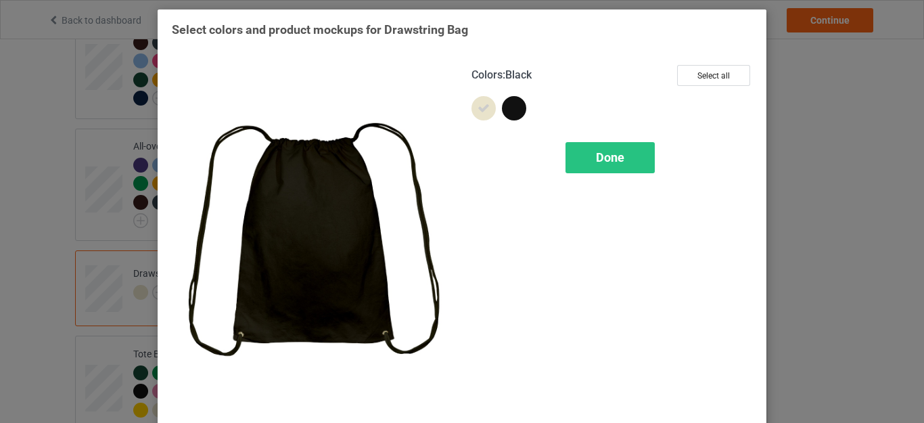
click at [507, 105] on div at bounding box center [514, 108] width 24 height 24
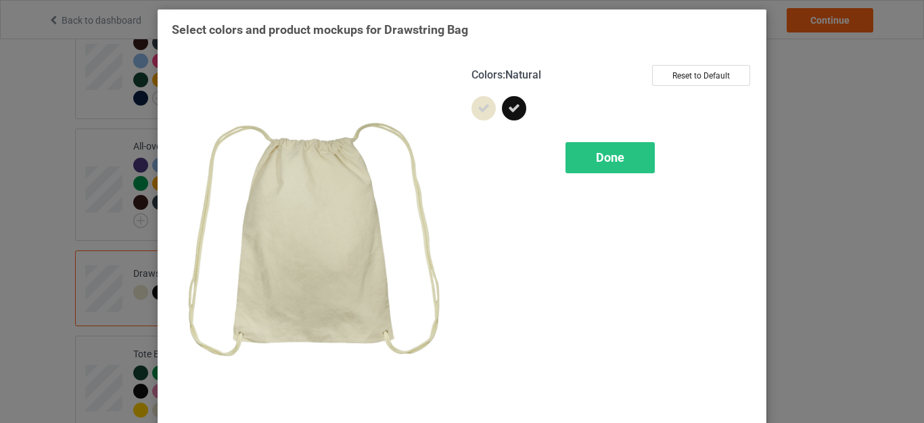
click at [478, 110] on icon at bounding box center [484, 108] width 12 height 12
click at [596, 156] on span "Done" at bounding box center [610, 157] width 28 height 14
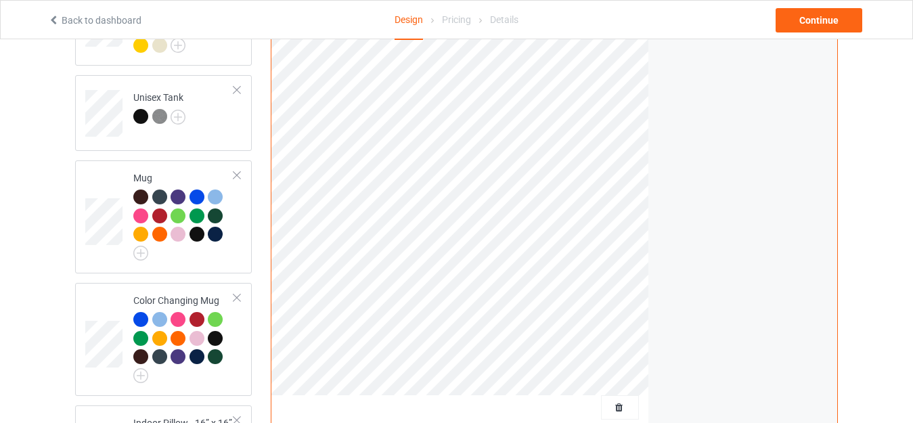
scroll to position [1353, 0]
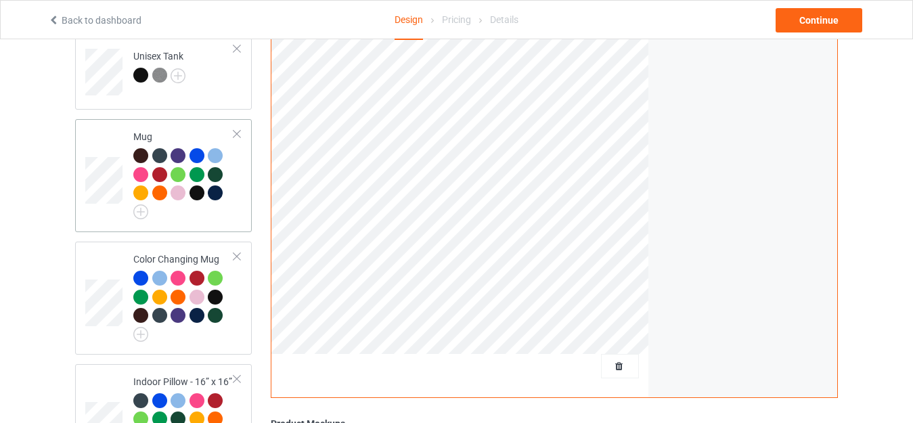
click at [170, 124] on td "Mug" at bounding box center [184, 175] width 116 height 102
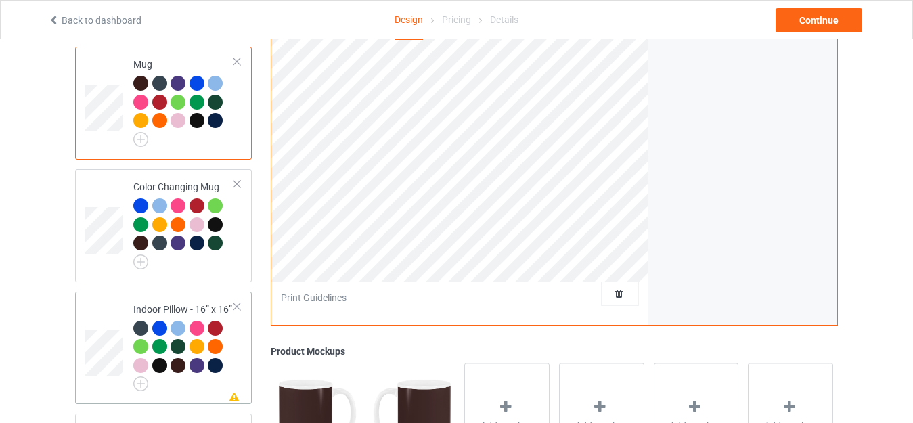
scroll to position [1488, 0]
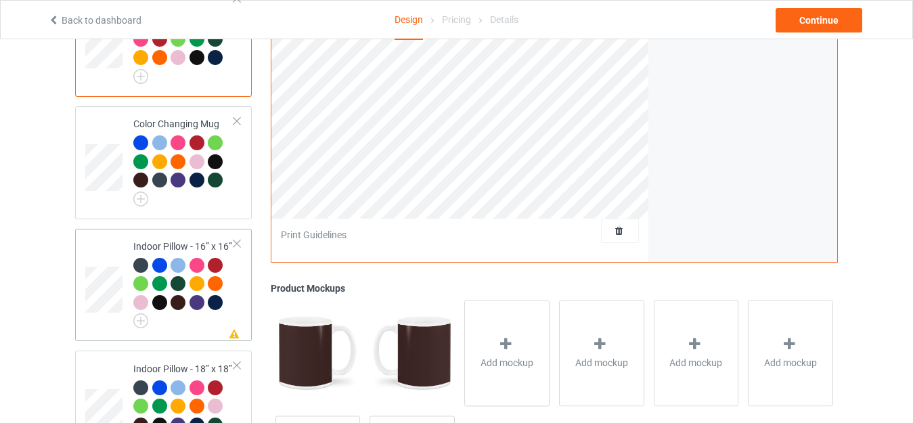
click at [175, 239] on div "Indoor Pillow - 16” x 16”" at bounding box center [183, 281] width 101 height 85
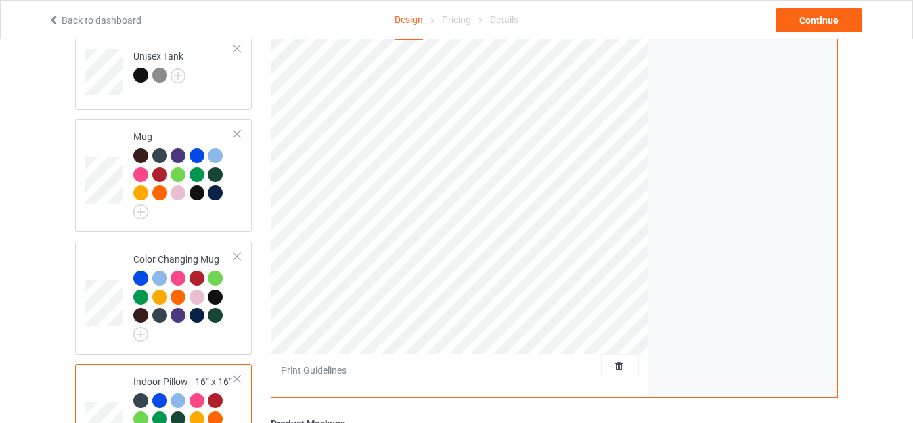
scroll to position [1218, 0]
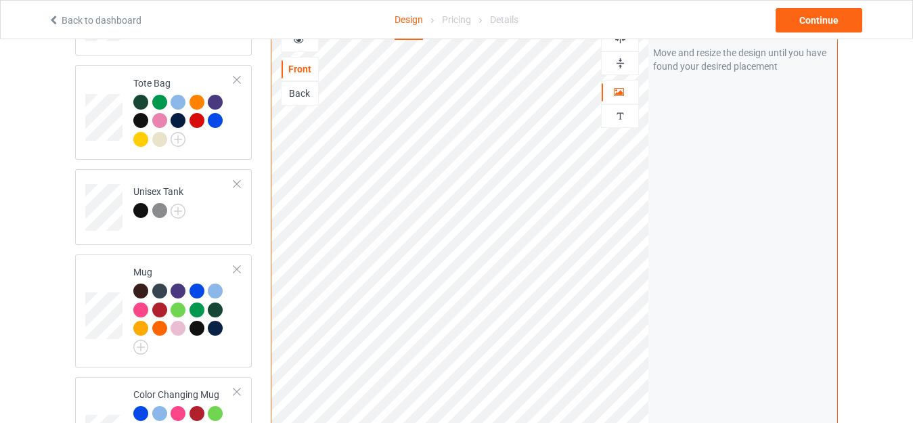
click at [614, 57] on img at bounding box center [620, 63] width 13 height 13
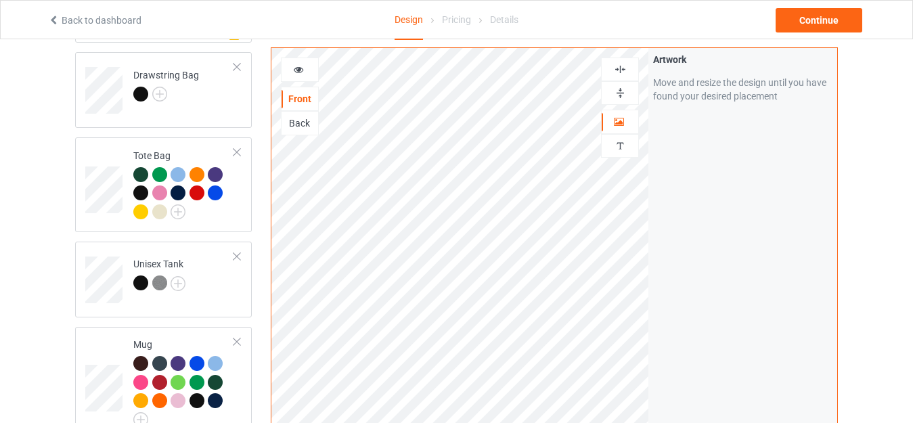
scroll to position [1082, 0]
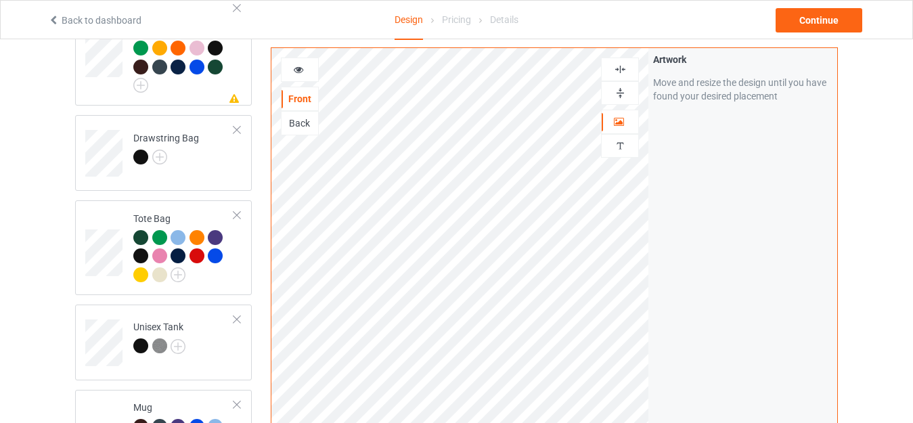
click at [627, 60] on div at bounding box center [620, 70] width 38 height 24
click at [614, 64] on img at bounding box center [620, 69] width 13 height 13
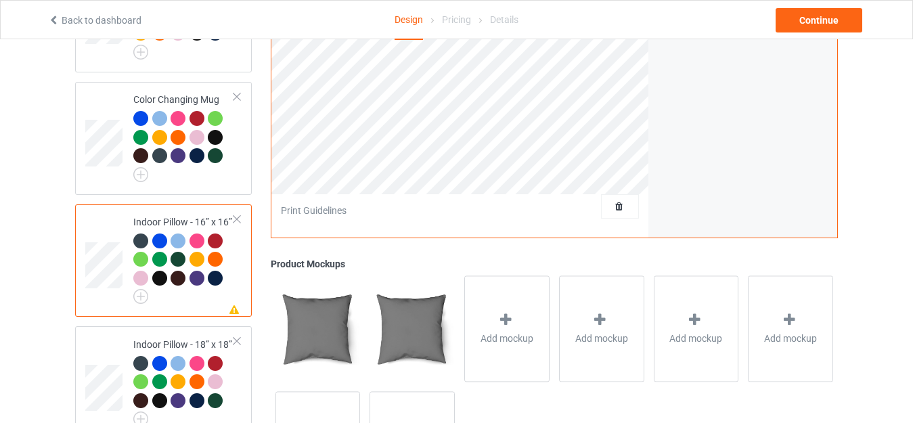
scroll to position [1616, 0]
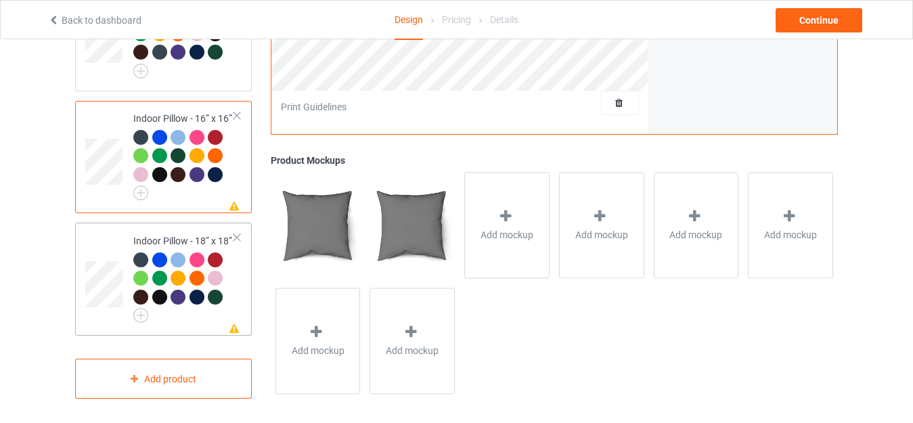
click at [165, 235] on div "Indoor Pillow - 18” x 18”" at bounding box center [183, 276] width 101 height 85
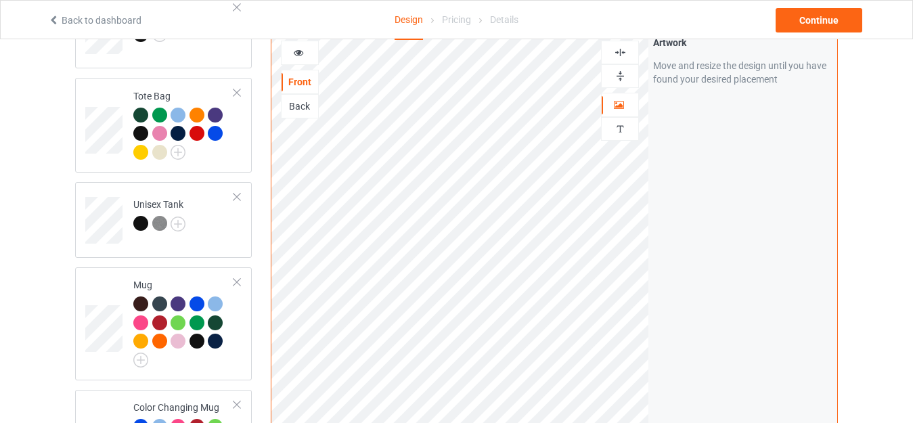
scroll to position [1075, 0]
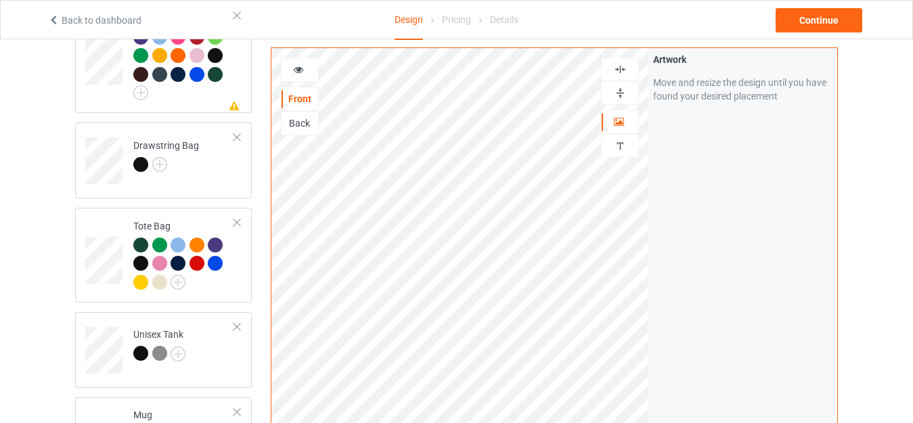
click at [614, 87] on img at bounding box center [620, 93] width 13 height 13
click at [618, 67] on img at bounding box center [620, 69] width 13 height 13
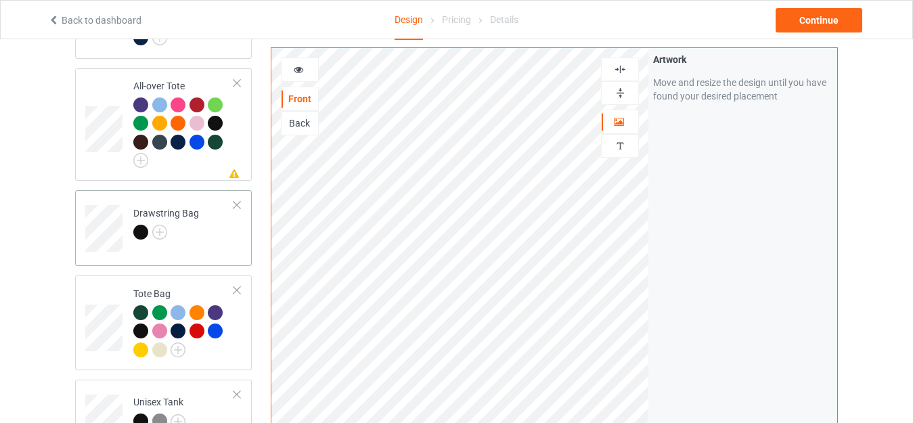
scroll to position [940, 0]
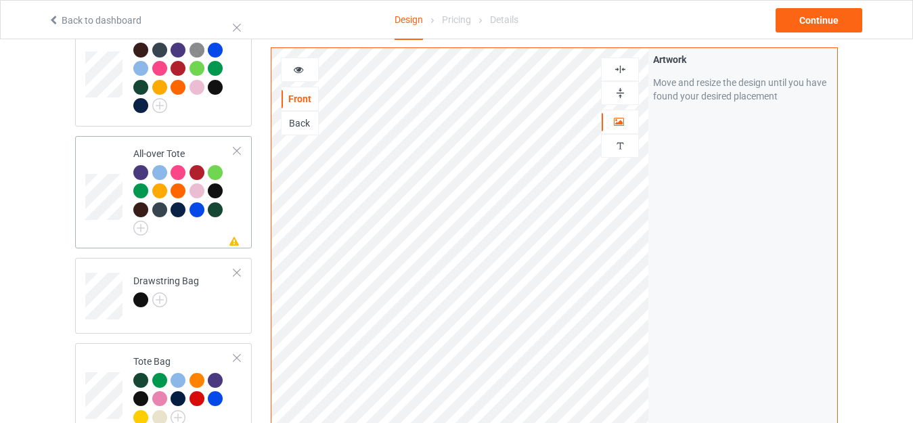
click at [170, 147] on div "All-over Tote" at bounding box center [183, 189] width 101 height 85
click at [618, 95] on img at bounding box center [620, 93] width 13 height 13
click at [618, 71] on img at bounding box center [620, 69] width 13 height 13
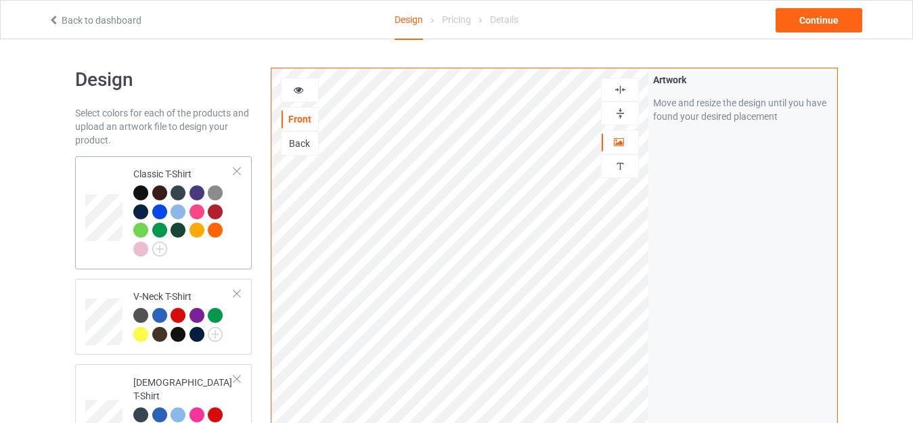
click at [173, 166] on td "Classic T-Shirt" at bounding box center [184, 213] width 116 height 102
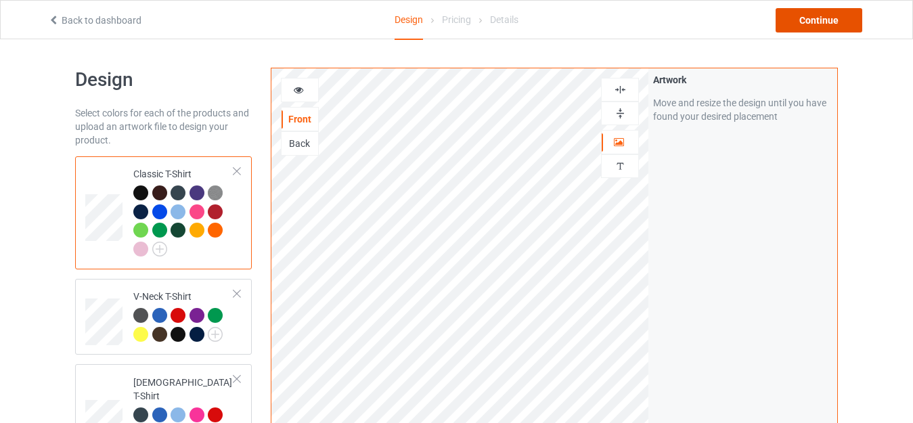
click at [806, 15] on div "Continue" at bounding box center [818, 20] width 87 height 24
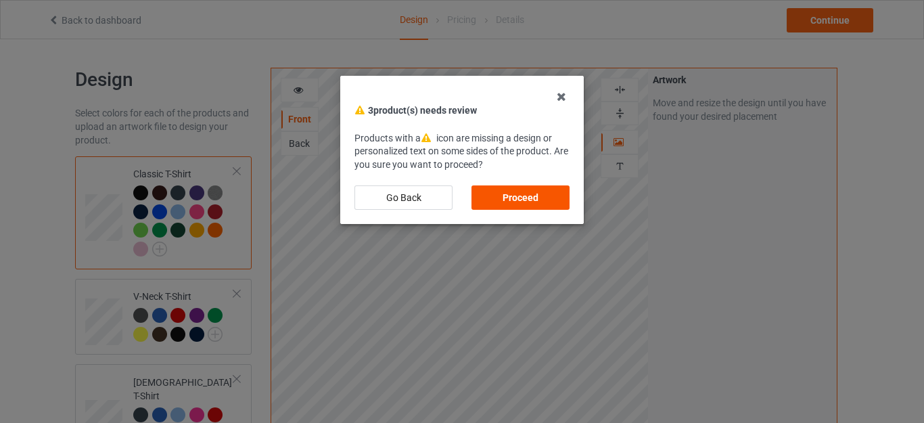
click at [533, 193] on div "Proceed" at bounding box center [521, 197] width 98 height 24
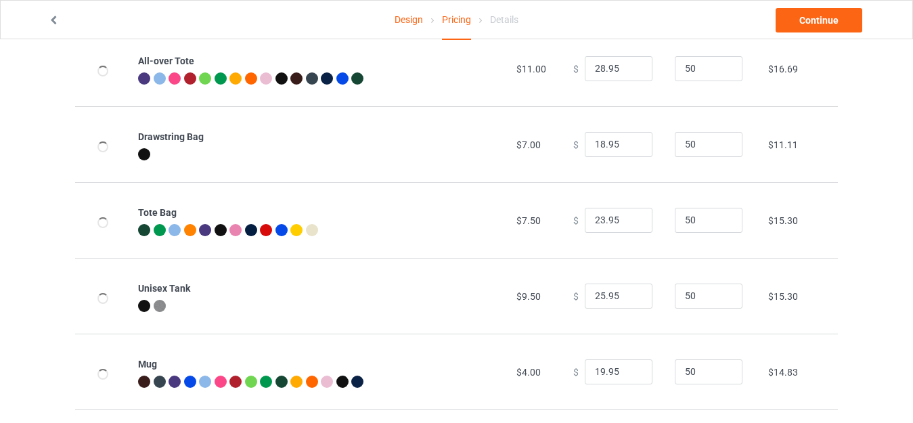
scroll to position [681, 0]
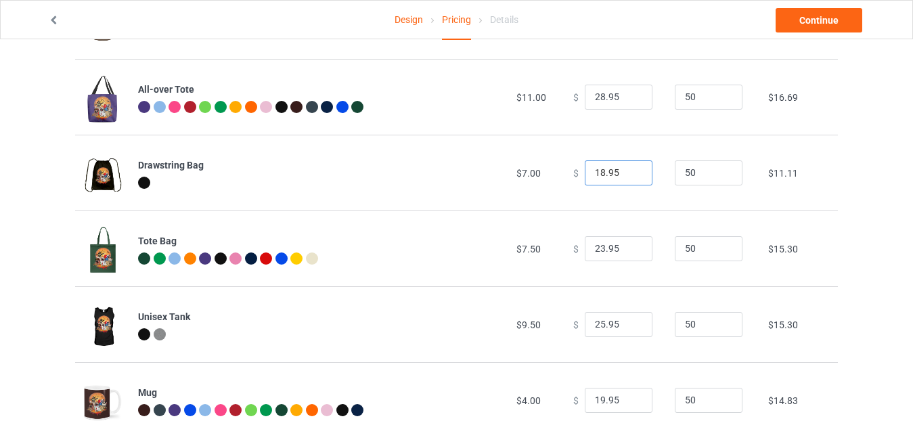
drag, startPoint x: 597, startPoint y: 167, endPoint x: 528, endPoint y: 169, distance: 68.4
click at [530, 170] on tr "Drawstring Bag $7.00 $ 18.95 50 $11.11" at bounding box center [456, 173] width 762 height 76
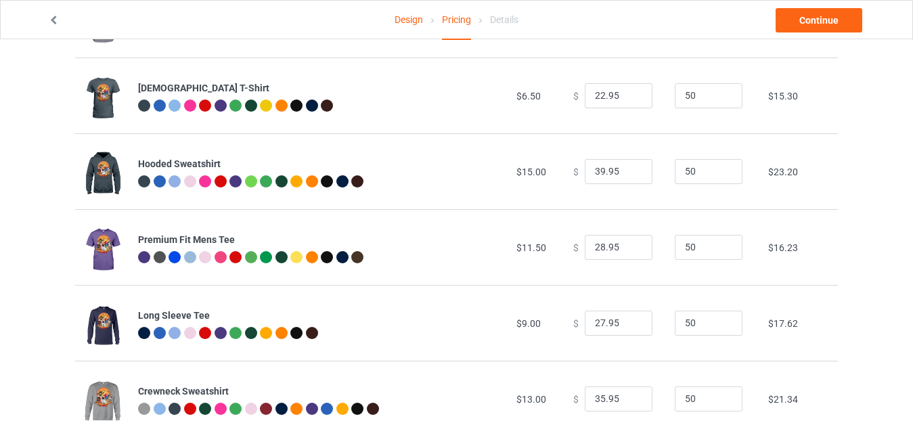
type input "23.95"
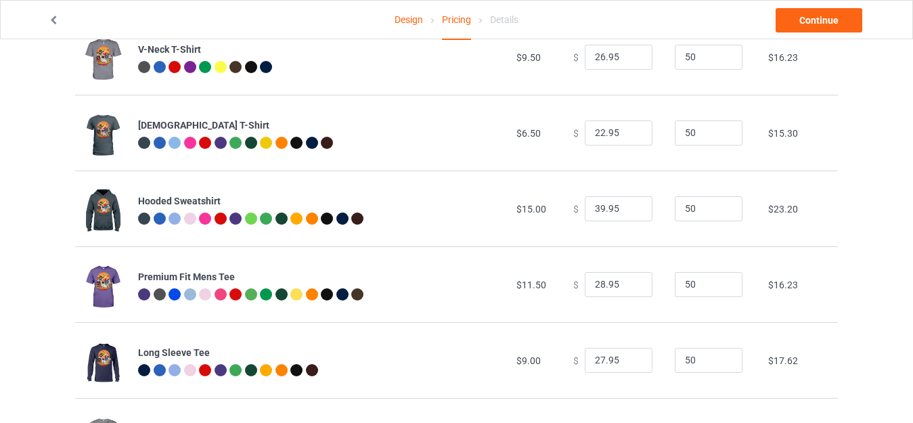
drag, startPoint x: 898, startPoint y: 91, endPoint x: 898, endPoint y: 72, distance: 18.9
drag, startPoint x: 898, startPoint y: 72, endPoint x: 899, endPoint y: 49, distance: 23.0
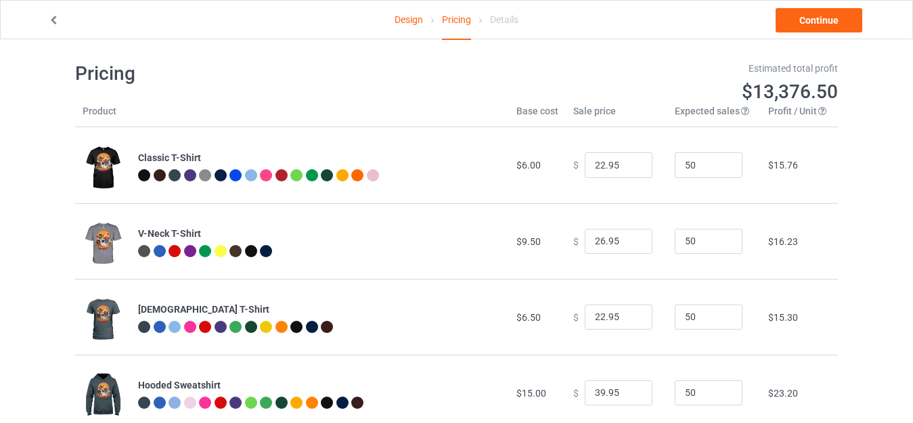
scroll to position [0, 0]
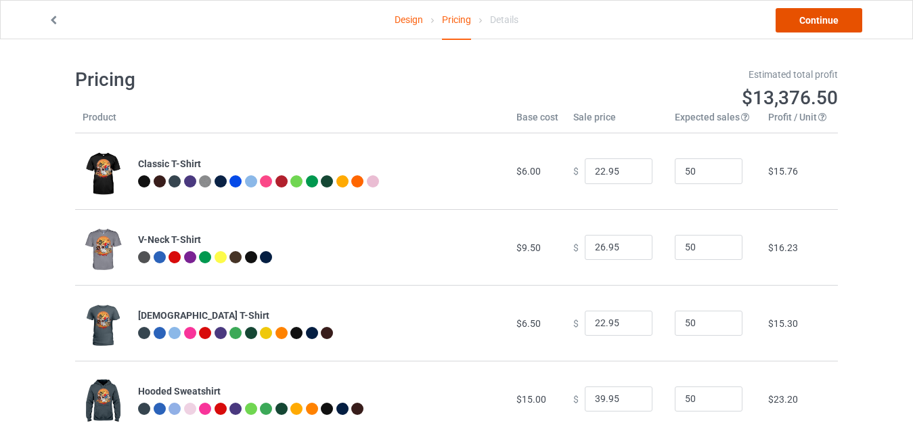
click at [806, 14] on link "Continue" at bounding box center [818, 20] width 87 height 24
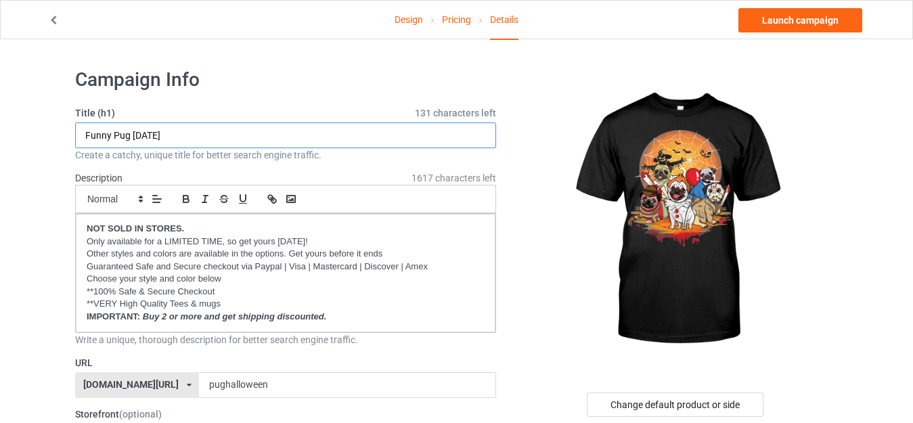
click at [116, 134] on input "Funny Pug [DATE]" at bounding box center [285, 135] width 421 height 26
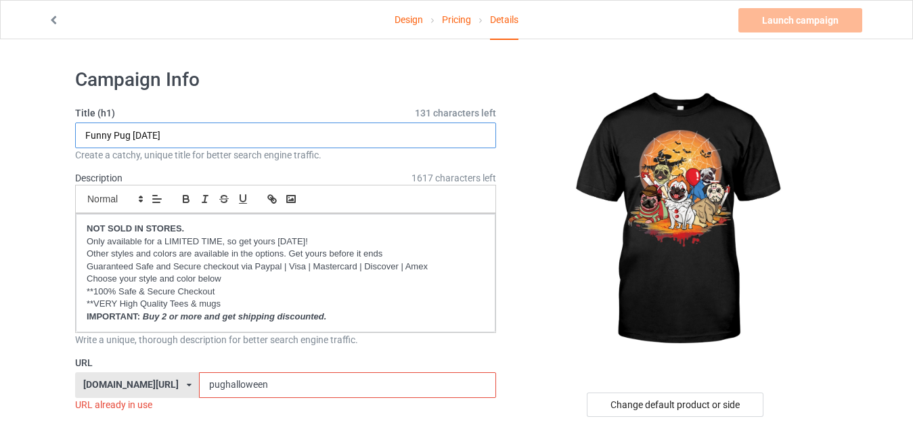
click at [131, 133] on input "Funny Pug [DATE]" at bounding box center [285, 135] width 421 height 26
click at [113, 134] on input "Funny Pug [DATE]" at bounding box center [285, 135] width 421 height 26
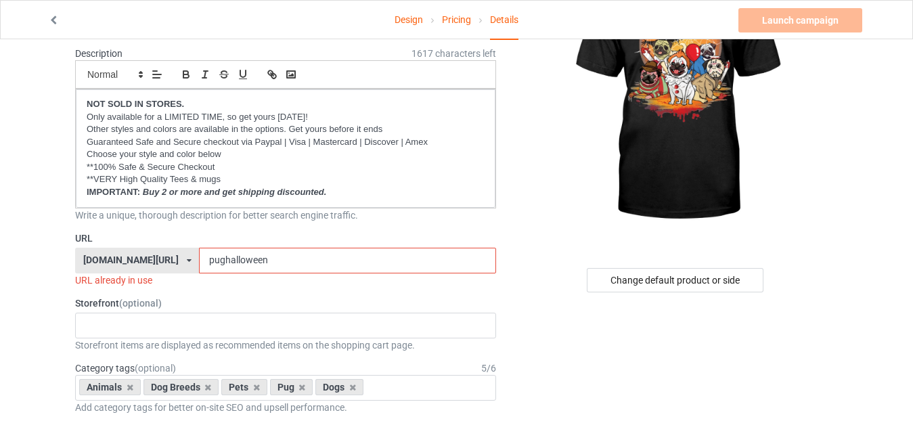
scroll to position [135, 0]
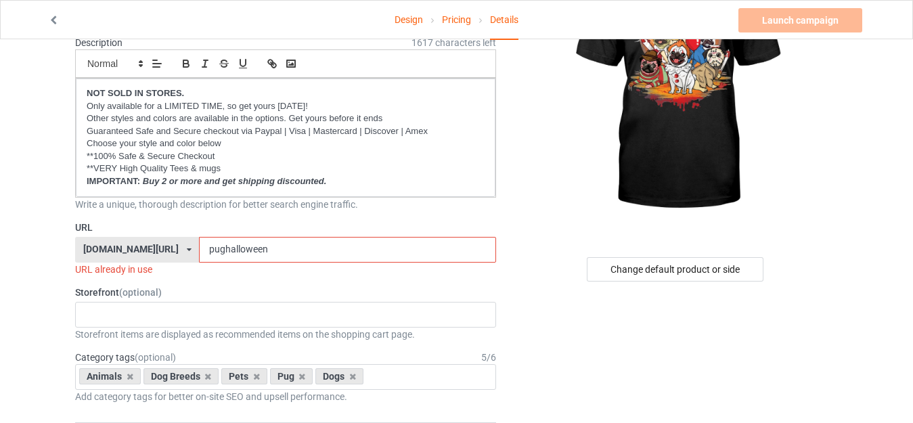
type input "Funny Horror Movie Pug [DATE]"
click at [207, 246] on input "pughalloween" at bounding box center [347, 250] width 296 height 26
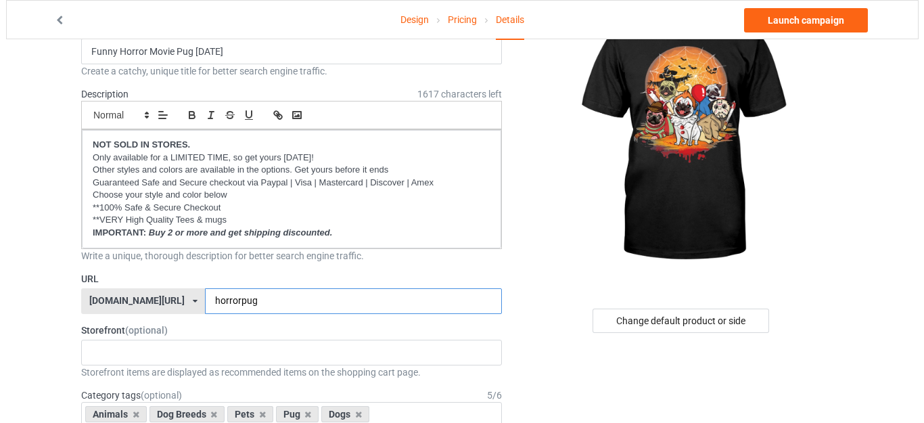
scroll to position [0, 0]
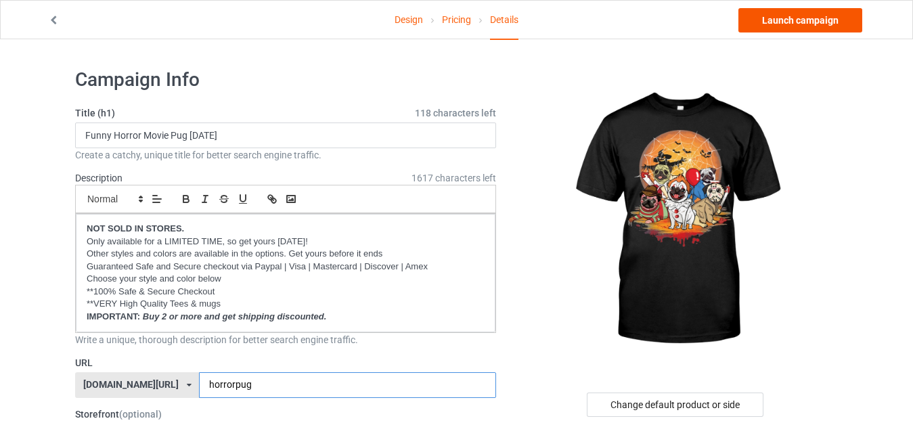
type input "horrorpug"
click at [788, 17] on link "Launch campaign" at bounding box center [800, 20] width 124 height 24
